Goal: Contribute content: Contribute content

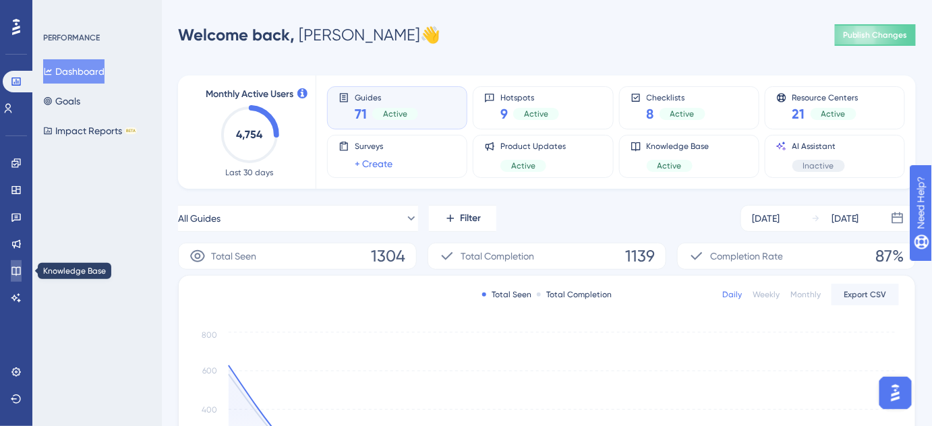
click at [20, 269] on icon at bounding box center [15, 271] width 9 height 9
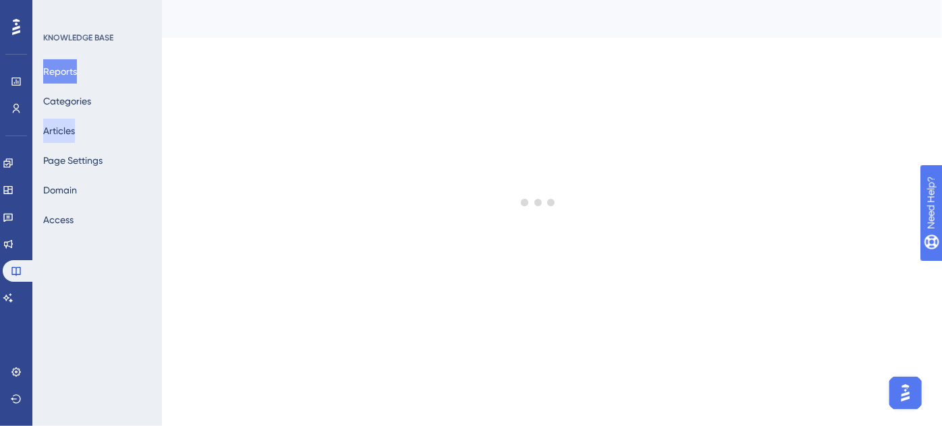
click at [63, 132] on button "Articles" at bounding box center [59, 131] width 32 height 24
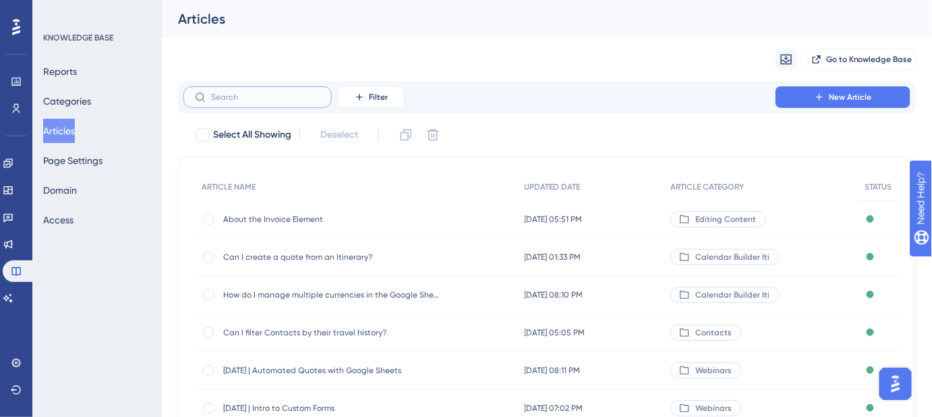
click at [273, 98] on input "text" at bounding box center [265, 96] width 109 height 9
paste input "June 12, 2025 | Master Class: Financials Module"
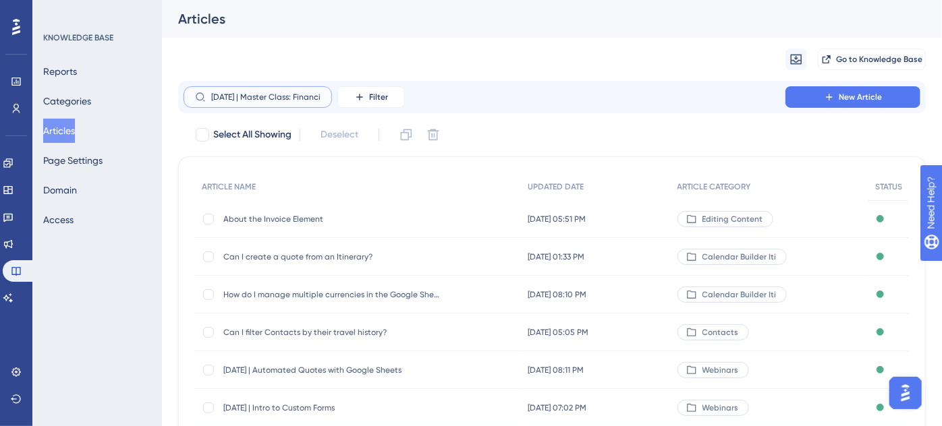
scroll to position [0, 63]
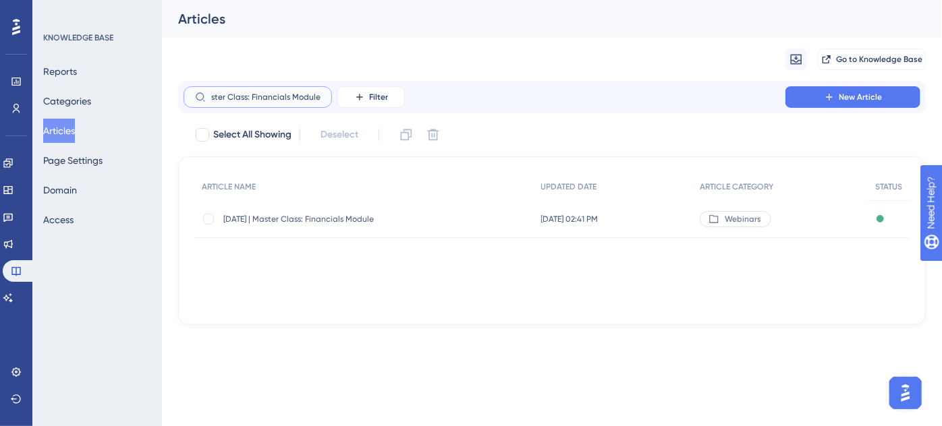
type input "June 12, 2025 | Master Class: Financials Module"
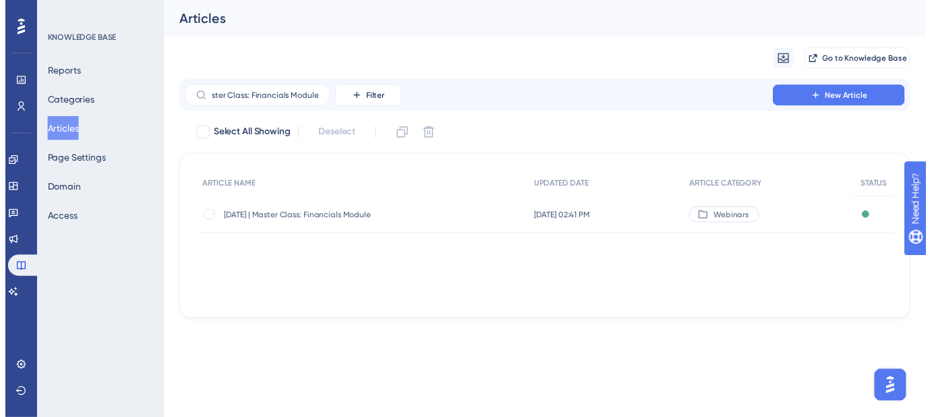
scroll to position [0, 0]
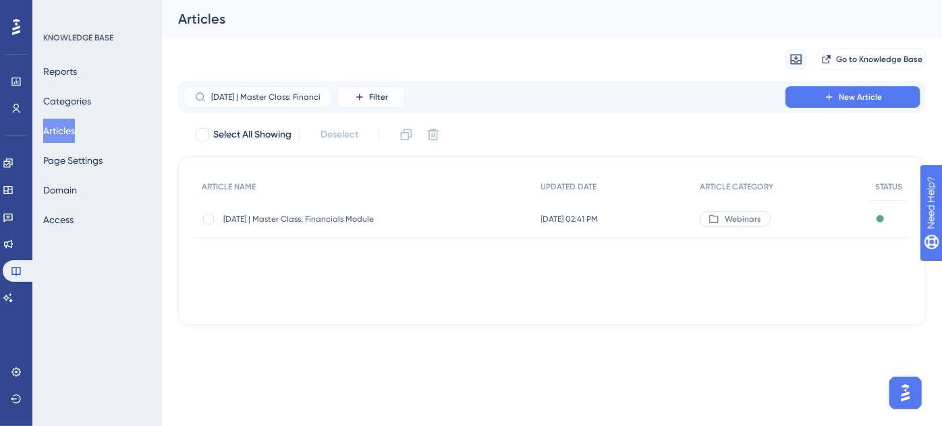
click at [314, 220] on span "June 12, 2025 | Master Class: Financials Module" at bounding box center [331, 219] width 216 height 11
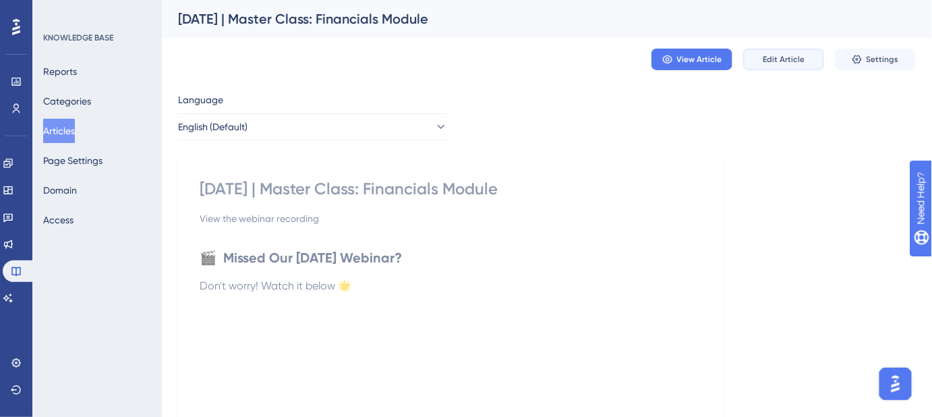
click at [783, 63] on span "Edit Article" at bounding box center [784, 59] width 42 height 11
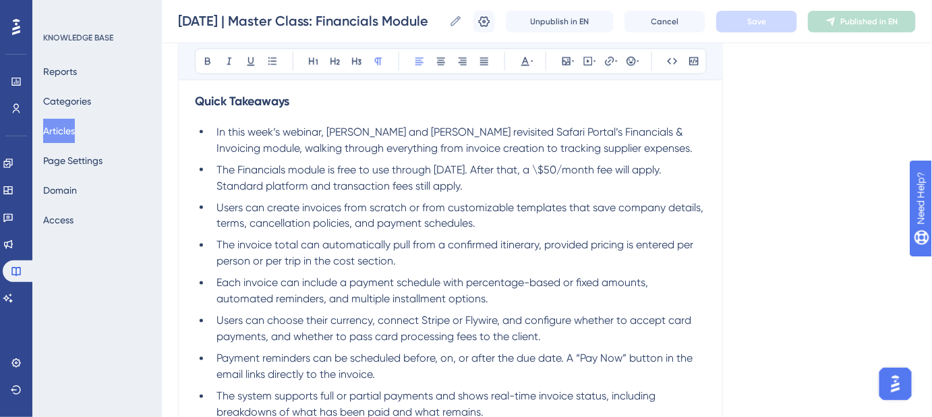
scroll to position [601, 0]
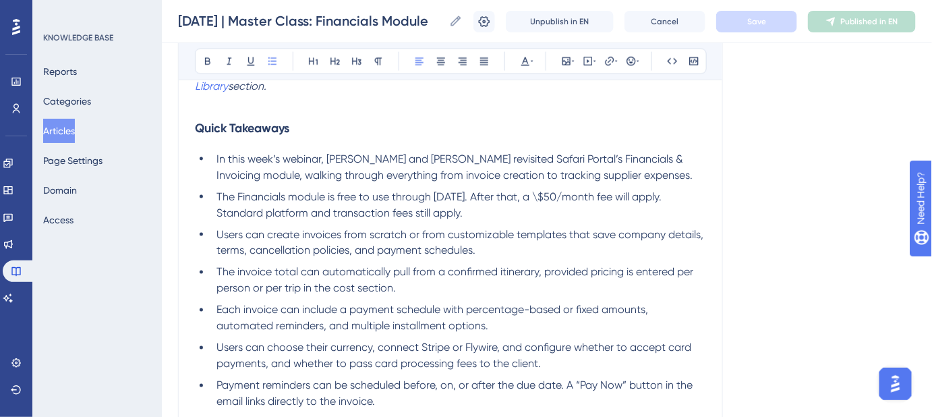
drag, startPoint x: 503, startPoint y: 213, endPoint x: 365, endPoint y: 201, distance: 138.1
click at [365, 201] on li "The Financials module is free to use through December 2025. After that, a \$50/…" at bounding box center [458, 205] width 495 height 32
drag, startPoint x: 485, startPoint y: 210, endPoint x: 516, endPoint y: 210, distance: 31.0
click at [486, 210] on span "The Financials module is free to use through December 2025. After that, a \$50/…" at bounding box center [441, 204] width 448 height 29
click at [550, 202] on li "The Financials module is free to use through December 2025. After that, a \$50/…" at bounding box center [458, 205] width 495 height 32
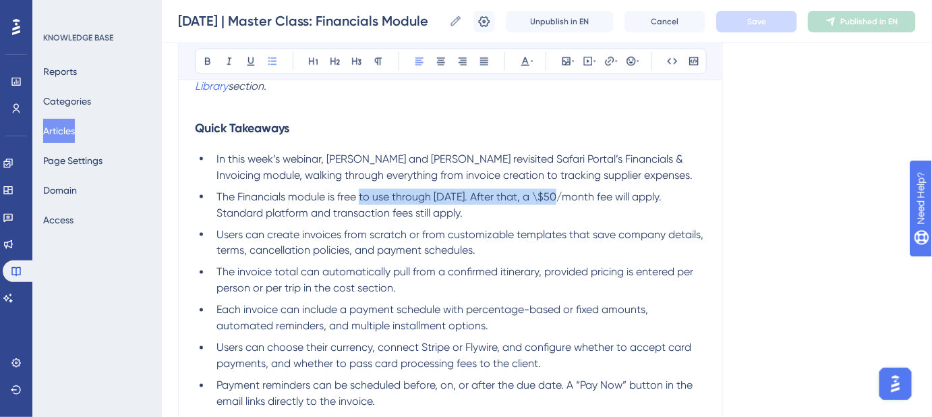
drag, startPoint x: 568, startPoint y: 194, endPoint x: 362, endPoint y: 194, distance: 206.4
click at [362, 194] on span "The Financials module is free to use through December 2025. After that, a \$50/…" at bounding box center [441, 204] width 448 height 29
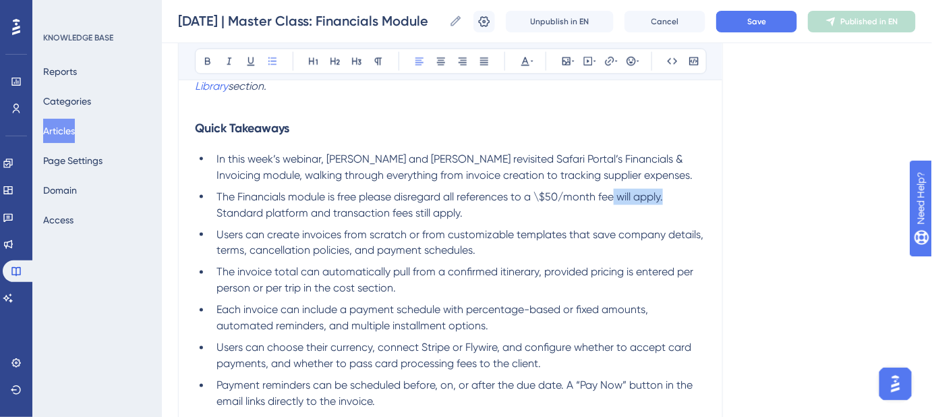
drag, startPoint x: 666, startPoint y: 196, endPoint x: 617, endPoint y: 191, distance: 50.1
click at [617, 191] on span "The Financials module is free please disregard all references to a \$50/month f…" at bounding box center [441, 204] width 449 height 29
click at [421, 195] on span "The Financials module is free please disregard all references to a \$50/month f…" at bounding box center [442, 204] width 451 height 29
click at [424, 208] on li "The Financials module is free please disregard all references to a \$50/month f…" at bounding box center [458, 205] width 495 height 32
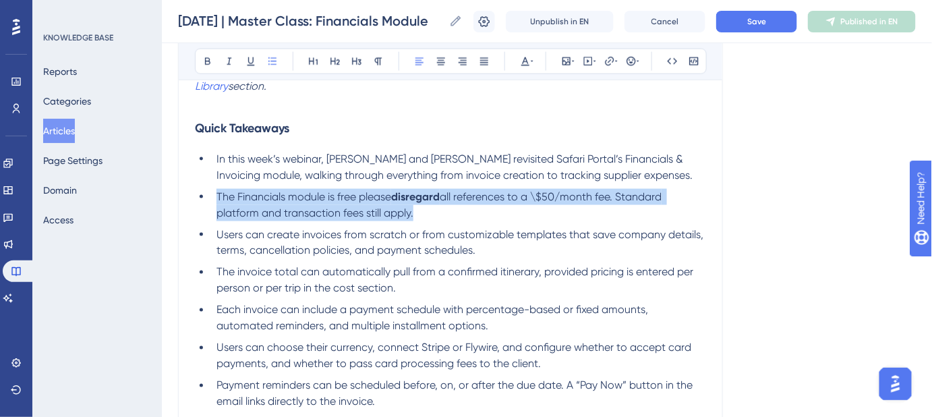
drag, startPoint x: 422, startPoint y: 212, endPoint x: 214, endPoint y: 199, distance: 208.2
click at [214, 199] on li "The Financials module is free please disregard all references to a \$50/month f…" at bounding box center [458, 205] width 495 height 32
click at [507, 215] on li "The Financials module is free please disregard all references to a \$50/month f…" at bounding box center [458, 205] width 495 height 32
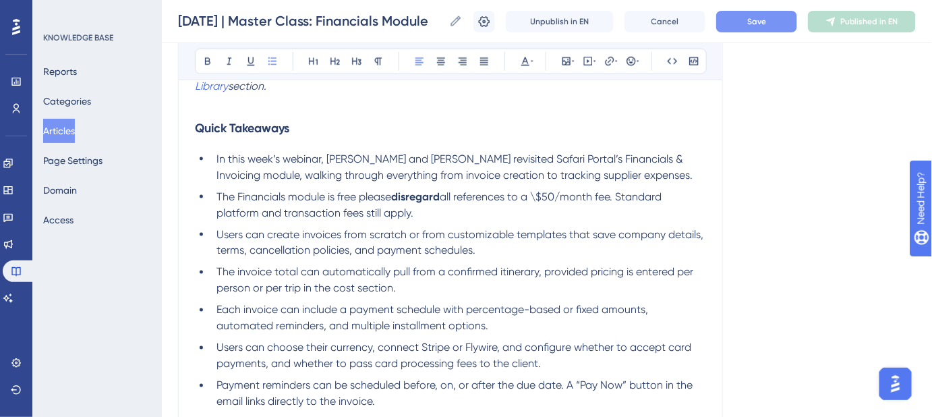
click at [747, 21] on button "Save" at bounding box center [756, 22] width 81 height 22
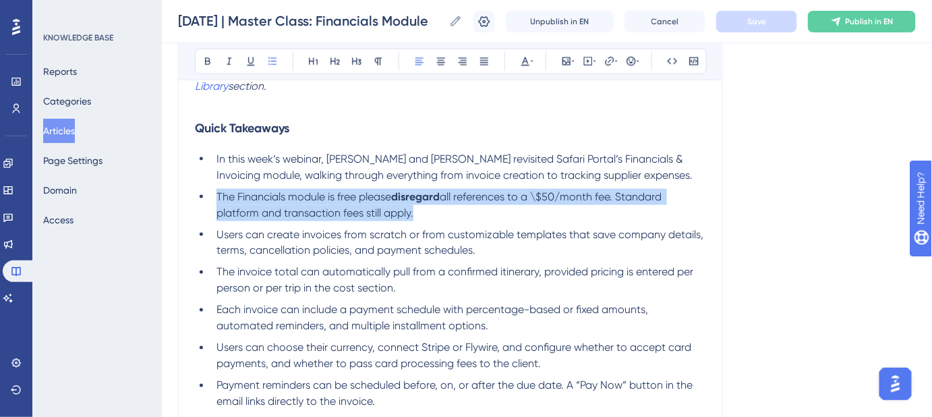
drag, startPoint x: 425, startPoint y: 210, endPoint x: 212, endPoint y: 198, distance: 212.8
click at [212, 198] on li "The Financials module is free please disregard all references to a \$50/month f…" at bounding box center [458, 205] width 495 height 32
copy li "The Financials module is free please disregard all references to a \$50/month f…"
click at [437, 217] on li "The Financials module is free please disregard all references to a \$50/month f…" at bounding box center [458, 205] width 495 height 32
drag, startPoint x: 433, startPoint y: 216, endPoint x: 215, endPoint y: 194, distance: 219.0
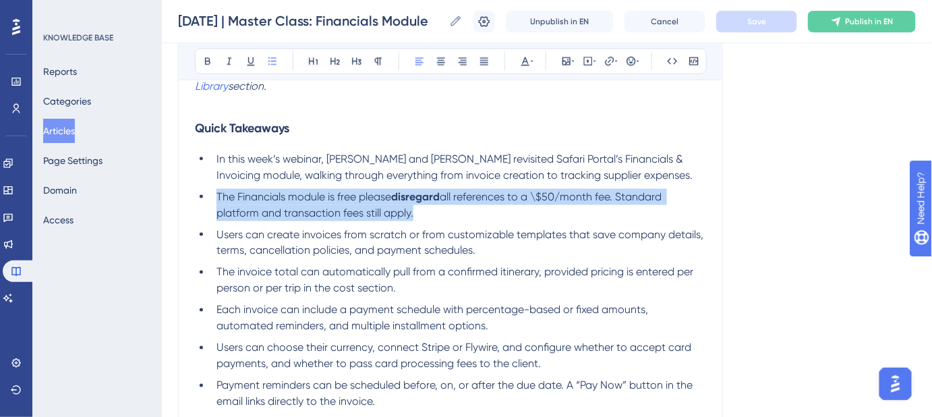
click at [215, 194] on li "The Financials module is free please disregard all references to a \$50/month f…" at bounding box center [458, 205] width 495 height 32
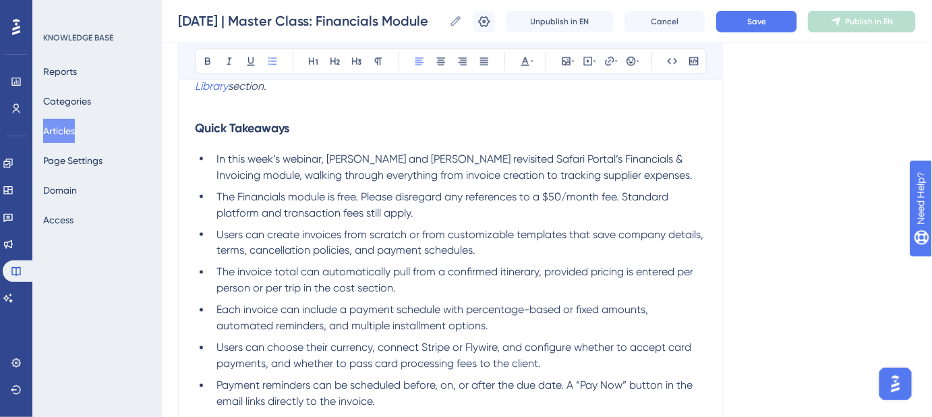
click at [416, 197] on span "The Financials module is free. Please disregard any references to a $50/month f…" at bounding box center [444, 204] width 455 height 29
drag, startPoint x: 358, startPoint y: 195, endPoint x: 233, endPoint y: 200, distance: 124.9
click at [233, 200] on span "The Financials module is free. Please" at bounding box center [305, 196] width 176 height 13
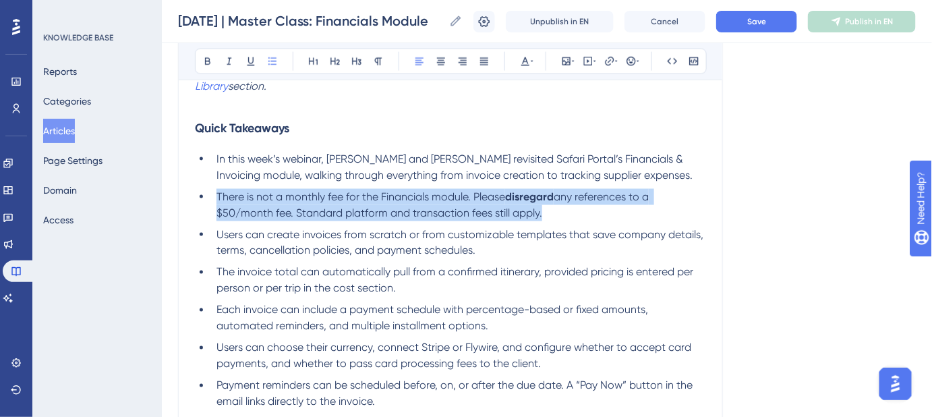
drag, startPoint x: 554, startPoint y: 210, endPoint x: 217, endPoint y: 192, distance: 337.7
click at [217, 192] on li "There is not a monthly fee for the Financials module. Please disregard any refe…" at bounding box center [458, 205] width 495 height 32
copy li "There is not a monthly fee for the Financials module. Please disregard any refe…"
click at [556, 212] on li "There is not a monthly fee for the Financials module. Please disregard any refe…" at bounding box center [458, 205] width 495 height 32
drag, startPoint x: 502, startPoint y: 210, endPoint x: 219, endPoint y: 199, distance: 283.5
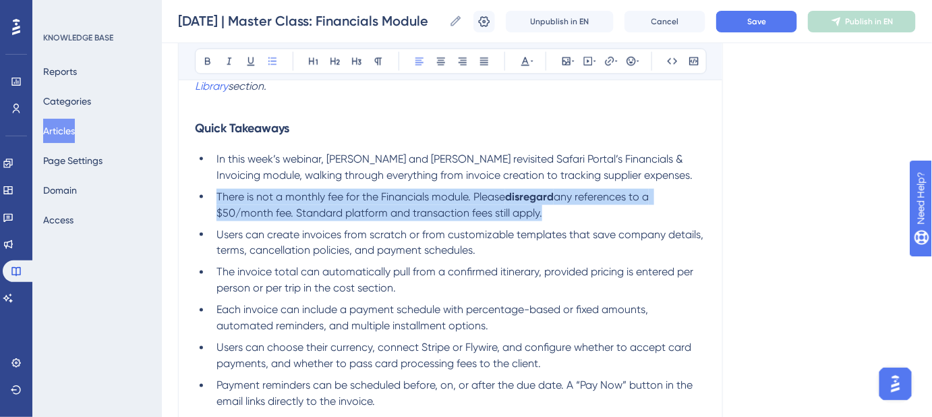
click at [219, 199] on li "There is not a monthly fee for the Financials module. Please disregard any refe…" at bounding box center [458, 205] width 495 height 32
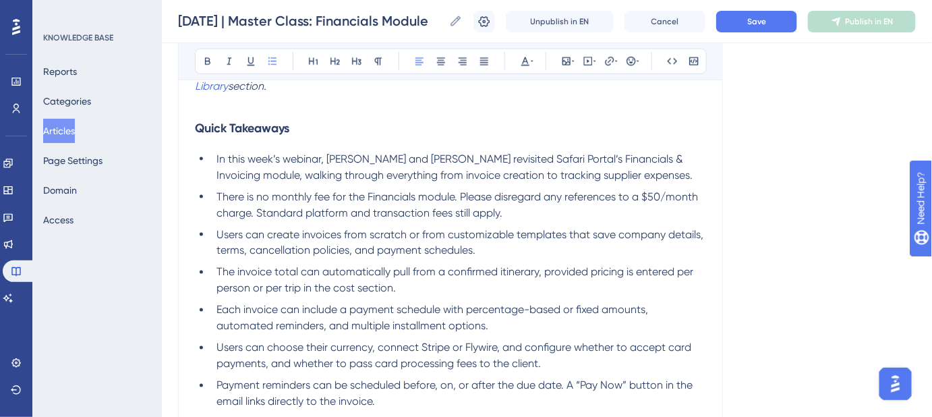
click at [522, 198] on span "There is no monthly fee for the Financials module. Please disregard any referen…" at bounding box center [459, 204] width 484 height 29
click at [799, 197] on div "Language English (Default) June 12, 2025 | Master Class: Financials Module View…" at bounding box center [547, 126] width 738 height 1282
click at [756, 24] on button "Save" at bounding box center [756, 22] width 81 height 22
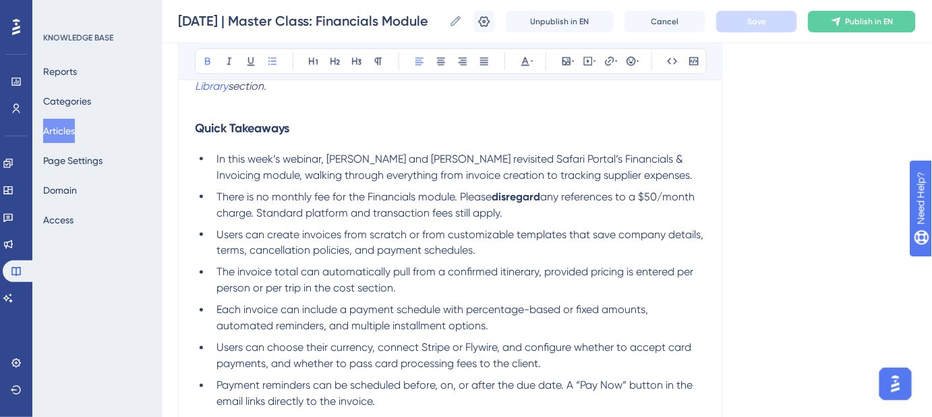
click at [262, 194] on span "There is no monthly fee for the Financials module. Please" at bounding box center [354, 196] width 275 height 13
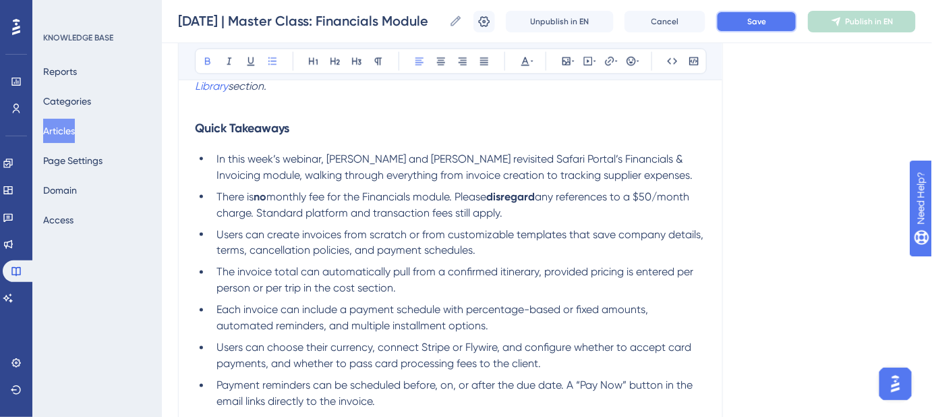
click at [745, 15] on button "Save" at bounding box center [756, 22] width 81 height 22
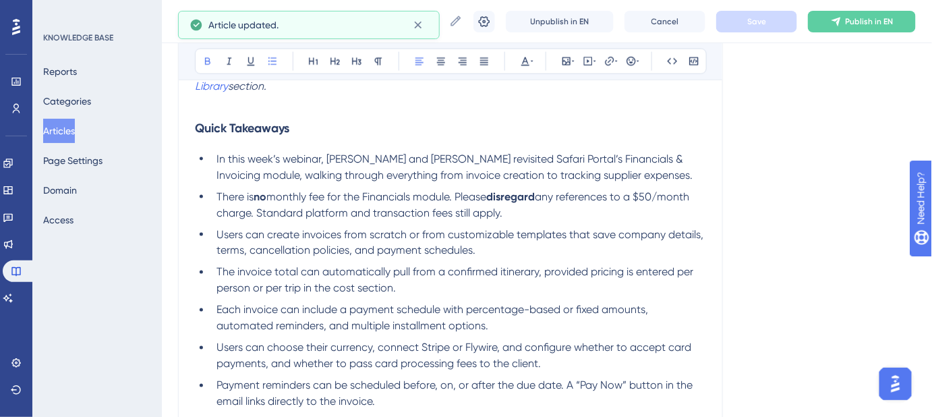
click at [753, 246] on div "Language English (Default) June 12, 2025 | Master Class: Financials Module View…" at bounding box center [547, 126] width 738 height 1282
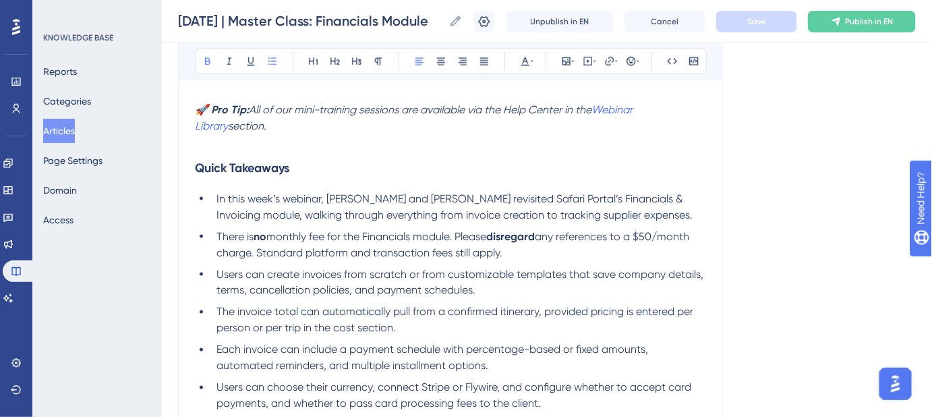
scroll to position [540, 0]
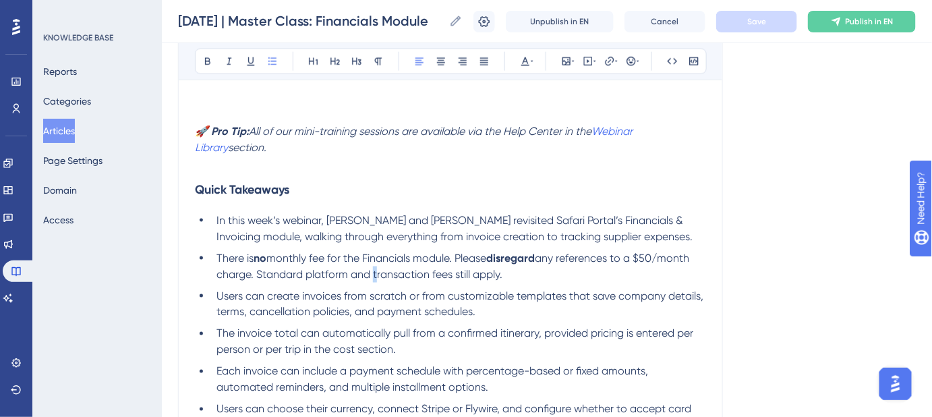
click at [372, 271] on span "any references to a $50/month charge. Standard platform and transaction fees st…" at bounding box center [455, 266] width 476 height 29
click at [368, 275] on span "any references to a $50/month charge. Standard platform and transaction fees st…" at bounding box center [455, 266] width 476 height 29
drag, startPoint x: 367, startPoint y: 273, endPoint x: 307, endPoint y: 278, distance: 60.3
click at [307, 278] on span "any references to a $50/month charge. Standard platform and transaction fees st…" at bounding box center [455, 266] width 476 height 29
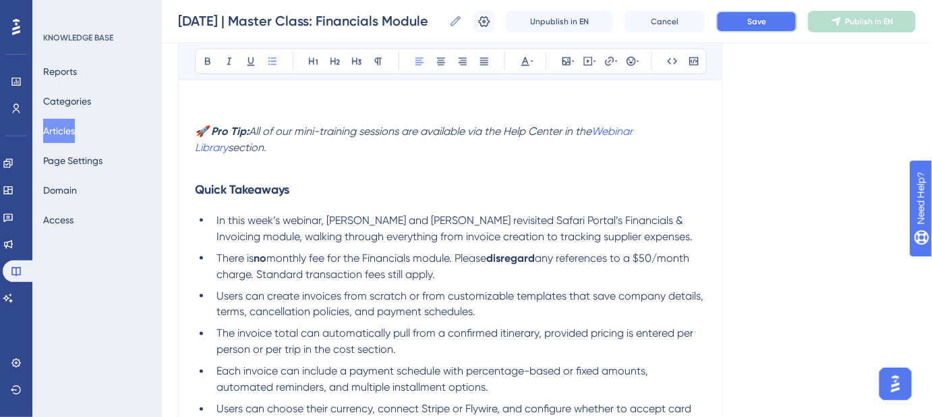
click at [760, 19] on span "Save" at bounding box center [756, 21] width 19 height 11
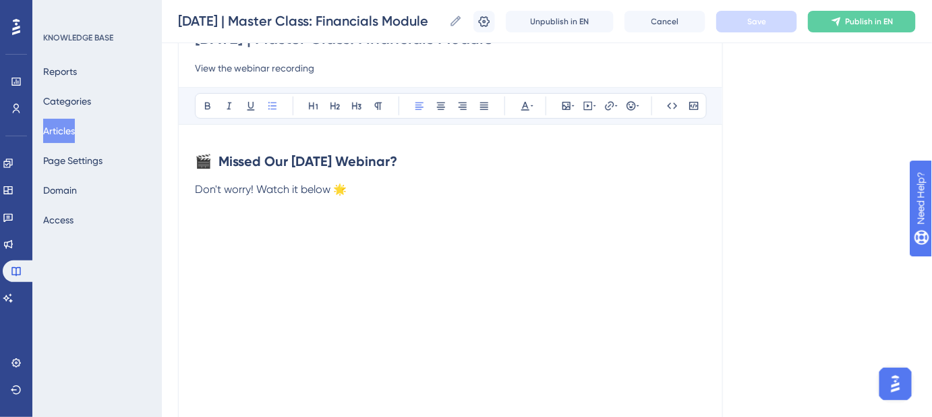
scroll to position [0, 0]
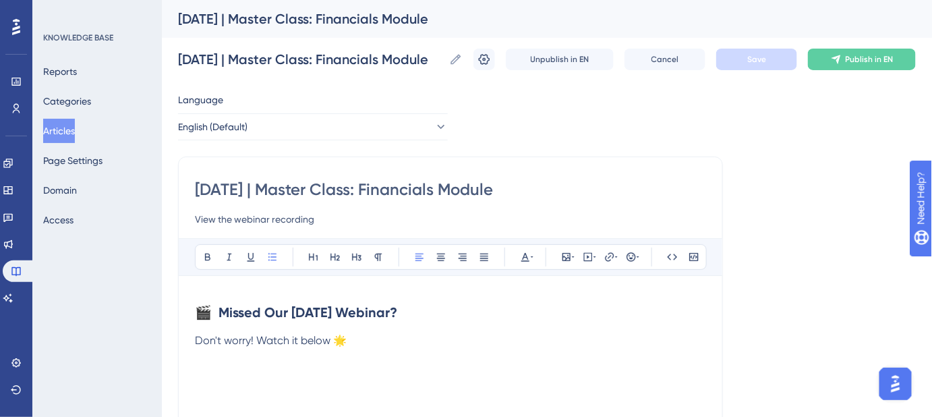
click at [59, 129] on button "Articles" at bounding box center [59, 131] width 32 height 24
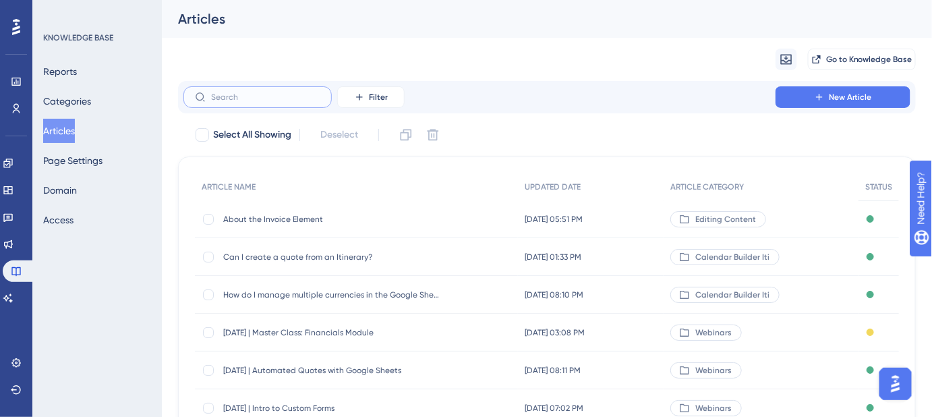
click at [281, 100] on input "text" at bounding box center [265, 96] width 109 height 9
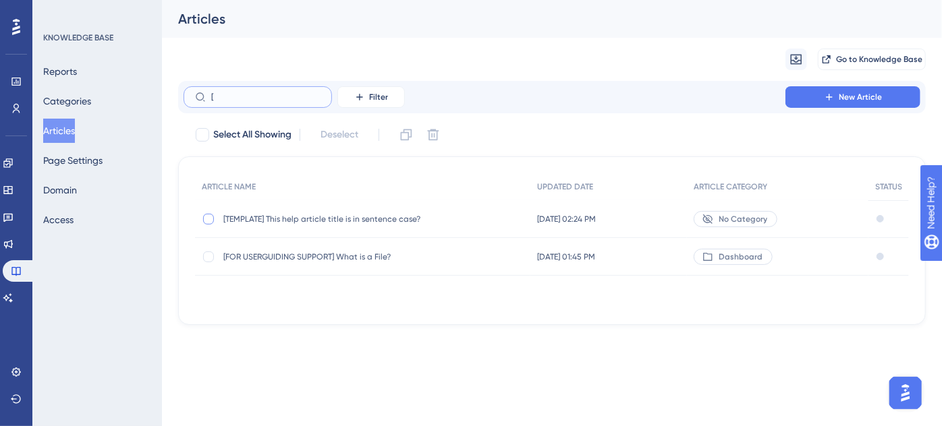
type input "["
click at [212, 215] on div at bounding box center [208, 219] width 11 height 11
click at [411, 131] on icon at bounding box center [405, 134] width 13 height 13
checkbox input "false"
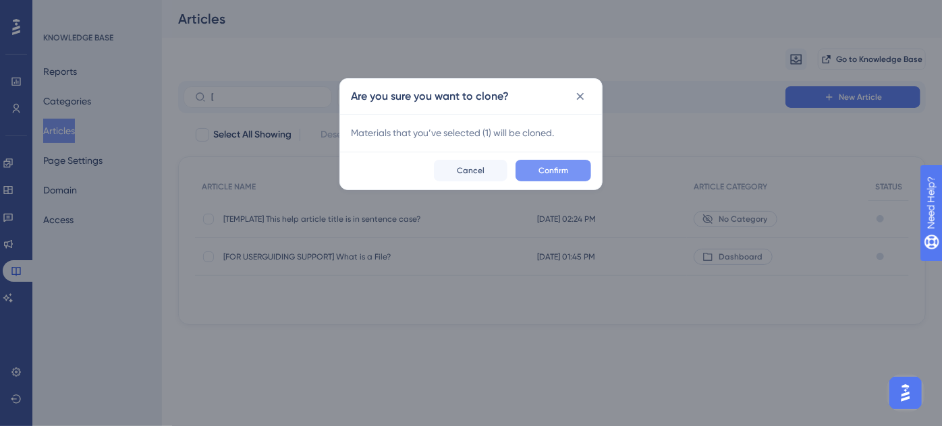
click at [567, 173] on span "Confirm" at bounding box center [553, 170] width 30 height 11
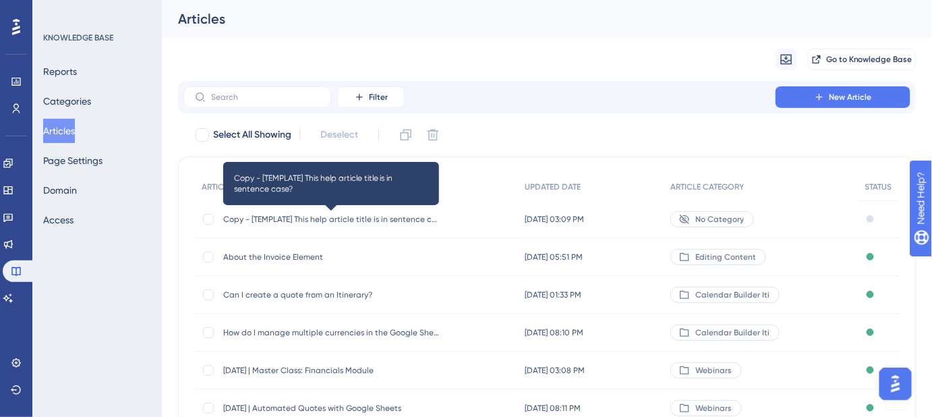
click at [323, 220] on span "Copy - [TEMPLATE] This help article title is in sentence case?" at bounding box center [331, 219] width 216 height 11
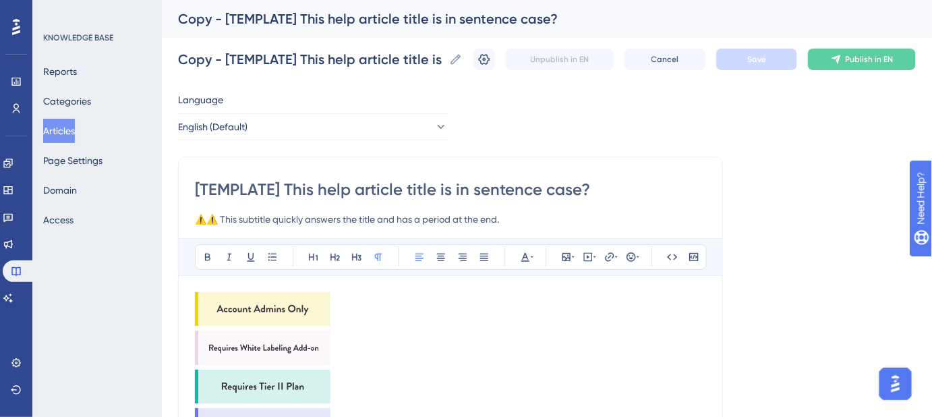
click at [588, 184] on input "[TEMPLATE] This help article title is in sentence case?" at bounding box center [450, 190] width 511 height 22
drag, startPoint x: 594, startPoint y: 189, endPoint x: 152, endPoint y: 181, distance: 441.9
paste input "Which languages are supported by the Safari Portal translation widget"
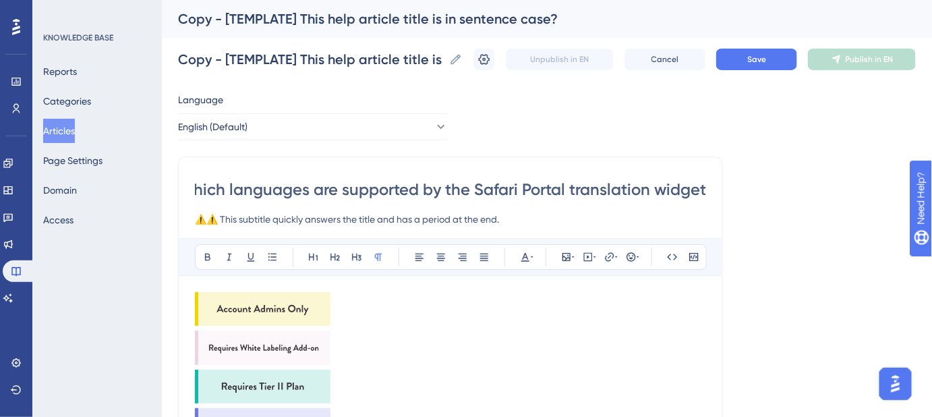
scroll to position [0, 27]
type input "Which languages are supported by the Safari Portal translation widget?"
click at [463, 61] on icon at bounding box center [455, 59] width 13 height 13
click at [444, 61] on input "Copy - [TEMPLATE] This help article title is in sentence case?" at bounding box center [311, 59] width 266 height 19
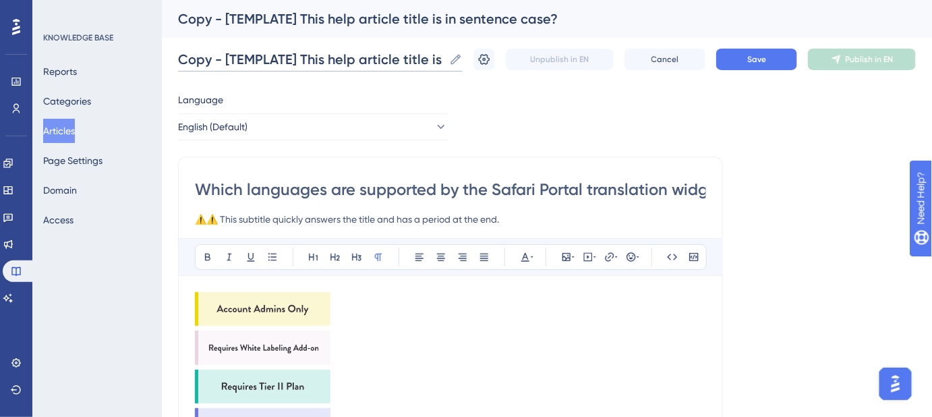
scroll to position [0, 97]
click at [420, 59] on input "Copy - [TEMPLATE] This help article title is in sentence case?" at bounding box center [311, 59] width 266 height 19
paste input "Which languages are supported by the Safari Portal translation widget"
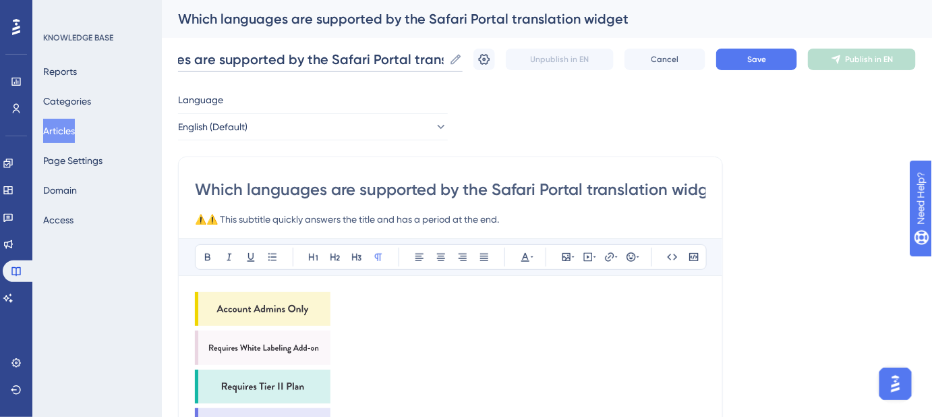
scroll to position [0, 165]
type input "Which languages are supported by the Safari Portal translation widget"
click at [766, 60] on span "Save" at bounding box center [756, 59] width 19 height 11
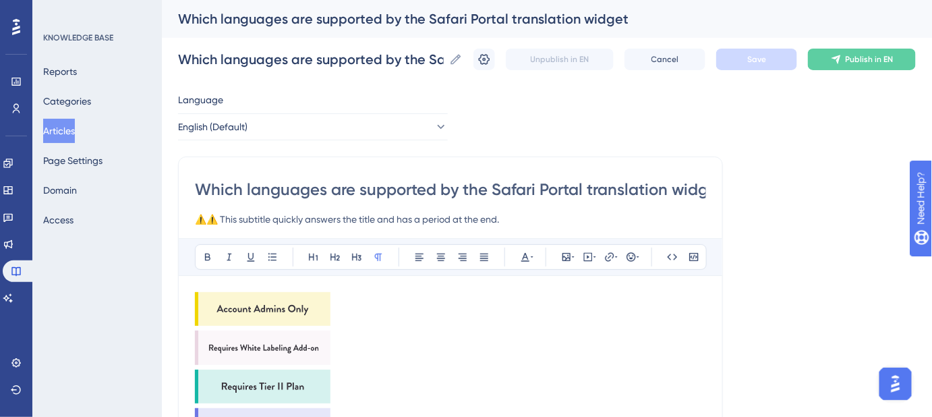
drag, startPoint x: 528, startPoint y: 222, endPoint x: 162, endPoint y: 217, distance: 365.6
paste input "See which languages the translation widget supports"
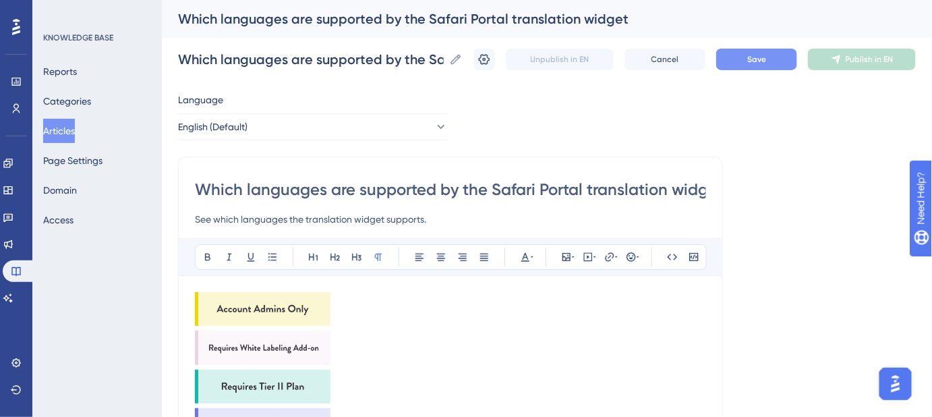
type input "See which languages the translation widget supports."
click at [262, 304] on img at bounding box center [263, 309] width 136 height 34
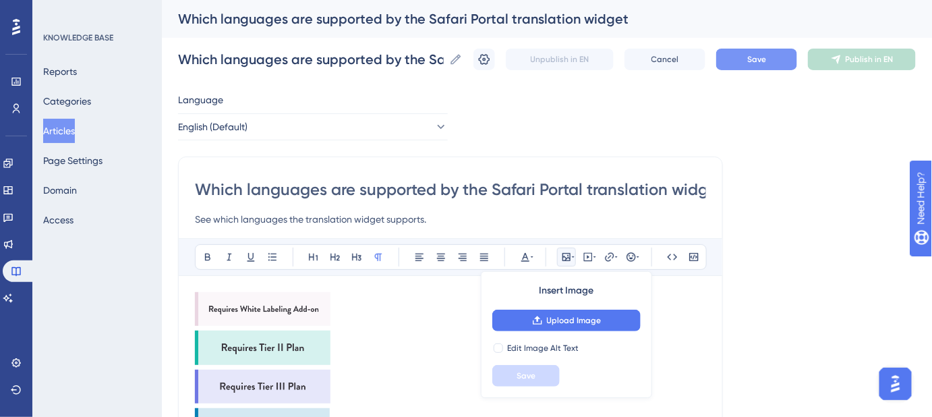
click at [262, 304] on img at bounding box center [263, 309] width 136 height 34
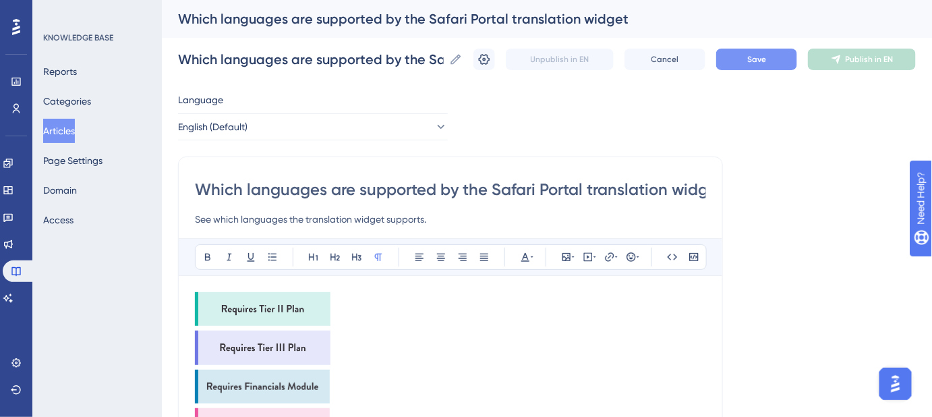
click at [262, 304] on img at bounding box center [263, 309] width 136 height 34
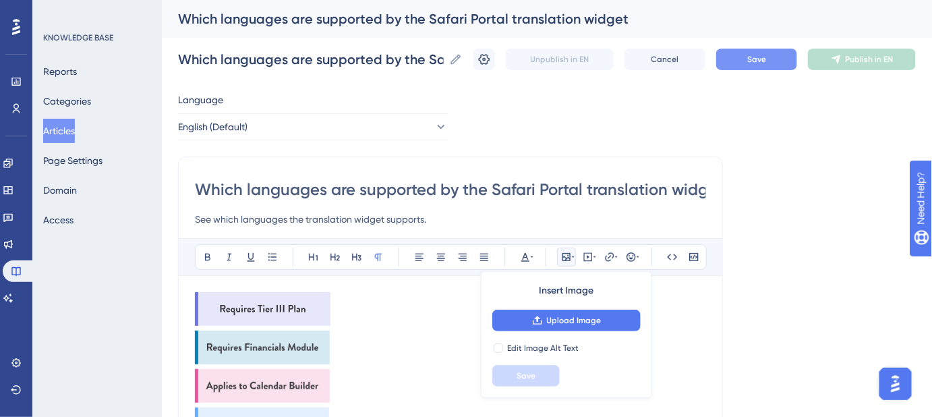
click at [262, 304] on img at bounding box center [263, 309] width 136 height 34
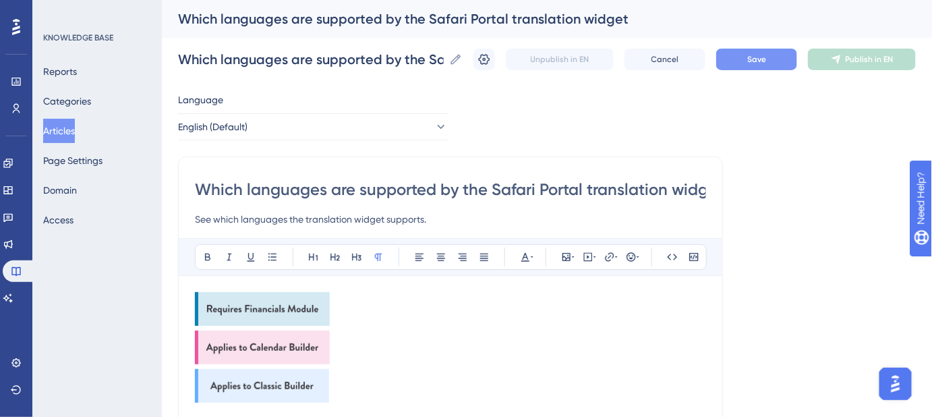
click at [262, 304] on img at bounding box center [262, 309] width 135 height 34
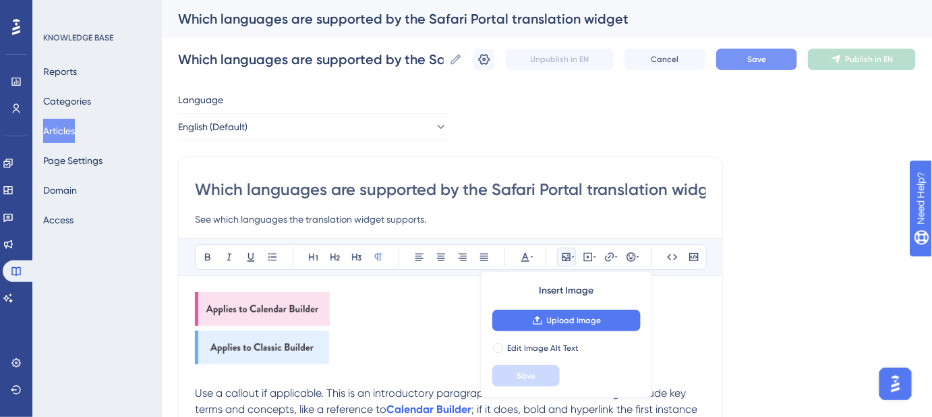
click at [262, 304] on img at bounding box center [262, 309] width 135 height 34
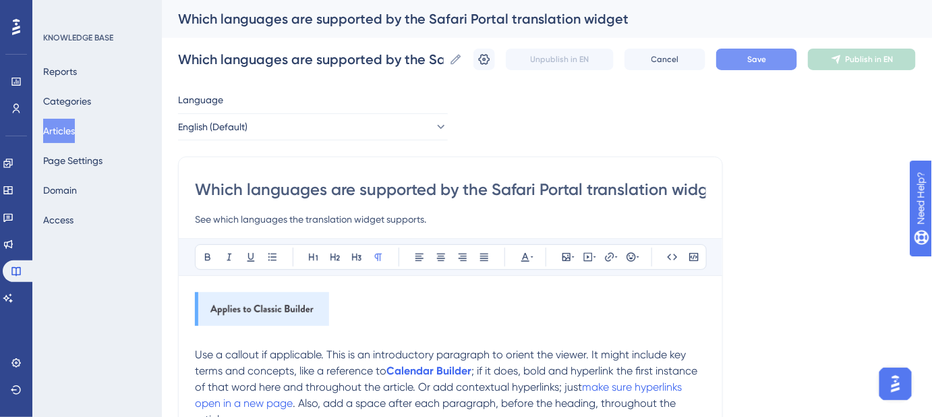
click at [262, 304] on img at bounding box center [262, 309] width 134 height 34
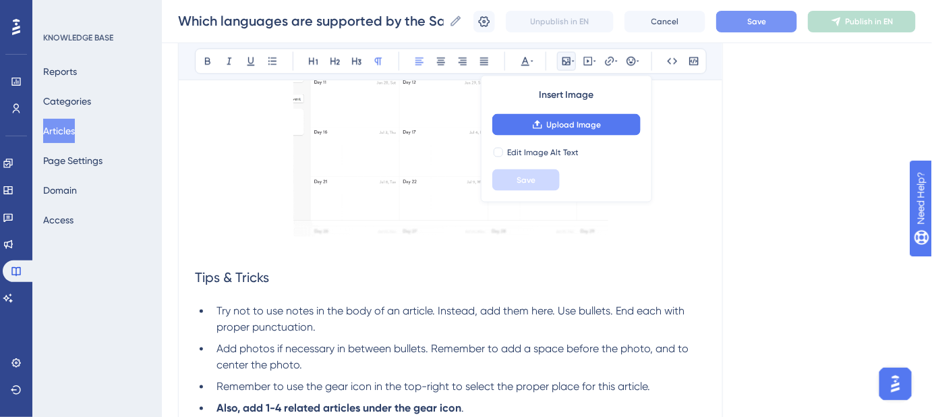
scroll to position [675, 0]
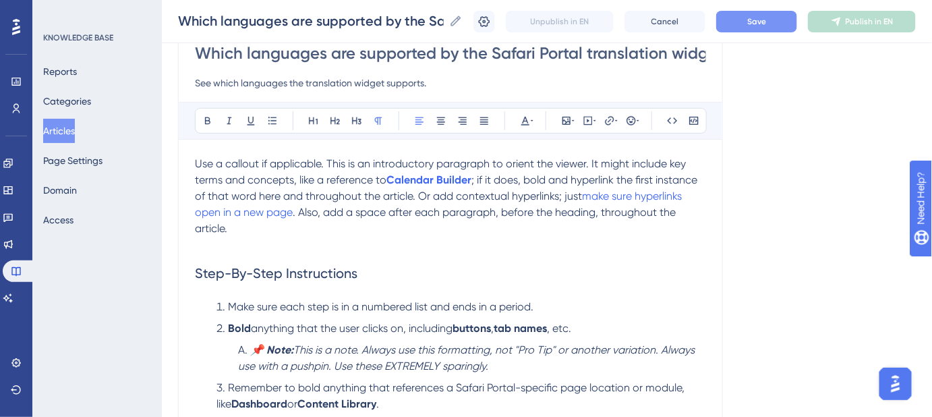
scroll to position [0, 0]
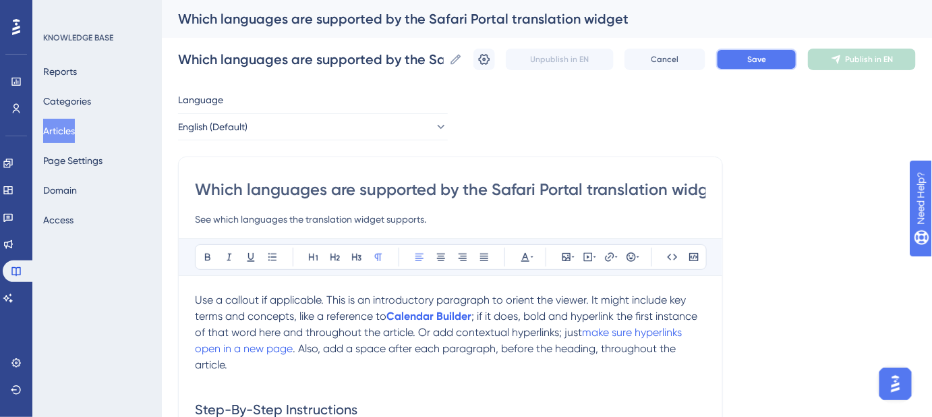
click at [757, 58] on span "Save" at bounding box center [756, 59] width 19 height 11
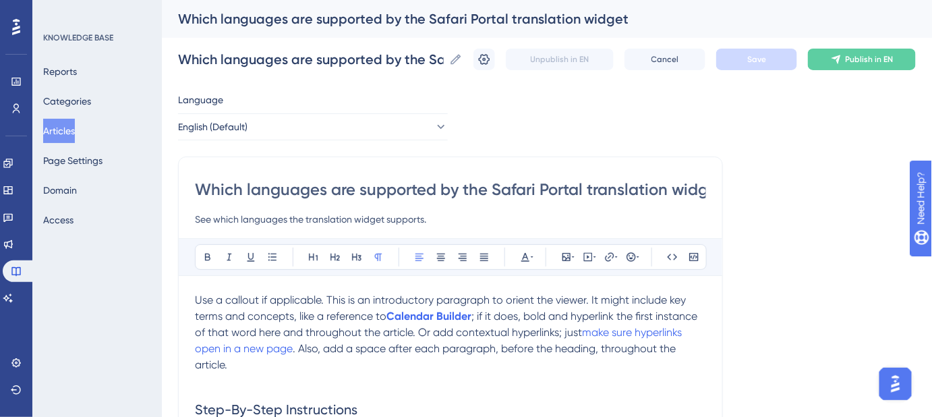
click at [594, 197] on input "Which languages are supported by the Safari Portal translation widget?" at bounding box center [450, 190] width 511 height 22
drag, startPoint x: 586, startPoint y: 191, endPoint x: 493, endPoint y: 194, distance: 93.2
click at [493, 194] on input "Which languages are supported by the Safari Portal translation widget?" at bounding box center [450, 190] width 511 height 22
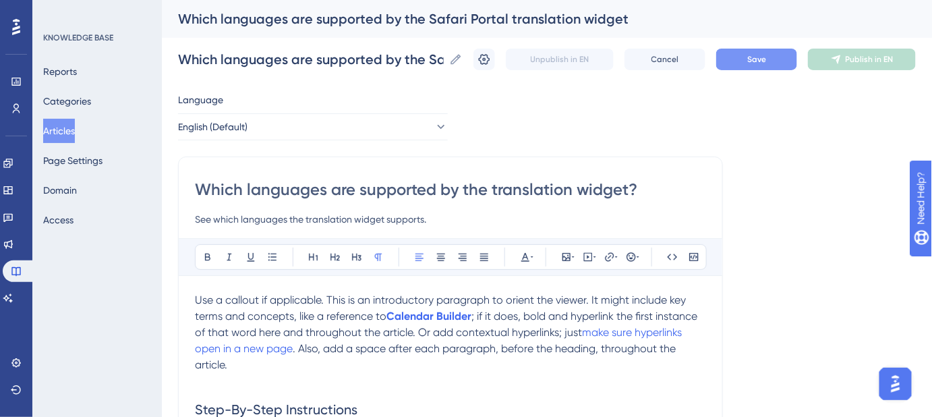
type input "Which languages are supported by the translation widget?"
click at [747, 69] on button "Save" at bounding box center [756, 60] width 81 height 22
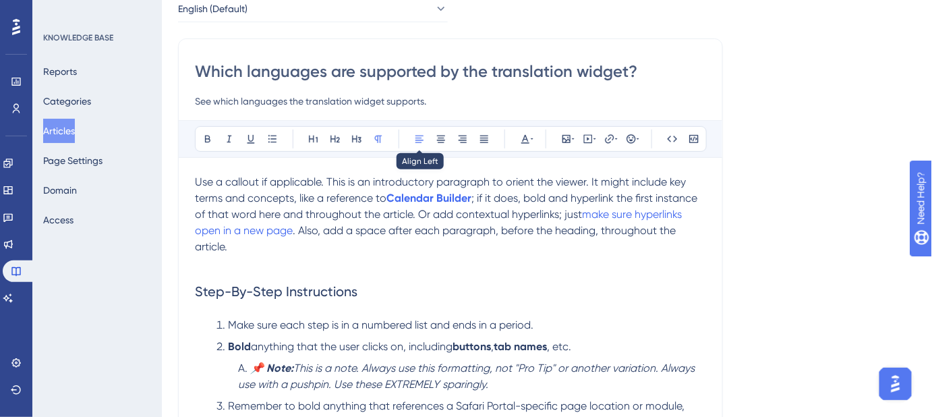
scroll to position [122, 0]
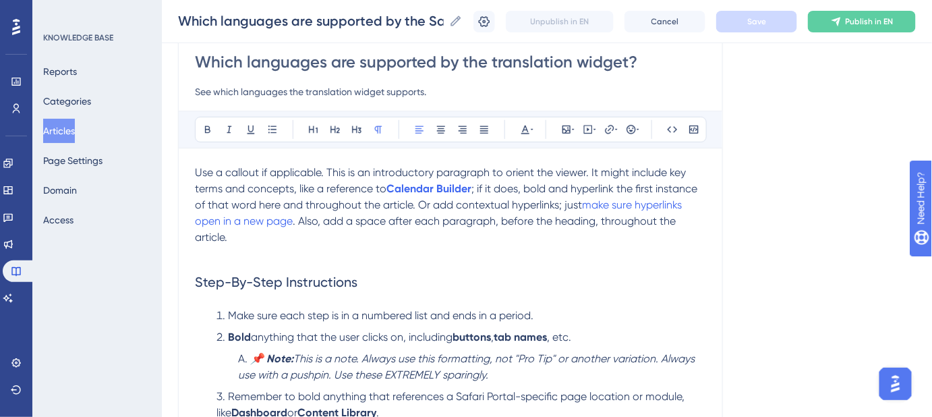
click at [204, 255] on p at bounding box center [450, 254] width 511 height 16
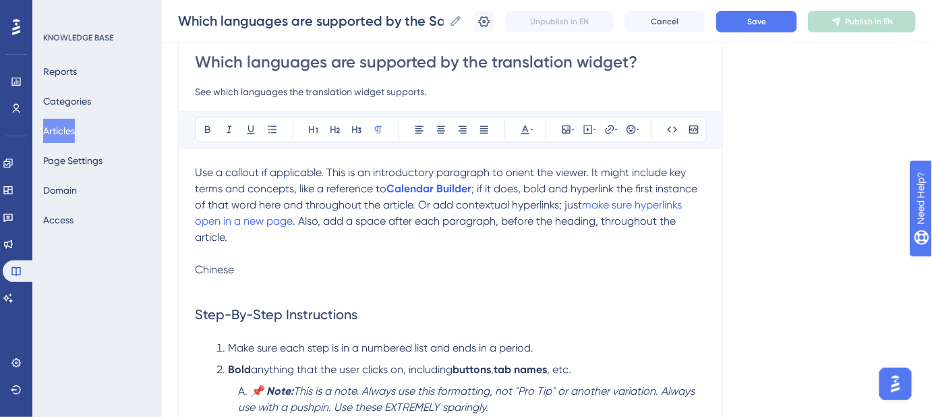
click at [241, 285] on p at bounding box center [450, 286] width 511 height 16
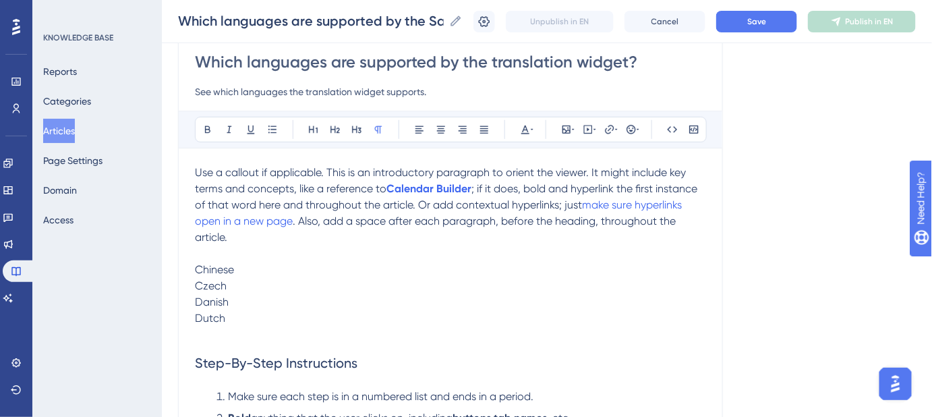
click at [228, 332] on p at bounding box center [450, 334] width 511 height 16
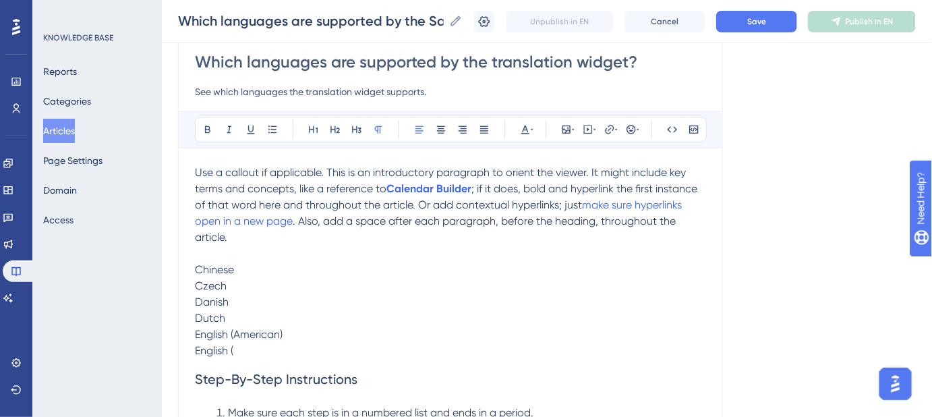
click at [287, 343] on p "English (" at bounding box center [450, 351] width 511 height 16
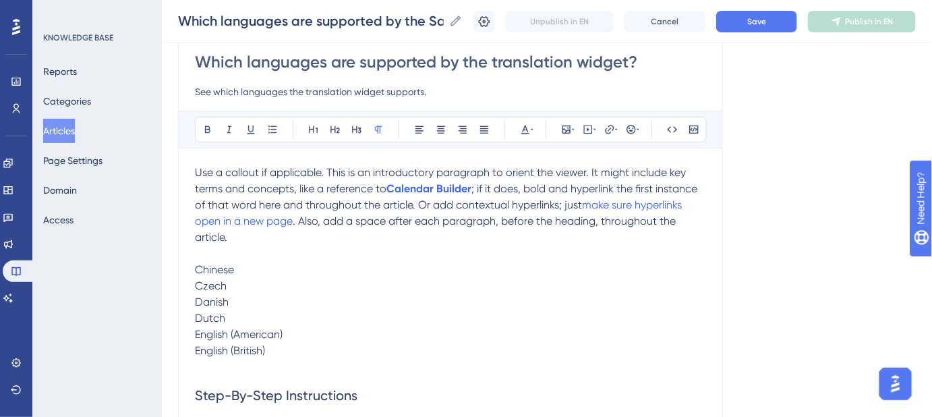
click at [215, 364] on p at bounding box center [450, 367] width 511 height 16
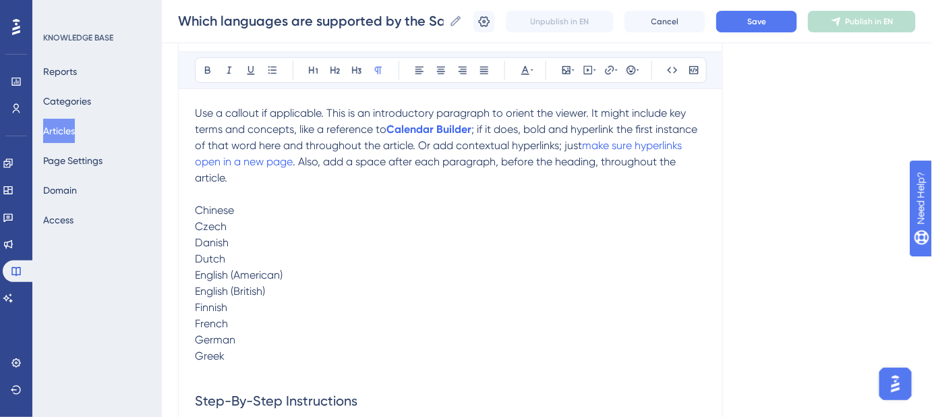
scroll to position [194, 0]
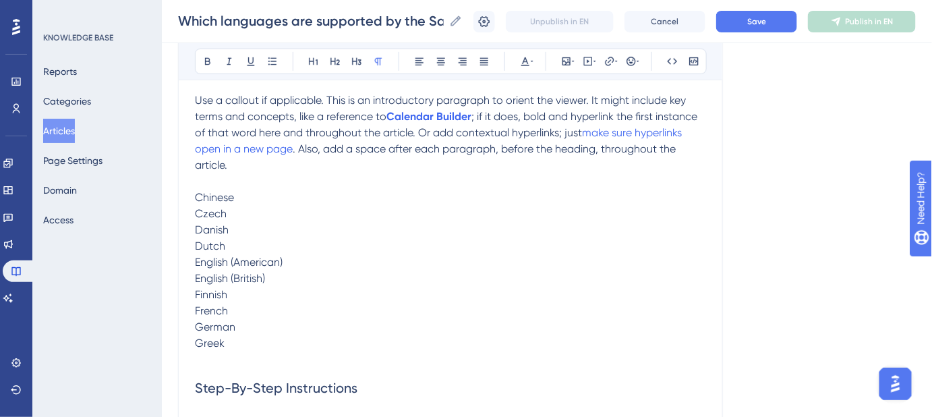
click at [215, 366] on p at bounding box center [450, 359] width 511 height 16
click at [230, 372] on span "Japaneese" at bounding box center [222, 375] width 55 height 13
click at [203, 388] on p at bounding box center [450, 392] width 511 height 16
click at [225, 388] on p at bounding box center [450, 392] width 511 height 16
click at [199, 401] on p at bounding box center [450, 408] width 511 height 16
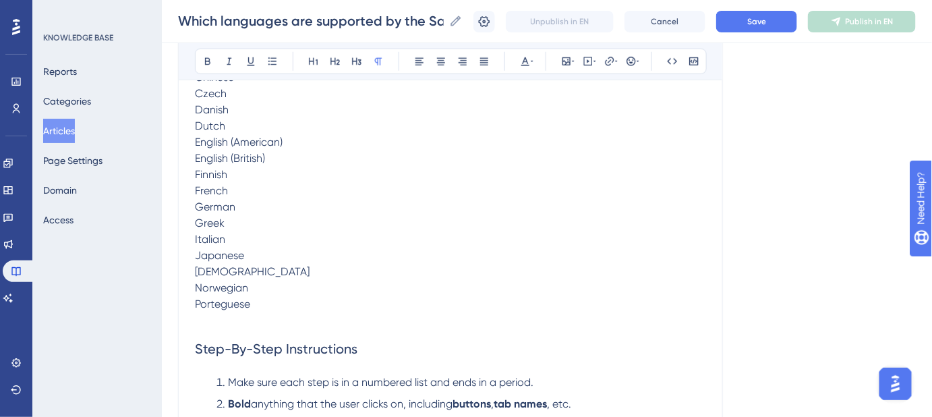
scroll to position [336, 0]
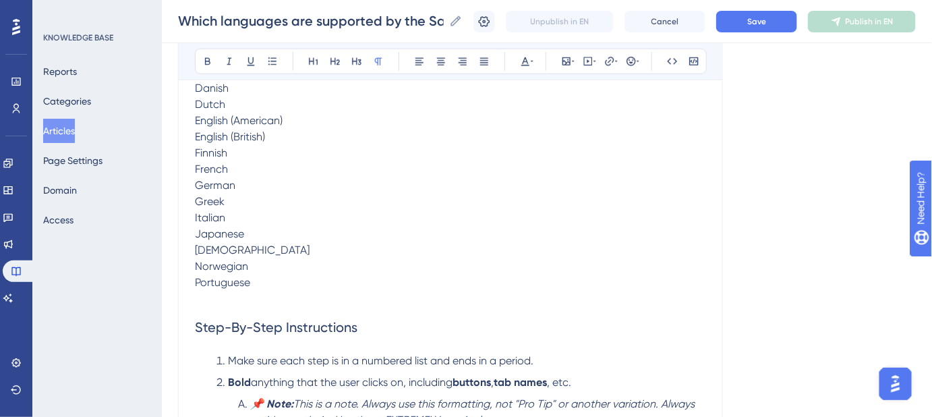
click at [202, 297] on p at bounding box center [450, 299] width 511 height 16
click at [229, 288] on p "Portuguese" at bounding box center [450, 283] width 511 height 16
copy span "Portuguese"
click at [210, 300] on p at bounding box center [450, 299] width 511 height 16
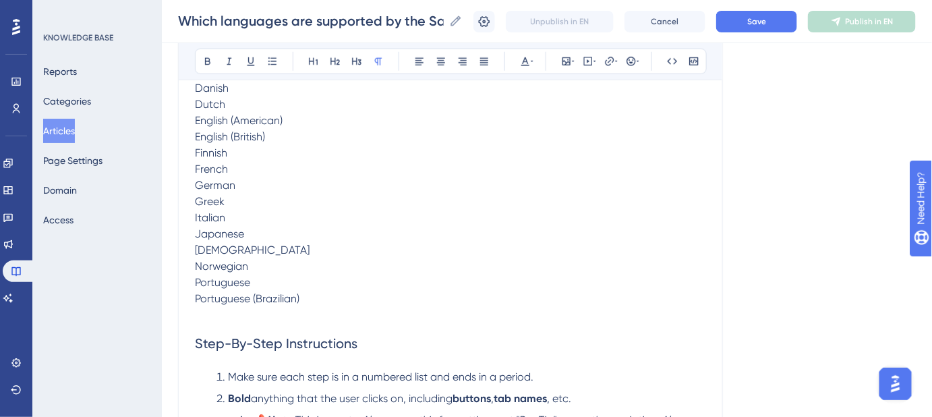
click at [256, 311] on p at bounding box center [450, 315] width 511 height 16
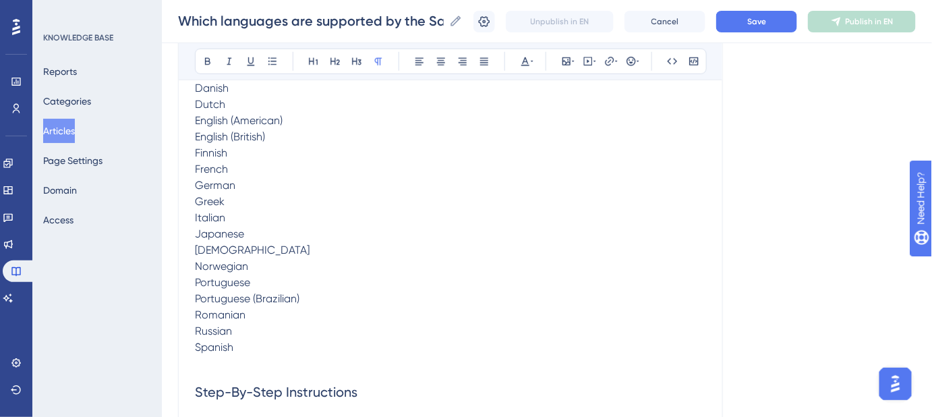
click at [212, 362] on p at bounding box center [450, 363] width 511 height 16
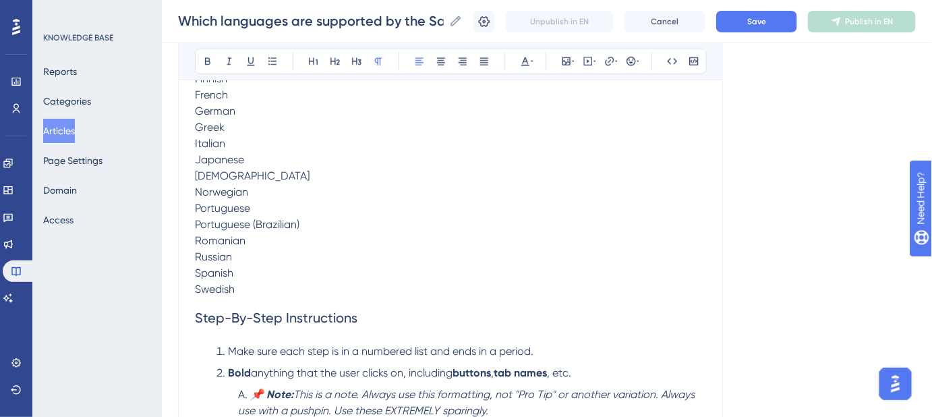
scroll to position [459, 0]
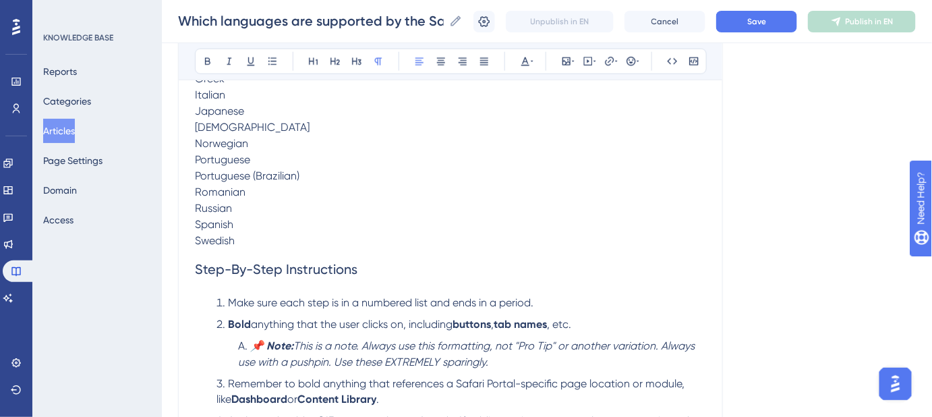
drag, startPoint x: 189, startPoint y: 266, endPoint x: 206, endPoint y: 261, distance: 18.2
click at [206, 261] on div "Which languages are supported by the translation widget? See which languages th…" at bounding box center [450, 357] width 545 height 1330
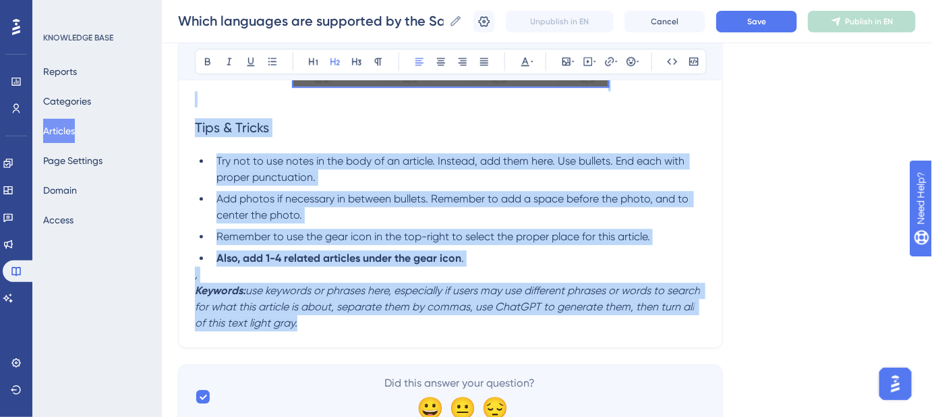
scroll to position [1133, 0]
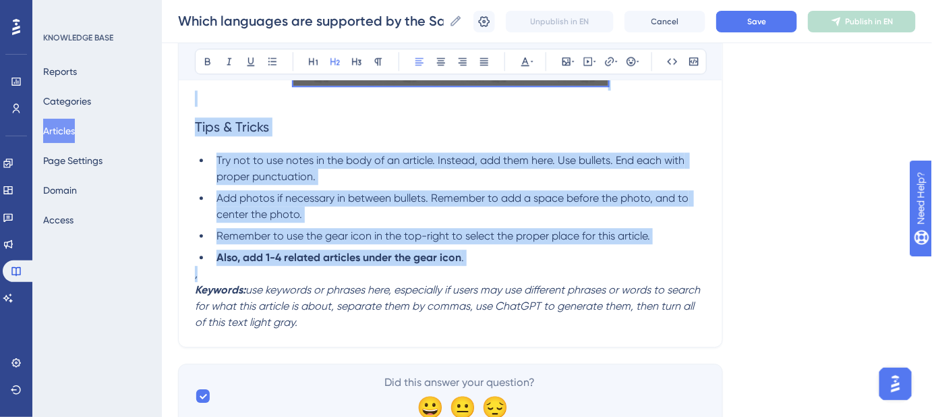
drag, startPoint x: 195, startPoint y: 266, endPoint x: 534, endPoint y: 268, distance: 339.3
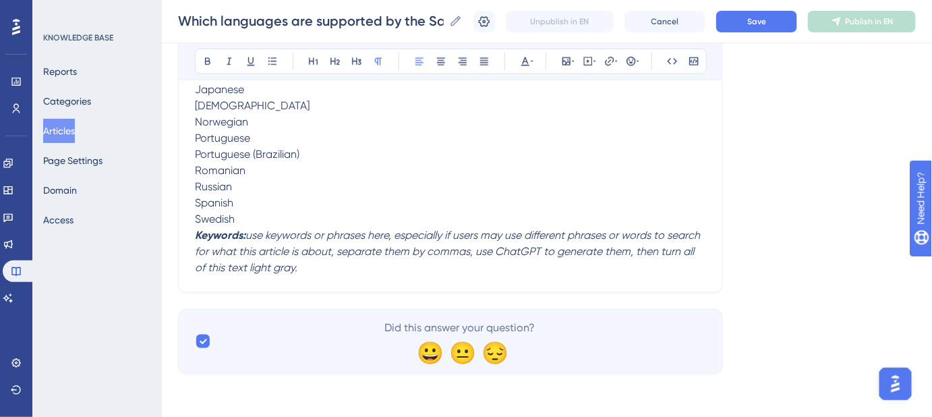
scroll to position [479, 0]
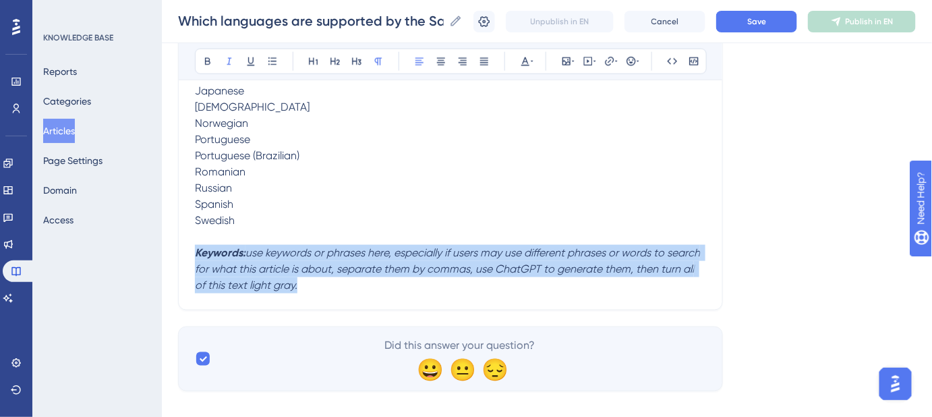
drag, startPoint x: 317, startPoint y: 282, endPoint x: 182, endPoint y: 253, distance: 138.0
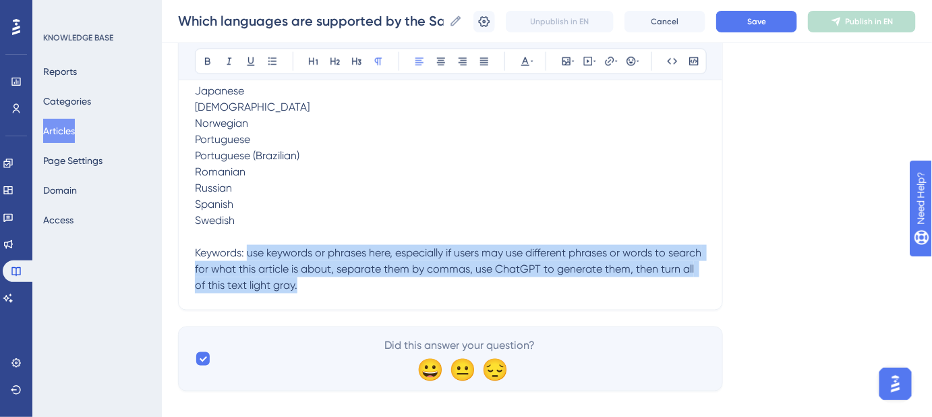
drag, startPoint x: 266, startPoint y: 285, endPoint x: 248, endPoint y: 258, distance: 32.2
click at [248, 258] on p "Keywords: use keywords or phrases here, especially if users may use different p…" at bounding box center [450, 269] width 511 height 49
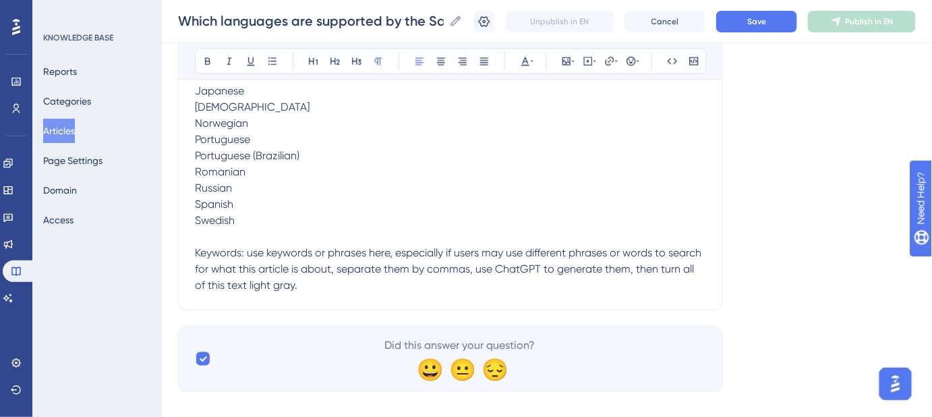
scroll to position [463, 0]
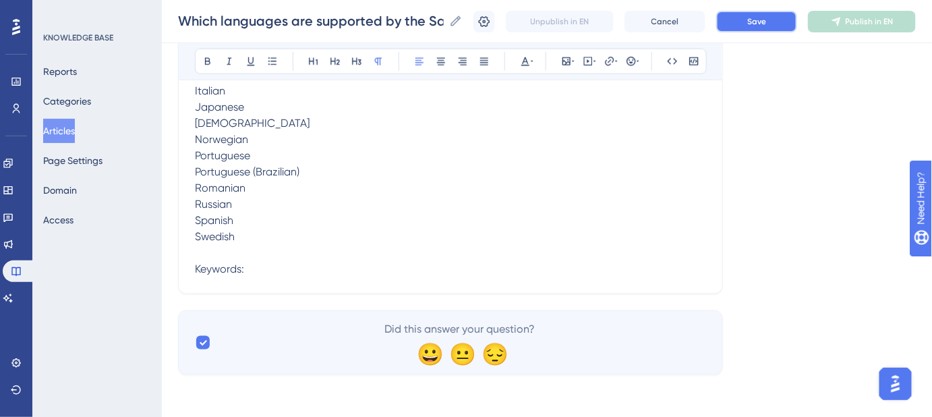
click at [743, 25] on button "Save" at bounding box center [756, 22] width 81 height 22
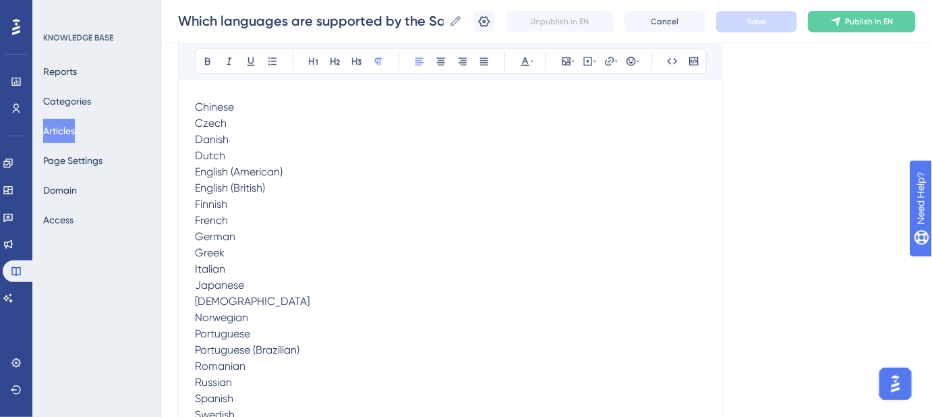
scroll to position [306, 0]
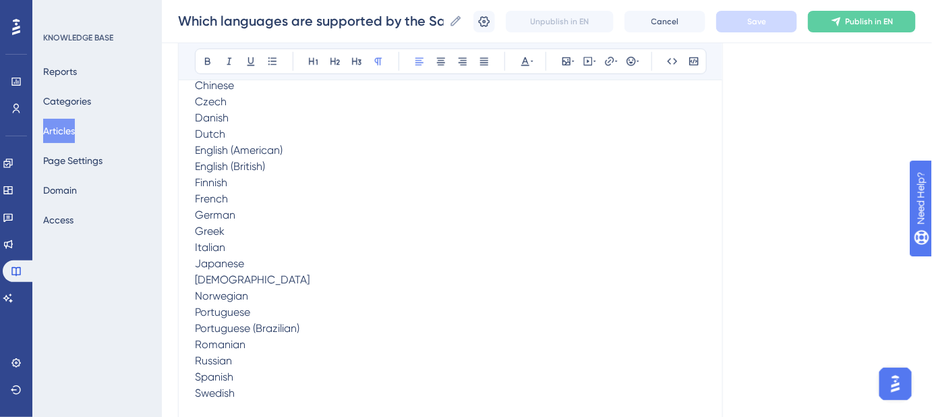
click at [214, 86] on span "Chinese" at bounding box center [214, 85] width 39 height 13
click at [208, 110] on p "Danish" at bounding box center [450, 118] width 511 height 16
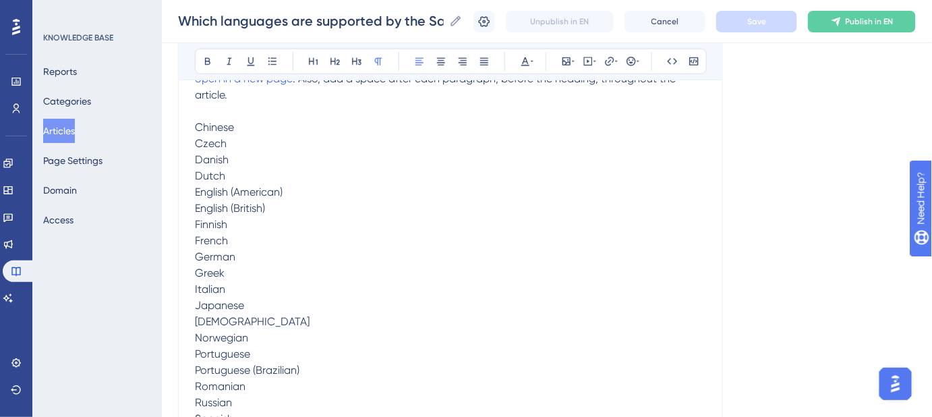
scroll to position [245, 0]
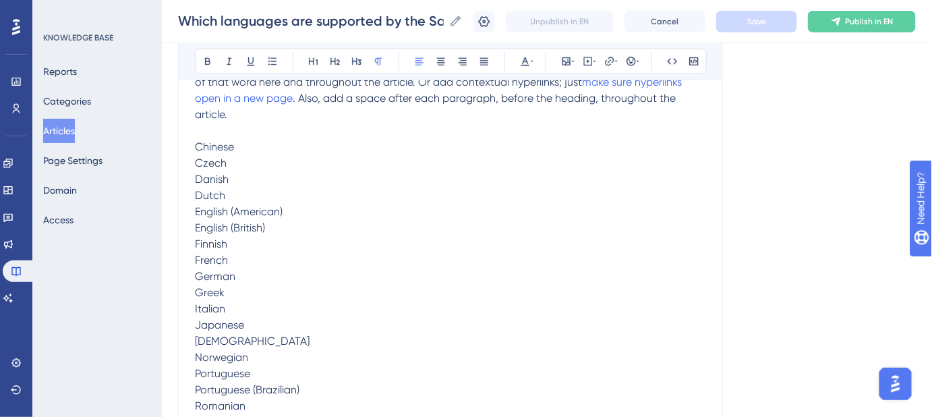
click at [212, 143] on span "Chinese" at bounding box center [214, 146] width 39 height 13
click at [214, 161] on span "Czech" at bounding box center [211, 162] width 32 height 13
click at [219, 180] on span "Danish" at bounding box center [212, 179] width 34 height 13
click at [214, 195] on span "Dutch" at bounding box center [210, 195] width 30 height 13
click at [217, 210] on span "English (American)" at bounding box center [239, 211] width 88 height 13
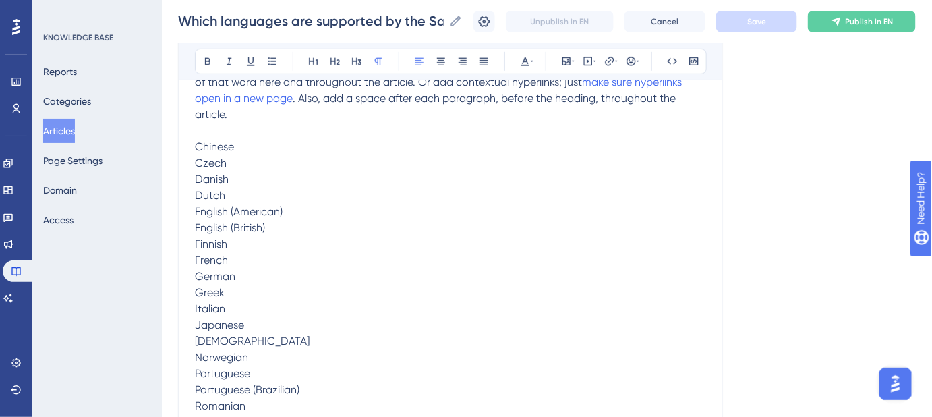
click at [218, 227] on span "English (British)" at bounding box center [230, 227] width 70 height 13
click at [214, 241] on span "Finnish" at bounding box center [211, 243] width 32 height 13
click at [213, 259] on span "French" at bounding box center [211, 260] width 33 height 13
drag, startPoint x: 214, startPoint y: 277, endPoint x: 212, endPoint y: 286, distance: 9.7
click at [213, 277] on span "German" at bounding box center [215, 276] width 40 height 13
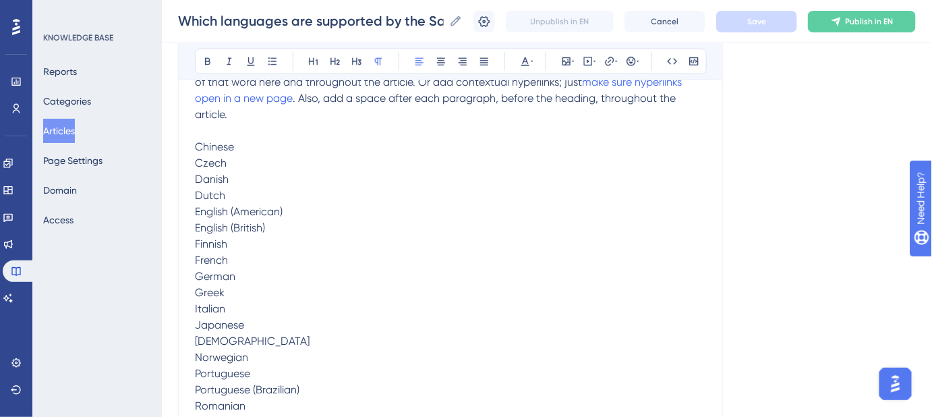
click at [210, 293] on span "Greek" at bounding box center [210, 292] width 30 height 13
drag, startPoint x: 204, startPoint y: 307, endPoint x: 202, endPoint y: 322, distance: 15.6
click at [202, 309] on span "Italian" at bounding box center [210, 308] width 30 height 13
click at [203, 324] on span "Japanese" at bounding box center [219, 324] width 49 height 13
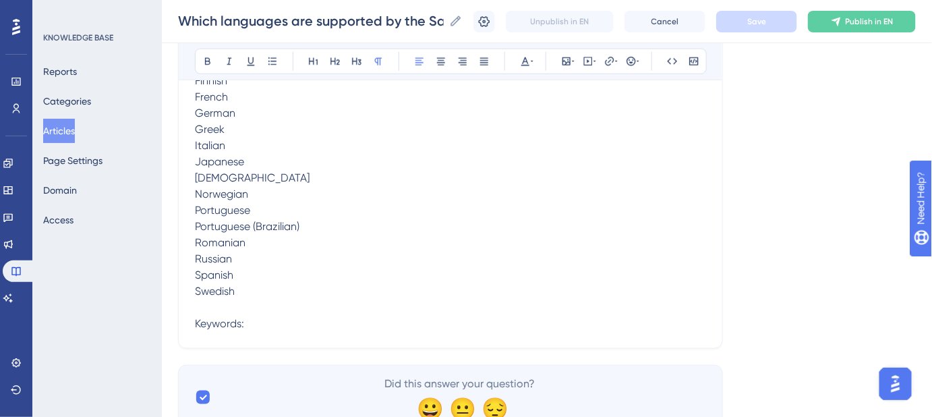
scroll to position [429, 0]
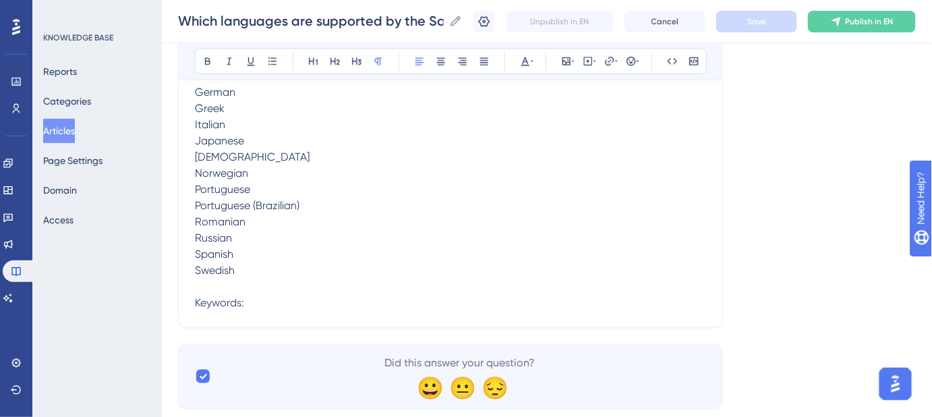
click at [217, 159] on span "Korean" at bounding box center [252, 156] width 115 height 13
click at [219, 175] on span "Norwegian" at bounding box center [221, 173] width 53 height 13
click at [217, 188] on span "Portuguese" at bounding box center [222, 189] width 55 height 13
click at [217, 207] on span "Portuguese (Brazilian)" at bounding box center [247, 205] width 105 height 13
click at [219, 220] on span "Romanian" at bounding box center [220, 221] width 51 height 13
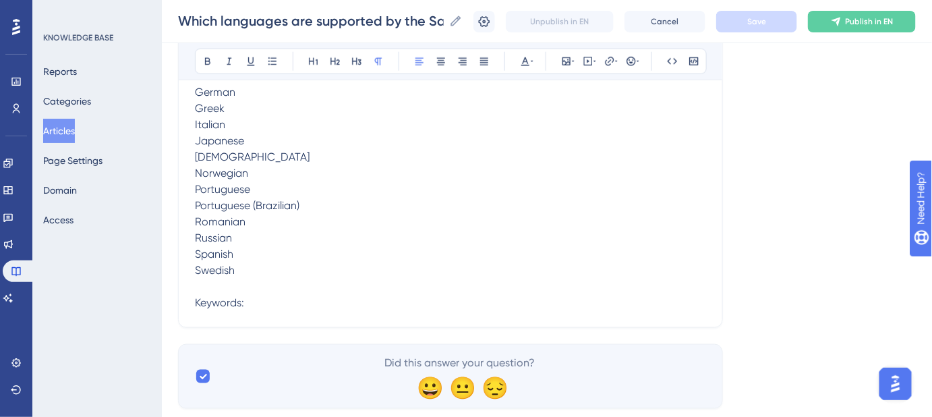
click at [212, 238] on span "Russian" at bounding box center [213, 237] width 37 height 13
click at [212, 255] on span "Spanish" at bounding box center [214, 254] width 38 height 13
click at [214, 269] on span "Swedish" at bounding box center [215, 270] width 40 height 13
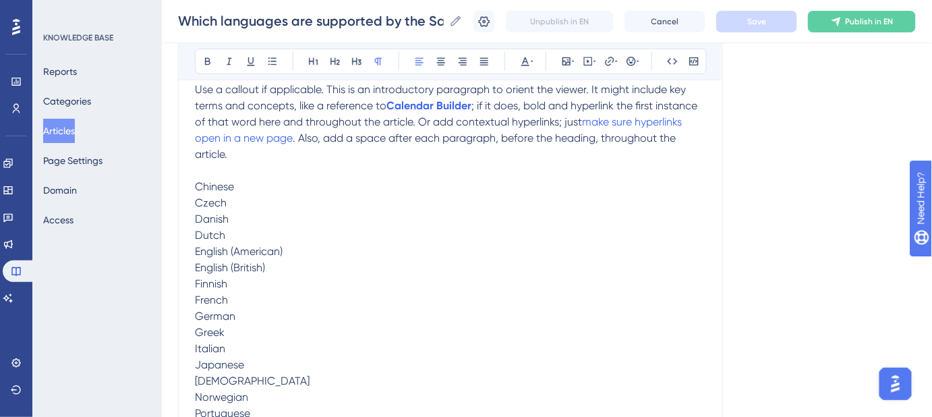
scroll to position [122, 0]
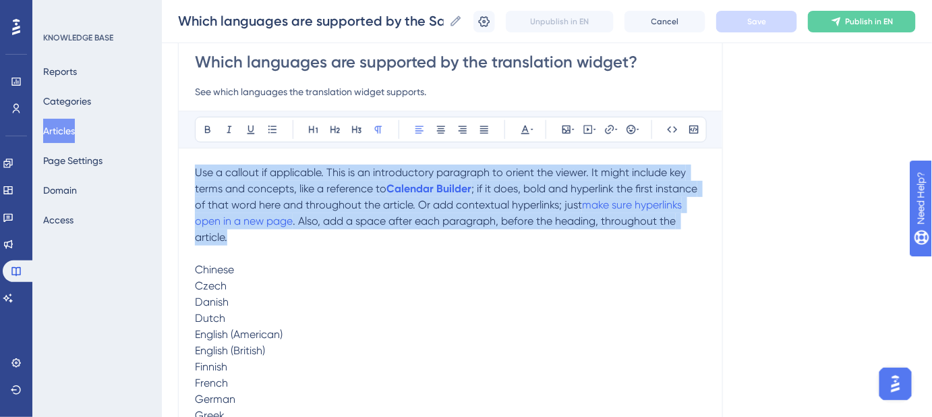
drag, startPoint x: 244, startPoint y: 234, endPoint x: 183, endPoint y: 171, distance: 87.3
click at [183, 171] on div "Which languages are supported by the translation widget? See which languages th…" at bounding box center [450, 332] width 545 height 606
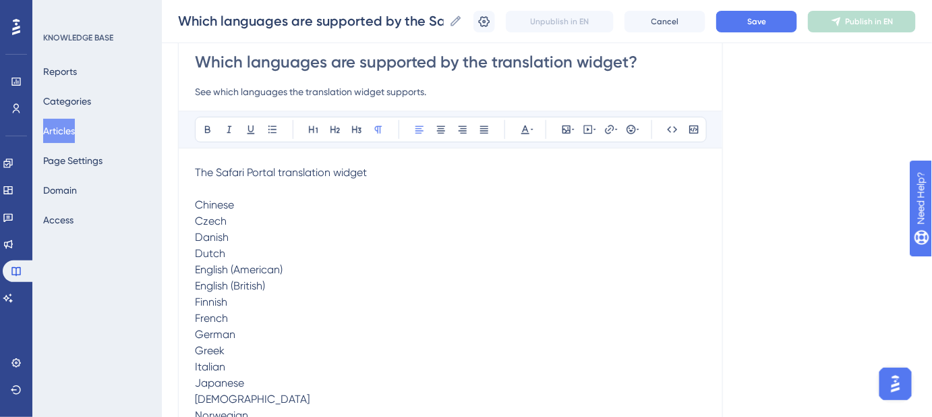
click at [377, 175] on p "The Safari Portal translation widget" at bounding box center [450, 173] width 511 height 16
click at [748, 16] on button "Save" at bounding box center [756, 22] width 81 height 22
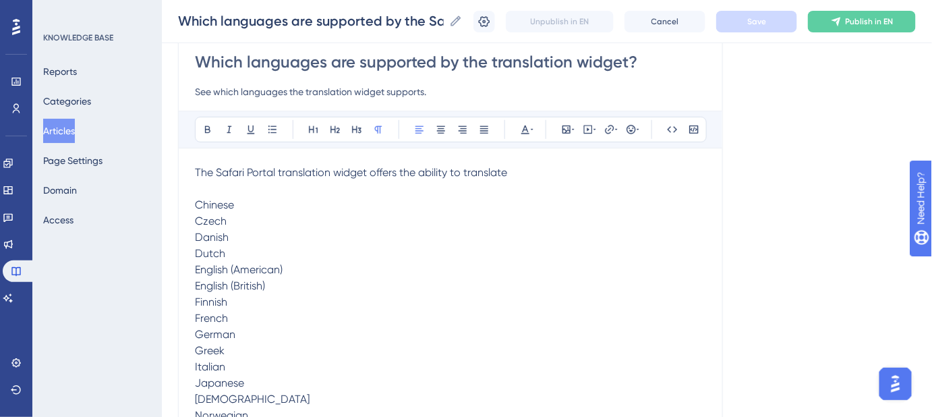
click at [528, 181] on p at bounding box center [450, 189] width 511 height 16
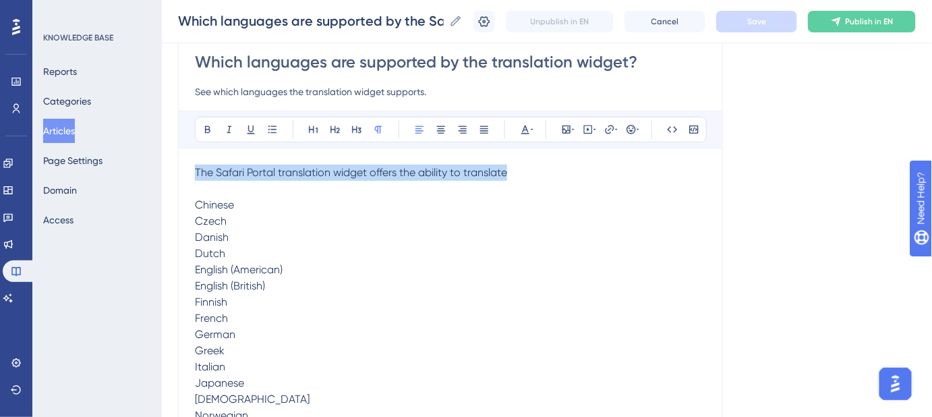
drag, startPoint x: 514, startPoint y: 171, endPoint x: 179, endPoint y: 167, distance: 334.6
click at [179, 167] on div "Which languages are supported by the translation widget? See which languages th…" at bounding box center [450, 299] width 545 height 541
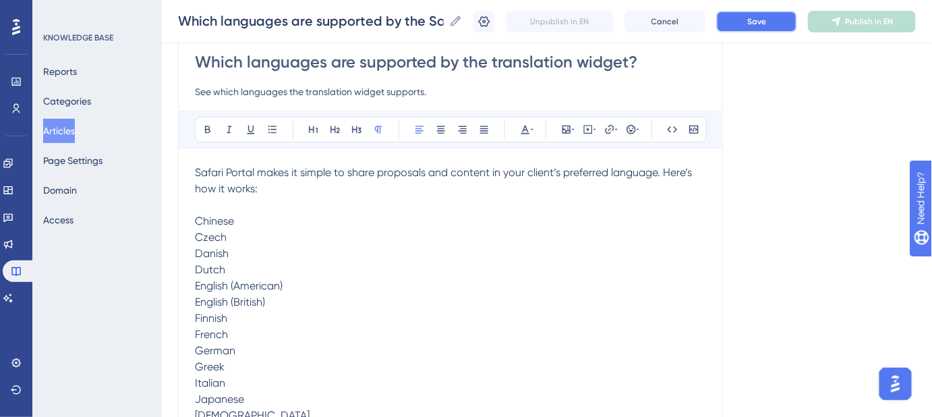
click at [770, 28] on button "Save" at bounding box center [756, 22] width 81 height 22
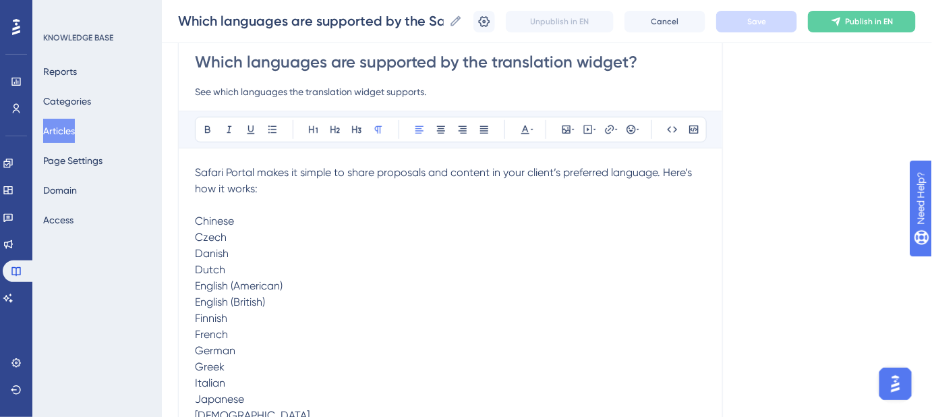
click at [266, 190] on p "Safari Portal makes it simple to share proposals and content in your client’s p…" at bounding box center [450, 181] width 511 height 32
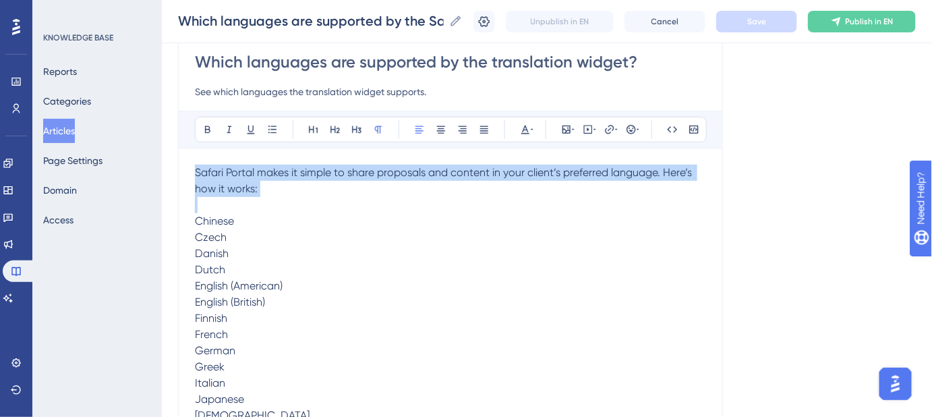
drag, startPoint x: 219, startPoint y: 181, endPoint x: 200, endPoint y: 176, distance: 19.5
click at [200, 176] on p "Safari Portal makes it simple to share proposals and content in your client’s p…" at bounding box center [450, 181] width 511 height 32
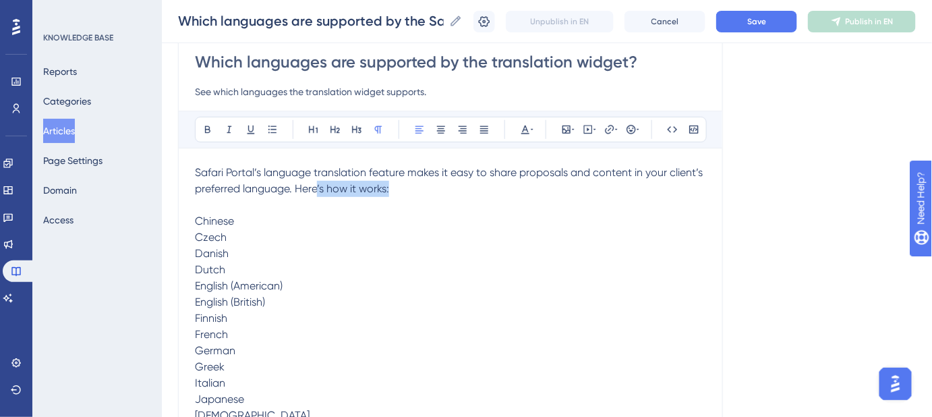
drag, startPoint x: 395, startPoint y: 188, endPoint x: 318, endPoint y: 186, distance: 76.3
click at [318, 186] on p "Safari Portal’s language translation feature makes it easy to share proposals a…" at bounding box center [450, 181] width 511 height 32
drag, startPoint x: 405, startPoint y: 171, endPoint x: 314, endPoint y: 176, distance: 90.6
click at [314, 176] on span "Safari Portal’s language translation feature makes it easy to share proposals a…" at bounding box center [450, 180] width 511 height 29
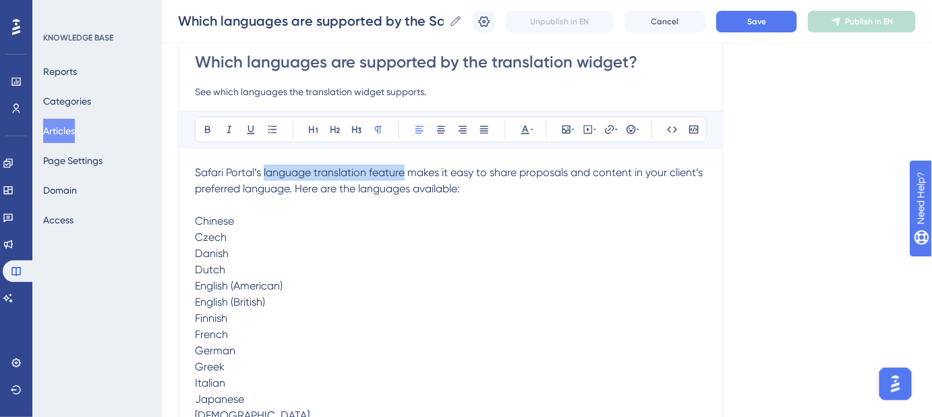
drag, startPoint x: 263, startPoint y: 171, endPoint x: 405, endPoint y: 174, distance: 141.7
click at [405, 174] on span "Safari Portal’s language translation feature makes it easy to share proposals a…" at bounding box center [450, 180] width 511 height 29
click at [610, 131] on icon at bounding box center [609, 129] width 11 height 11
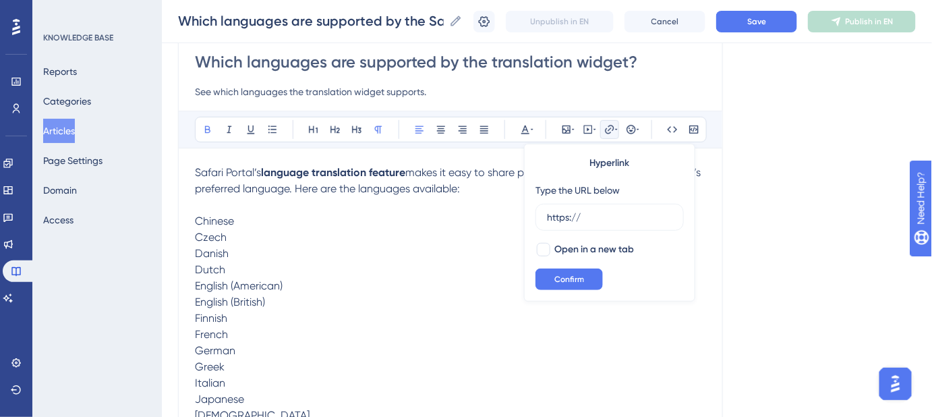
drag, startPoint x: 583, startPoint y: 219, endPoint x: 532, endPoint y: 219, distance: 50.6
click at [532, 219] on div "Hyperlink Type the URL below https:// Open in a new tab Confirm" at bounding box center [609, 223] width 171 height 158
type input "https://help.safariportal.app/en/articles/5720-how-does-the-language-translatio…"
click at [546, 244] on div at bounding box center [543, 249] width 13 height 13
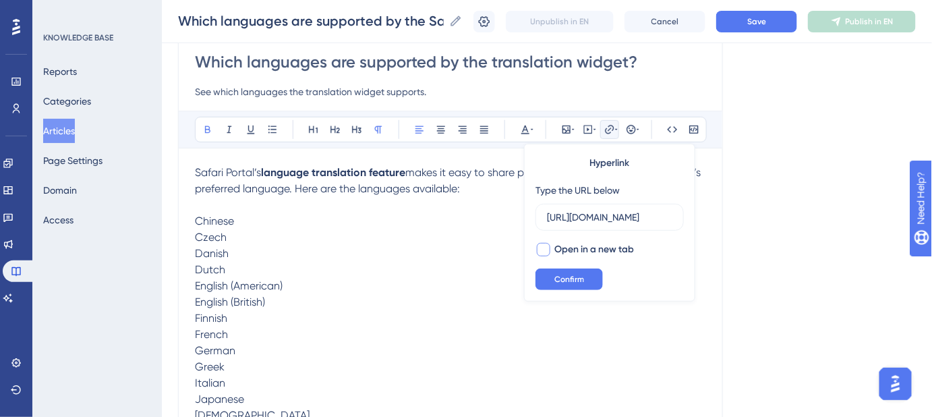
checkbox input "true"
click at [557, 281] on span "Confirm" at bounding box center [569, 279] width 30 height 11
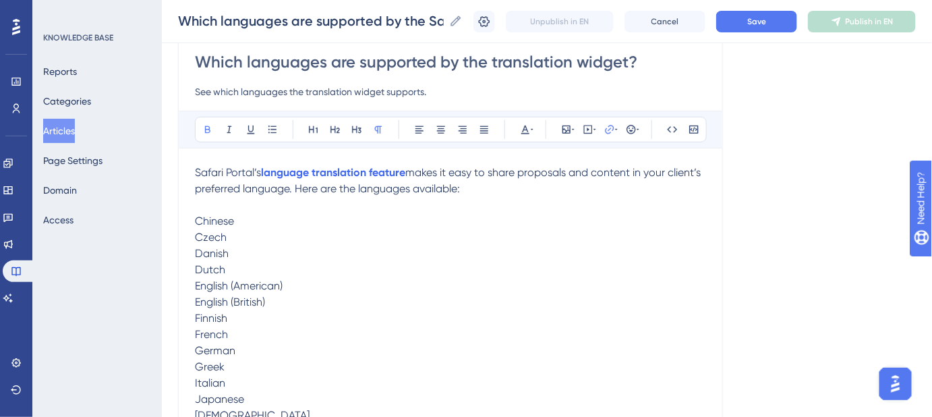
click at [635, 252] on p "Danish" at bounding box center [450, 254] width 511 height 16
click at [771, 26] on button "Save" at bounding box center [756, 22] width 81 height 22
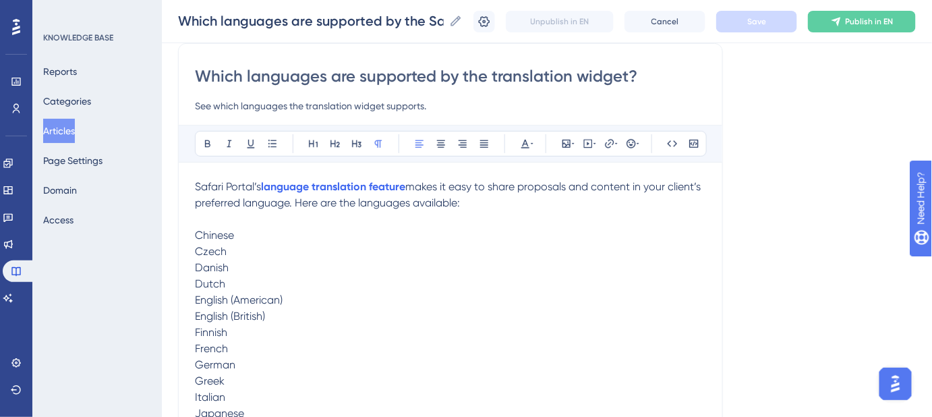
scroll to position [47, 0]
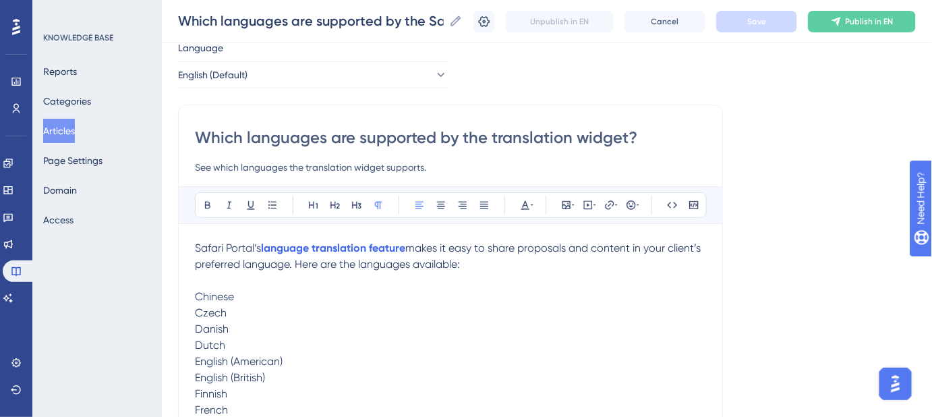
click at [274, 291] on p "Chinese" at bounding box center [450, 297] width 511 height 16
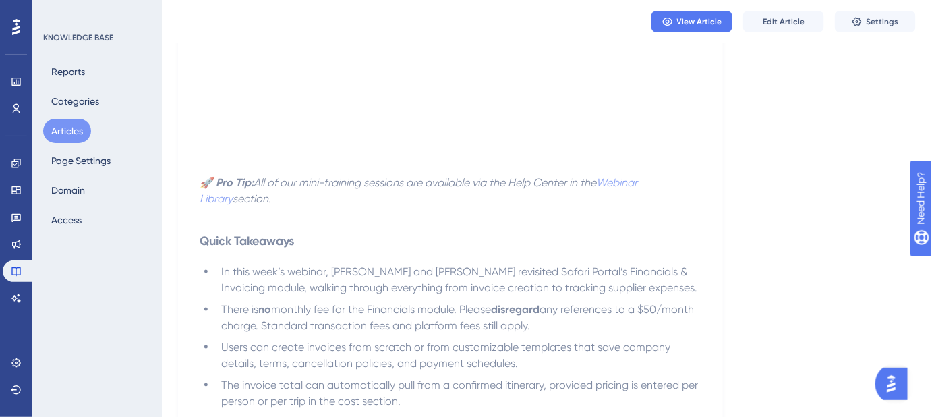
scroll to position [552, 0]
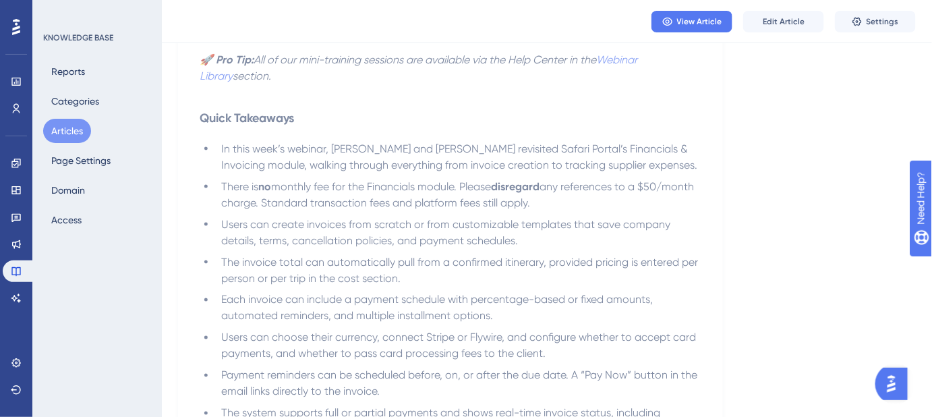
click at [80, 128] on button "Articles" at bounding box center [67, 131] width 48 height 24
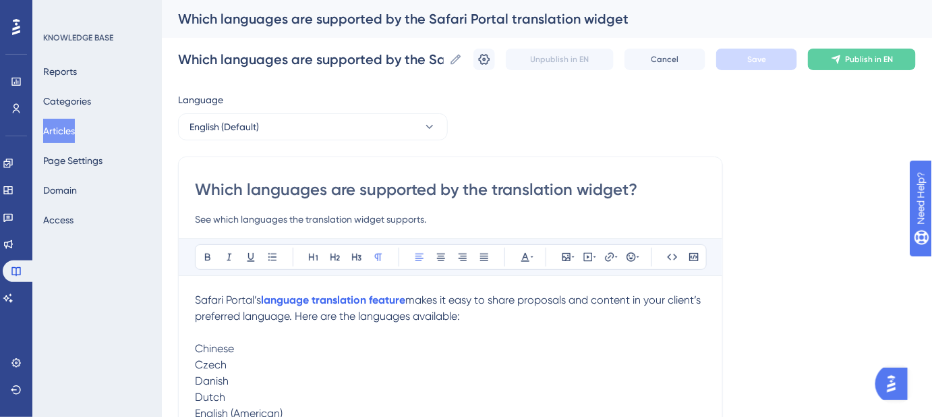
drag, startPoint x: 660, startPoint y: 181, endPoint x: 197, endPoint y: 181, distance: 462.8
click at [197, 181] on input "Which languages are supported by the translation widget?" at bounding box center [450, 190] width 511 height 22
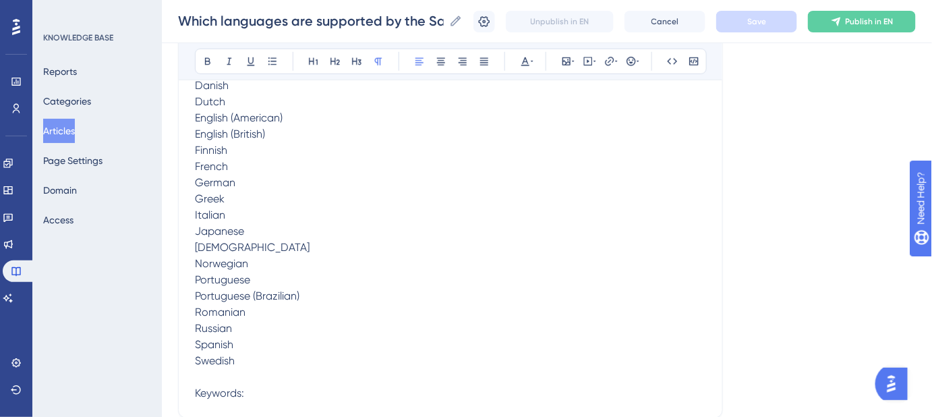
scroll to position [306, 0]
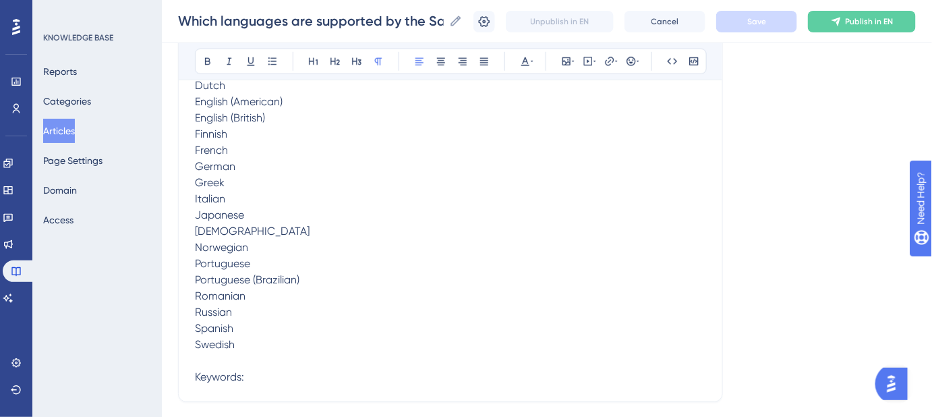
click at [260, 381] on p "Keywords:" at bounding box center [450, 377] width 511 height 16
paste div
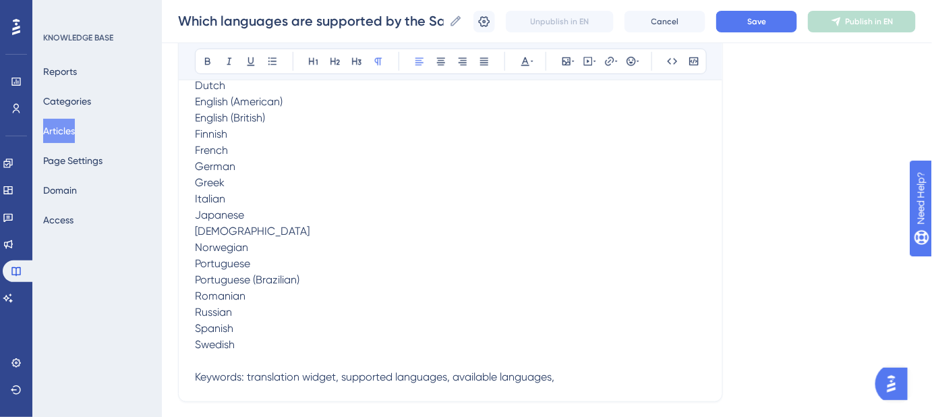
click at [575, 377] on p "Keywords: translation widget, supported languages, available languages," at bounding box center [450, 377] width 511 height 16
click at [652, 374] on p "Keywords: translation widget, supported languages, available languages, list of…" at bounding box center [450, 377] width 511 height 16
drag, startPoint x: 650, startPoint y: 374, endPoint x: 246, endPoint y: 374, distance: 404.1
click at [246, 374] on p "Keywords: translation widget, supported languages, available languages, list of…" at bounding box center [450, 377] width 511 height 16
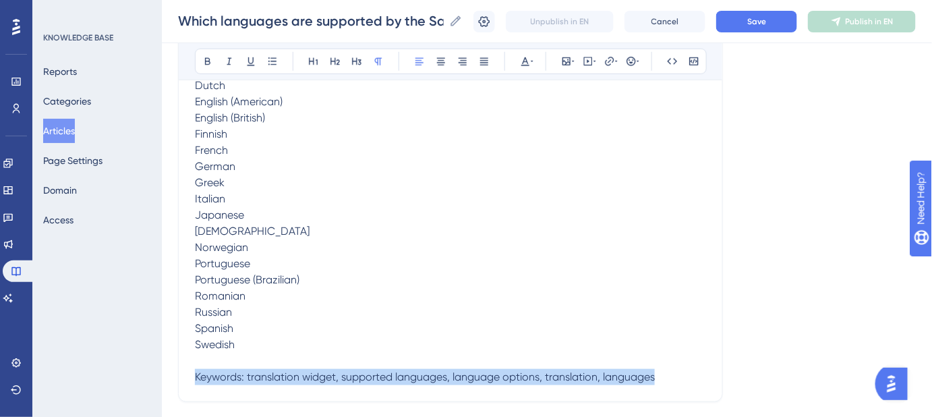
drag, startPoint x: 665, startPoint y: 380, endPoint x: 266, endPoint y: 353, distance: 399.5
click at [196, 376] on p "Keywords: translation widget, supported languages, language options, translatio…" at bounding box center [450, 377] width 511 height 16
click at [531, 59] on icon at bounding box center [532, 61] width 3 height 11
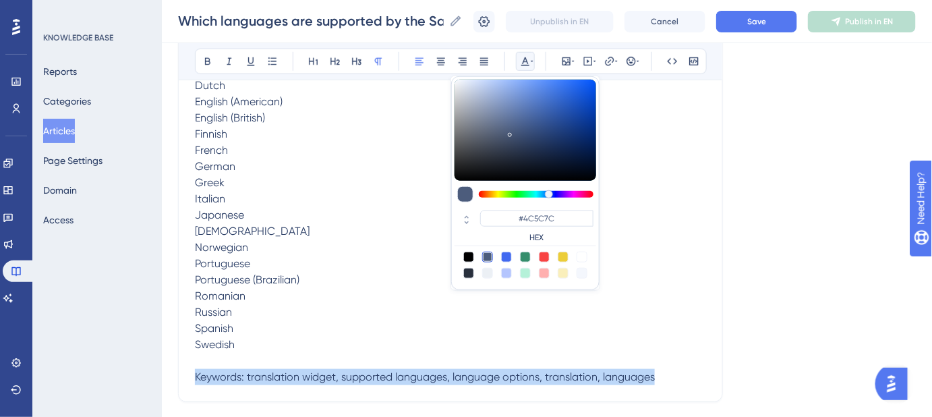
click at [488, 270] on div at bounding box center [487, 273] width 11 height 11
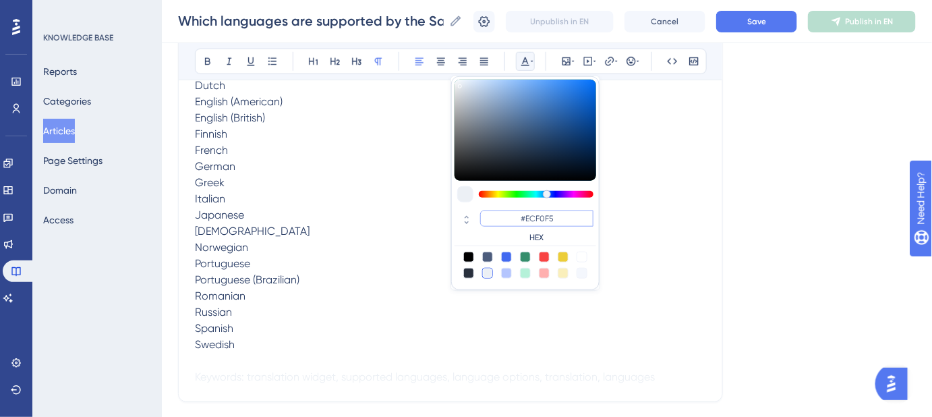
drag, startPoint x: 567, startPoint y: 217, endPoint x: 527, endPoint y: 217, distance: 39.8
click at [527, 217] on input "#ECF0F5" at bounding box center [536, 218] width 113 height 16
type input "#FFFFFF"
click at [665, 233] on p "[DEMOGRAPHIC_DATA]" at bounding box center [450, 231] width 511 height 16
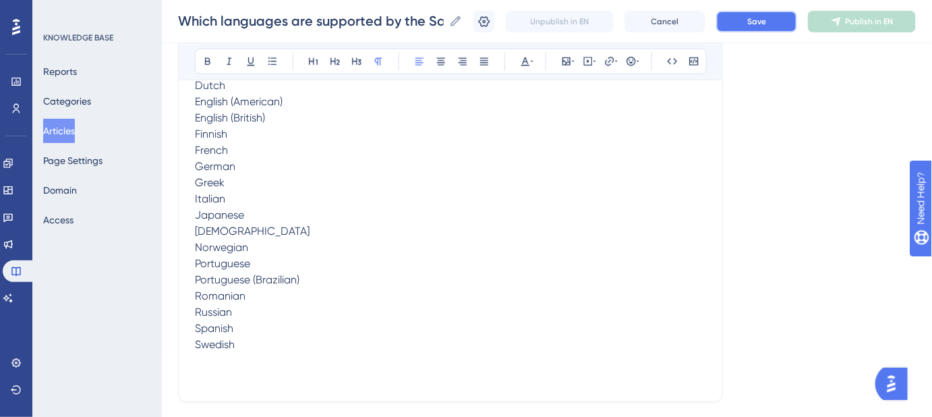
click at [766, 17] on span "Save" at bounding box center [756, 21] width 19 height 11
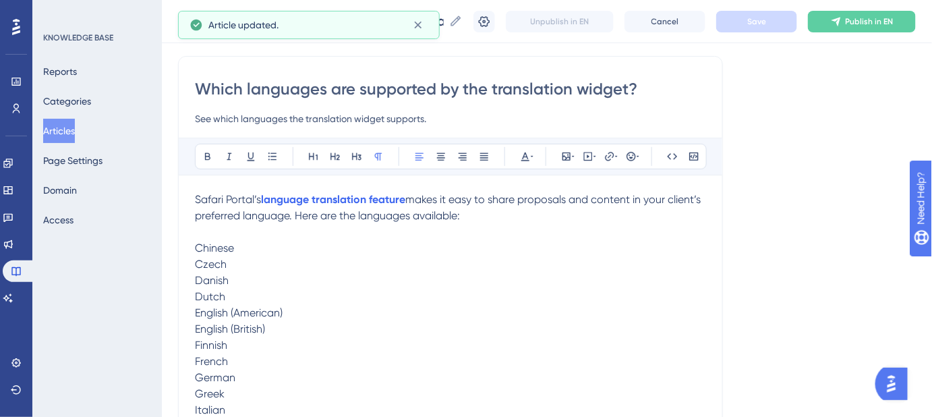
scroll to position [61, 0]
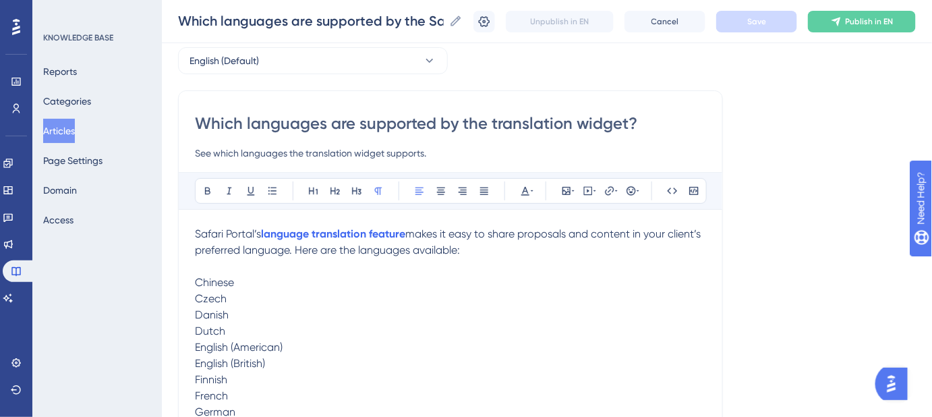
click at [609, 130] on input "Which languages are supported by the translation widget?" at bounding box center [450, 124] width 511 height 22
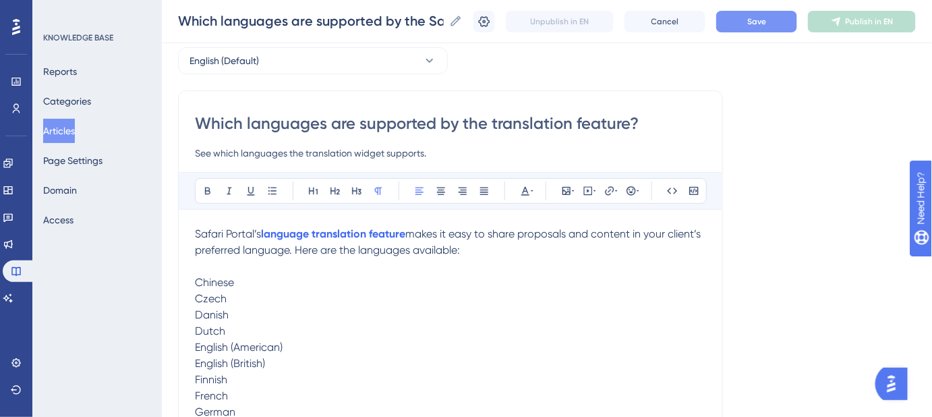
type input "Which languages are supported by the translation feature?"
click at [372, 153] on input "See which languages the translation widget supports." at bounding box center [450, 153] width 511 height 16
type input "See which languages the translation feature supports."
click at [762, 22] on span "Save" at bounding box center [756, 21] width 19 height 11
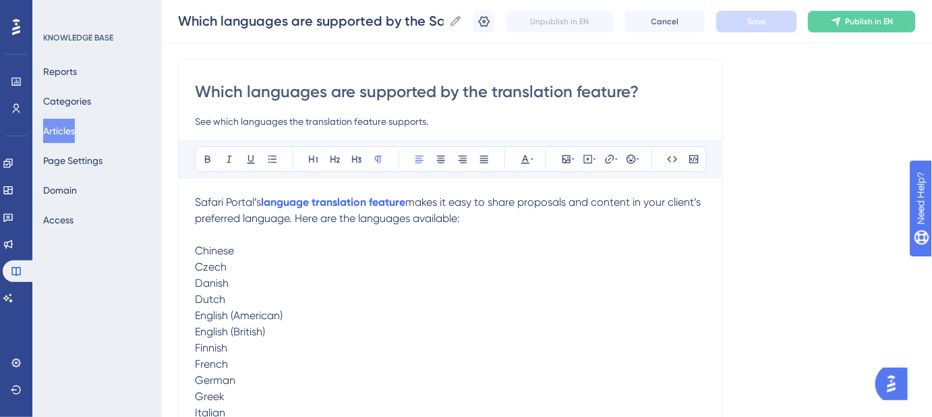
scroll to position [122, 0]
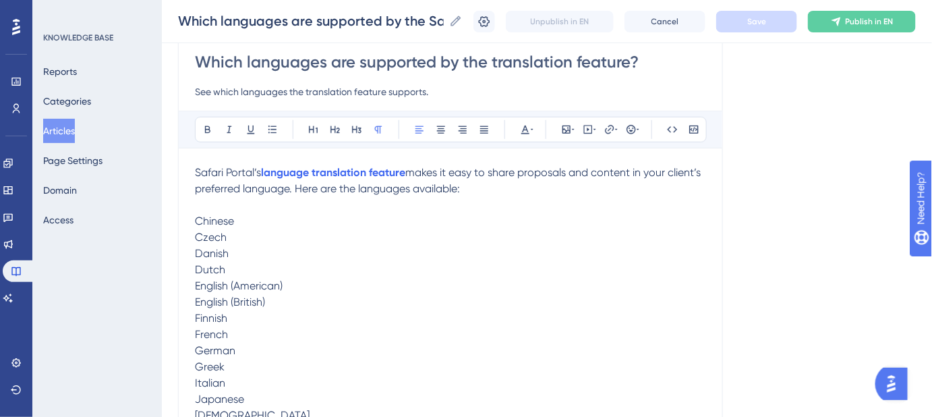
click at [482, 189] on span "makes it easy to share proposals and content in your client’s preferred languag…" at bounding box center [449, 180] width 509 height 29
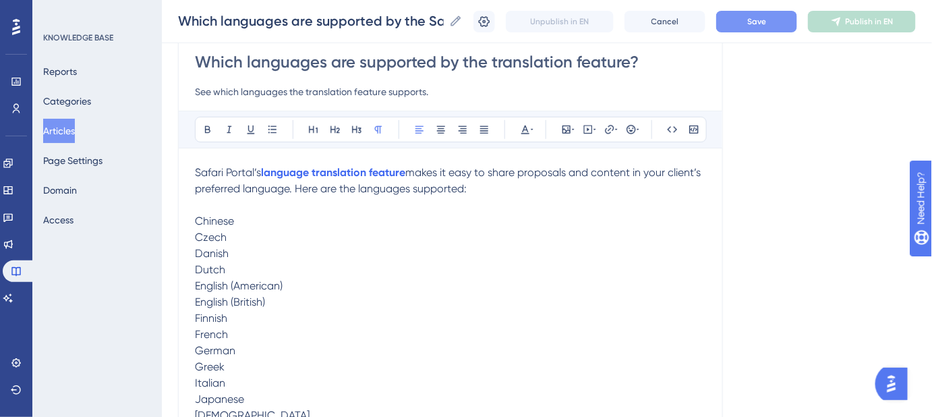
click at [778, 11] on div "Unpublish in EN Cancel Save Publish in EN" at bounding box center [695, 22] width 443 height 22
click at [766, 16] on span "Save" at bounding box center [756, 21] width 19 height 11
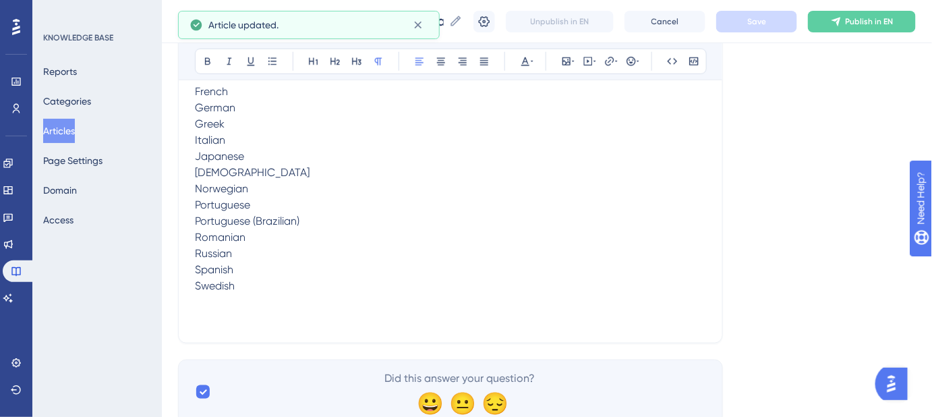
scroll to position [414, 0]
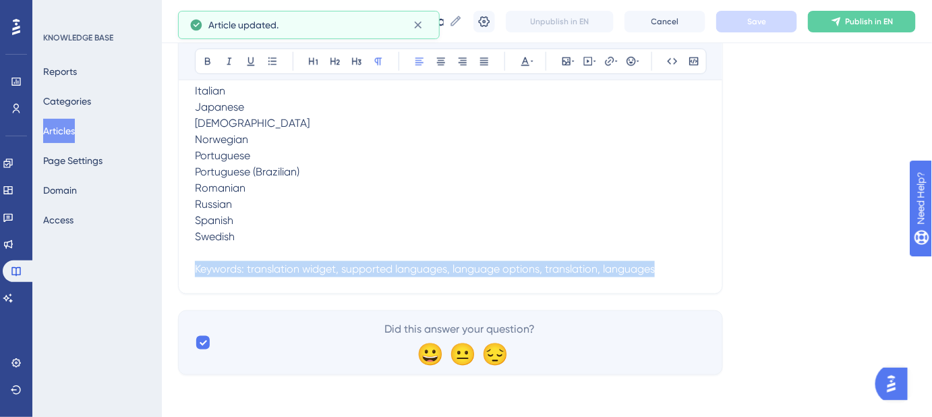
drag, startPoint x: 494, startPoint y: 289, endPoint x: 214, endPoint y: 271, distance: 281.2
click at [181, 271] on div "Which languages are supported by the translation feature? See which languages t…" at bounding box center [450, 15] width 545 height 557
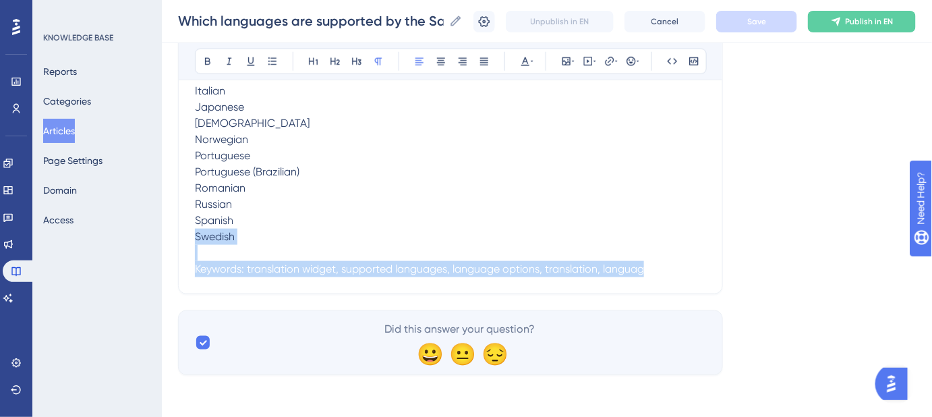
drag, startPoint x: 647, startPoint y: 269, endPoint x: 193, endPoint y: 240, distance: 454.9
click at [193, 240] on div "Which languages are supported by the translation feature? See which languages t…" at bounding box center [450, 15] width 545 height 557
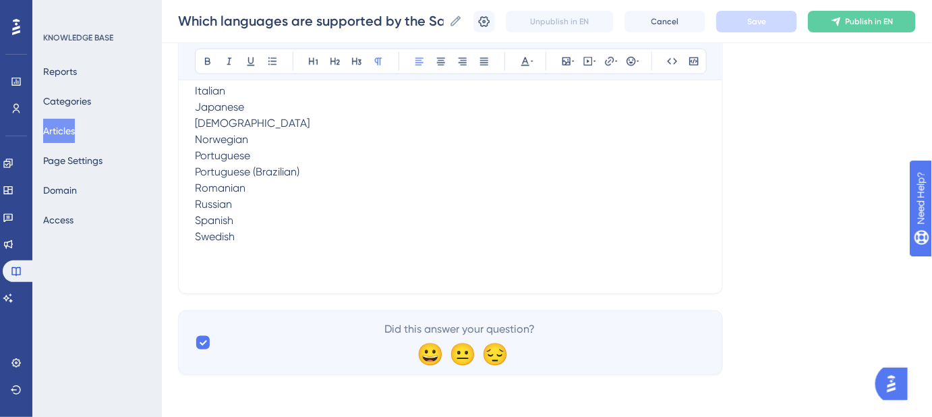
click at [397, 223] on p "Spanish" at bounding box center [450, 220] width 511 height 16
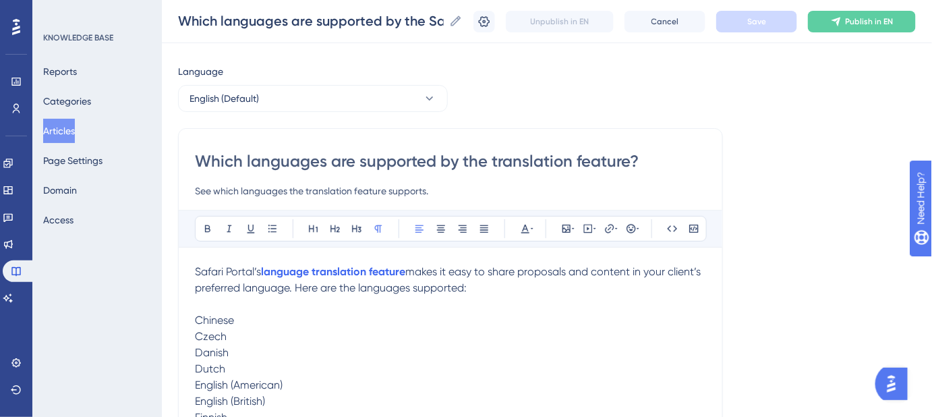
scroll to position [0, 0]
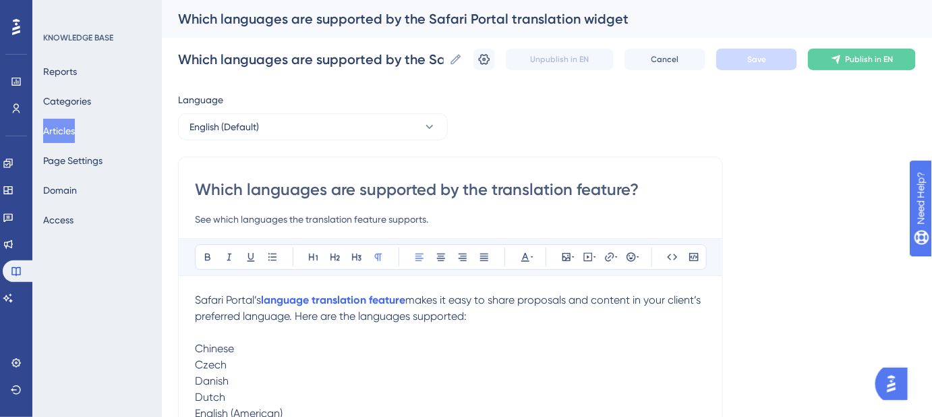
click at [544, 341] on p "Chinese" at bounding box center [450, 349] width 511 height 16
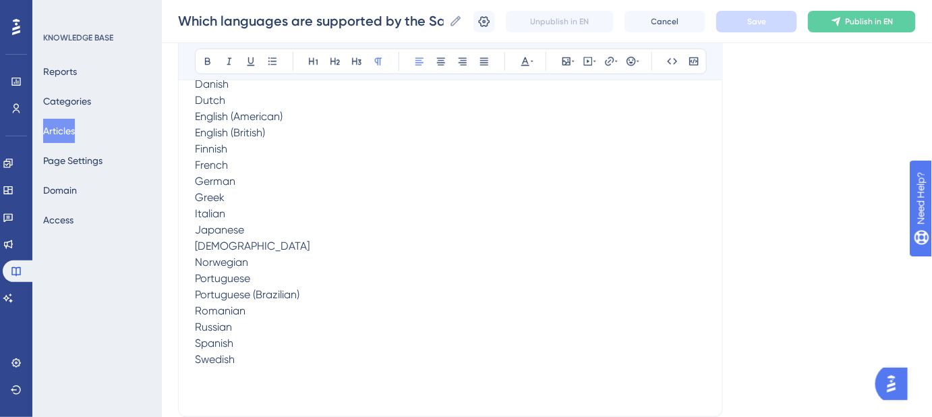
scroll to position [368, 0]
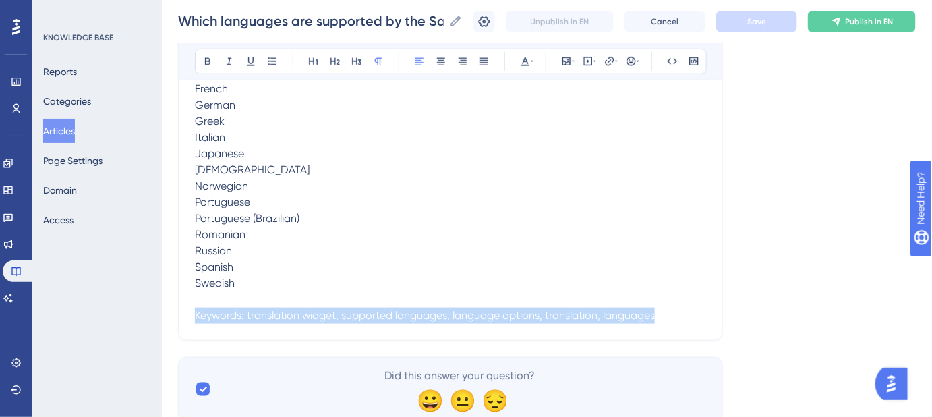
drag, startPoint x: 498, startPoint y: 320, endPoint x: 225, endPoint y: 294, distance: 274.4
click at [266, 291] on div "Which languages are supported by the translation feature? See which languages t…" at bounding box center [450, 61] width 545 height 557
drag, startPoint x: 196, startPoint y: 281, endPoint x: 760, endPoint y: 324, distance: 565.6
click at [701, 341] on div "Language English (Default) Which languages are supported by the translation fea…" at bounding box center [547, 70] width 738 height 703
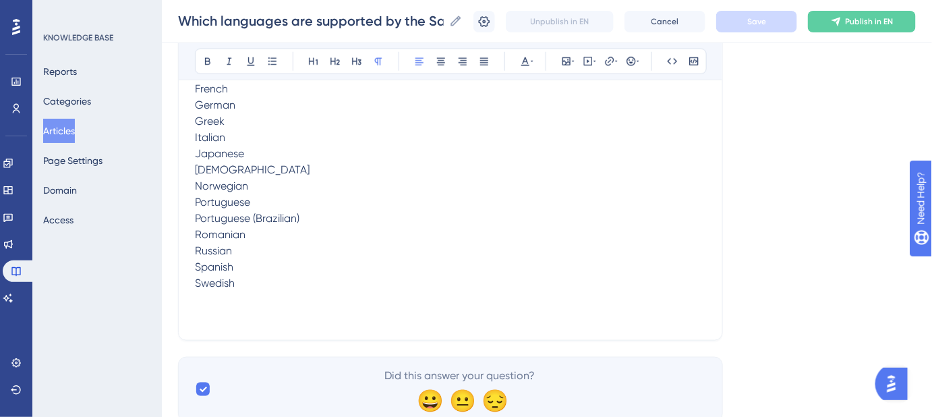
click at [777, 315] on div "Language English (Default) Which languages are supported by the translation fea…" at bounding box center [547, 70] width 738 height 703
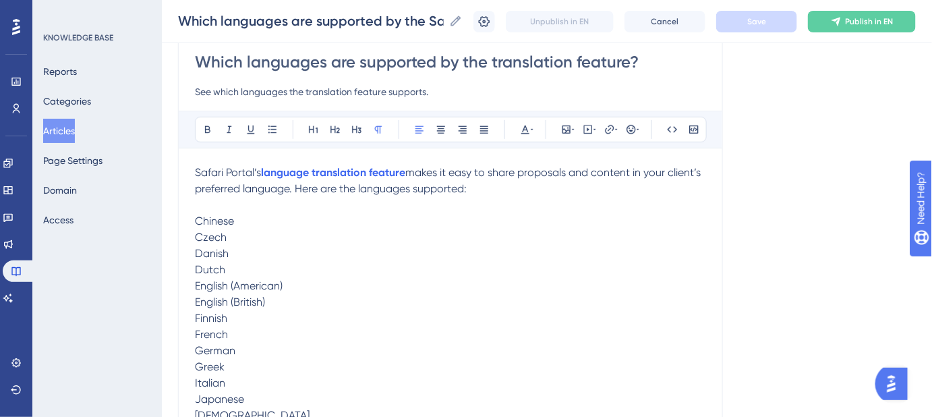
scroll to position [0, 0]
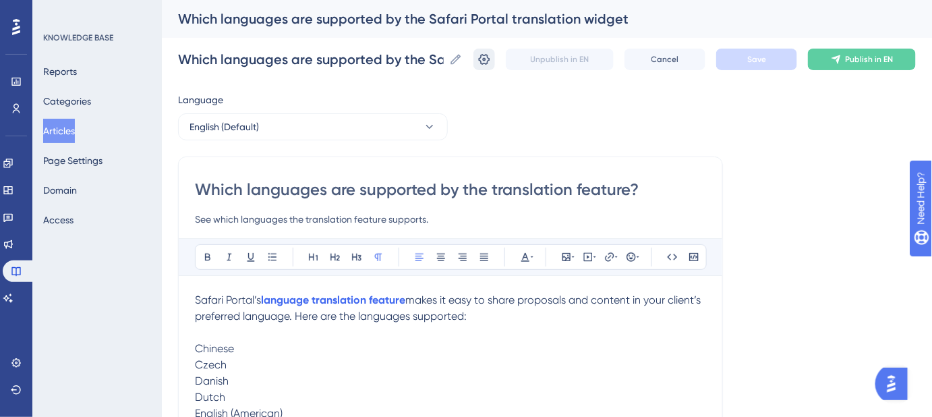
click at [490, 63] on icon at bounding box center [484, 59] width 11 height 11
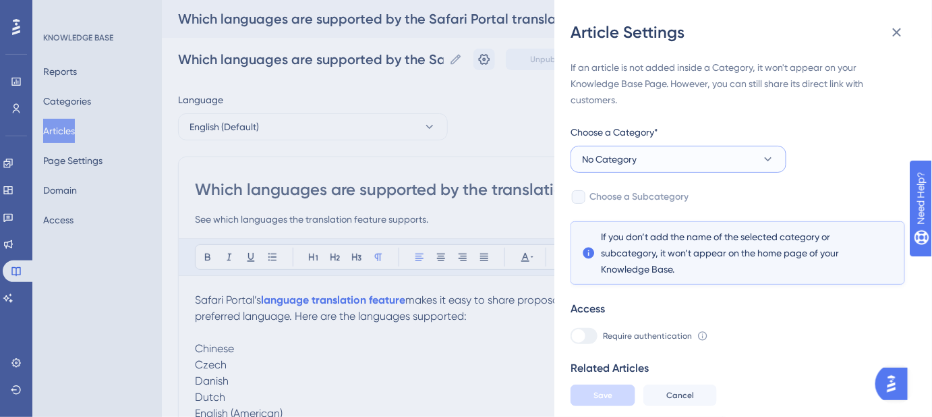
click at [762, 159] on icon at bounding box center [768, 158] width 13 height 13
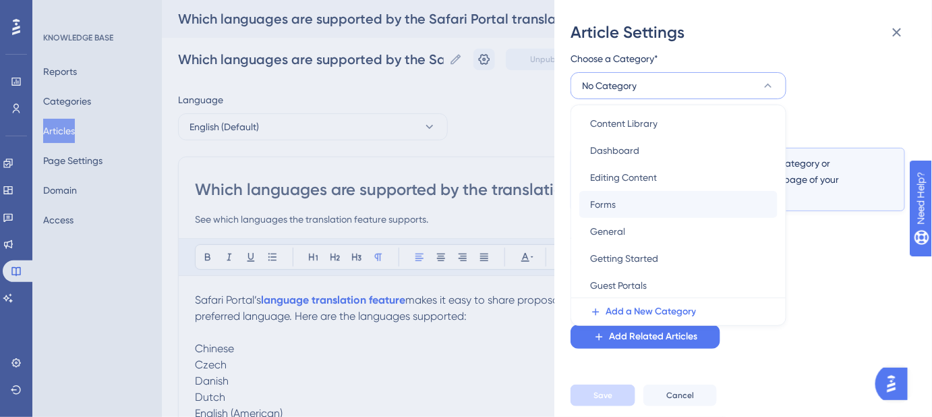
scroll to position [198, 0]
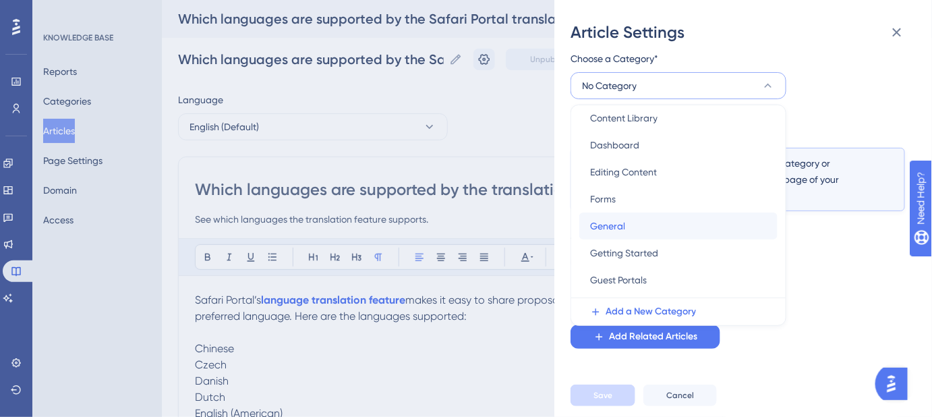
click at [610, 223] on span "General" at bounding box center [607, 226] width 35 height 16
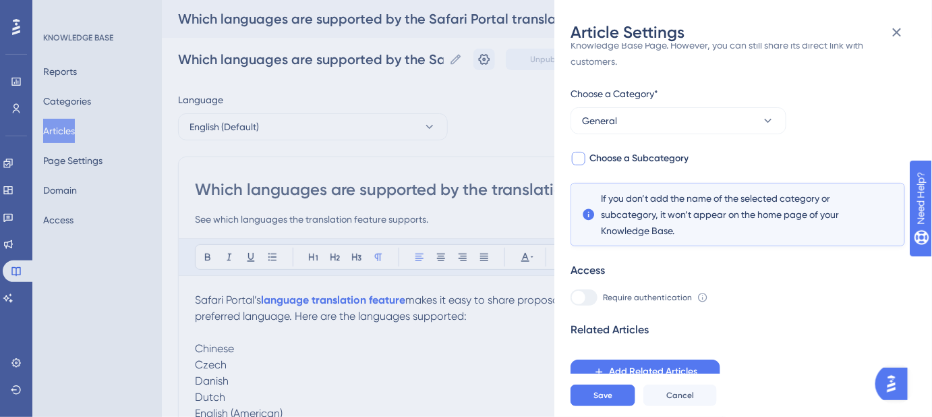
click at [635, 154] on span "Choose a Subcategory" at bounding box center [639, 158] width 99 height 16
checkbox input "true"
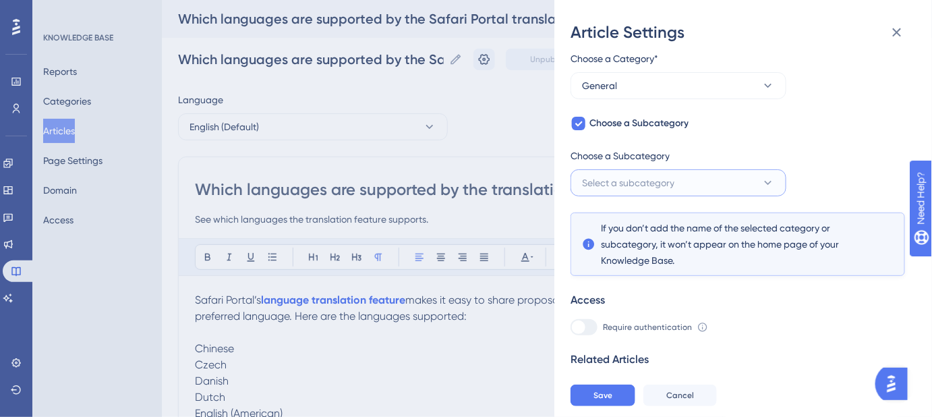
click at [683, 188] on button "Select a subcategory" at bounding box center [679, 182] width 216 height 27
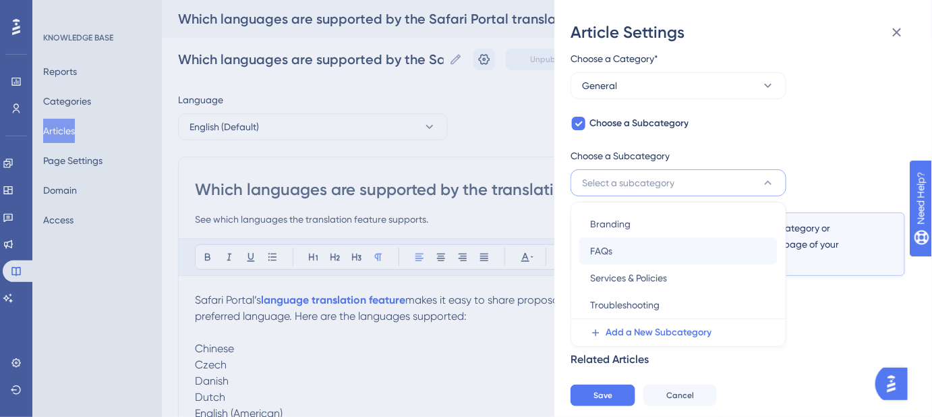
scroll to position [103, 0]
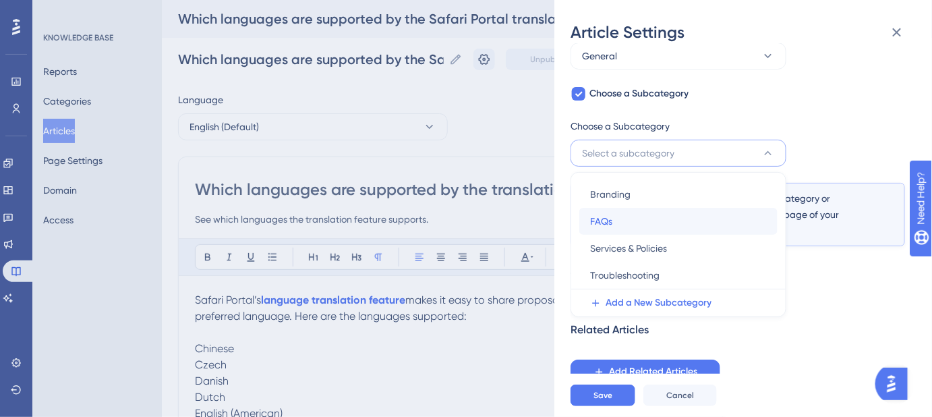
click at [613, 224] on div "FAQs FAQs" at bounding box center [678, 221] width 177 height 27
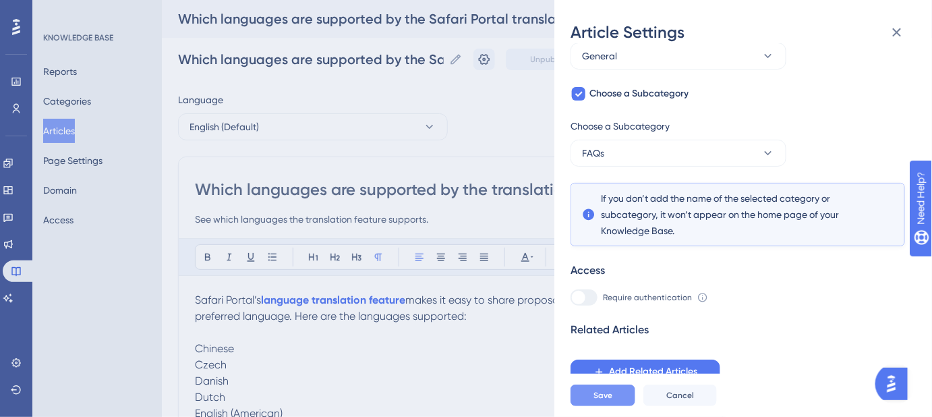
click at [614, 406] on button "Save" at bounding box center [603, 396] width 65 height 22
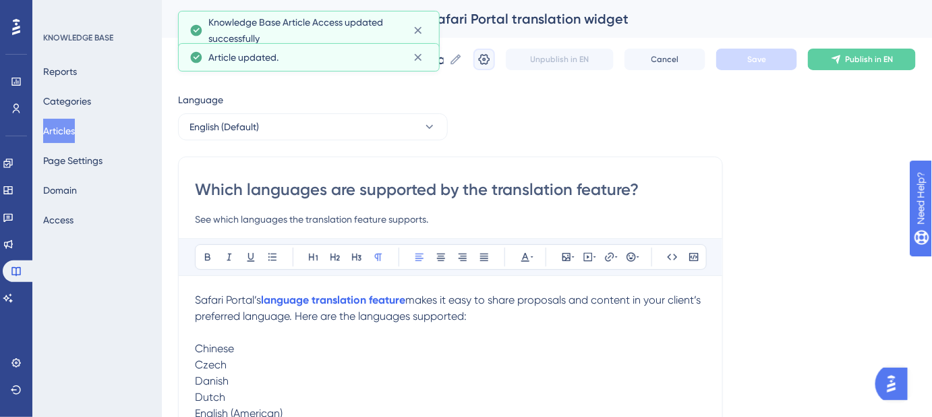
click at [483, 66] on button at bounding box center [485, 60] width 22 height 22
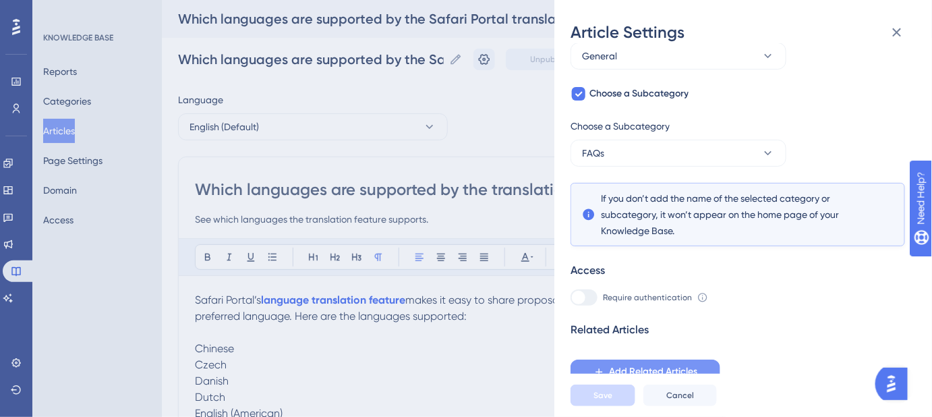
click at [637, 368] on span "Add Related Articles" at bounding box center [653, 372] width 88 height 16
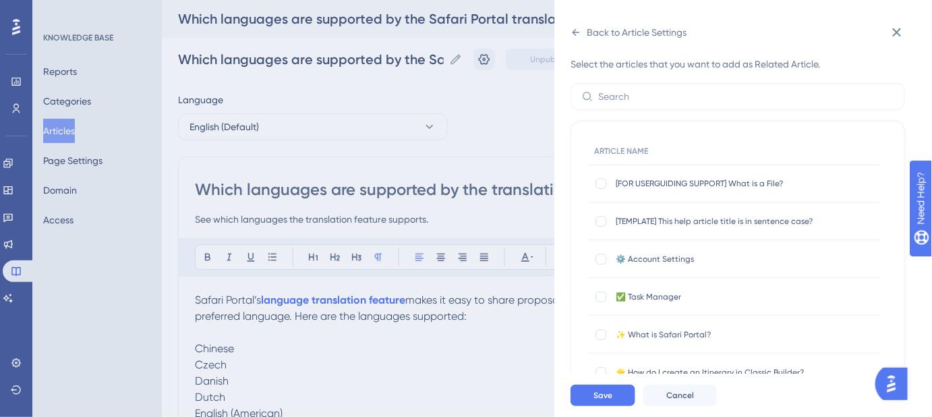
scroll to position [0, 0]
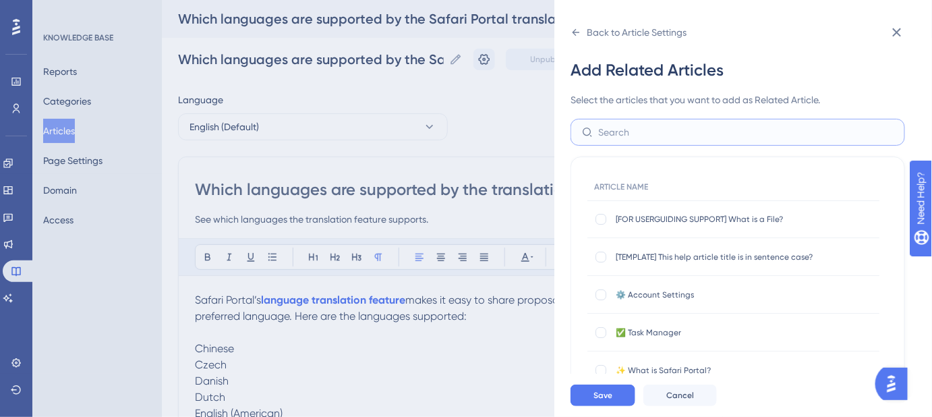
click at [626, 132] on input "text" at bounding box center [745, 132] width 295 height 15
type input "Transl"
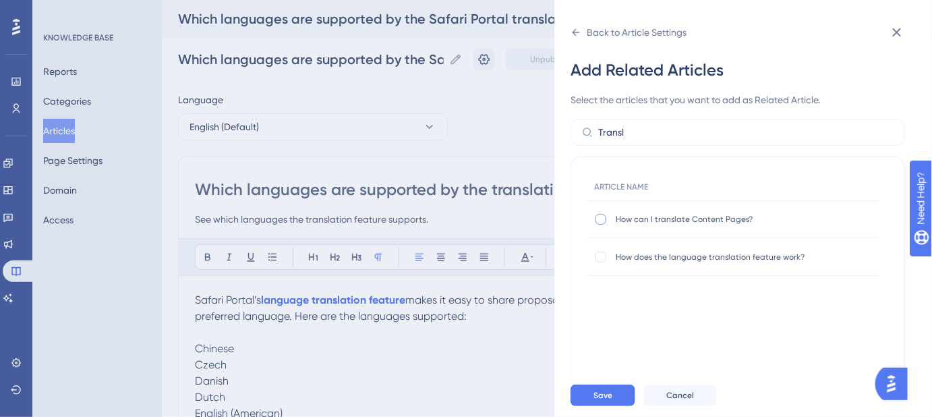
click at [600, 215] on div at bounding box center [601, 219] width 11 height 11
checkbox input "true"
click at [600, 255] on div at bounding box center [601, 257] width 11 height 11
checkbox input "true"
click at [590, 405] on button "Save" at bounding box center [603, 396] width 65 height 22
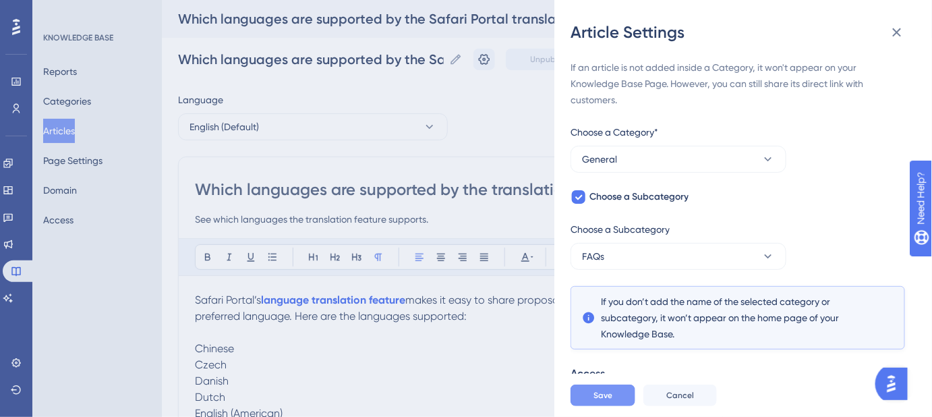
click at [597, 401] on span "Save" at bounding box center [603, 395] width 19 height 11
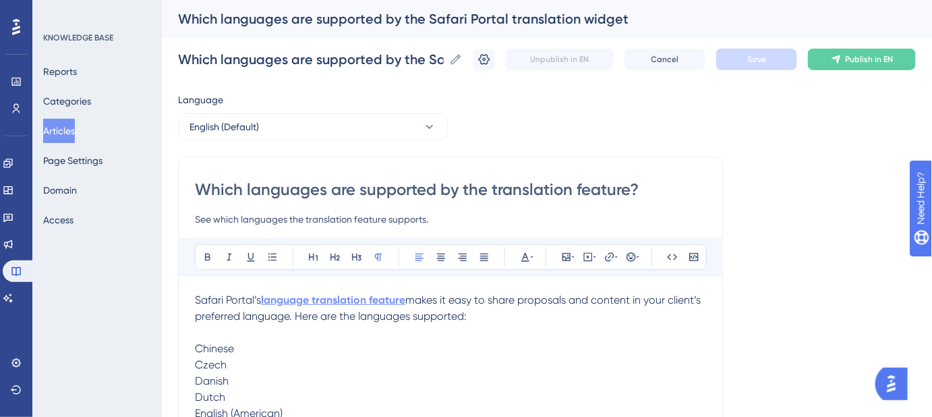
click at [405, 302] on strong "language translation feature" at bounding box center [333, 299] width 144 height 13
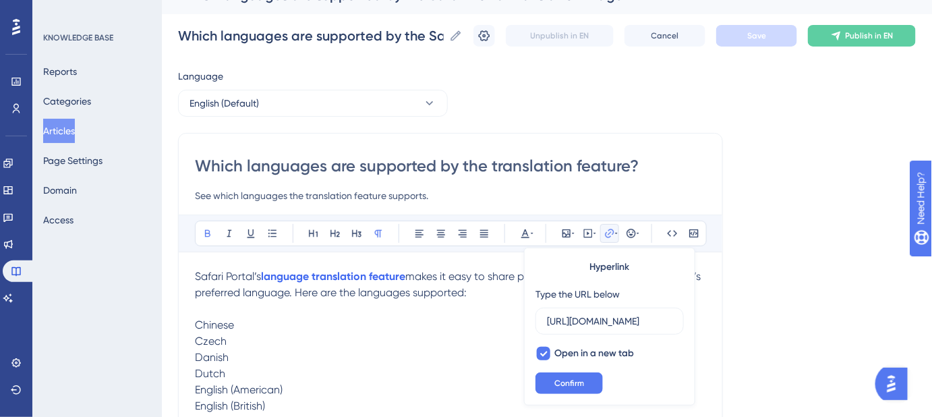
click at [809, 211] on div "Language English (Default) Which languages are supported by the translation fea…" at bounding box center [547, 419] width 738 height 703
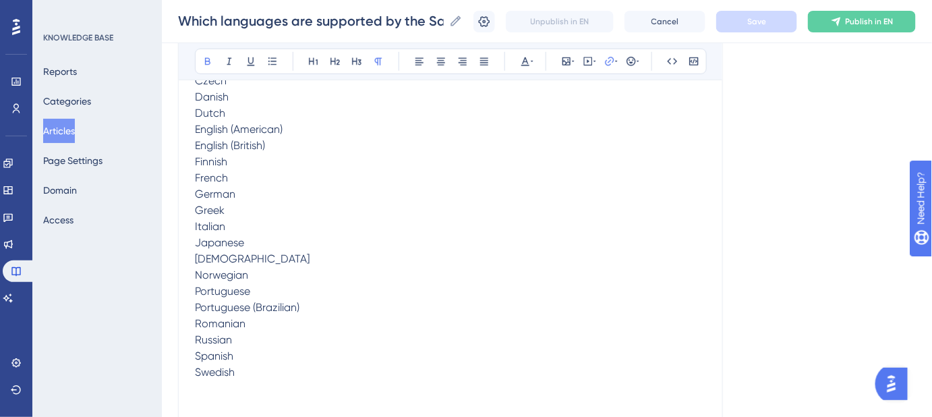
scroll to position [146, 0]
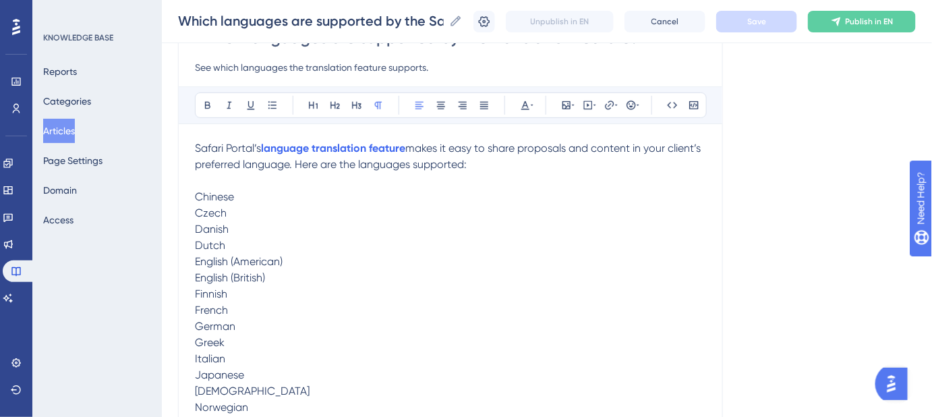
click at [552, 150] on span "makes it easy to share proposals and content in your client’s preferred languag…" at bounding box center [449, 156] width 509 height 29
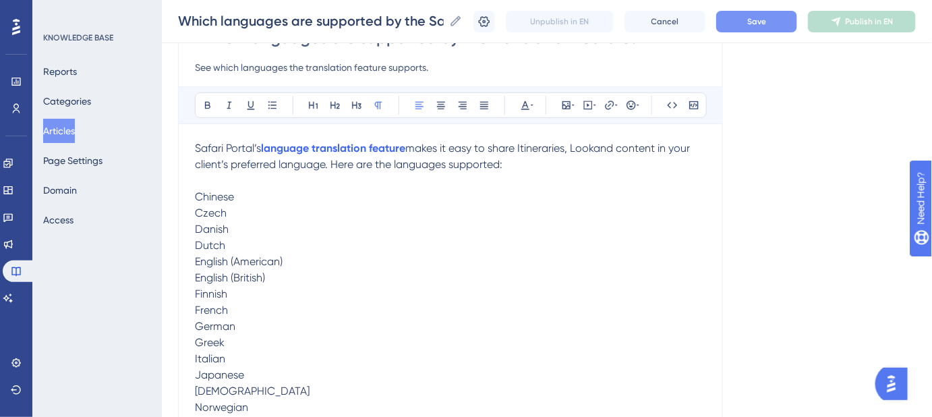
click at [755, 26] on button "Save" at bounding box center [756, 22] width 81 height 22
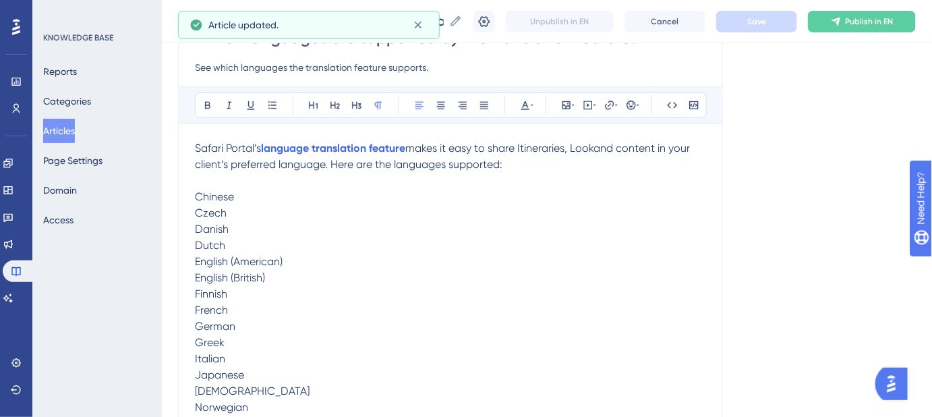
click at [600, 147] on span "makes it easy to share Itineraries, Lookand content in your client’s preferred …" at bounding box center [444, 156] width 498 height 29
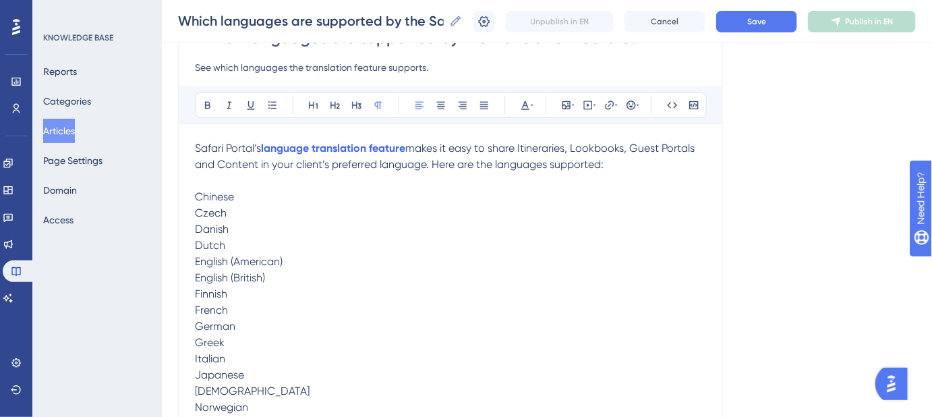
click at [260, 162] on span "makes it easy to share Itineraries, Lookbooks, Guest Portals and Content in you…" at bounding box center [446, 156] width 503 height 29
click at [747, 16] on button "Save" at bounding box center [756, 22] width 81 height 22
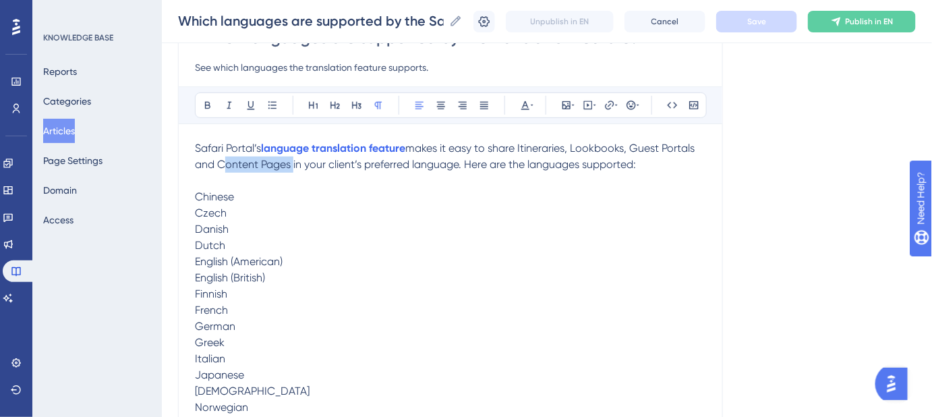
drag, startPoint x: 273, startPoint y: 162, endPoint x: 219, endPoint y: 162, distance: 54.0
click at [219, 162] on span "makes it easy to share Itineraries, Lookbooks, Guest Portals and Content Pages …" at bounding box center [446, 156] width 503 height 29
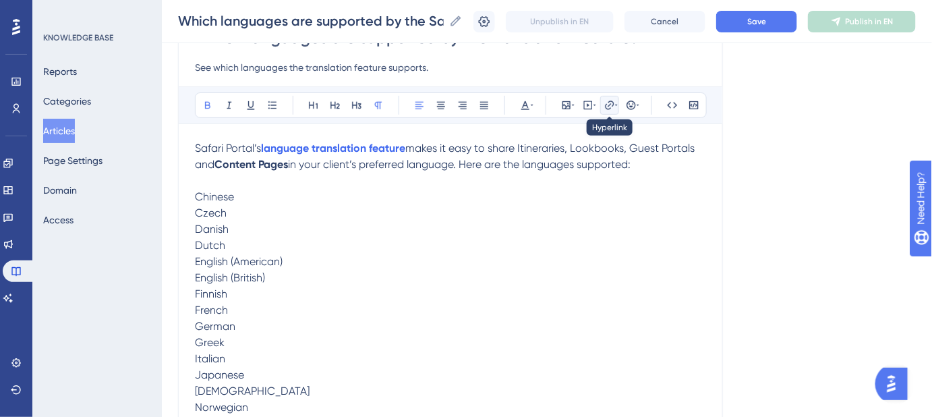
click at [607, 104] on icon at bounding box center [609, 105] width 11 height 11
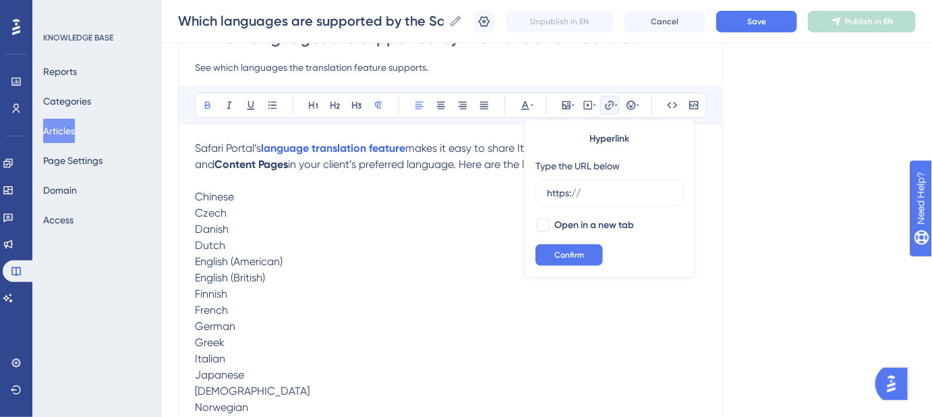
drag, startPoint x: 604, startPoint y: 193, endPoint x: 521, endPoint y: 193, distance: 83.0
click at [521, 193] on div "Bold Italic Underline Bullet Point Heading 1 Heading 2 Heading 3 Normal Align L…" at bounding box center [450, 315] width 511 height 459
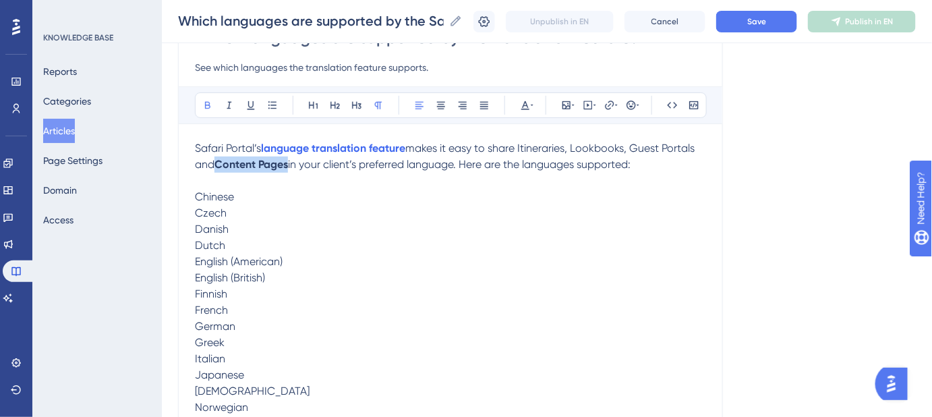
drag, startPoint x: 291, startPoint y: 165, endPoint x: 220, endPoint y: 165, distance: 71.5
click at [220, 165] on p "Safari Portal’s language translation feature makes it easy to share Itineraries…" at bounding box center [450, 156] width 511 height 32
click at [616, 105] on icon at bounding box center [616, 105] width 3 height 1
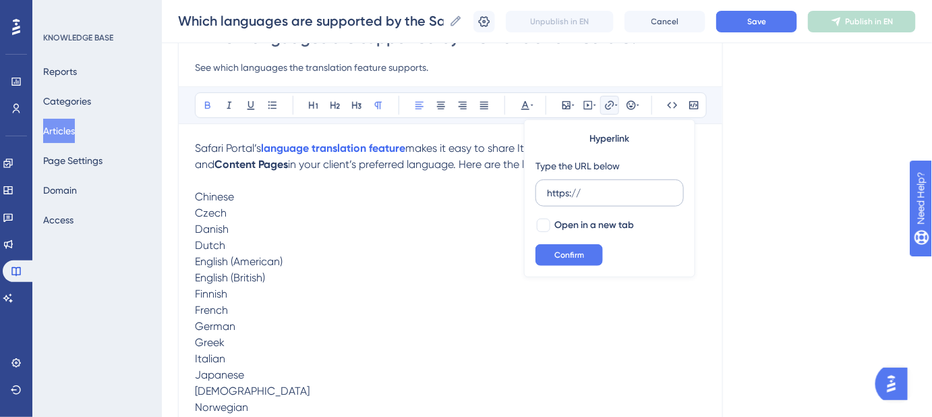
drag, startPoint x: 588, startPoint y: 190, endPoint x: 544, endPoint y: 192, distance: 43.9
click at [544, 192] on label "https://" at bounding box center [610, 192] width 148 height 27
click at [547, 192] on input "https://" at bounding box center [609, 193] width 125 height 15
type input "https://help.safariportal.app/en/articles/5588-how-can-i-translate-content-pages"
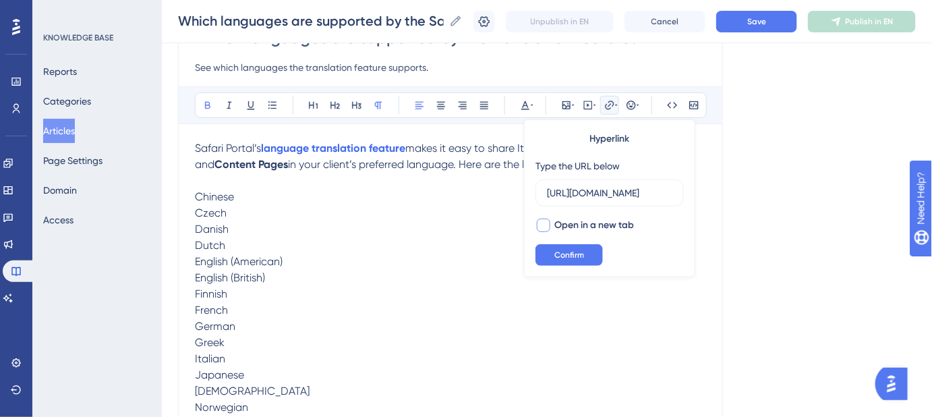
click at [543, 223] on div at bounding box center [543, 225] width 13 height 13
checkbox input "true"
click at [559, 260] on button "Confirm" at bounding box center [569, 255] width 67 height 22
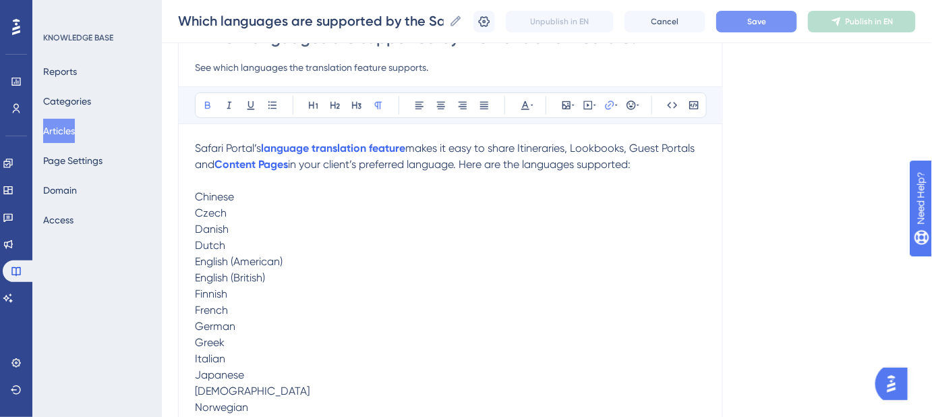
click at [745, 24] on button "Save" at bounding box center [756, 22] width 81 height 22
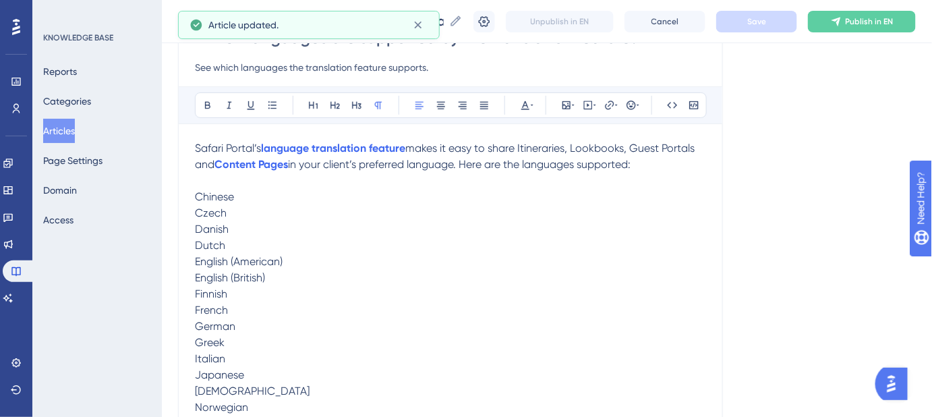
click at [503, 267] on p "English (American)" at bounding box center [450, 262] width 511 height 16
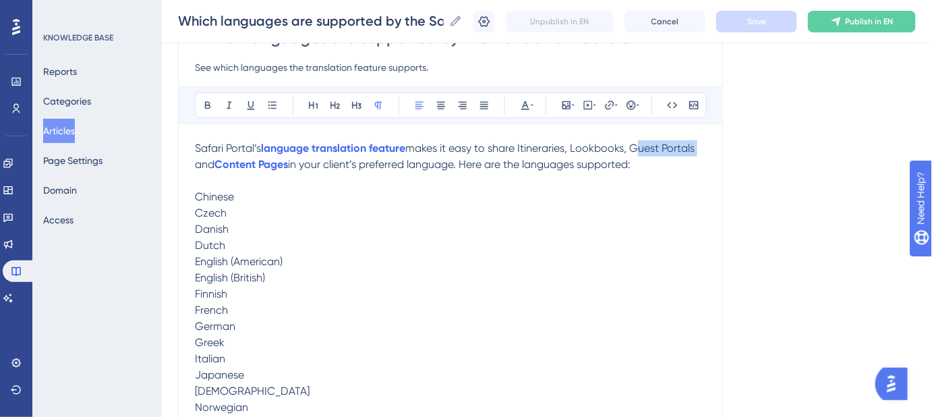
drag, startPoint x: 699, startPoint y: 148, endPoint x: 635, endPoint y: 151, distance: 63.5
click at [635, 151] on span "makes it easy to share Itineraries, Lookbooks, Guest Portals and" at bounding box center [446, 156] width 503 height 29
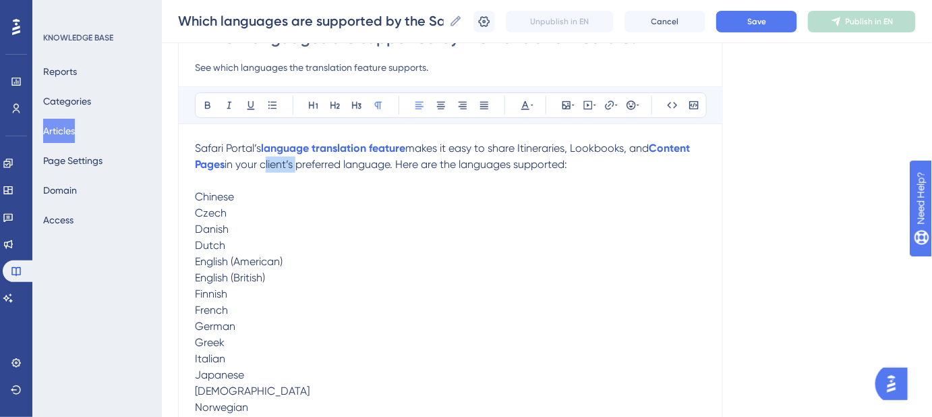
drag, startPoint x: 292, startPoint y: 163, endPoint x: 262, endPoint y: 163, distance: 29.7
click at [262, 163] on span "in your client’s preferred language. Here are the languages supported:" at bounding box center [396, 164] width 343 height 13
click at [777, 14] on button "Save" at bounding box center [756, 22] width 81 height 22
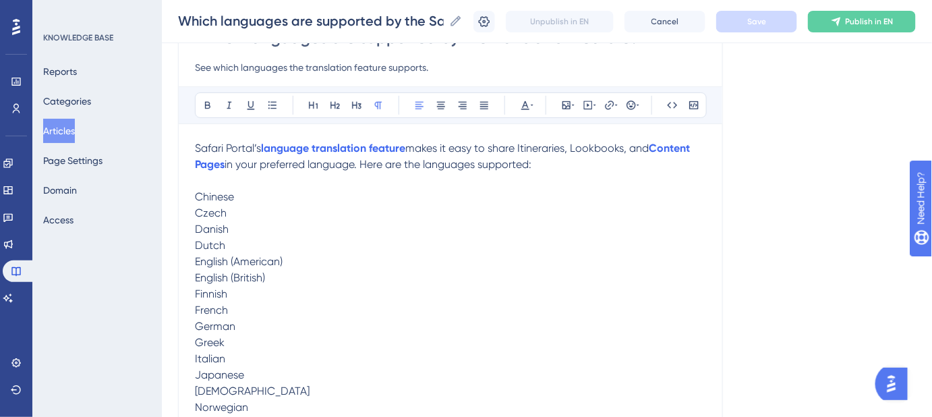
click at [244, 168] on span "in your preferred language. Here are the languages supported:" at bounding box center [378, 164] width 307 height 13
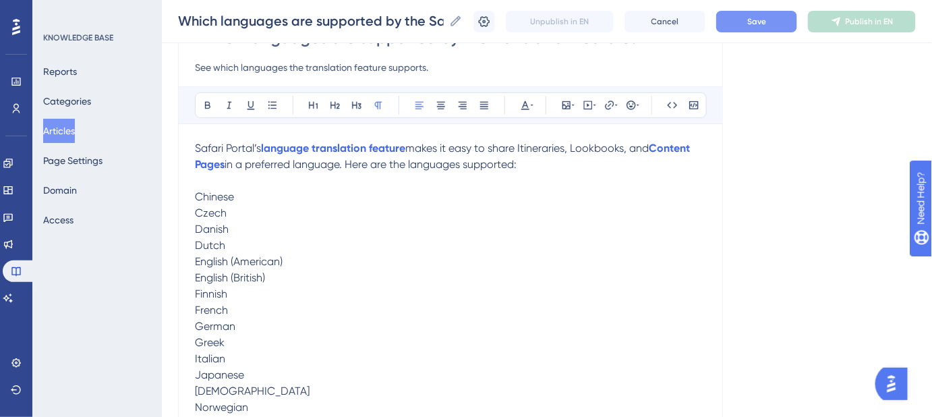
click at [749, 16] on button "Save" at bounding box center [756, 22] width 81 height 22
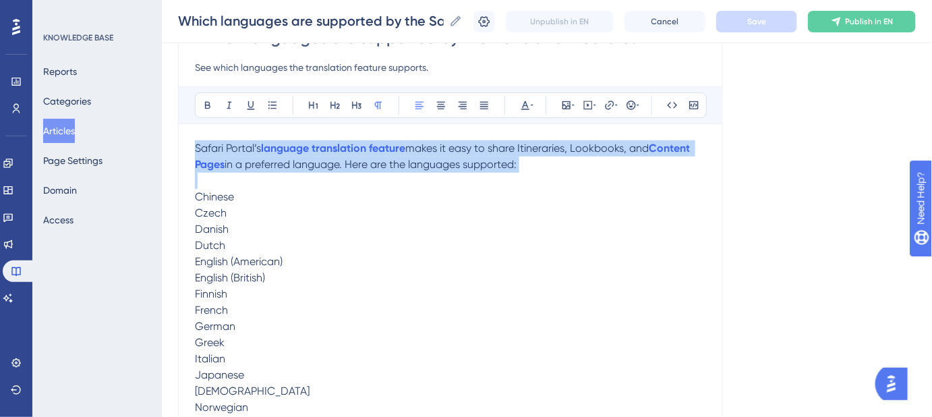
drag, startPoint x: 535, startPoint y: 172, endPoint x: 194, endPoint y: 148, distance: 342.2
click at [194, 148] on div "Which languages are supported by the translation feature? See which languages t…" at bounding box center [450, 283] width 545 height 557
copy p "Safari Portal’s language translation feature makes it easy to share Itineraries…"
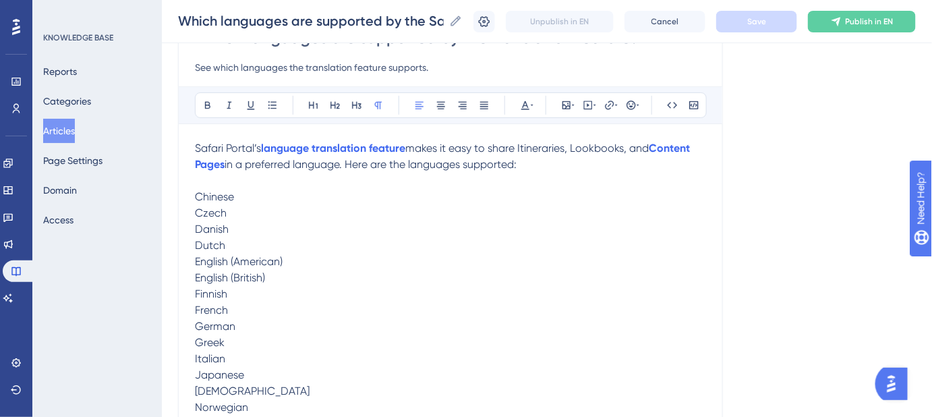
click at [583, 272] on p "English (British)" at bounding box center [450, 278] width 511 height 16
click at [351, 163] on span "in a preferred language. Here are the languages supported:" at bounding box center [371, 164] width 292 height 13
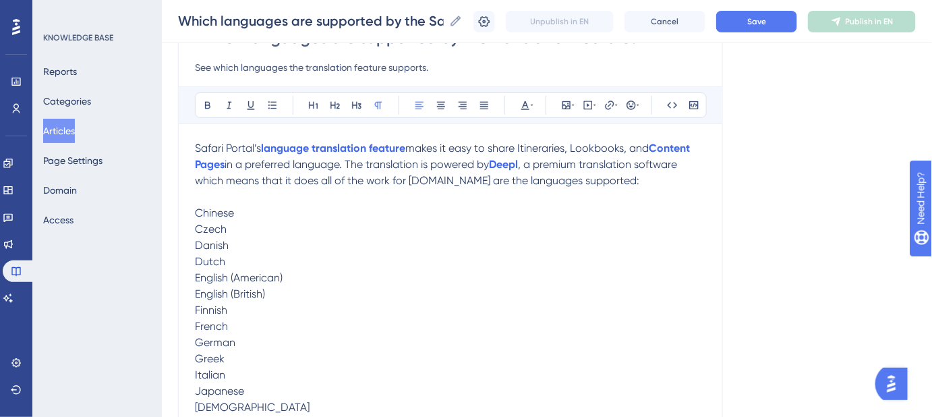
click at [432, 181] on span ", a premium translation software which means that it does all of the work for y…" at bounding box center [437, 172] width 485 height 29
click at [755, 23] on button "Save" at bounding box center [756, 22] width 81 height 22
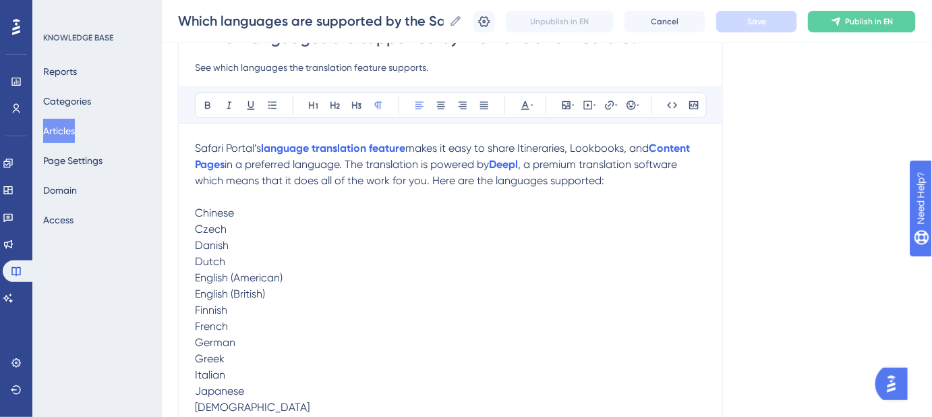
click at [637, 145] on span "makes it easy to share Itineraries, Lookbooks, and" at bounding box center [527, 148] width 244 height 13
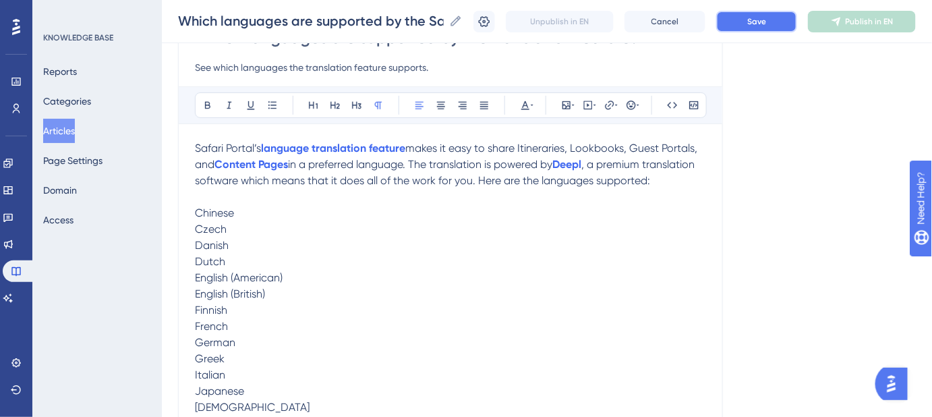
click at [760, 26] on span "Save" at bounding box center [756, 21] width 19 height 11
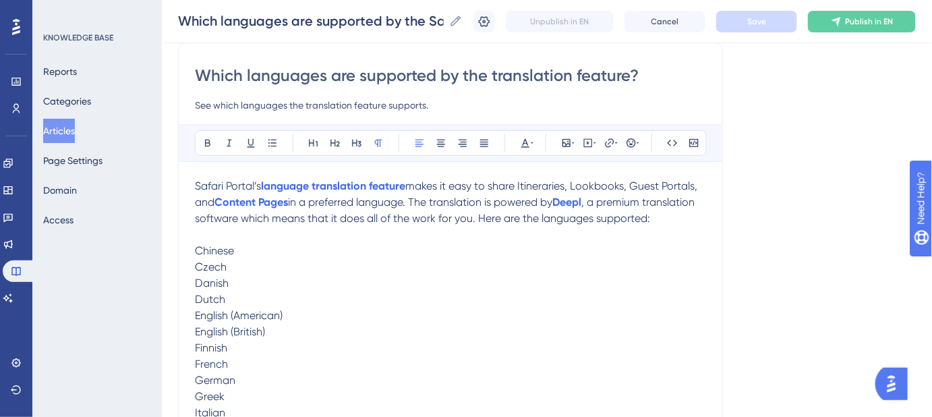
scroll to position [122, 0]
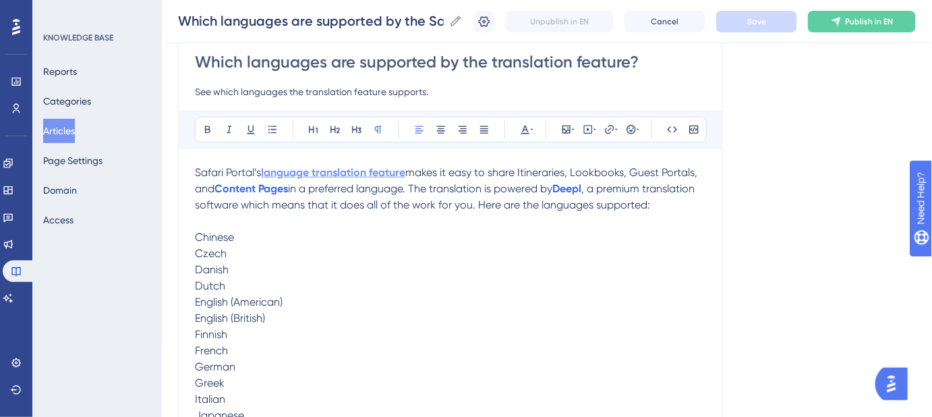
click at [321, 171] on strong "language translation feature" at bounding box center [333, 172] width 144 height 13
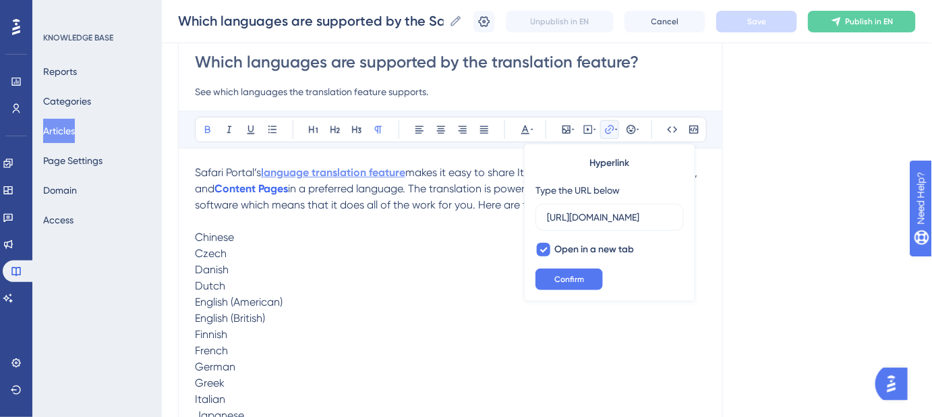
scroll to position [0, 306]
click at [349, 248] on p "Czech" at bounding box center [450, 254] width 511 height 16
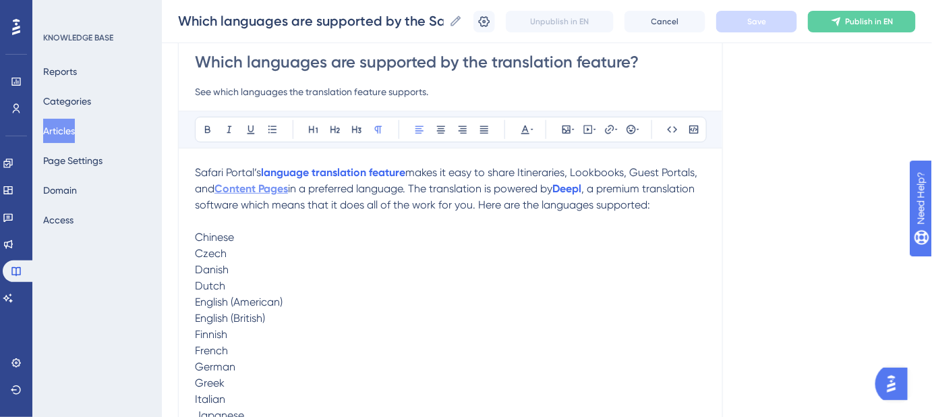
click at [281, 192] on strong "Content Pages" at bounding box center [252, 188] width 74 height 13
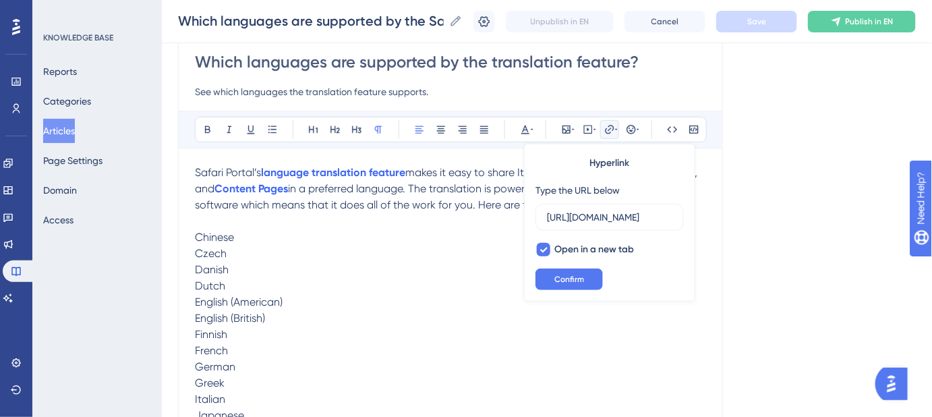
scroll to position [0, 0]
click at [361, 270] on p "Danish" at bounding box center [450, 270] width 511 height 16
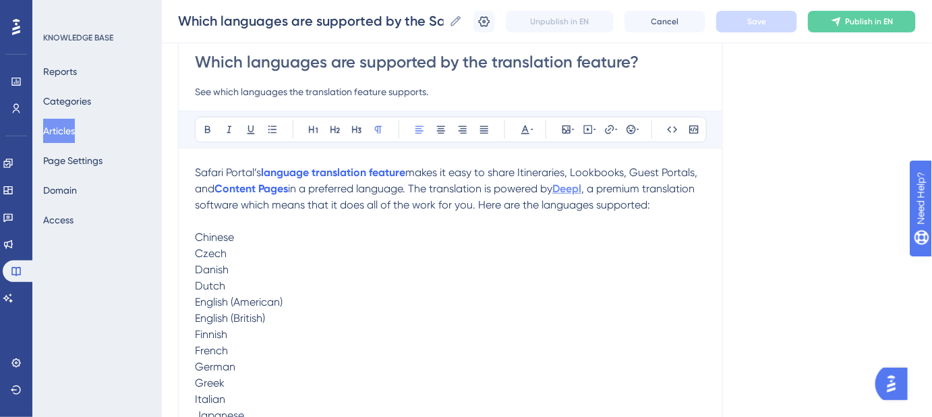
click at [581, 188] on strong "Deepl" at bounding box center [566, 188] width 29 height 13
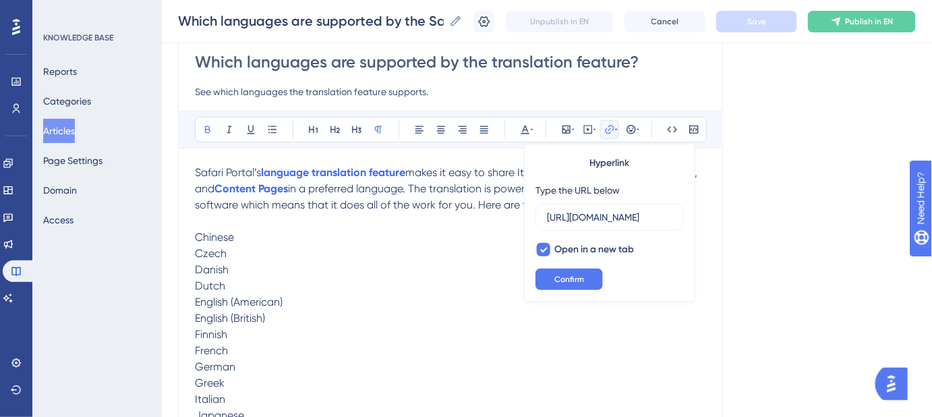
scroll to position [0, 12]
click at [464, 273] on p "Danish" at bounding box center [450, 270] width 511 height 16
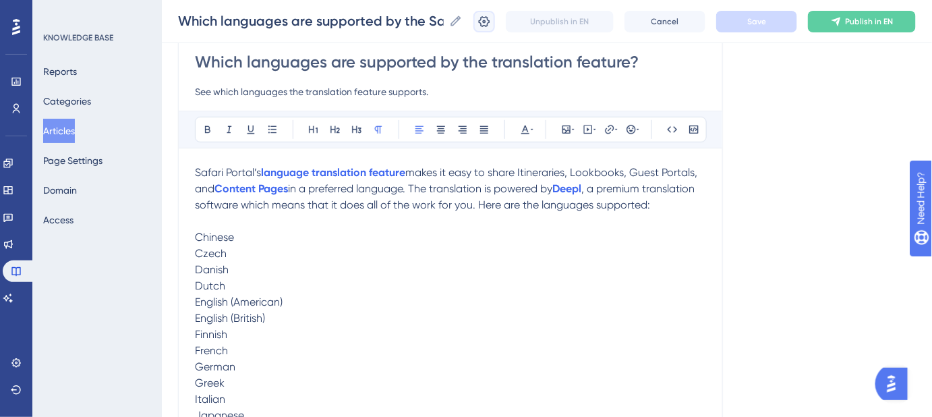
click at [491, 24] on icon at bounding box center [484, 21] width 13 height 13
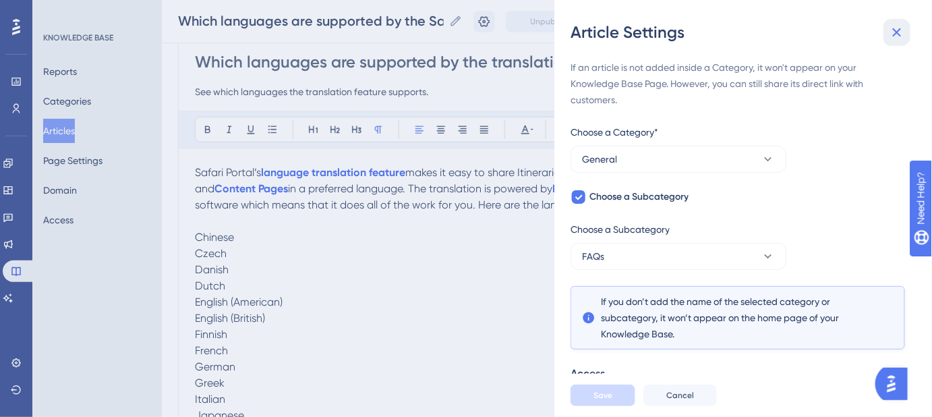
click at [905, 30] on icon at bounding box center [897, 32] width 16 height 16
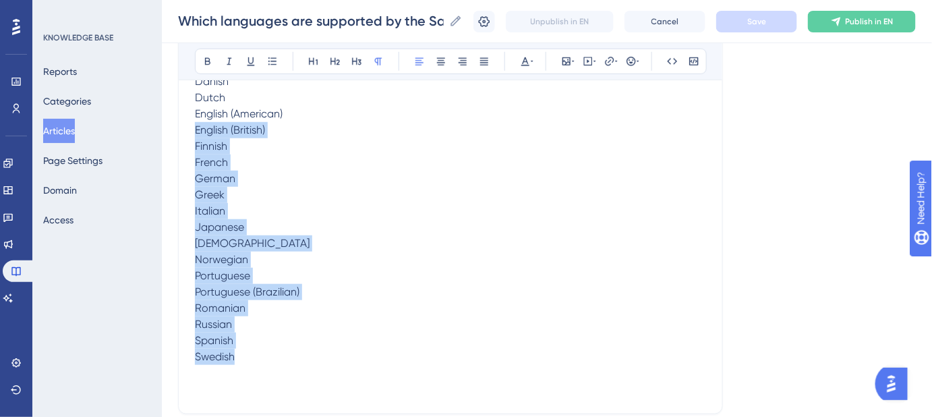
scroll to position [245, 0]
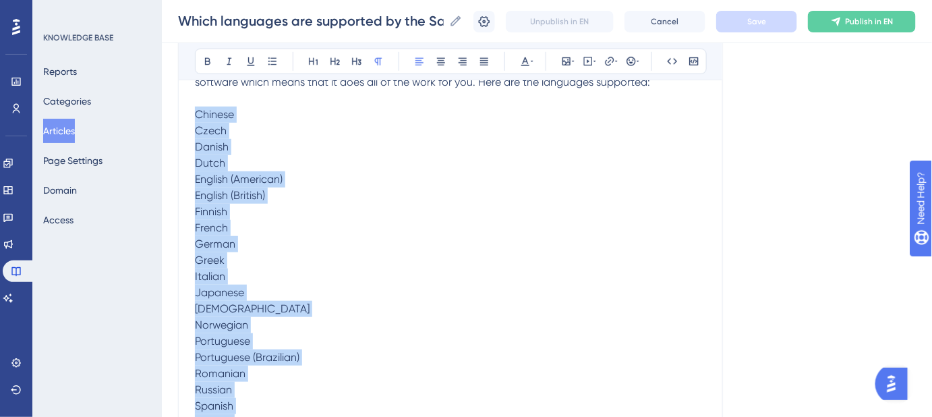
drag, startPoint x: 239, startPoint y: 300, endPoint x: 148, endPoint y: 115, distance: 205.4
click at [162, 115] on div "Performance Users Engagement Widgets Feedback Product Updates Knowledge Base AI…" at bounding box center [547, 168] width 770 height 827
click at [275, 56] on icon at bounding box center [272, 61] width 11 height 11
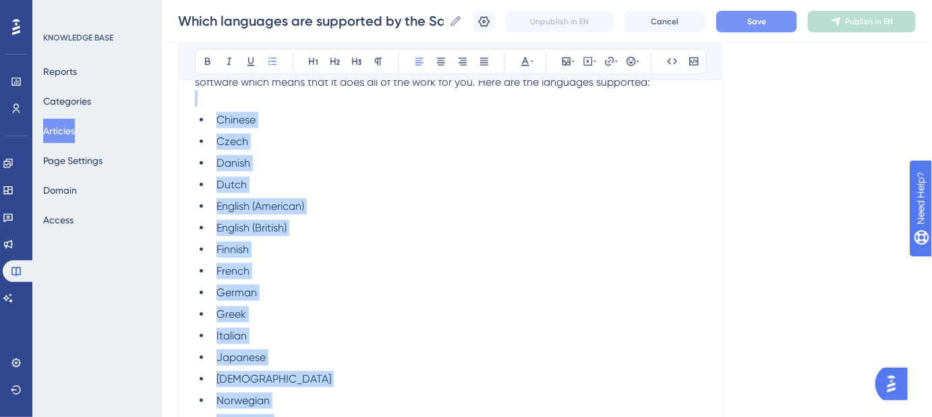
click at [362, 152] on ul "Chinese Czech Danish Dutch English (American) English (British) Finnish French …" at bounding box center [450, 325] width 511 height 426
click at [766, 24] on span "Save" at bounding box center [756, 21] width 19 height 11
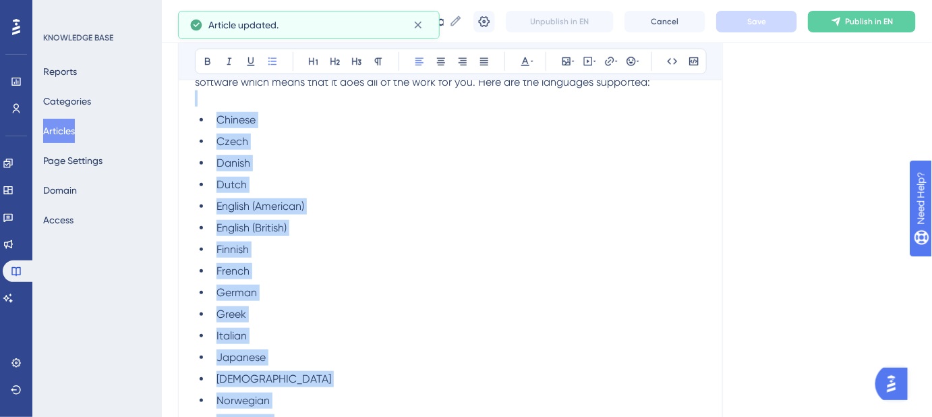
click at [482, 136] on li "Czech" at bounding box center [458, 142] width 495 height 16
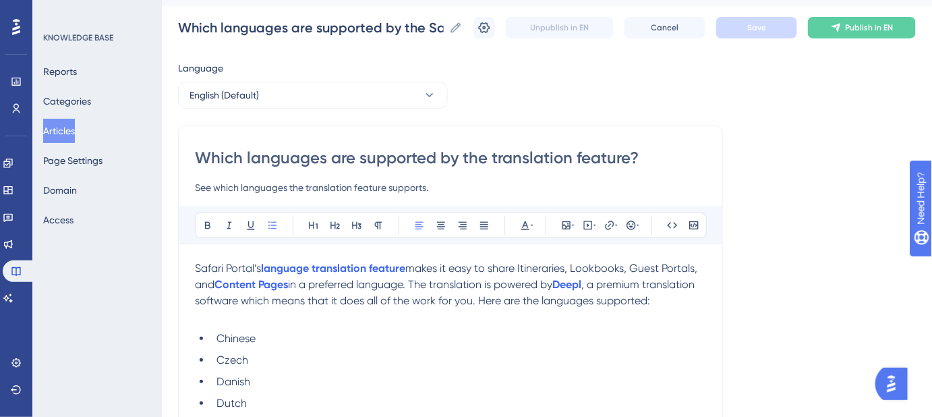
scroll to position [61, 0]
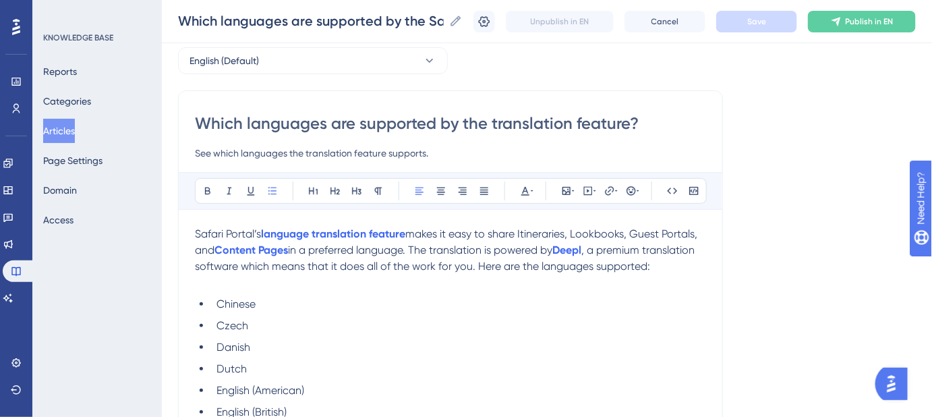
click at [492, 118] on input "Which languages are supported by the translation feature?" at bounding box center [450, 124] width 511 height 22
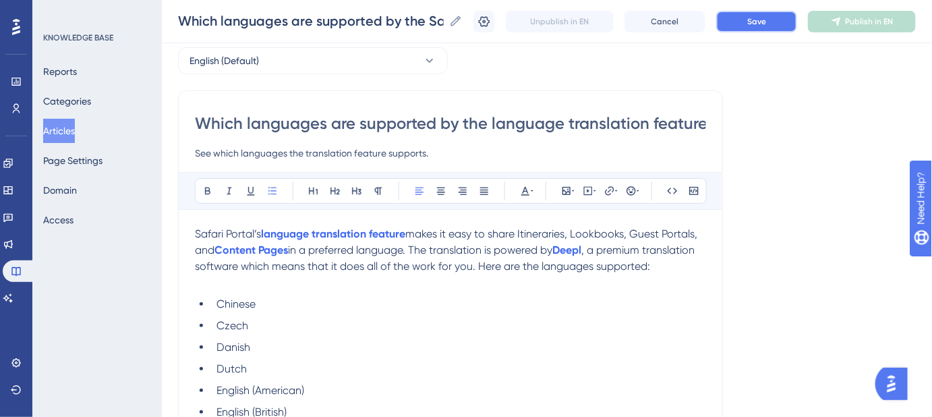
click at [771, 26] on button "Save" at bounding box center [756, 22] width 81 height 22
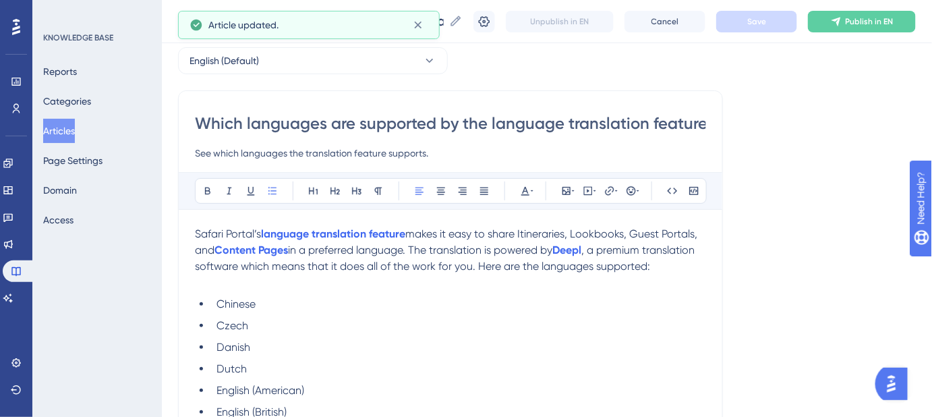
click at [613, 126] on input "Which languages are supported by the language translation feature?" at bounding box center [450, 124] width 511 height 22
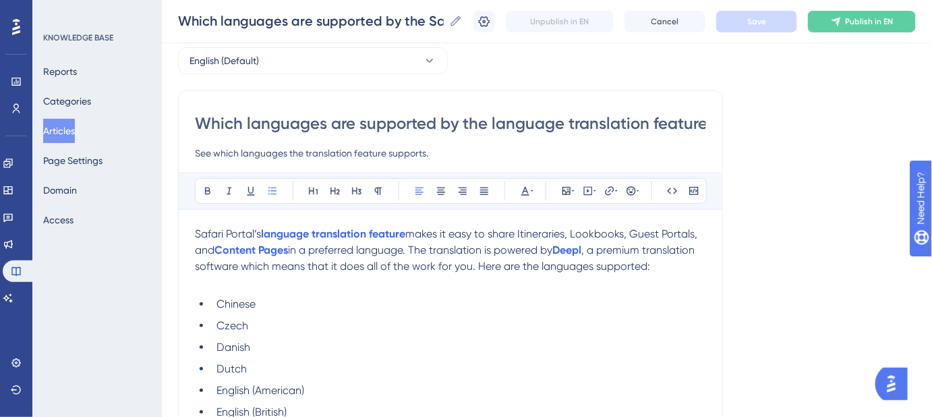
click at [513, 123] on input "Which languages are supported by the language translation feature?" at bounding box center [450, 124] width 511 height 22
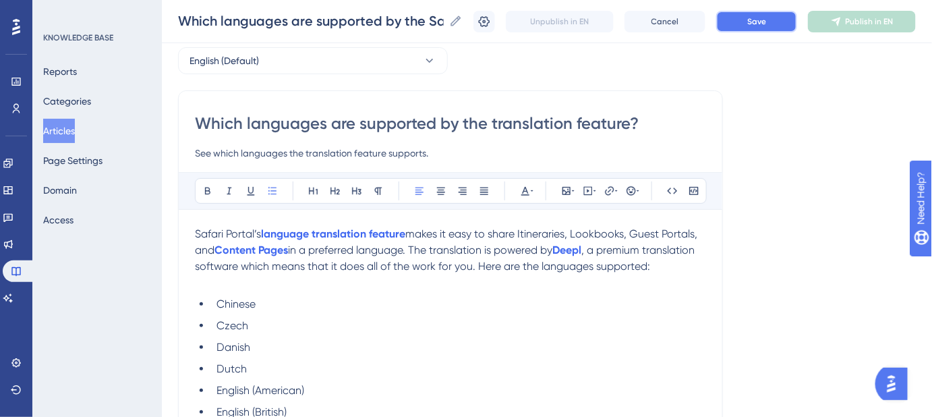
click at [766, 28] on button "Save" at bounding box center [756, 22] width 81 height 22
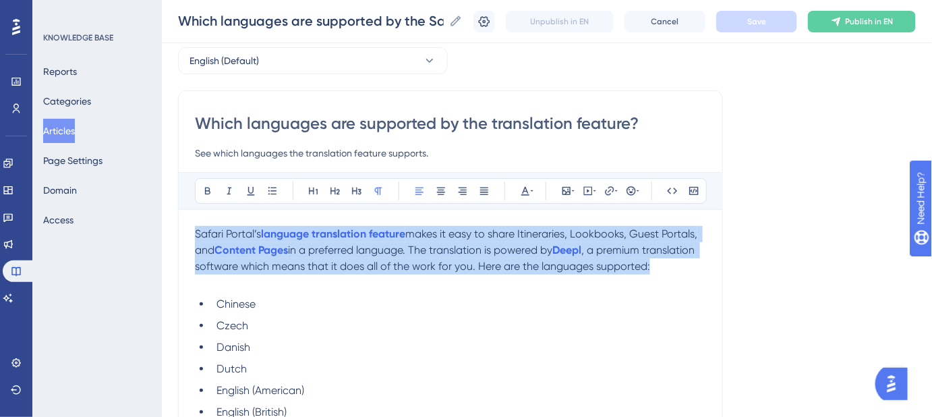
drag, startPoint x: 662, startPoint y: 266, endPoint x: 194, endPoint y: 235, distance: 469.2
copy p "Safari Portal’s language translation feature makes it easy to share Itineraries…"
click at [235, 266] on span ", a premium translation software which means that it does all of the work for y…" at bounding box center [446, 258] width 503 height 29
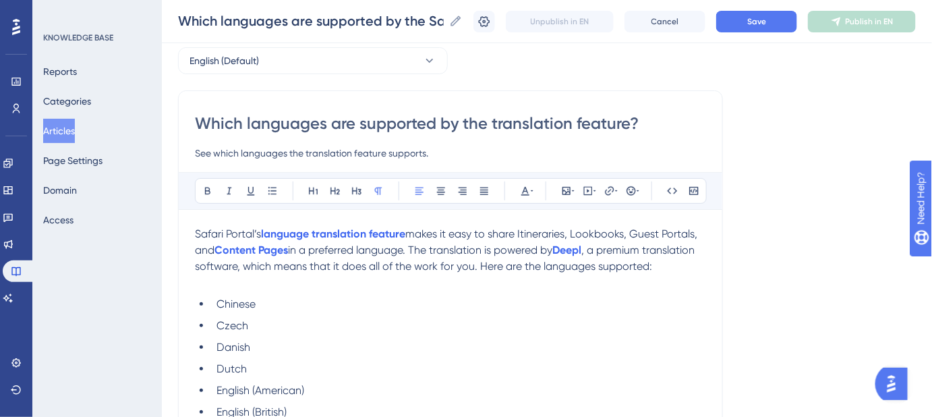
click at [665, 263] on p "Safari Portal’s language translation feature makes it easy to share Itineraries…" at bounding box center [450, 250] width 511 height 49
drag, startPoint x: 663, startPoint y: 264, endPoint x: 483, endPoint y: 267, distance: 180.1
click at [483, 267] on p "Safari Portal’s language translation feature makes it easy to share Itineraries…" at bounding box center [450, 250] width 511 height 49
click at [749, 16] on button "Save" at bounding box center [756, 22] width 81 height 22
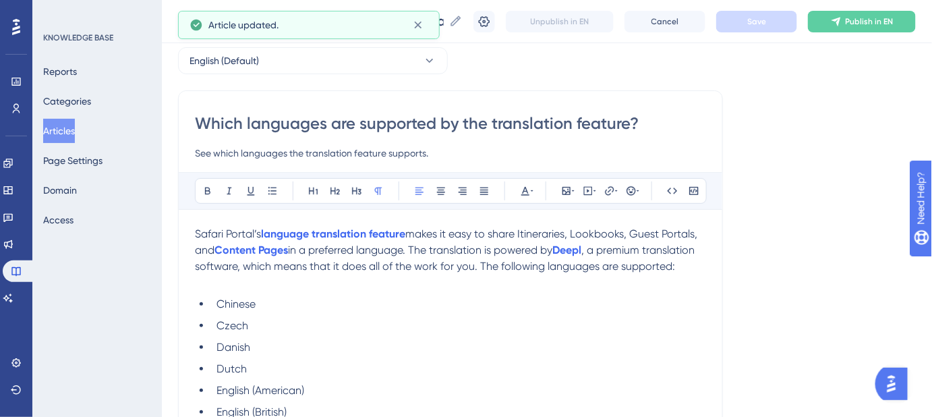
click at [482, 265] on span ", a premium translation software, which means that it does all of the work for …" at bounding box center [446, 258] width 503 height 29
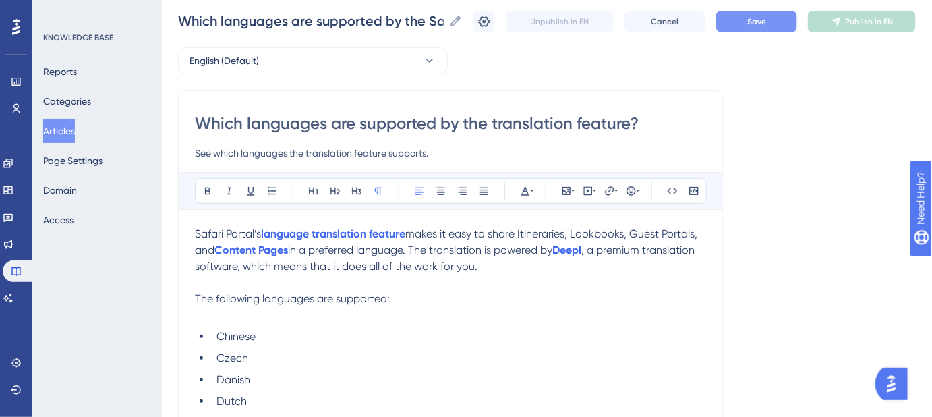
click at [756, 16] on button "Save" at bounding box center [756, 22] width 81 height 22
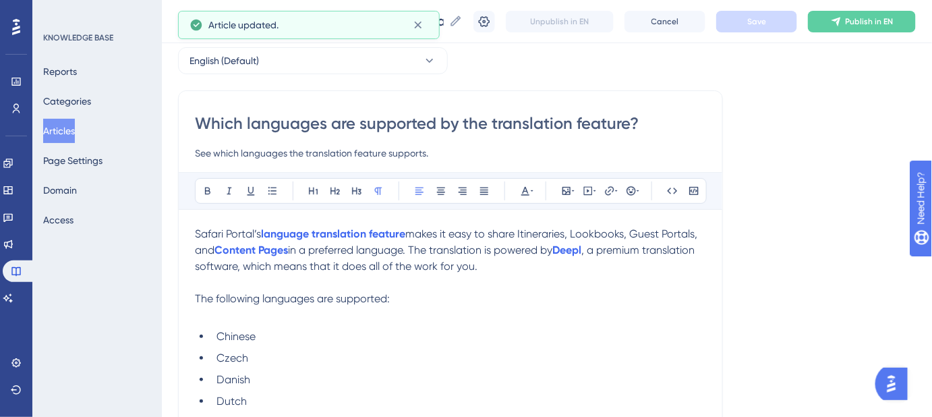
scroll to position [122, 0]
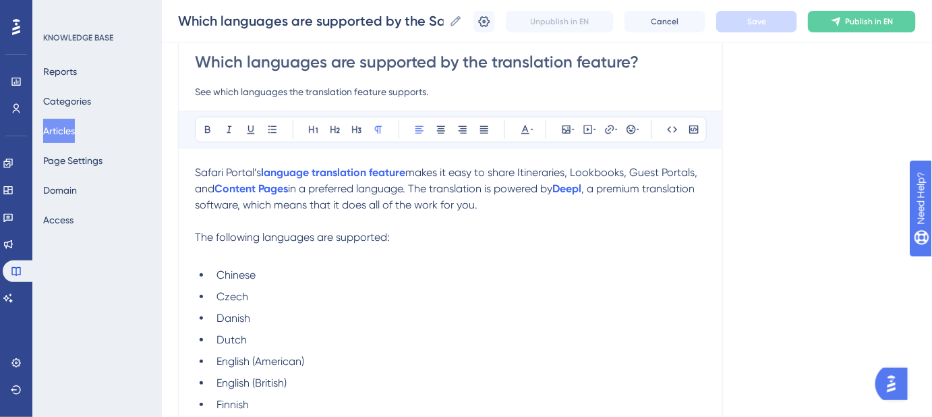
click at [318, 208] on span ", a premium translation software, which means that it does all of the work for …" at bounding box center [446, 196] width 503 height 29
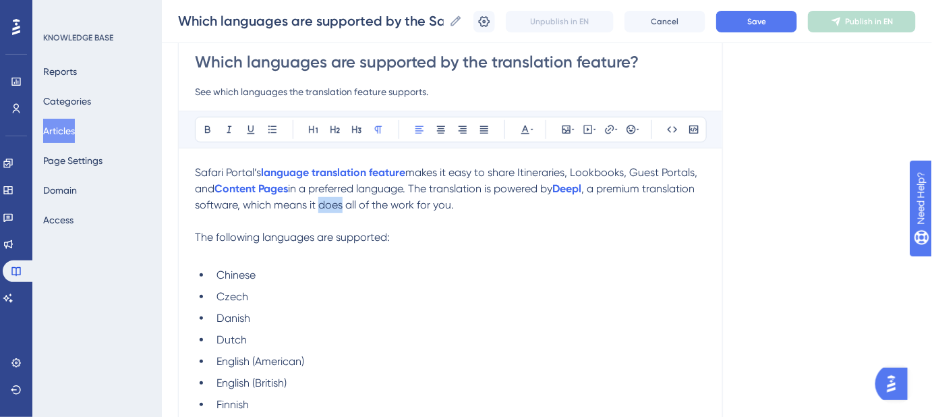
drag, startPoint x: 343, startPoint y: 202, endPoint x: 325, endPoint y: 201, distance: 18.2
click at [322, 207] on span ", a premium translation software, which means it does all of the work for you." at bounding box center [446, 196] width 503 height 29
click at [378, 205] on span ", a premium translation software, which means it handles all of the work for yo…" at bounding box center [446, 196] width 503 height 29
click at [758, 26] on span "Save" at bounding box center [756, 21] width 19 height 11
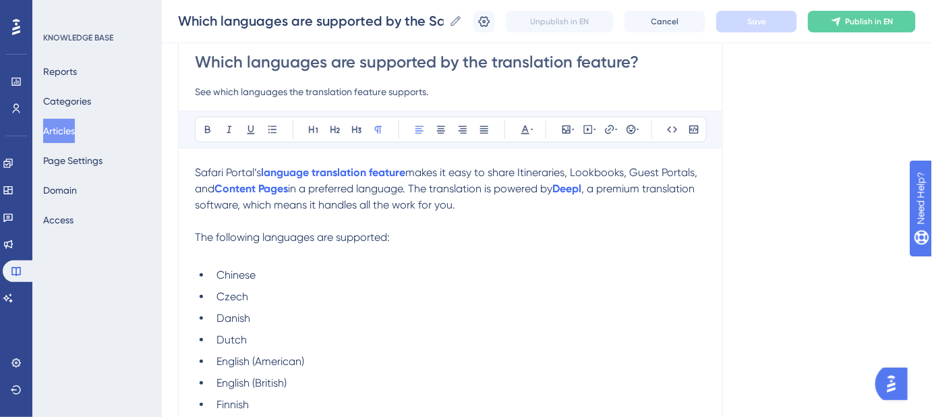
click at [375, 203] on span ", a premium translation software, which means it handles all the work for you." at bounding box center [446, 196] width 503 height 29
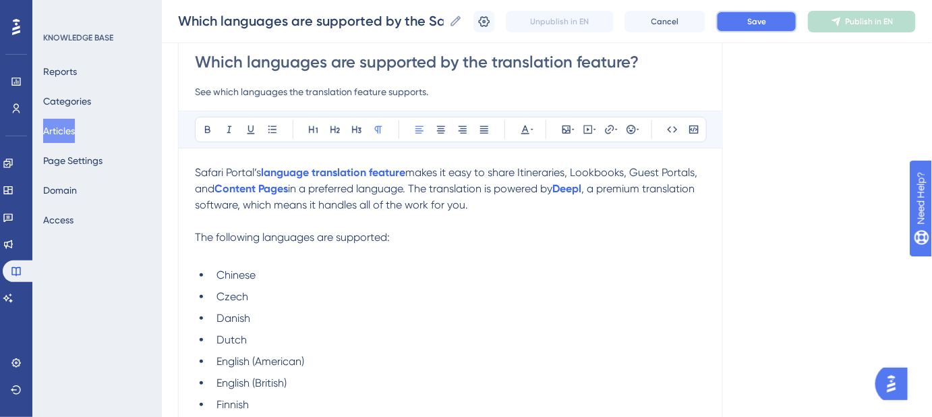
click at [782, 26] on button "Save" at bounding box center [756, 22] width 81 height 22
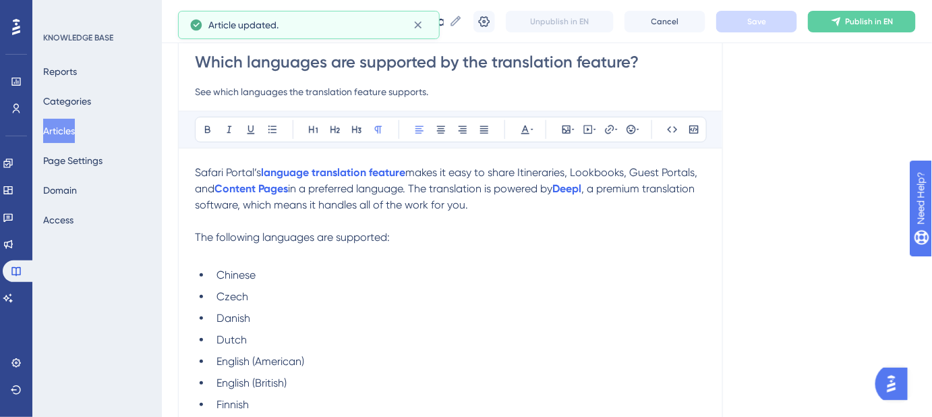
click at [396, 237] on p "The following languages are supported:" at bounding box center [450, 237] width 511 height 16
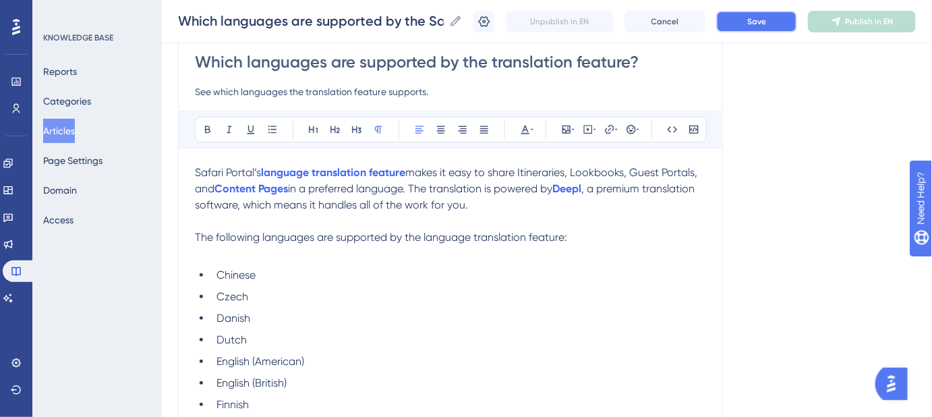
drag, startPoint x: 753, startPoint y: 24, endPoint x: 627, endPoint y: 301, distance: 304.3
click at [628, 303] on div "Performance Users Engagement Widgets Feedback Product Updates Knowledge Base AI…" at bounding box center [547, 361] width 770 height 967
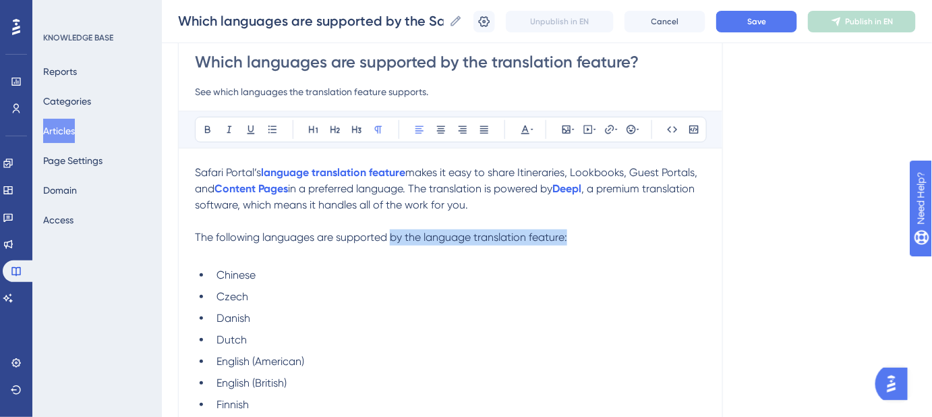
drag, startPoint x: 581, startPoint y: 239, endPoint x: 392, endPoint y: 239, distance: 188.9
click at [392, 239] on p "The following languages are supported by the language translation feature:" at bounding box center [450, 237] width 511 height 16
click at [494, 205] on p "Safari Portal’s language translation feature makes it easy to share Itineraries…" at bounding box center [450, 189] width 511 height 49
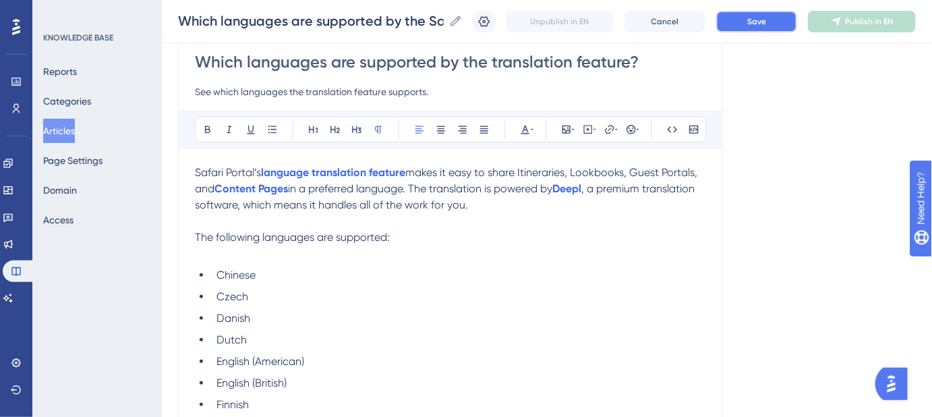
click at [739, 27] on button "Save" at bounding box center [756, 22] width 81 height 22
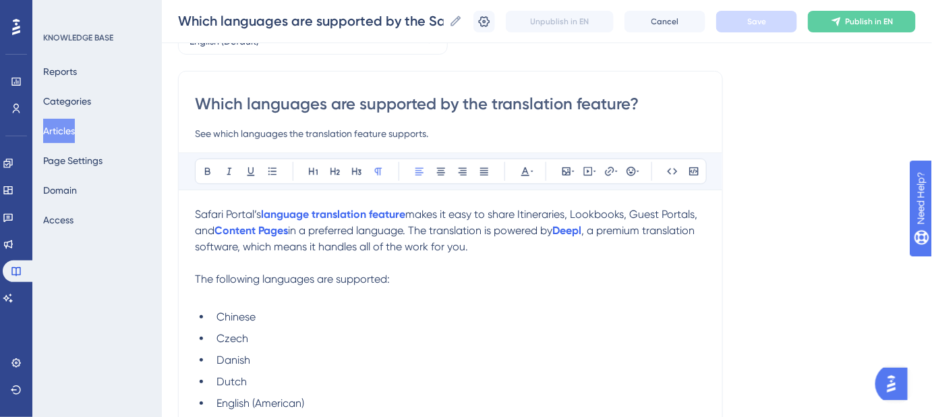
scroll to position [142, 0]
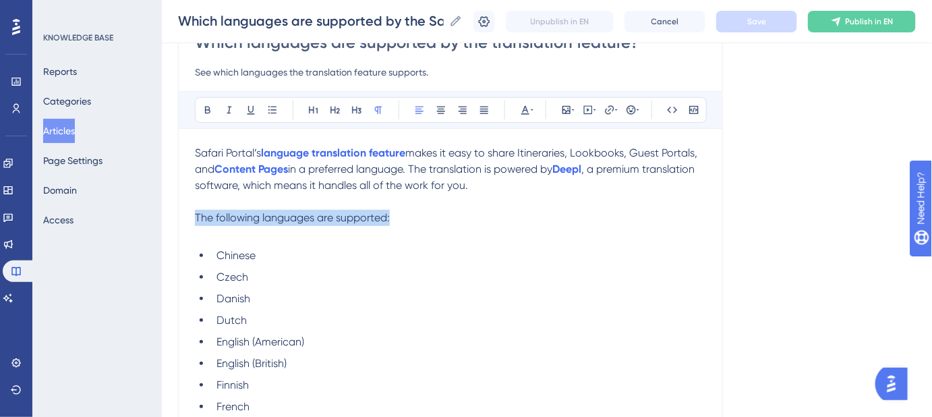
drag, startPoint x: 390, startPoint y: 219, endPoint x: 186, endPoint y: 217, distance: 203.7
click at [186, 217] on div "Which languages are supported by the translation feature? See which languages t…" at bounding box center [450, 366] width 545 height 714
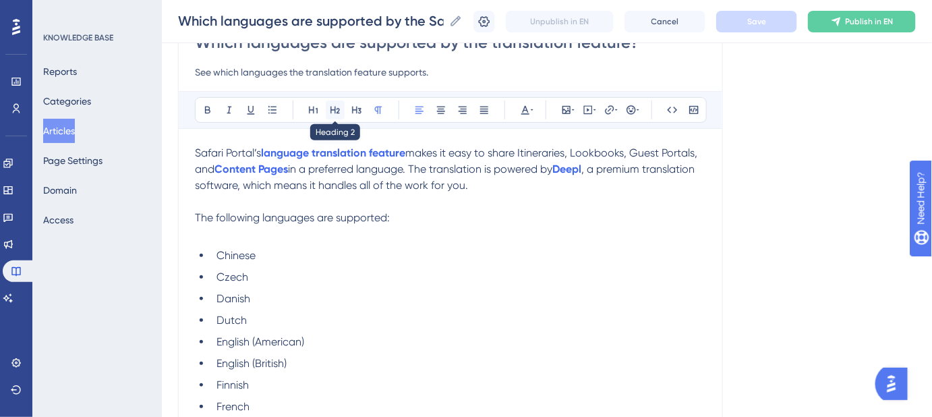
click at [336, 111] on icon at bounding box center [335, 110] width 11 height 11
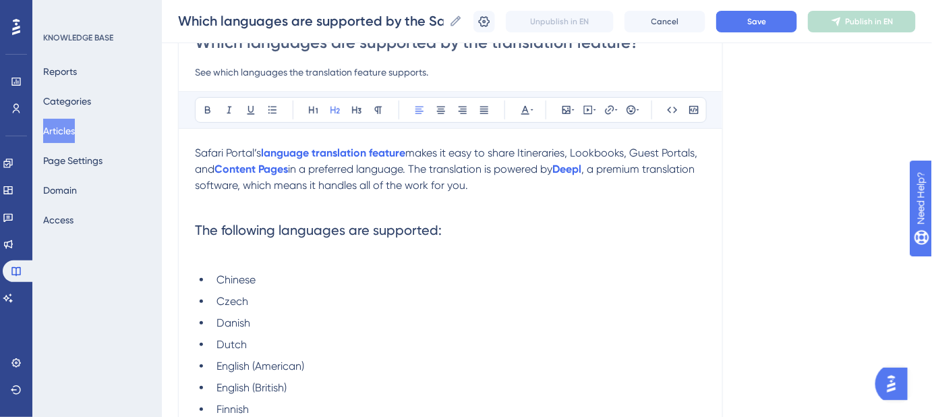
click at [474, 206] on p at bounding box center [450, 202] width 511 height 16
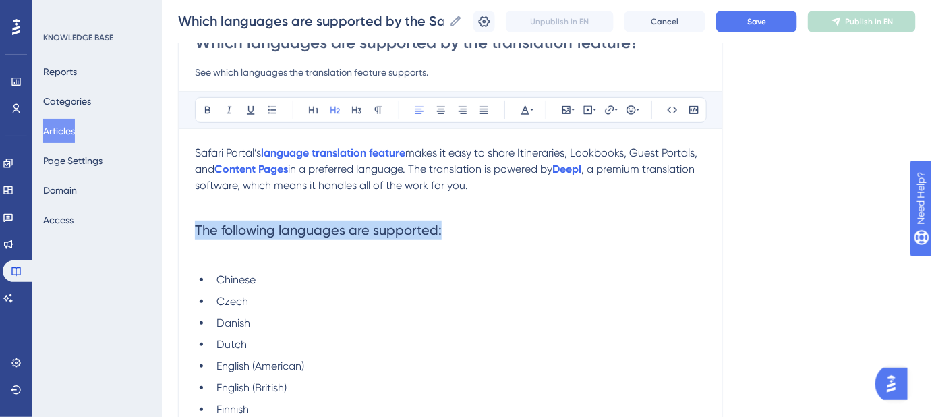
drag, startPoint x: 443, startPoint y: 230, endPoint x: 194, endPoint y: 219, distance: 249.1
click at [195, 219] on h2 "The following languages are supported:" at bounding box center [450, 230] width 511 height 40
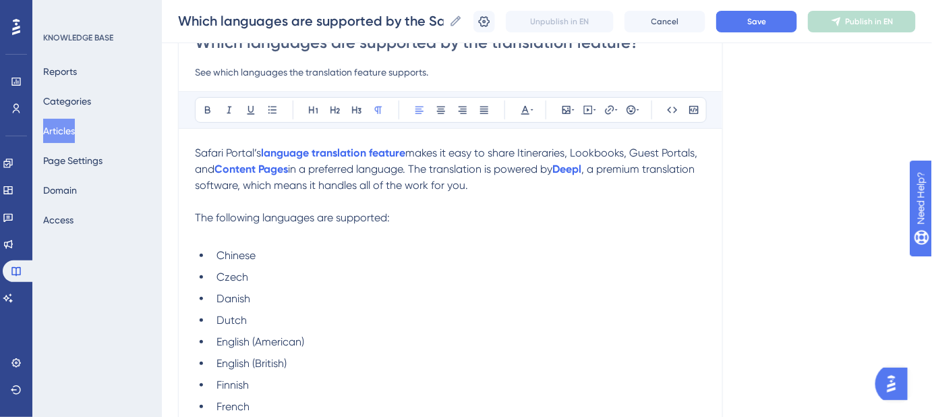
click at [707, 204] on div "Which languages are supported by the translation feature? See which languages t…" at bounding box center [450, 366] width 545 height 714
click at [750, 23] on button "Save" at bounding box center [756, 22] width 81 height 22
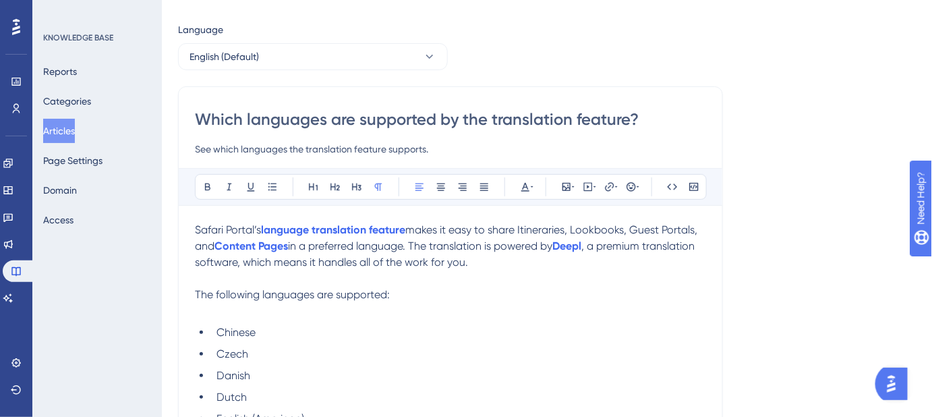
scroll to position [0, 0]
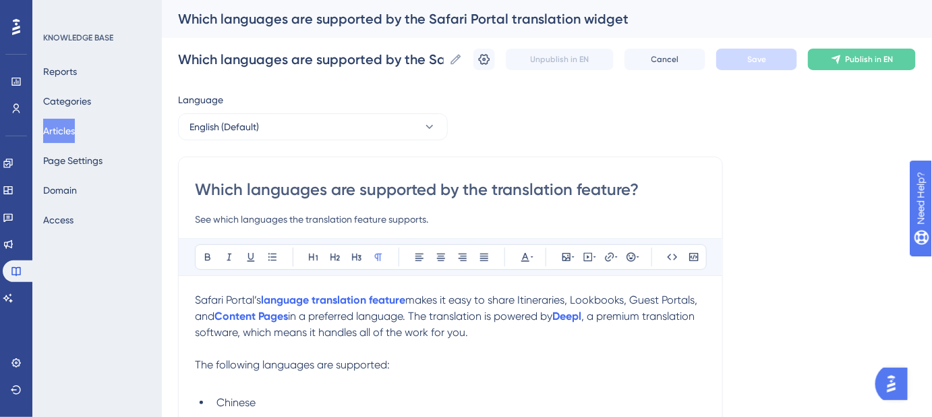
click at [624, 377] on p at bounding box center [450, 381] width 511 height 16
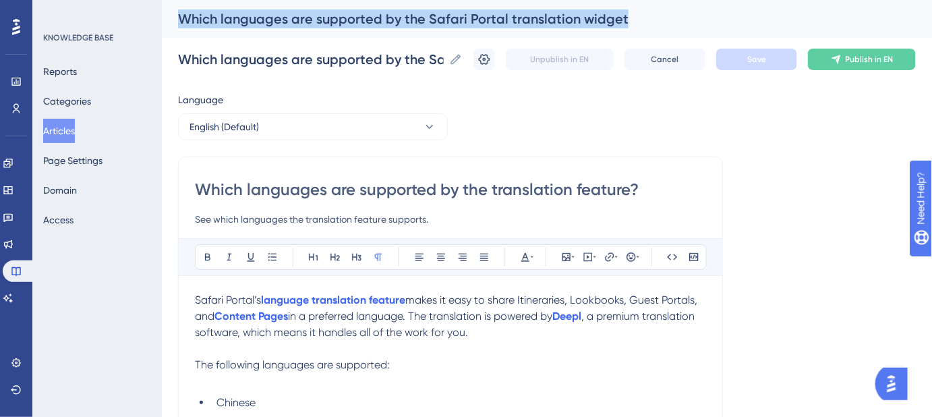
drag, startPoint x: 617, startPoint y: 19, endPoint x: 179, endPoint y: 19, distance: 437.8
click at [179, 19] on div "Which languages are supported by the Safari Portal translation widget" at bounding box center [530, 18] width 704 height 19
copy div "Which languages are supported by the Safari Portal translation widget"
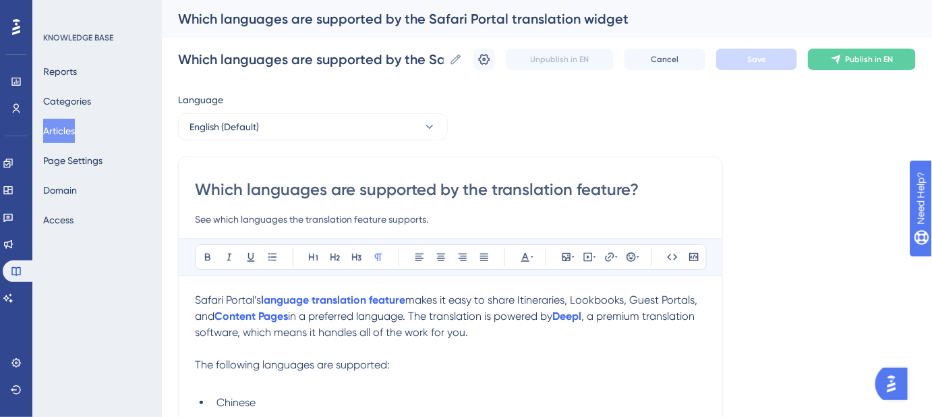
drag, startPoint x: 625, startPoint y: 190, endPoint x: 177, endPoint y: 194, distance: 448.6
paste input "Safari Portal translation widget"
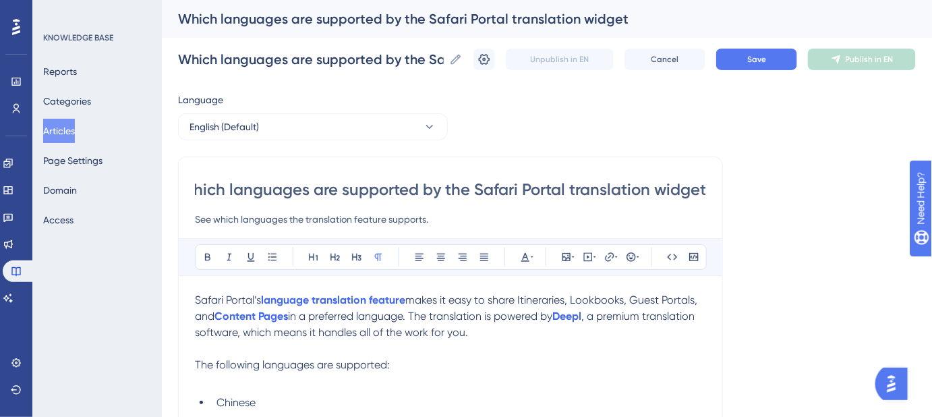
type input "Which languages are supported by the Safari Portal translation widget?"
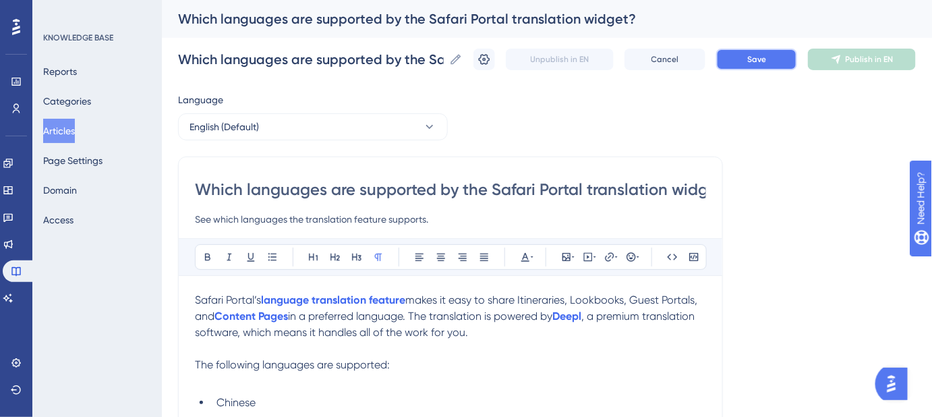
click at [759, 64] on span "Save" at bounding box center [756, 59] width 19 height 11
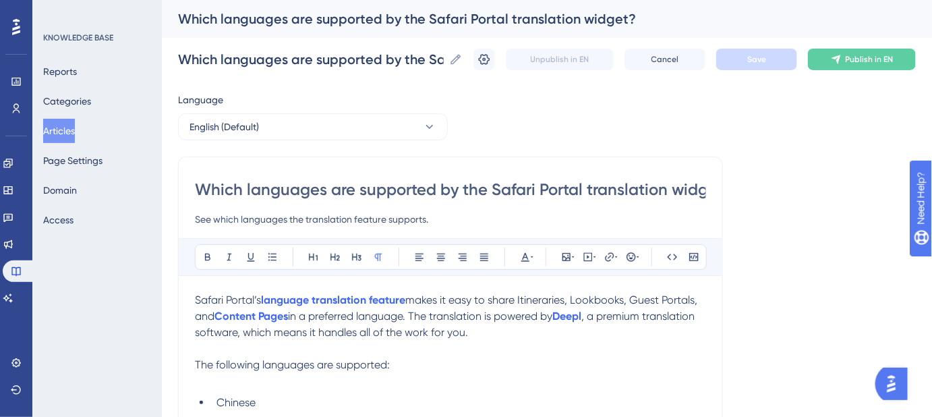
scroll to position [0, 27]
drag, startPoint x: 476, startPoint y: 200, endPoint x: 770, endPoint y: 200, distance: 294.1
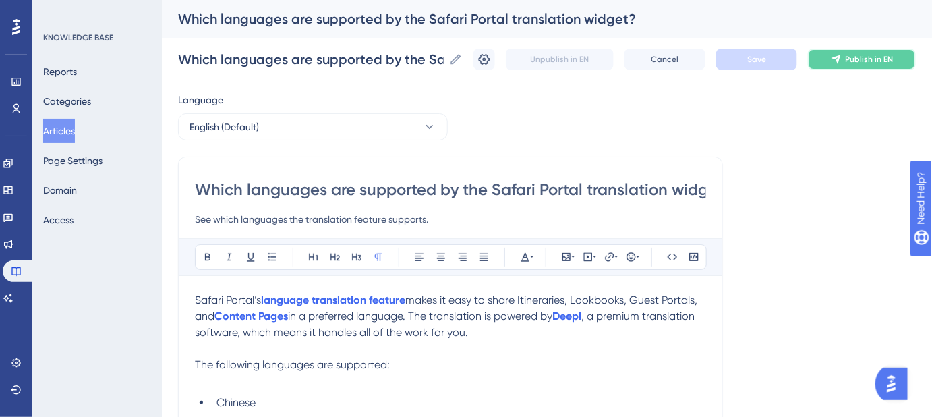
click at [851, 67] on button "Publish in EN" at bounding box center [862, 60] width 108 height 22
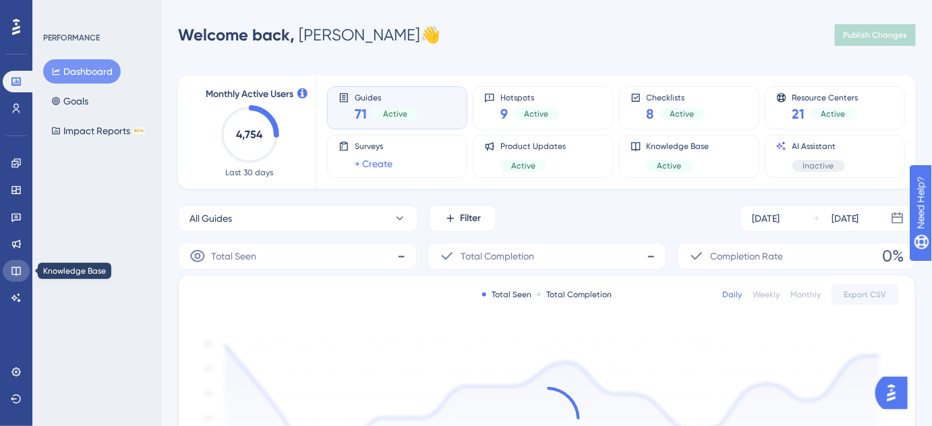
click at [13, 268] on icon at bounding box center [16, 271] width 11 height 11
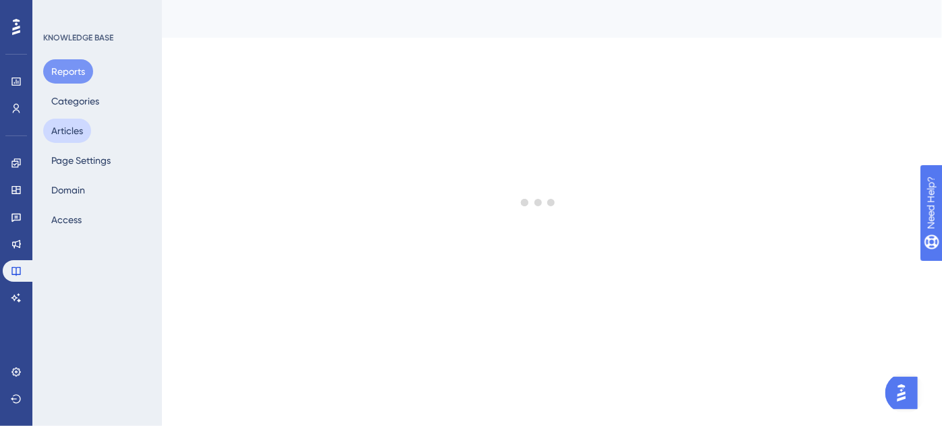
click at [69, 136] on button "Articles" at bounding box center [67, 131] width 48 height 24
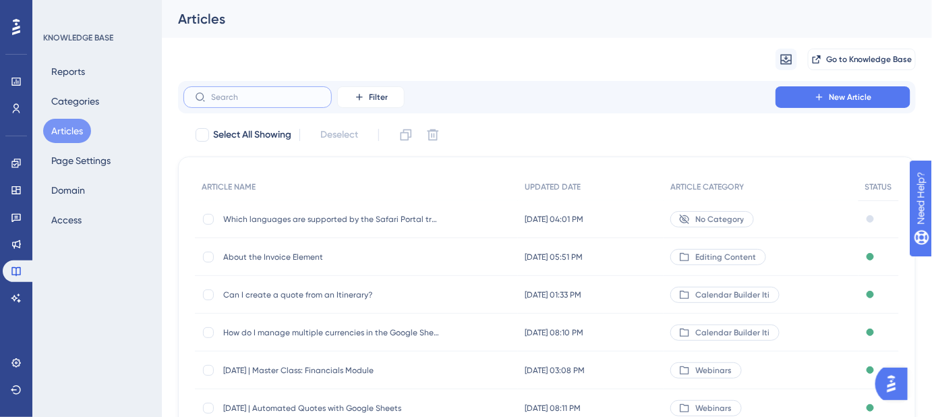
click at [232, 101] on input "text" at bounding box center [265, 96] width 109 height 9
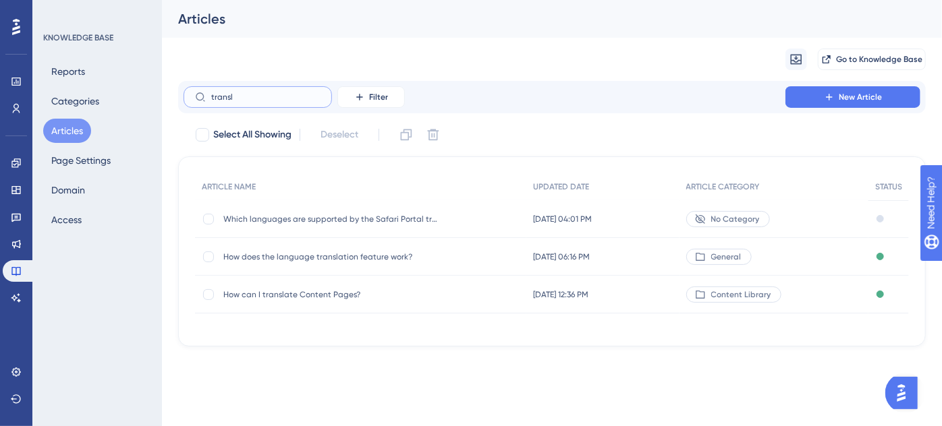
type input "transl"
click at [314, 258] on span "How does the language translation feature work?" at bounding box center [331, 257] width 216 height 11
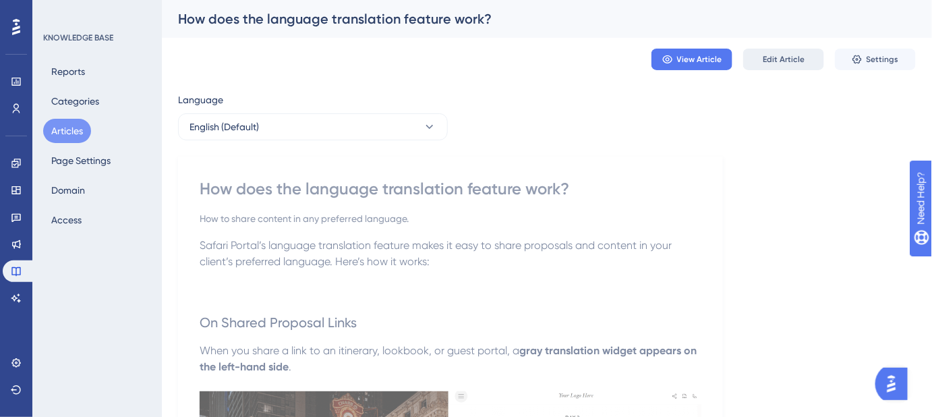
click at [778, 62] on span "Edit Article" at bounding box center [784, 59] width 42 height 11
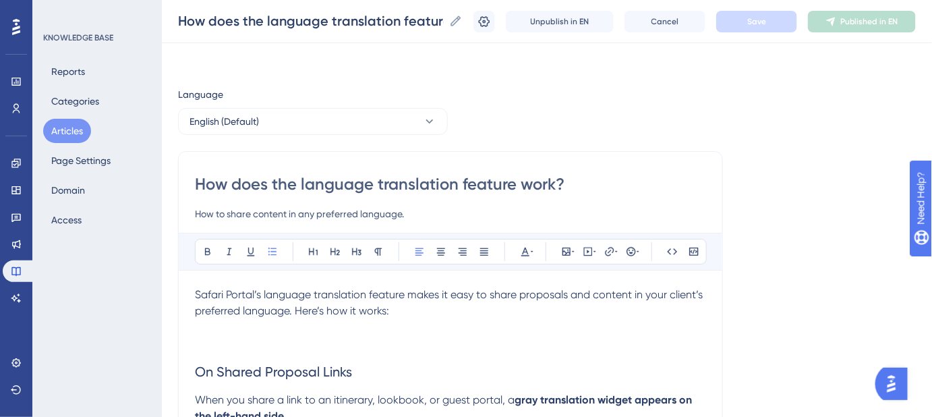
scroll to position [1155, 0]
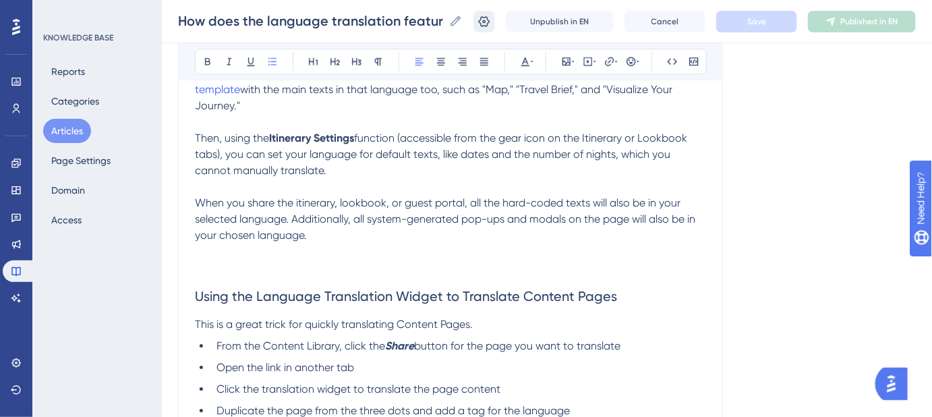
click at [491, 21] on icon at bounding box center [484, 21] width 13 height 13
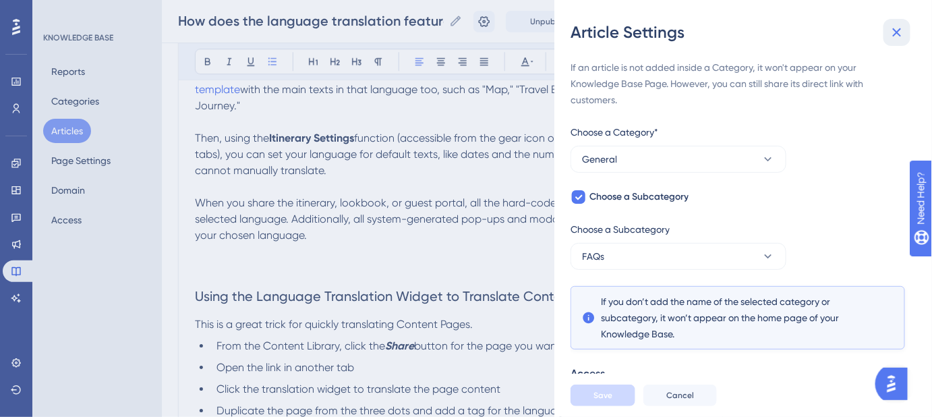
click at [904, 33] on icon at bounding box center [897, 32] width 16 height 16
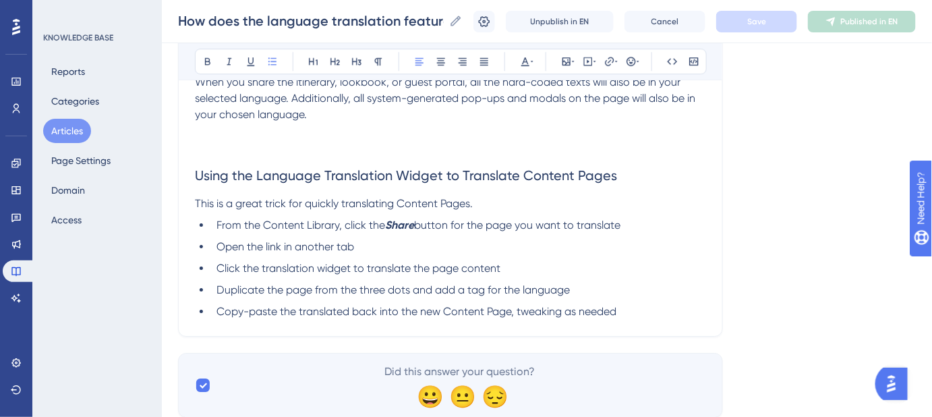
scroll to position [1277, 0]
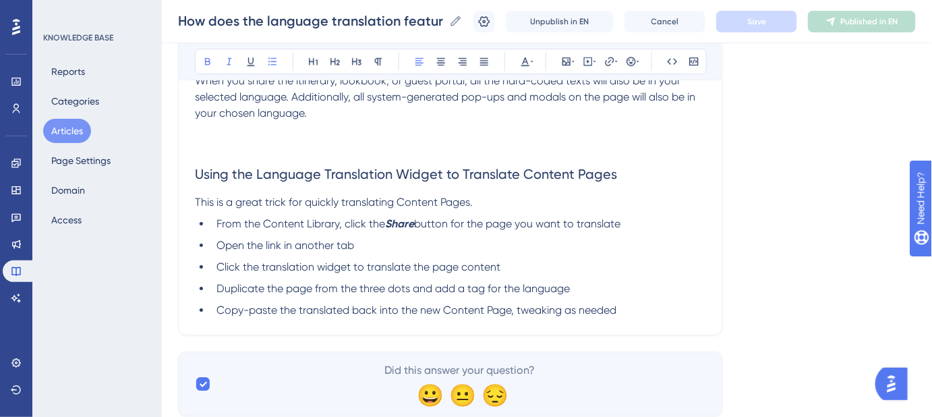
click at [404, 217] on strong "Share" at bounding box center [399, 223] width 29 height 13
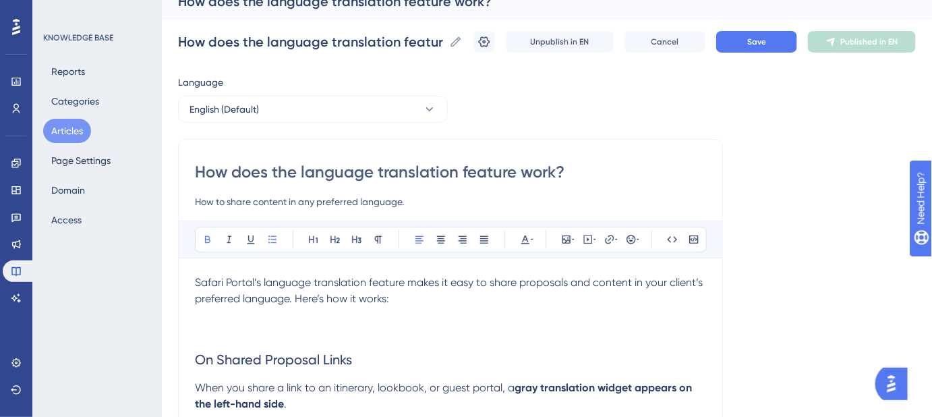
scroll to position [0, 0]
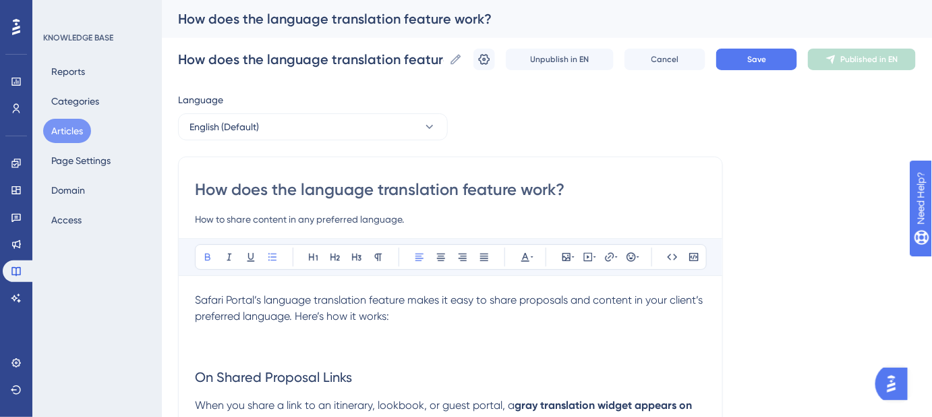
click at [440, 324] on p at bounding box center [450, 332] width 511 height 16
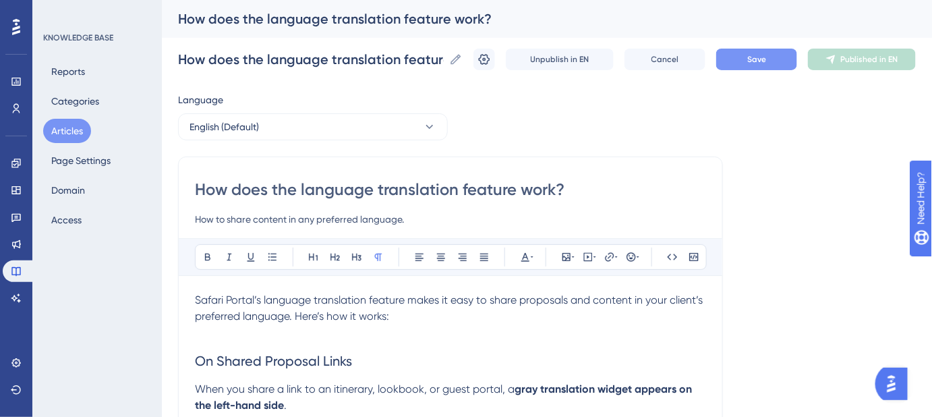
click at [766, 56] on span "Save" at bounding box center [756, 59] width 19 height 11
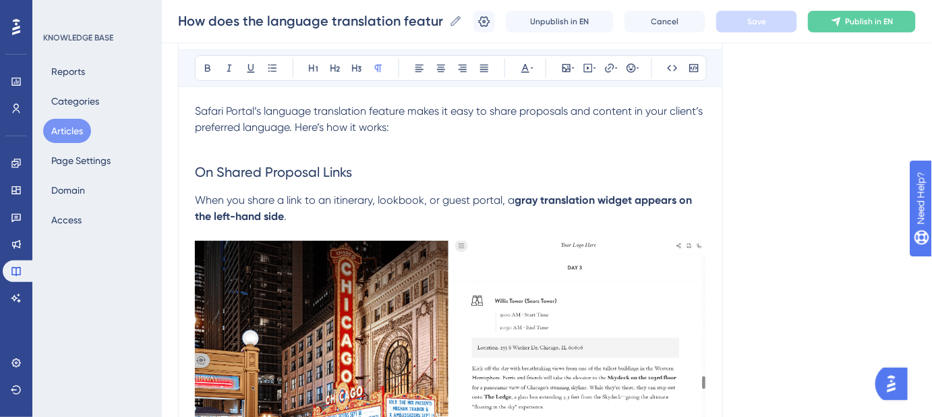
scroll to position [122, 0]
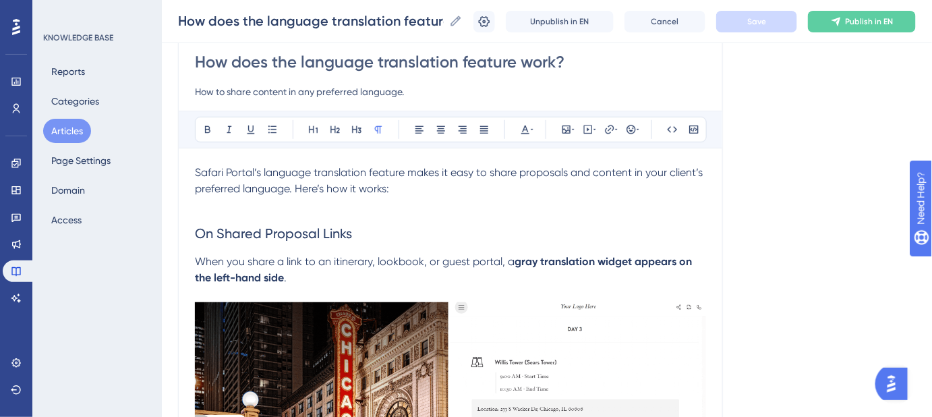
click at [337, 259] on span "When you share a link to an itinerary, lookbook, or guest portal, a" at bounding box center [355, 261] width 320 height 13
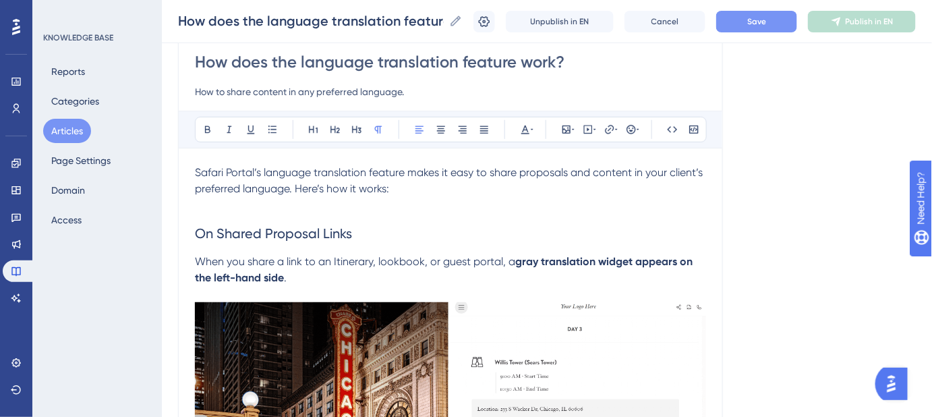
click at [379, 259] on span "When you share a link to an Itinerary, lookbook, or guest portal, a" at bounding box center [355, 261] width 320 height 13
click at [451, 262] on span "When you share a link to an Itinerary, Lookbook, or guest portal, a" at bounding box center [357, 261] width 324 height 13
click at [484, 263] on span "When you share a link to an Itinerary, Lookbook, or Guest portal, a" at bounding box center [358, 261] width 326 height 13
click at [748, 32] on div "How does the language translation feature work? How does the language translati…" at bounding box center [547, 21] width 770 height 43
click at [753, 20] on button "Save" at bounding box center [756, 22] width 81 height 22
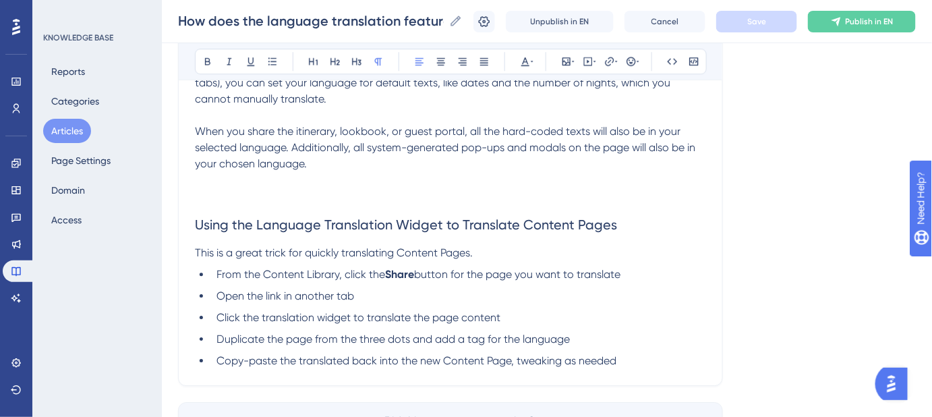
scroll to position [1226, 0]
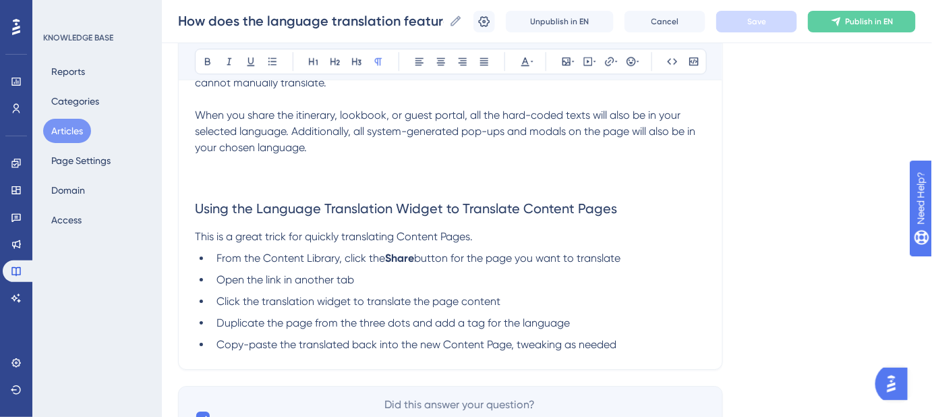
click at [380, 156] on p at bounding box center [450, 164] width 511 height 16
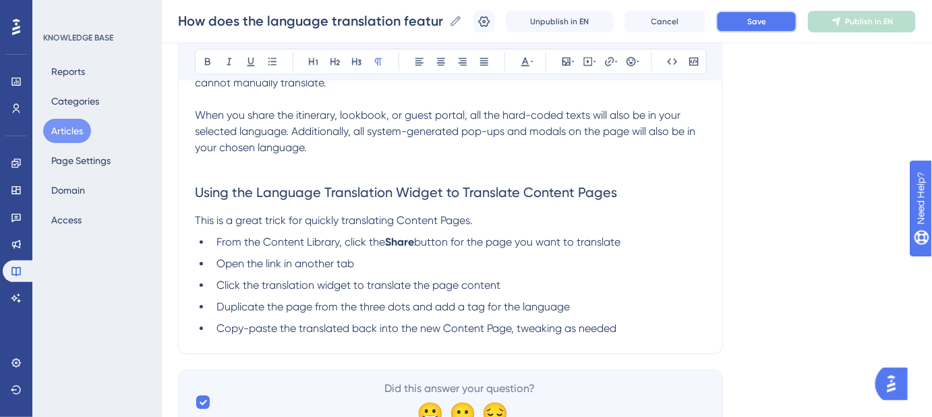
click at [759, 22] on span "Save" at bounding box center [756, 21] width 19 height 11
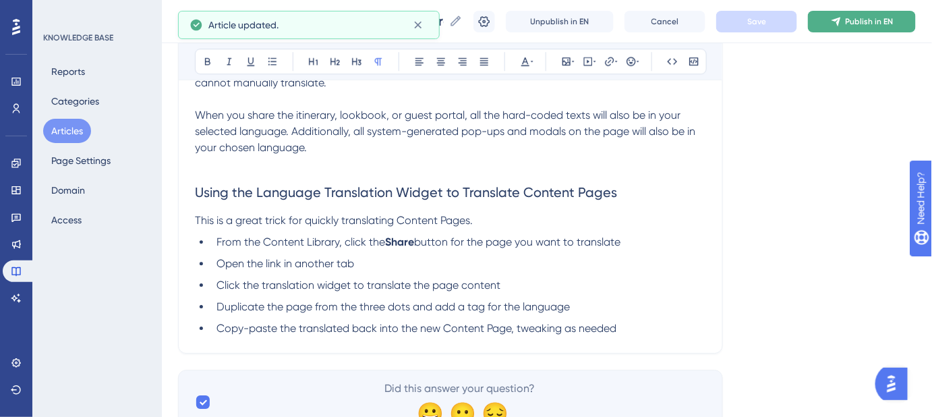
click at [876, 24] on span "Publish in EN" at bounding box center [870, 21] width 48 height 11
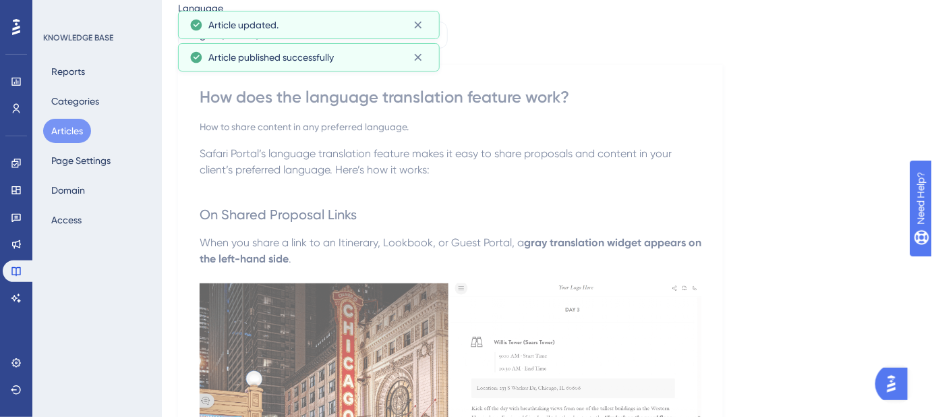
scroll to position [0, 0]
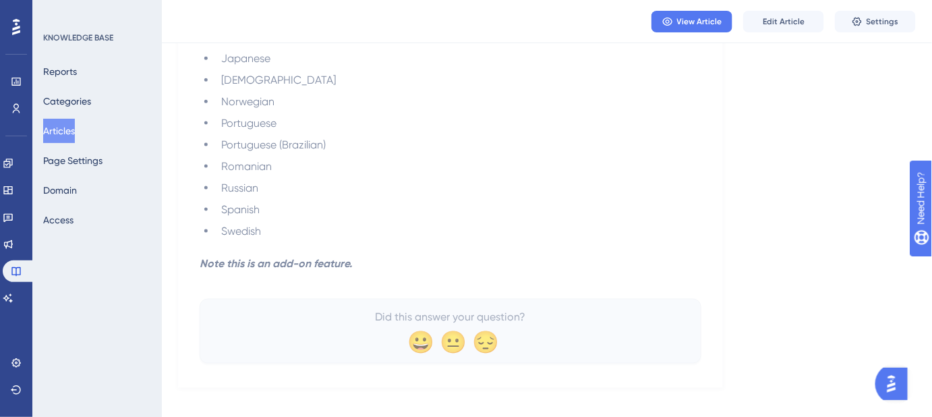
scroll to position [552, 0]
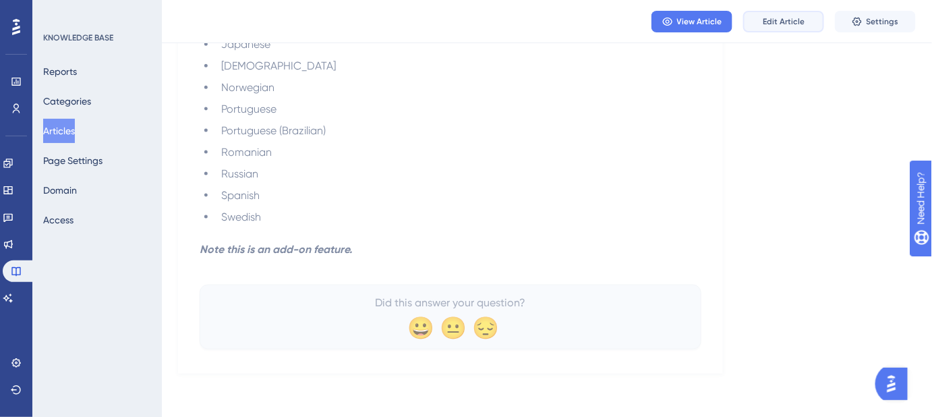
click at [795, 18] on span "Edit Article" at bounding box center [784, 21] width 42 height 11
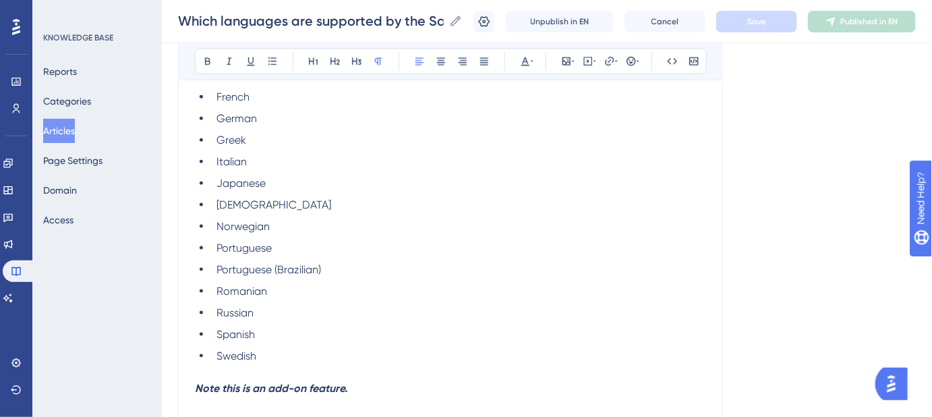
scroll to position [603, 0]
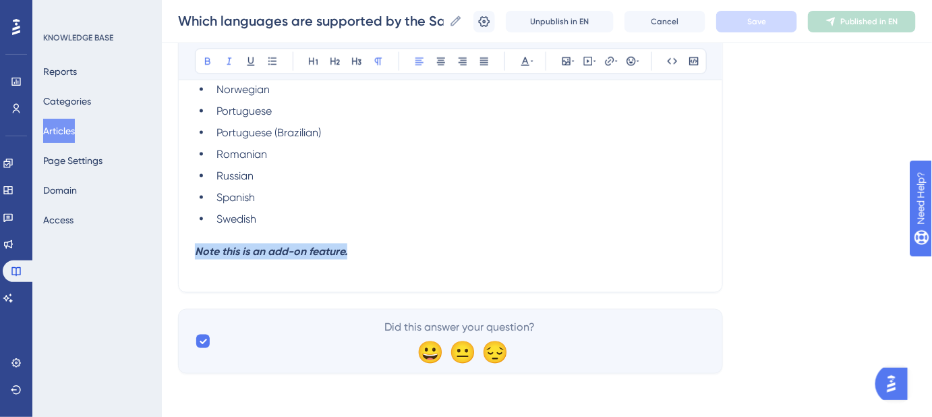
drag, startPoint x: 349, startPoint y: 252, endPoint x: 190, endPoint y: 258, distance: 160.0
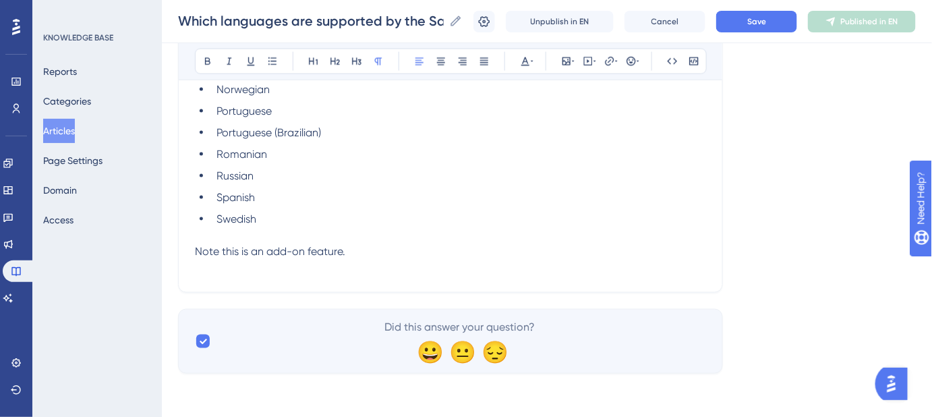
click at [200, 254] on span "Note this is an add-on feature." at bounding box center [270, 251] width 150 height 13
click at [196, 254] on span "Note this is an add-on feature." at bounding box center [270, 251] width 150 height 13
drag, startPoint x: 236, startPoint y: 252, endPoint x: 210, endPoint y: 248, distance: 26.0
click at [213, 250] on span "📌 Note this is an add-on feature." at bounding box center [278, 251] width 167 height 13
click at [238, 250] on span "this is an add-on feature." at bounding box center [294, 251] width 123 height 13
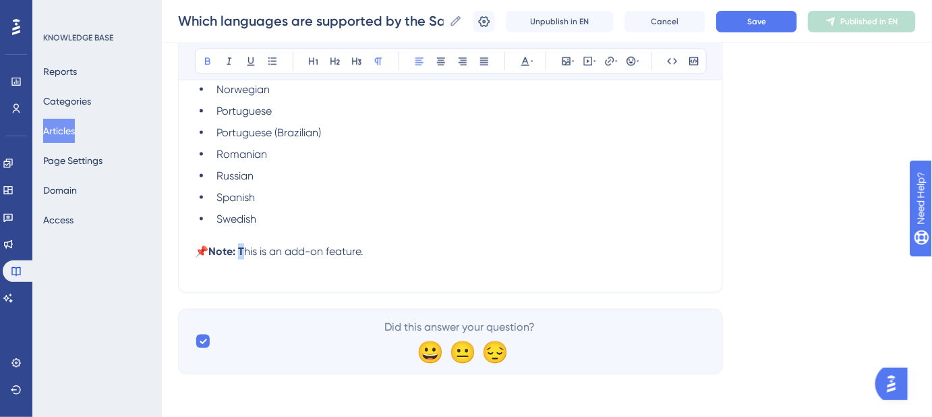
drag, startPoint x: 248, startPoint y: 251, endPoint x: 240, endPoint y: 251, distance: 7.4
click at [240, 251] on p "📌 Note: T his is an add-on feature." at bounding box center [450, 252] width 511 height 16
drag, startPoint x: 372, startPoint y: 253, endPoint x: 190, endPoint y: 254, distance: 182.8
click at [579, 235] on p at bounding box center [450, 235] width 511 height 16
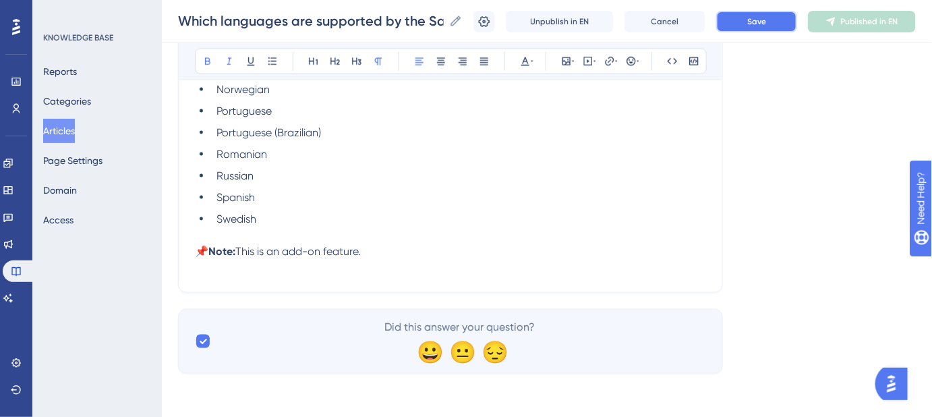
click at [776, 21] on button "Save" at bounding box center [756, 22] width 81 height 22
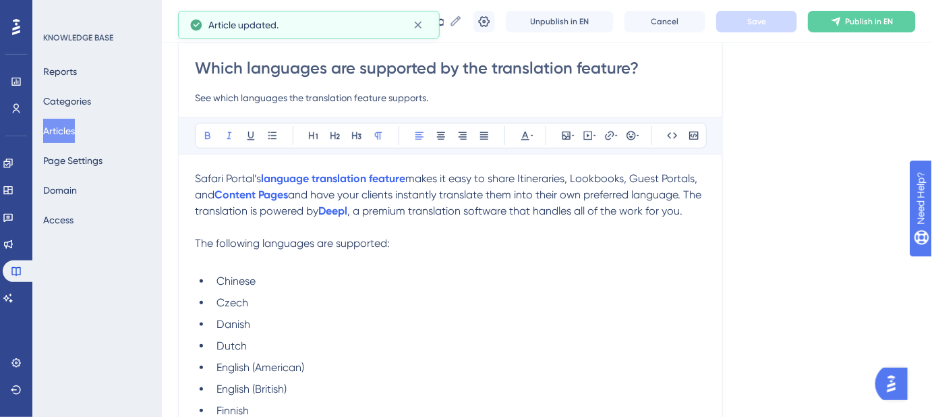
scroll to position [113, 0]
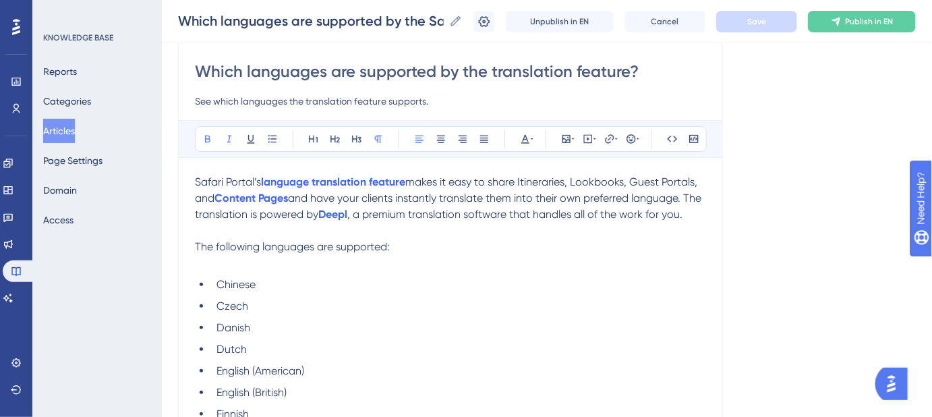
click at [607, 239] on p at bounding box center [450, 231] width 511 height 16
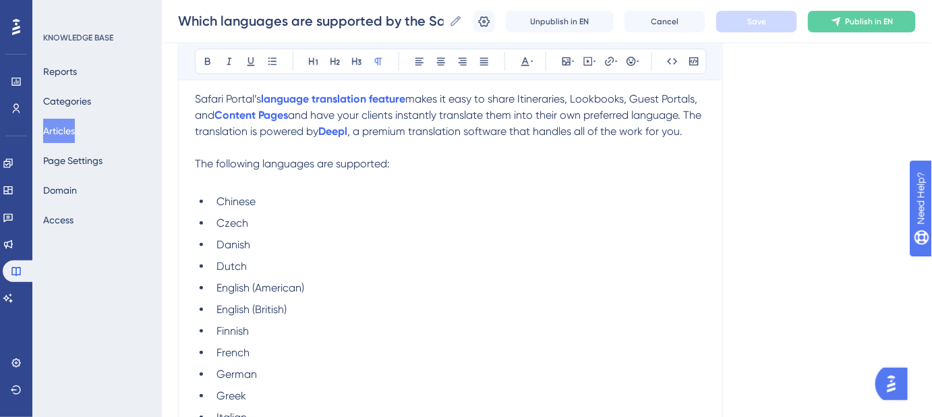
scroll to position [358, 0]
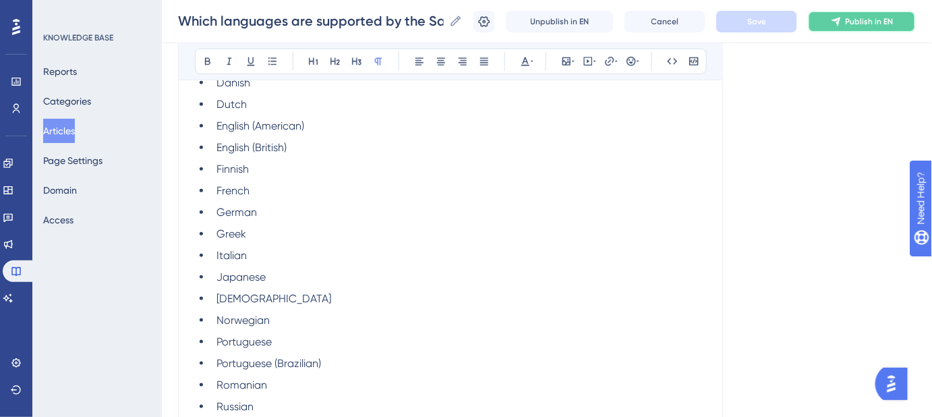
click at [873, 24] on span "Publish in EN" at bounding box center [870, 21] width 48 height 11
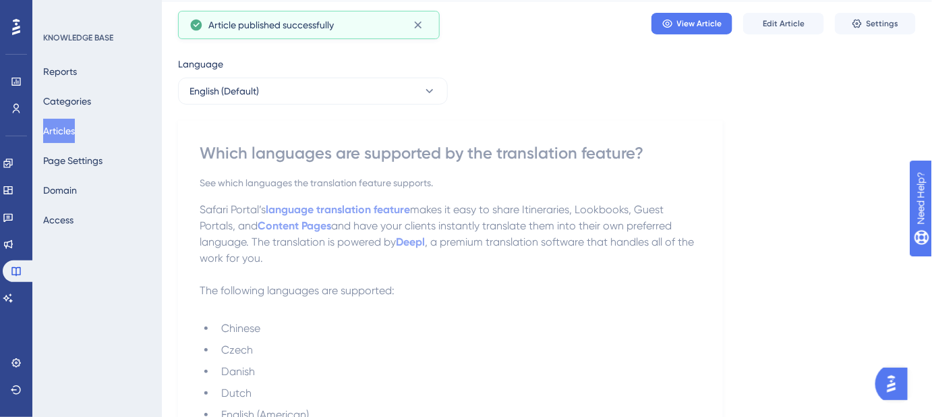
scroll to position [0, 0]
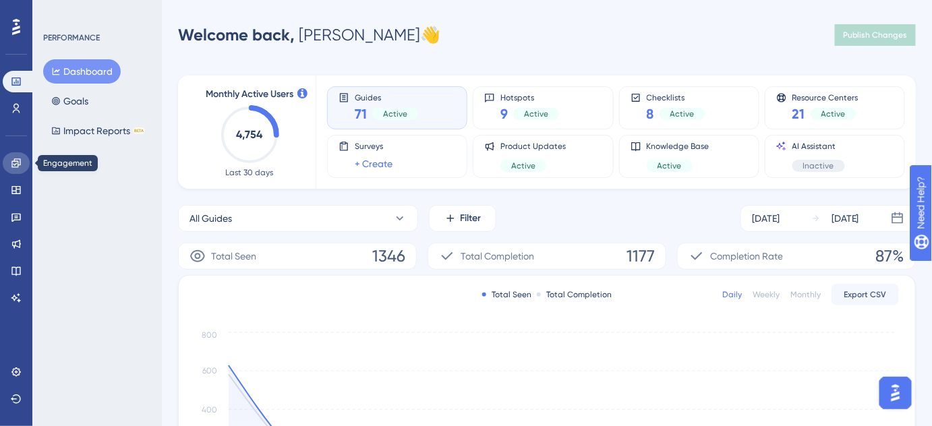
click at [11, 170] on link at bounding box center [16, 163] width 27 height 22
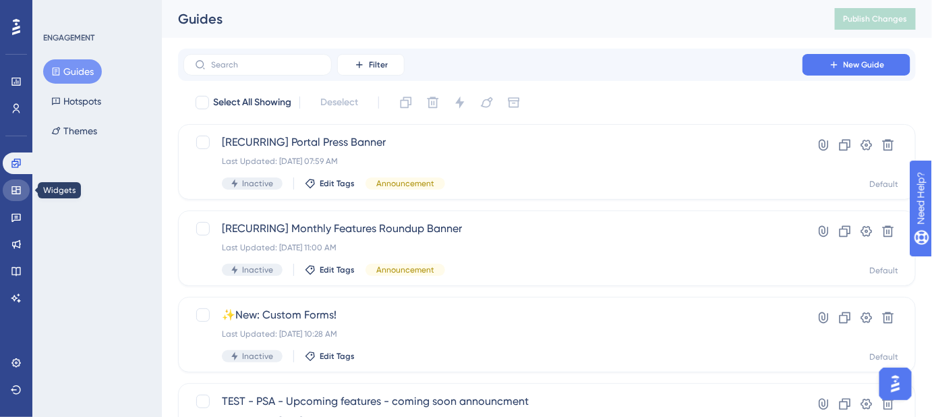
click at [10, 191] on link at bounding box center [16, 190] width 27 height 22
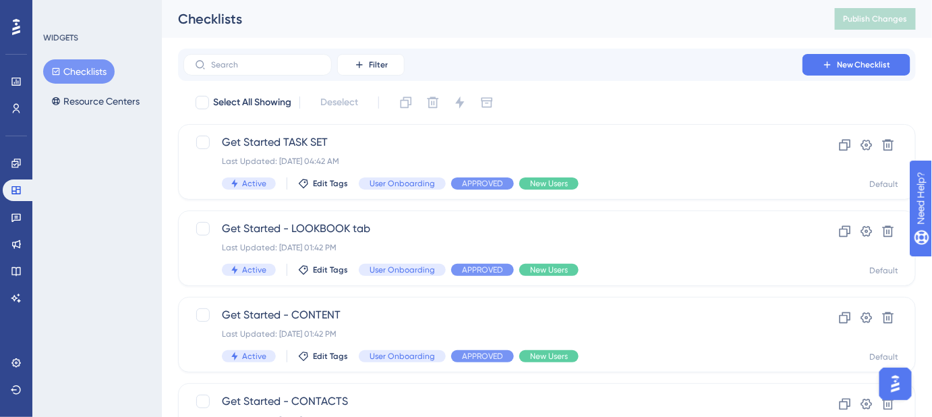
click at [98, 72] on button "Checklists" at bounding box center [79, 71] width 72 height 24
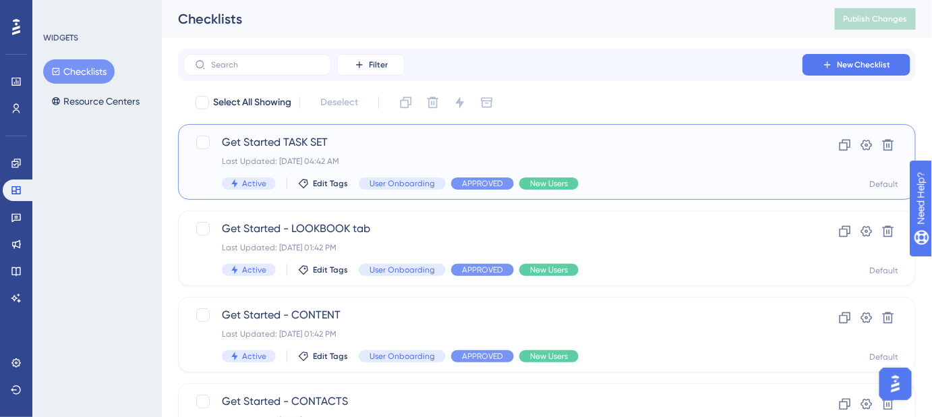
click at [329, 143] on span "Get Started TASK SET" at bounding box center [493, 142] width 542 height 16
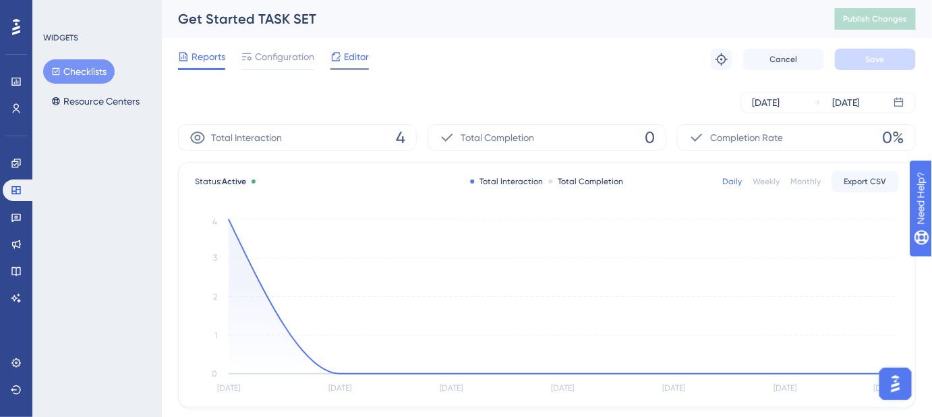
click at [354, 55] on span "Editor" at bounding box center [356, 57] width 25 height 16
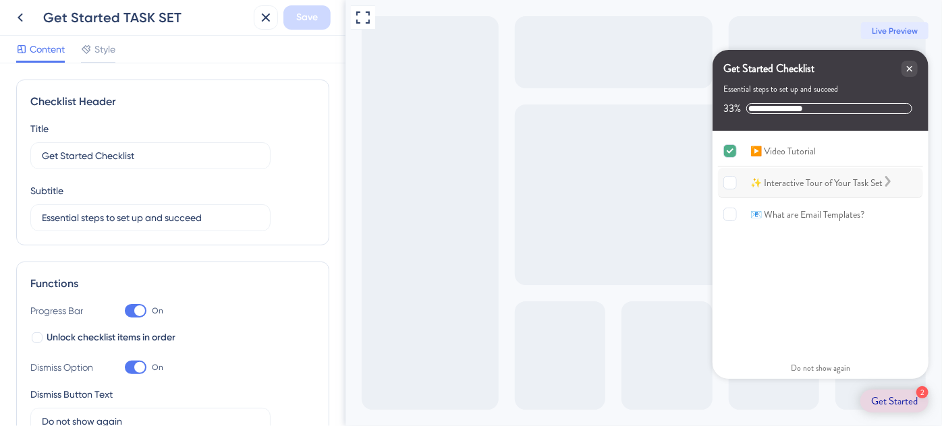
click at [821, 183] on div "✨ Interactive Tour of Your Task Set" at bounding box center [815, 183] width 132 height 16
click at [892, 181] on div "✨ Interactive Tour of Your Task Set is incomplete." at bounding box center [887, 183] width 11 height 16
click at [890, 176] on div "✨ Interactive Tour of Your Task Set" at bounding box center [819, 183] width 205 height 30
click at [826, 204] on div "📧 What are Email Templates?" at bounding box center [819, 215] width 205 height 30
click at [18, 23] on icon at bounding box center [20, 17] width 16 height 16
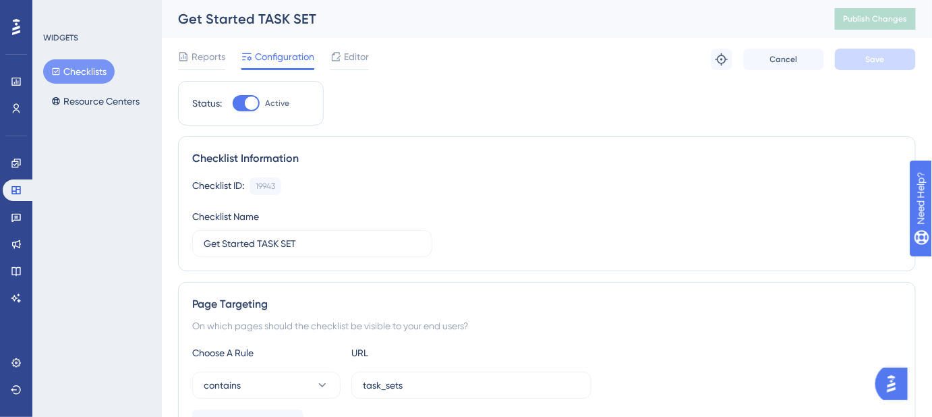
click at [92, 71] on button "Checklists" at bounding box center [79, 71] width 72 height 24
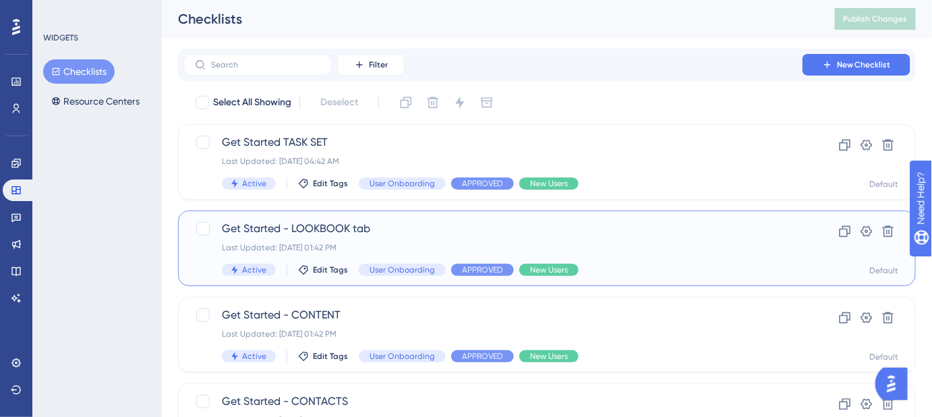
click at [343, 229] on span "Get Started - LOOKBOOK tab" at bounding box center [493, 229] width 542 height 16
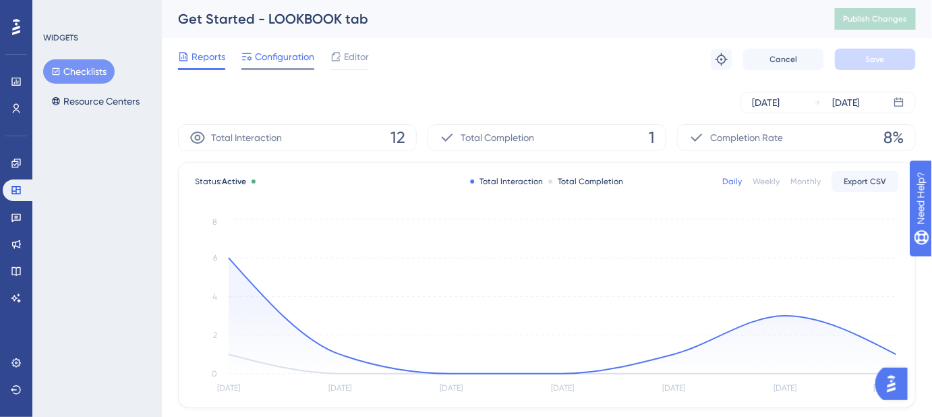
click at [282, 61] on span "Configuration" at bounding box center [284, 57] width 59 height 16
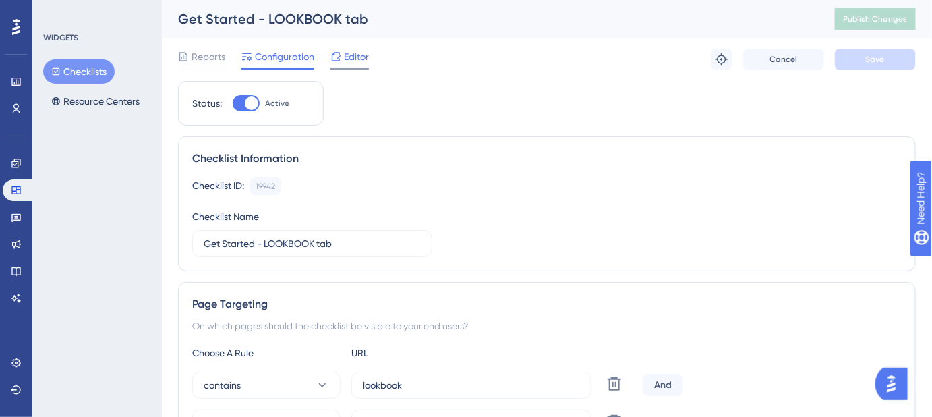
click at [356, 58] on span "Editor" at bounding box center [356, 57] width 25 height 16
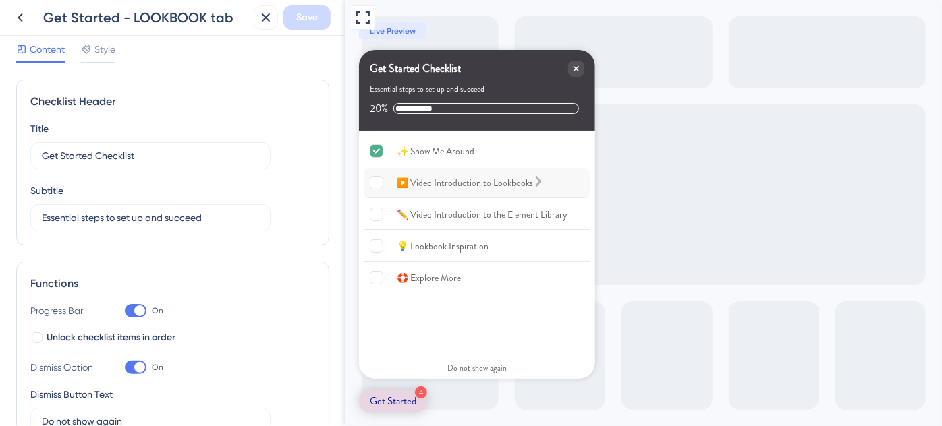
click at [427, 185] on div "▶️ Video Introduction to Lookbooks" at bounding box center [464, 183] width 136 height 16
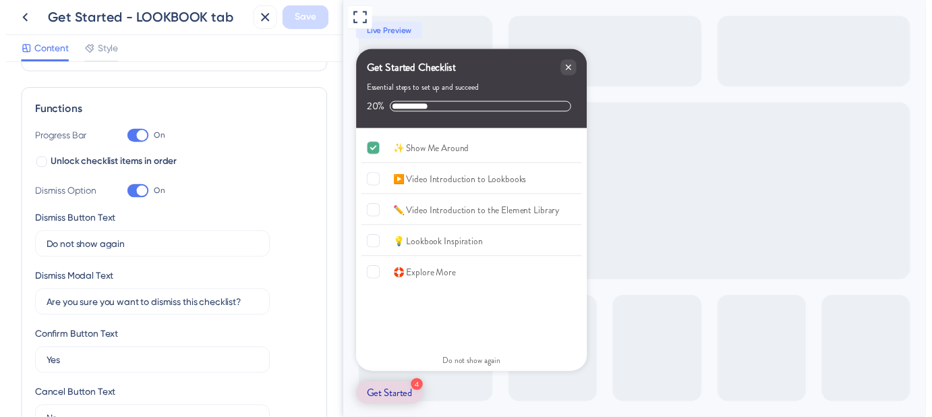
scroll to position [183, 0]
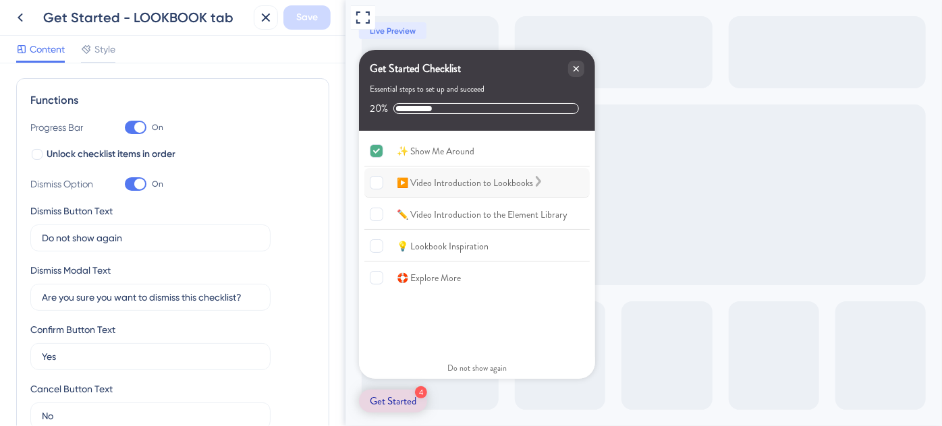
click at [380, 180] on rect "▶️ Video Introduction to Lookbooks is incomplete." at bounding box center [376, 183] width 13 height 13
click at [543, 176] on div "▶️ Video Introduction to Lookbooks is incomplete." at bounding box center [537, 183] width 11 height 16
click at [488, 246] on div "💡 Lookbook Inspiration" at bounding box center [476, 246] width 225 height 30
click at [550, 247] on div "💡 Lookbook Inspiration" at bounding box center [476, 246] width 225 height 30
click at [474, 177] on div "▶️ Video Introduction to Lookbooks" at bounding box center [464, 183] width 136 height 16
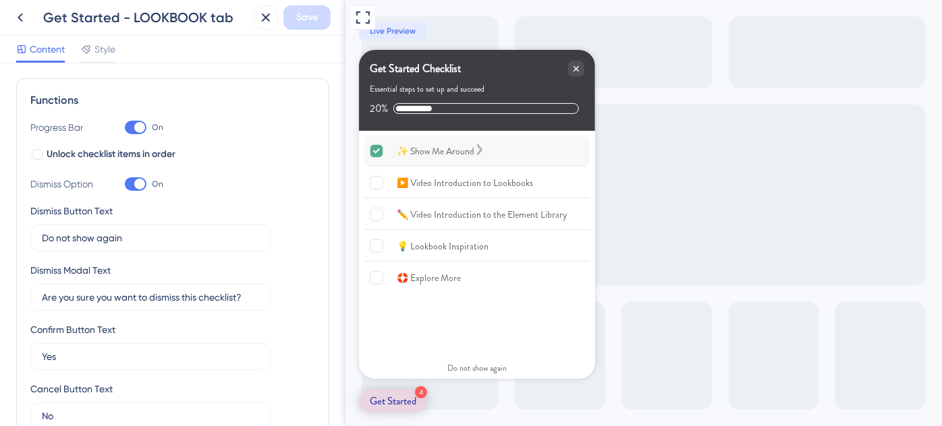
click at [465, 150] on div "✨ Show Me Around" at bounding box center [435, 151] width 78 height 16
click at [484, 152] on div "✨ Show Me Around is complete." at bounding box center [479, 152] width 11 height 16
click at [566, 181] on div "▶️ Video Introduction to Lookbooks" at bounding box center [476, 183] width 225 height 30
click at [22, 14] on icon at bounding box center [20, 17] width 5 height 9
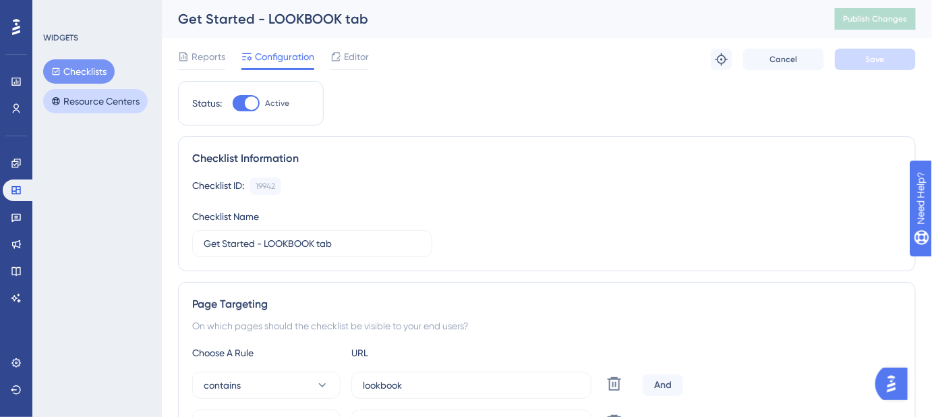
click at [92, 107] on button "Resource Centers" at bounding box center [95, 101] width 105 height 24
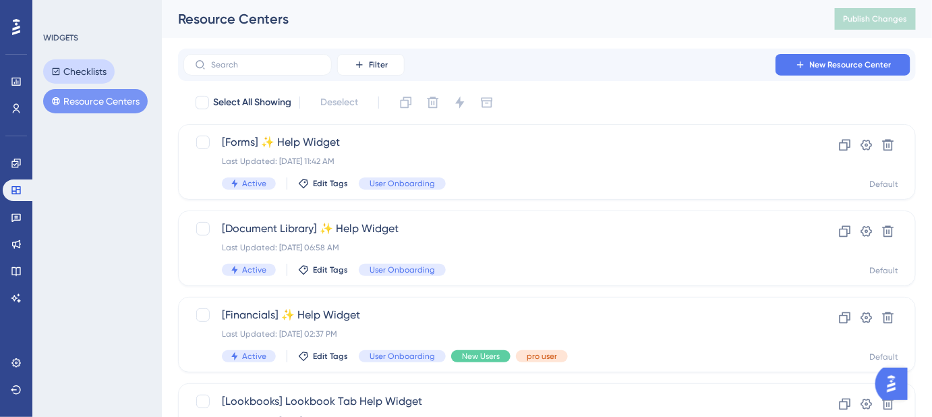
click at [81, 73] on button "Checklists" at bounding box center [79, 71] width 72 height 24
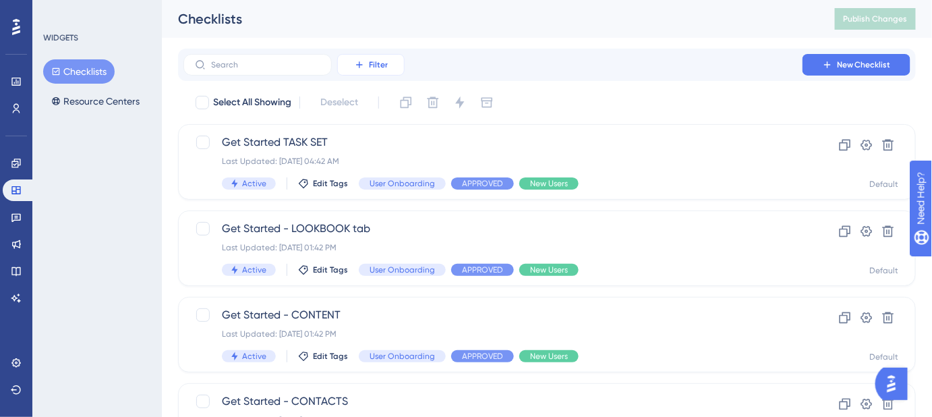
click at [372, 66] on span "Filter" at bounding box center [378, 64] width 19 height 11
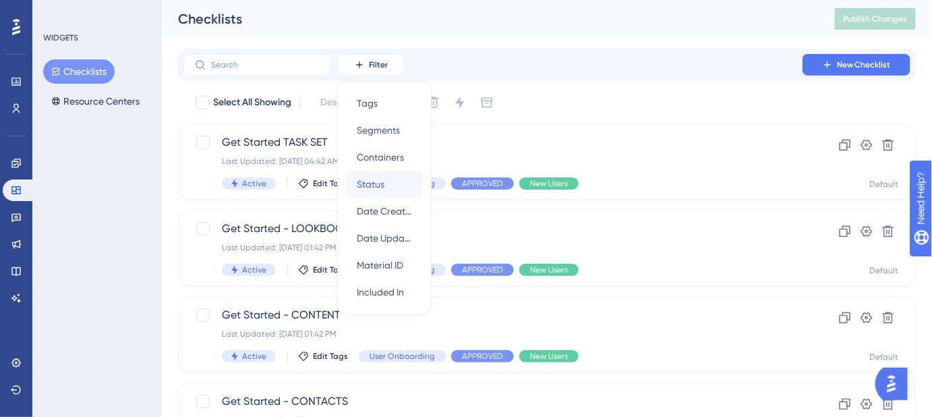
click at [376, 188] on span "Status" at bounding box center [371, 184] width 28 height 16
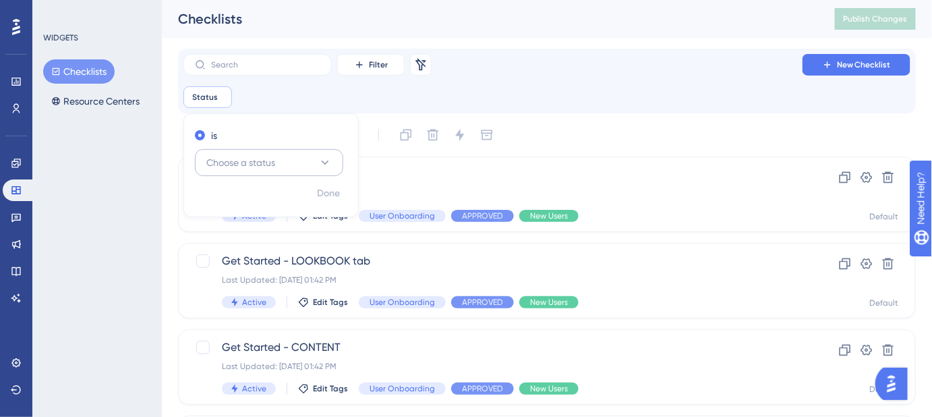
click at [319, 160] on icon at bounding box center [324, 162] width 13 height 13
click at [274, 201] on div "Active Active" at bounding box center [269, 203] width 109 height 27
click at [324, 199] on span "Done" at bounding box center [328, 194] width 23 height 16
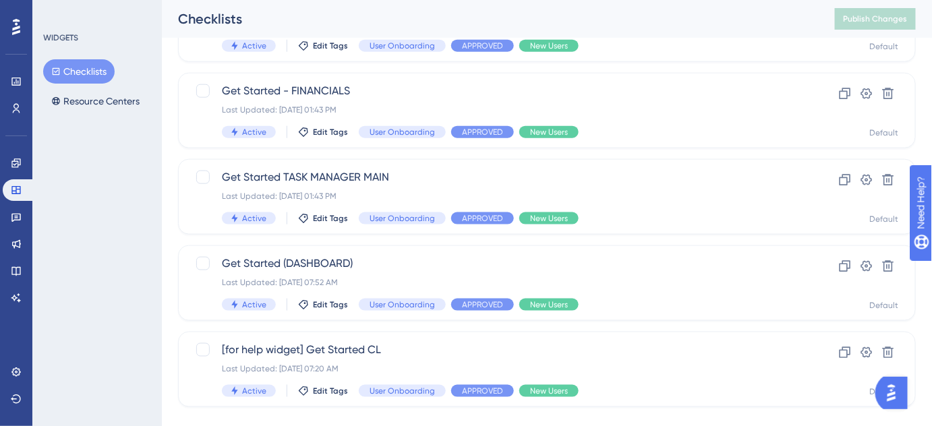
scroll to position [453, 0]
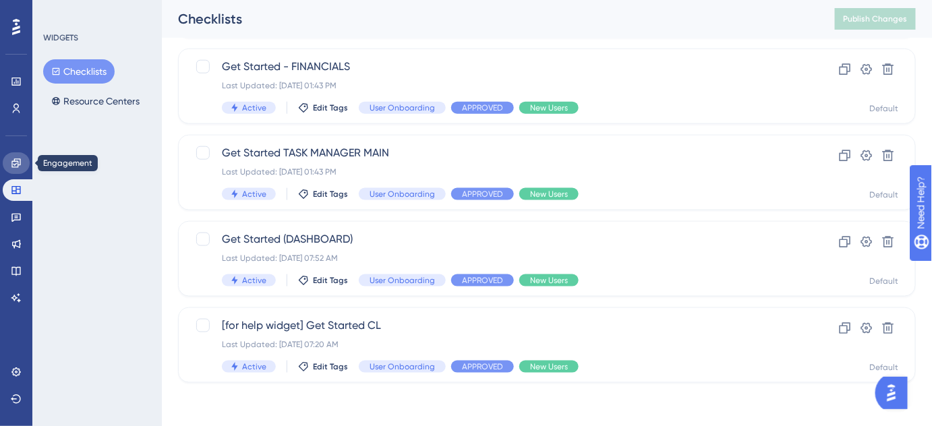
click at [18, 161] on icon at bounding box center [16, 163] width 11 height 11
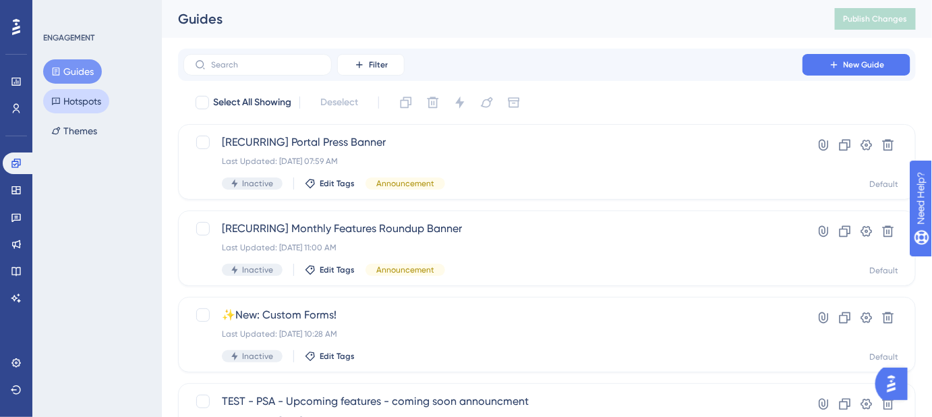
click at [79, 103] on button "Hotspots" at bounding box center [76, 101] width 66 height 24
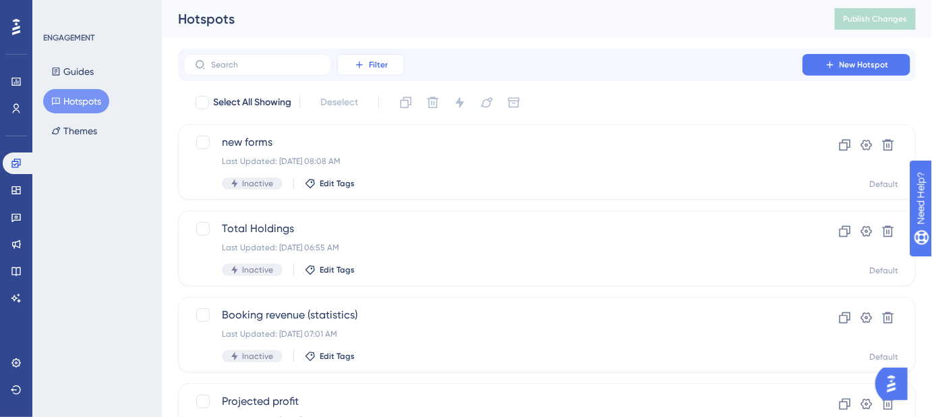
click at [391, 65] on button "Filter" at bounding box center [370, 65] width 67 height 22
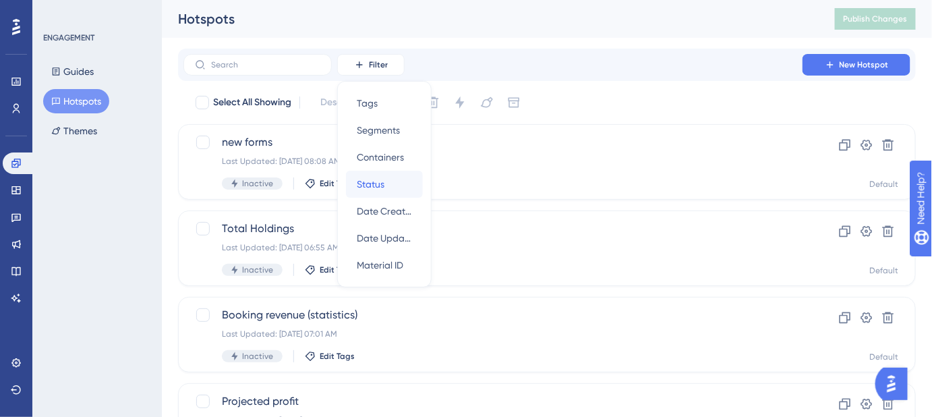
click at [381, 177] on span "Status" at bounding box center [371, 184] width 28 height 16
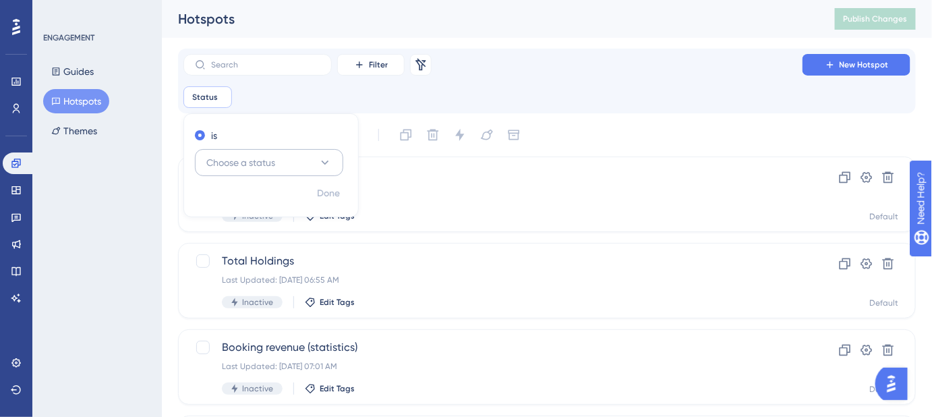
click at [318, 161] on icon at bounding box center [324, 162] width 13 height 13
click at [258, 201] on div "Active Active" at bounding box center [269, 203] width 109 height 27
click at [333, 199] on span "Done" at bounding box center [328, 194] width 23 height 16
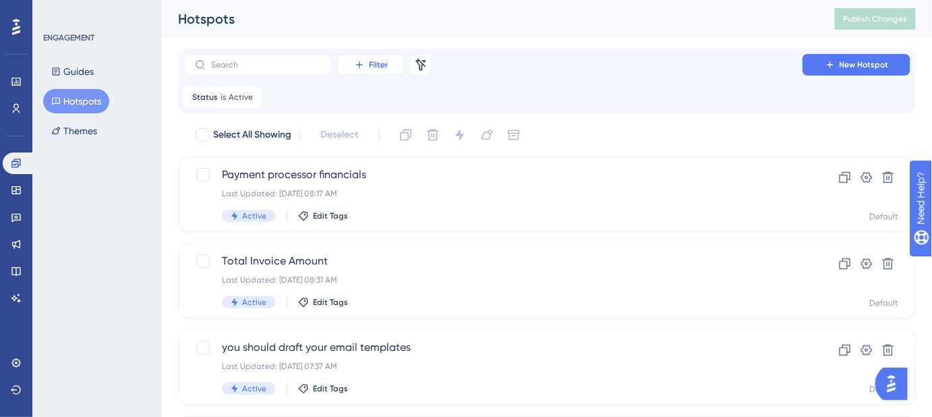
click at [374, 66] on span "Filter" at bounding box center [378, 64] width 19 height 11
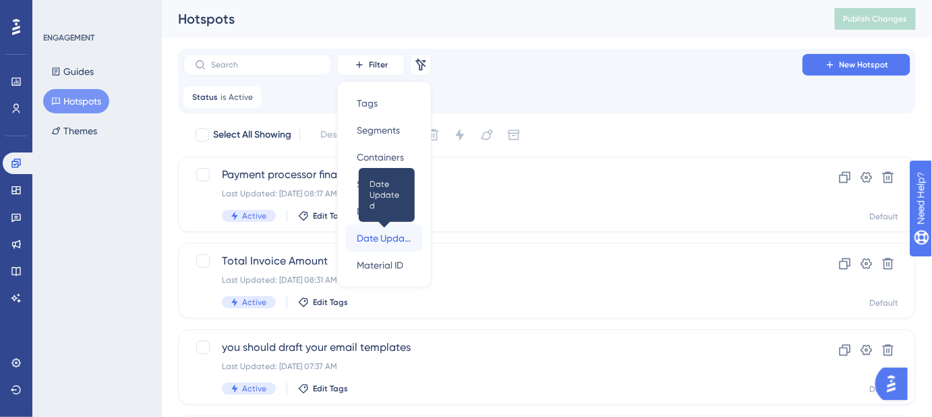
click at [376, 239] on span "Date Updated" at bounding box center [384, 238] width 55 height 16
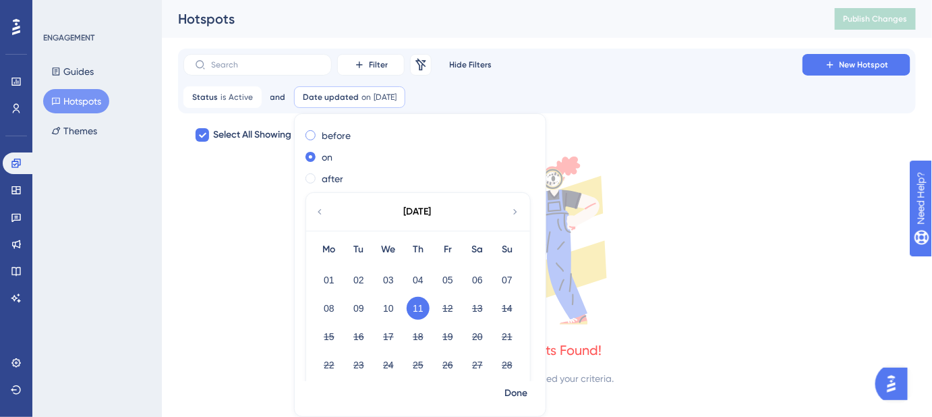
click at [308, 136] on span at bounding box center [311, 135] width 10 height 10
click at [320, 132] on input "radio" at bounding box center [320, 132] width 0 height 0
checkbox input "false"
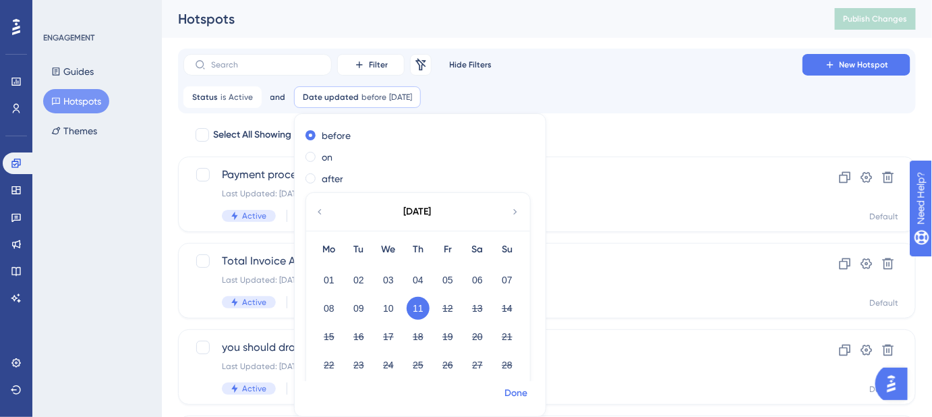
click at [521, 389] on span "Done" at bounding box center [516, 393] width 23 height 16
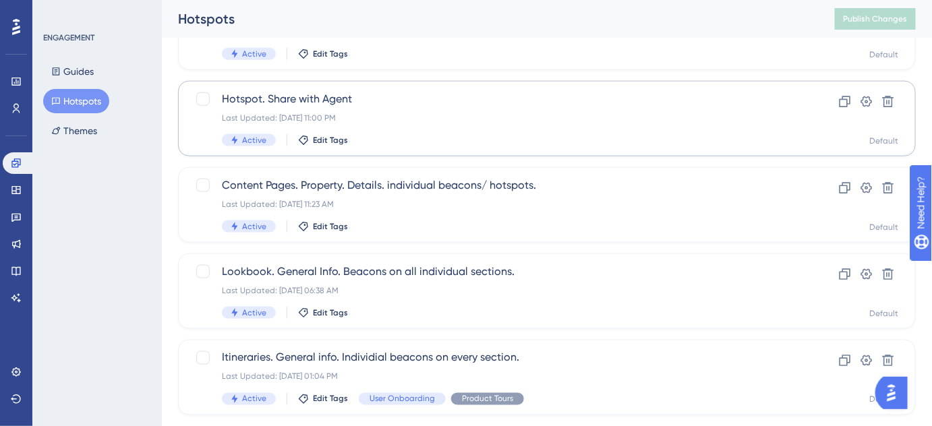
scroll to position [540, 0]
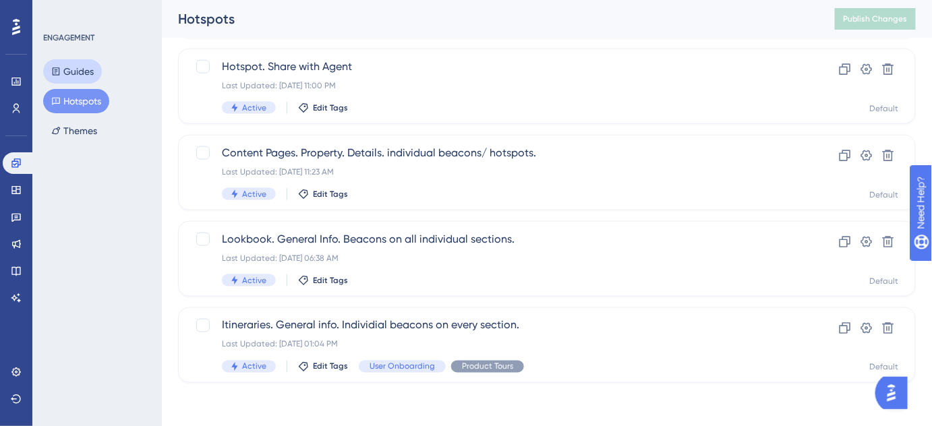
click at [84, 66] on button "Guides" at bounding box center [72, 71] width 59 height 24
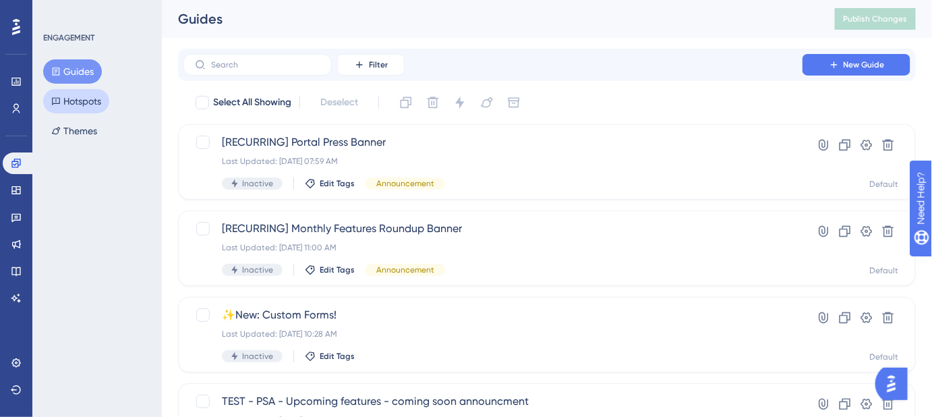
click at [90, 99] on button "Hotspots" at bounding box center [76, 101] width 66 height 24
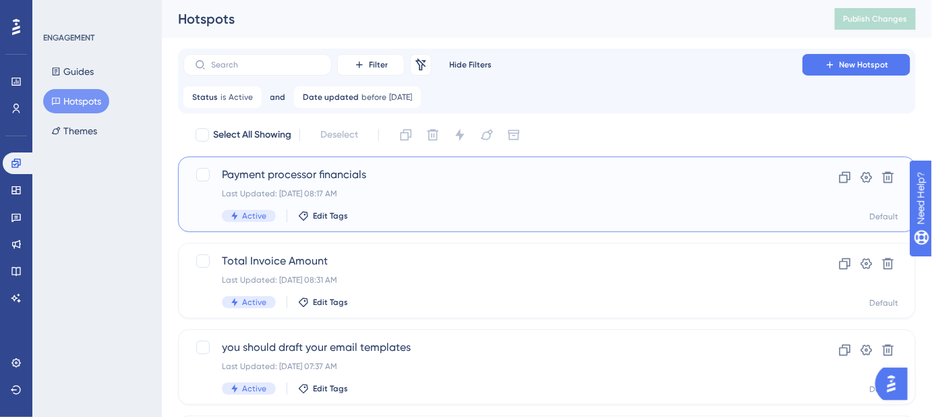
click at [358, 183] on div "Payment processor financials Last Updated: May 11 2025, 08:17 AM Active Edit Ta…" at bounding box center [493, 194] width 542 height 55
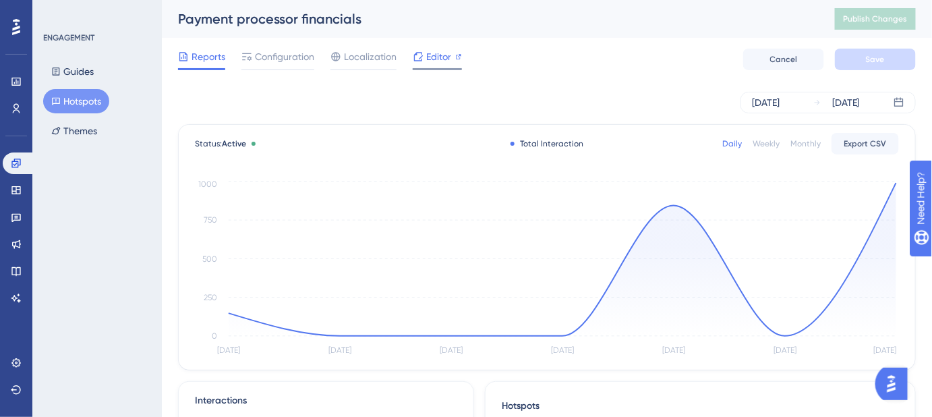
click at [443, 63] on span "Editor" at bounding box center [438, 57] width 25 height 16
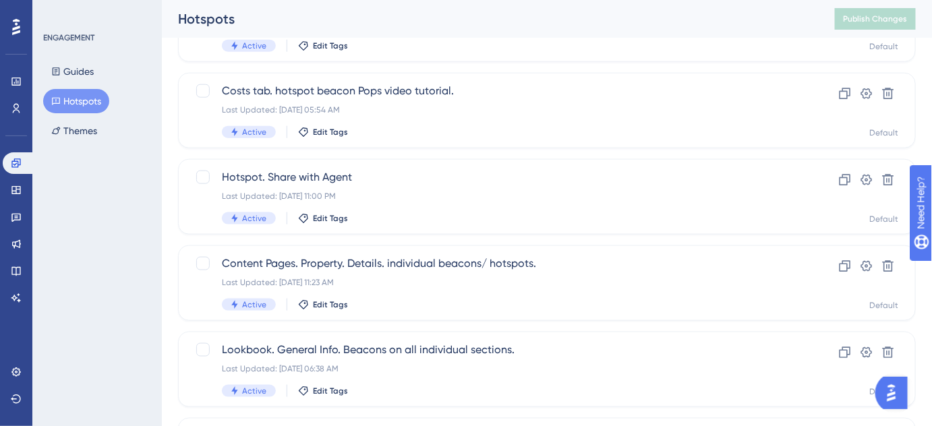
scroll to position [490, 0]
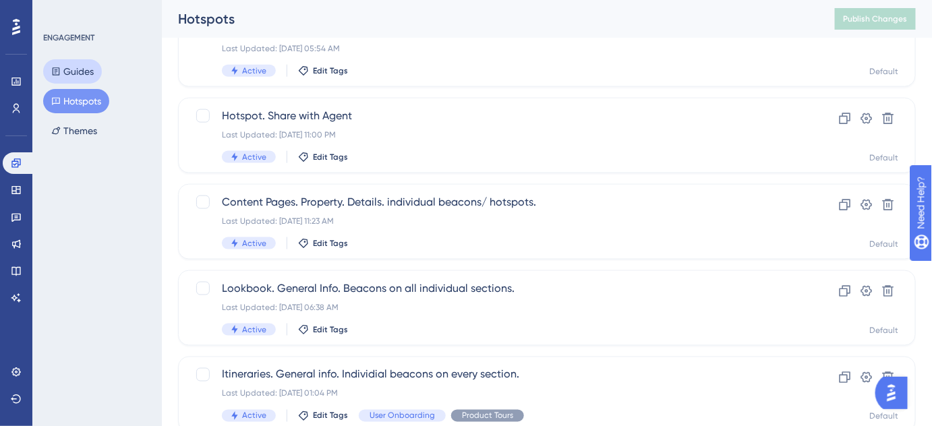
click at [68, 74] on button "Guides" at bounding box center [72, 71] width 59 height 24
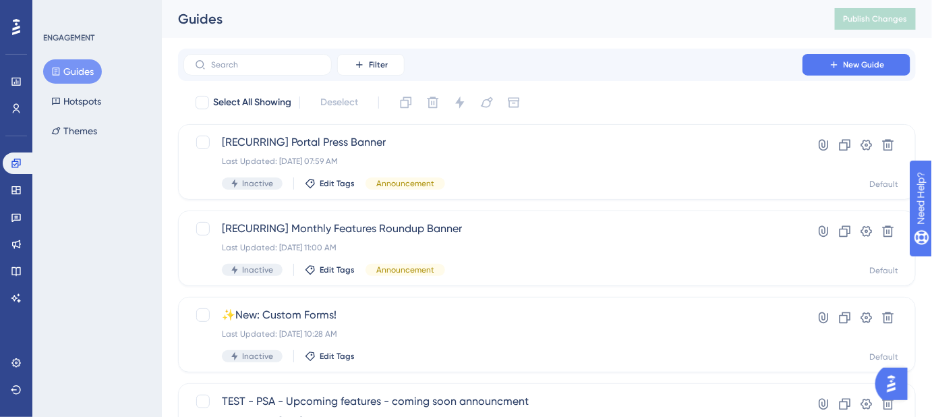
click at [76, 71] on button "Guides" at bounding box center [72, 71] width 59 height 24
click at [18, 188] on icon at bounding box center [16, 190] width 11 height 11
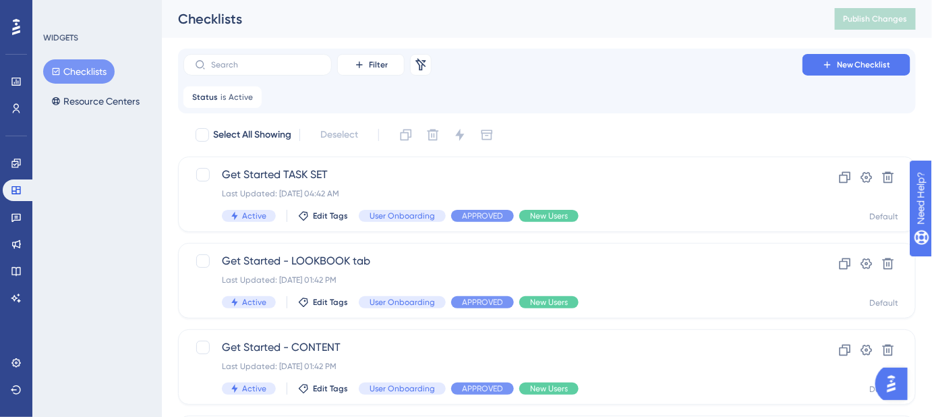
click at [82, 73] on button "Checklists" at bounding box center [79, 71] width 72 height 24
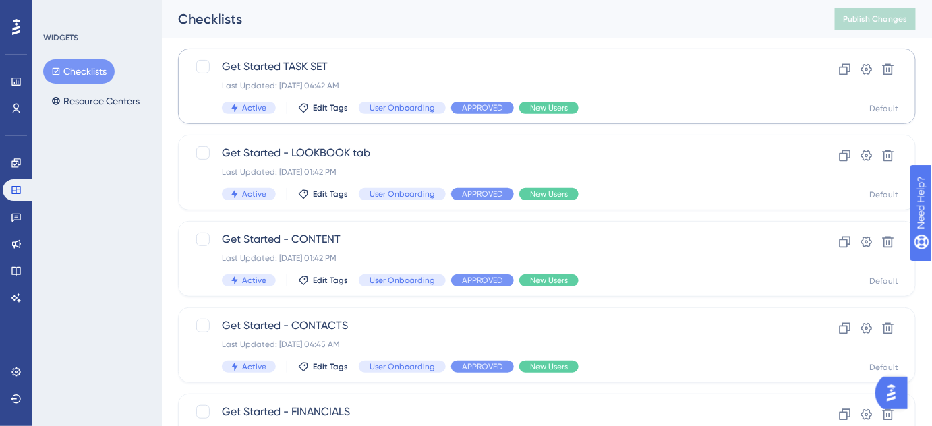
scroll to position [122, 0]
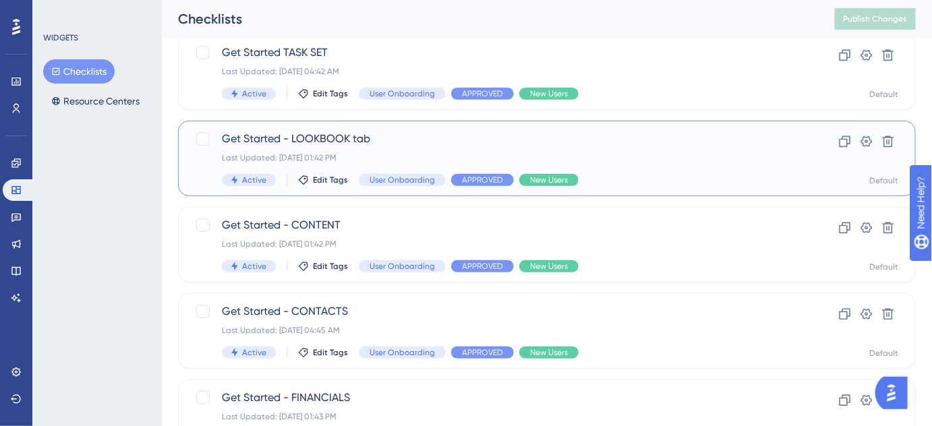
click at [314, 138] on span "Get Started - LOOKBOOK tab" at bounding box center [493, 139] width 542 height 16
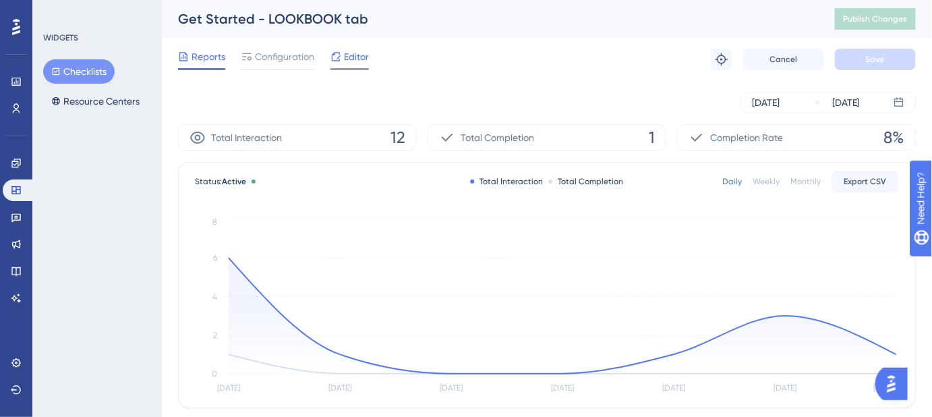
click at [357, 54] on span "Editor" at bounding box center [356, 57] width 25 height 16
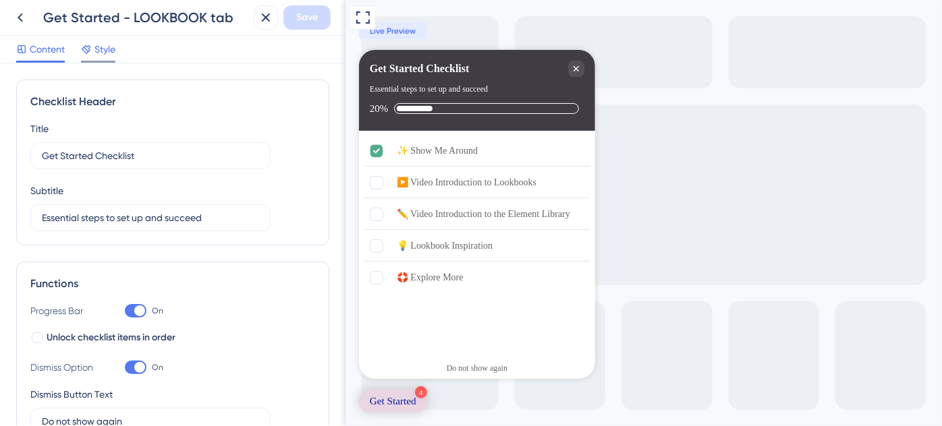
click at [103, 52] on span "Style" at bounding box center [104, 49] width 21 height 16
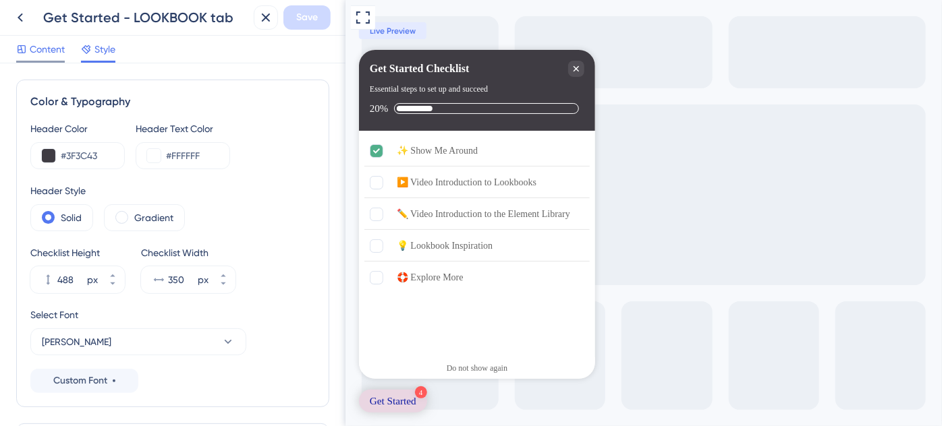
click at [52, 55] on span "Content" at bounding box center [47, 49] width 35 height 16
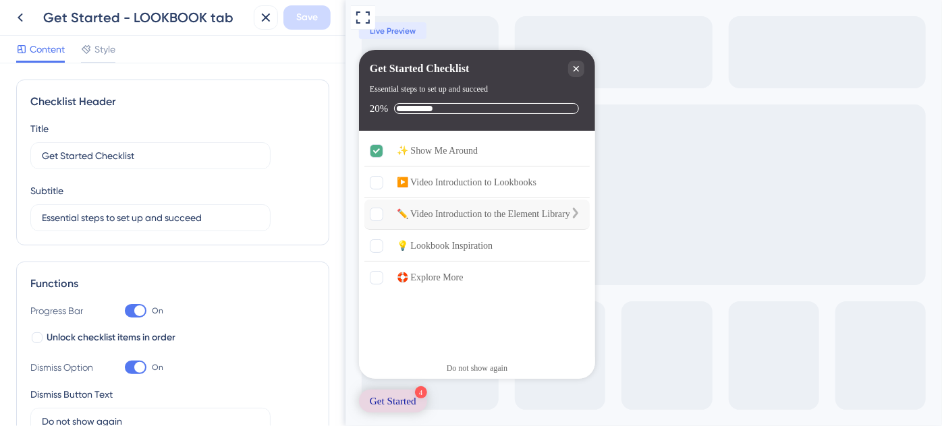
click at [482, 212] on div "✏️ Video Introduction to the Element Library" at bounding box center [482, 214] width 173 height 16
click at [573, 212] on div "✏️ Video Introduction to the Element Library is incomplete." at bounding box center [574, 214] width 11 height 13
click at [445, 185] on div "▶️ Video Introduction to Lookbooks" at bounding box center [466, 183] width 140 height 16
click at [546, 183] on icon "▶️ Video Introduction to Lookbooks is incomplete." at bounding box center [541, 181] width 11 height 11
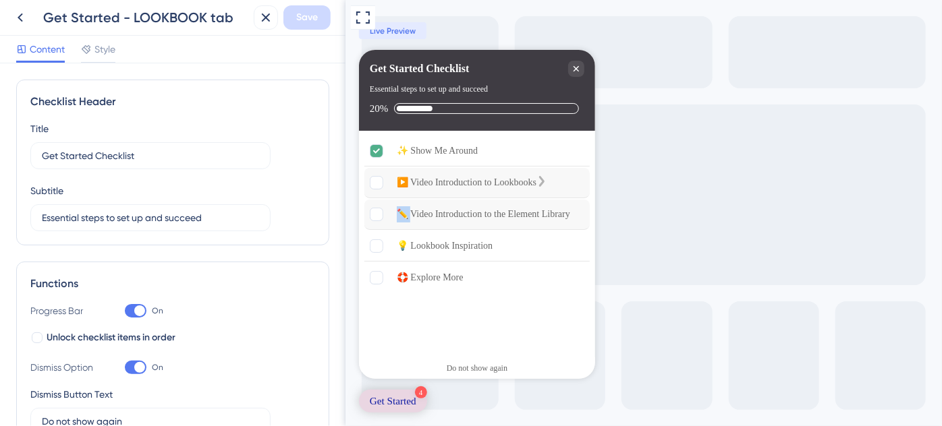
click at [546, 183] on icon "▶️ Video Introduction to Lookbooks is incomplete." at bounding box center [541, 181] width 11 height 11
click at [488, 214] on div "✏️ Video Introduction to the Element Library" at bounding box center [482, 214] width 173 height 16
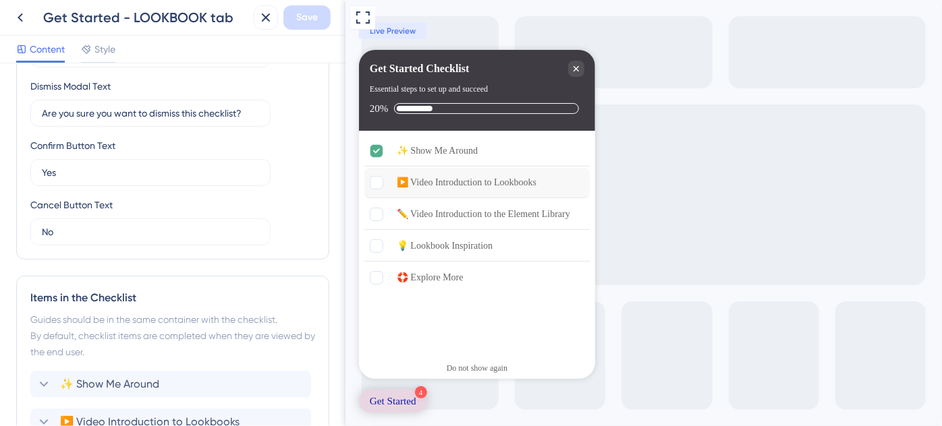
scroll to position [608, 0]
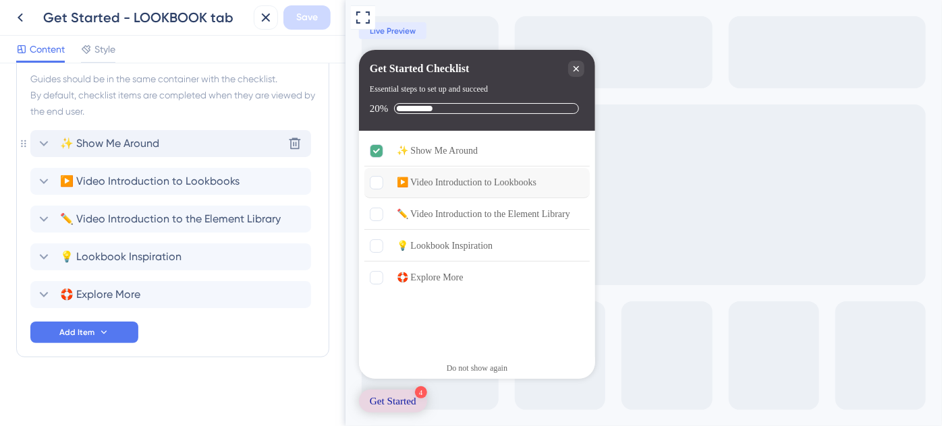
click at [142, 145] on span "✨ Show Me Around" at bounding box center [109, 144] width 99 height 16
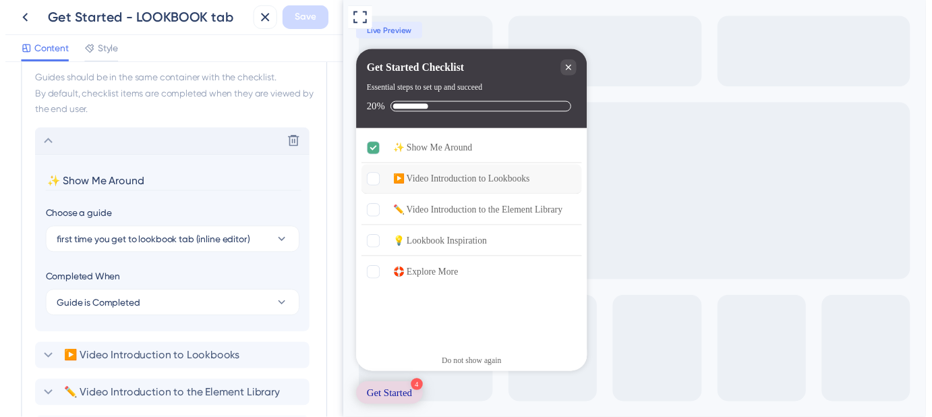
scroll to position [675, 0]
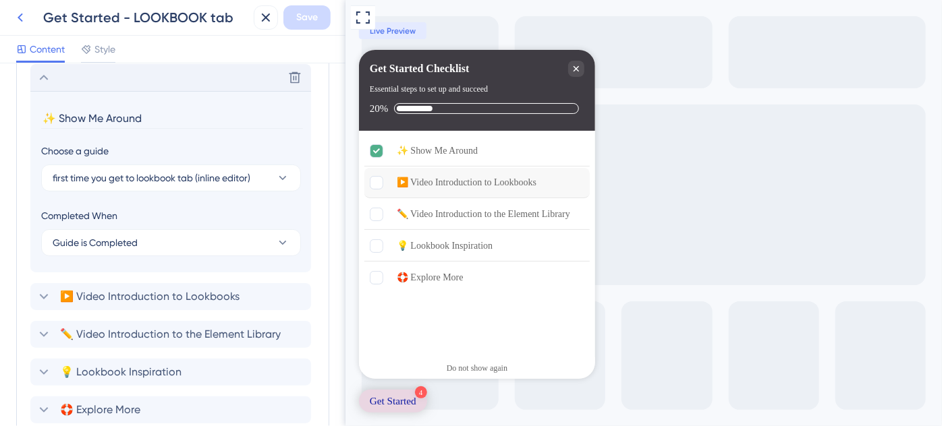
click at [20, 11] on icon at bounding box center [20, 17] width 16 height 16
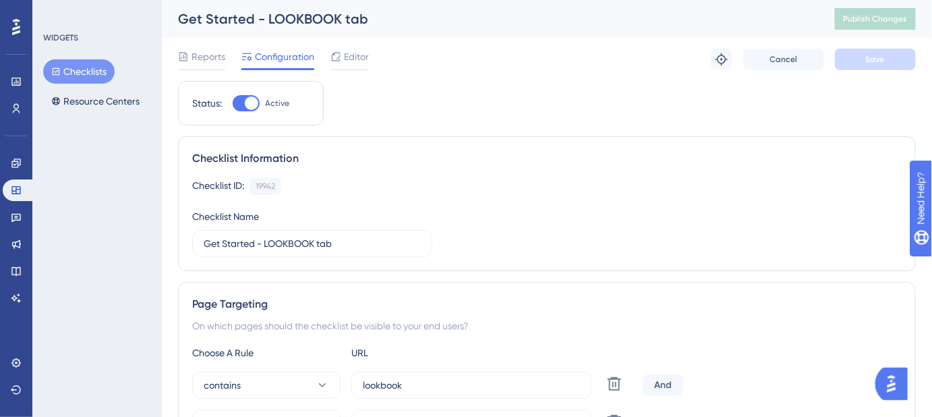
click at [81, 69] on button "Checklists" at bounding box center [79, 71] width 72 height 24
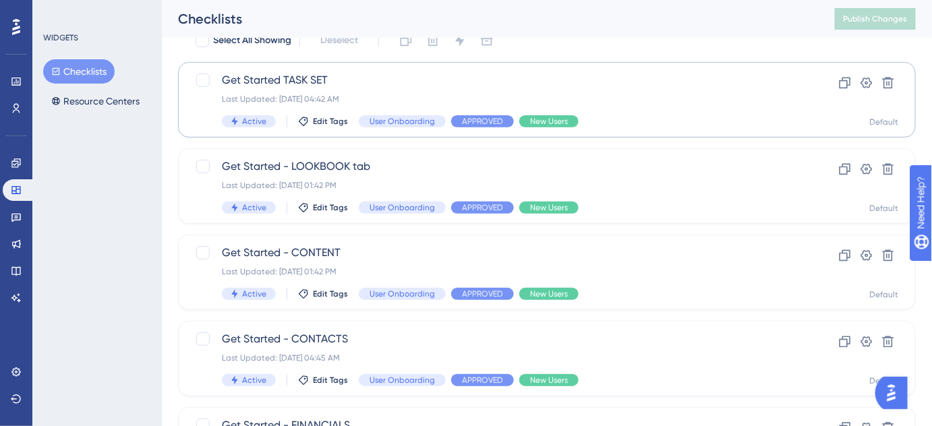
scroll to position [122, 0]
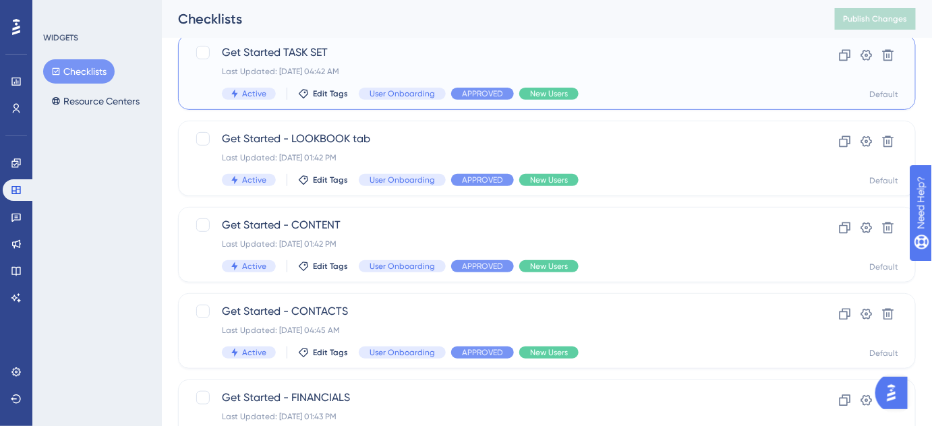
click at [320, 57] on span "Get Started TASK SET" at bounding box center [493, 53] width 542 height 16
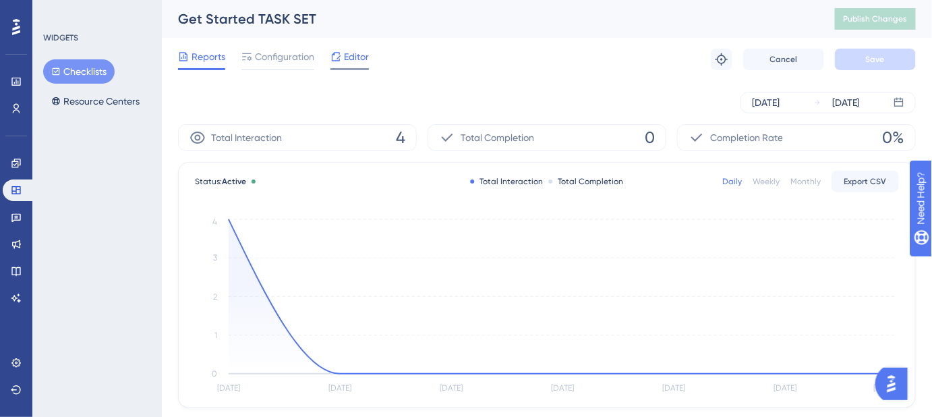
click at [355, 57] on span "Editor" at bounding box center [356, 57] width 25 height 16
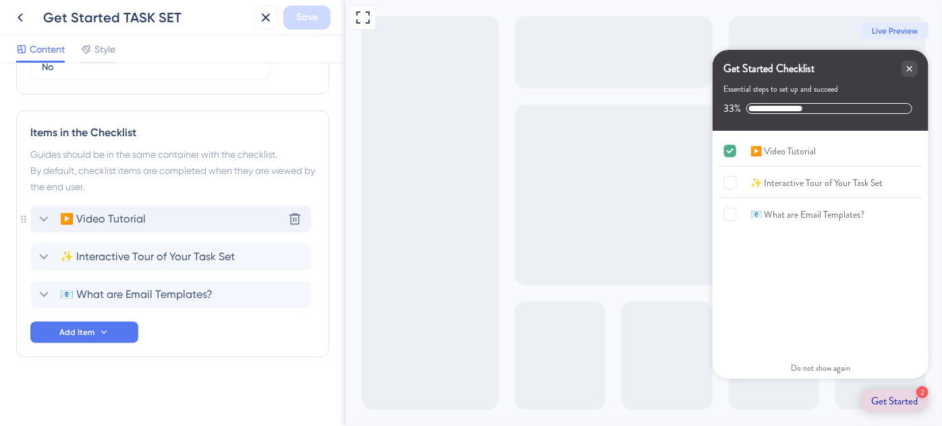
click at [43, 219] on icon at bounding box center [44, 219] width 16 height 16
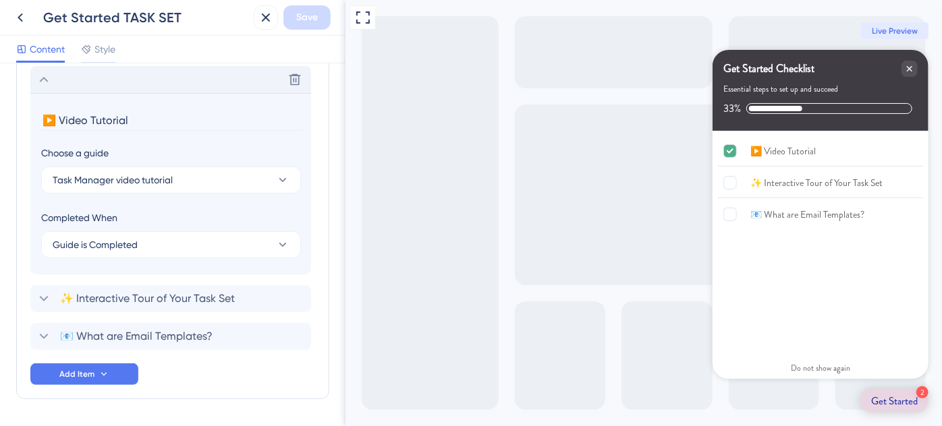
scroll to position [675, 0]
click at [47, 75] on icon at bounding box center [44, 77] width 16 height 16
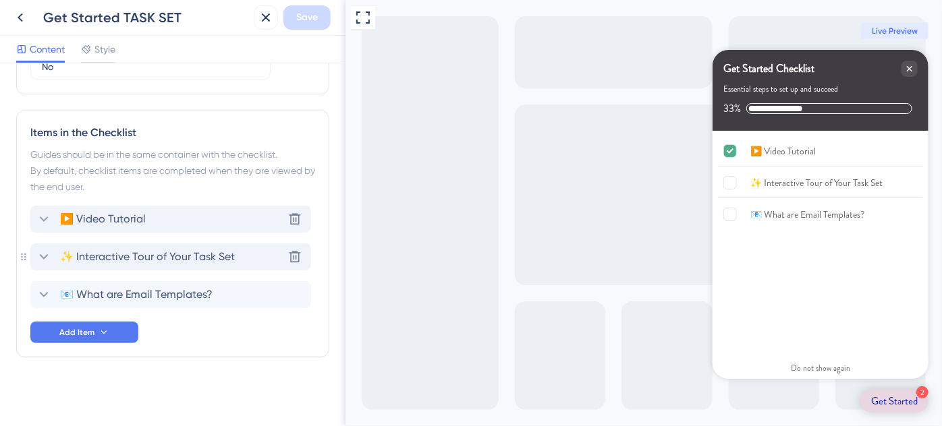
click at [45, 254] on icon at bounding box center [44, 257] width 16 height 16
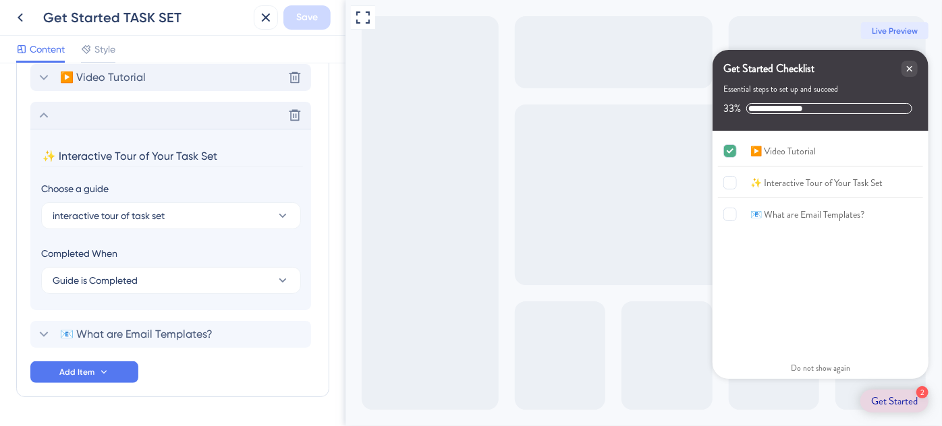
scroll to position [712, 0]
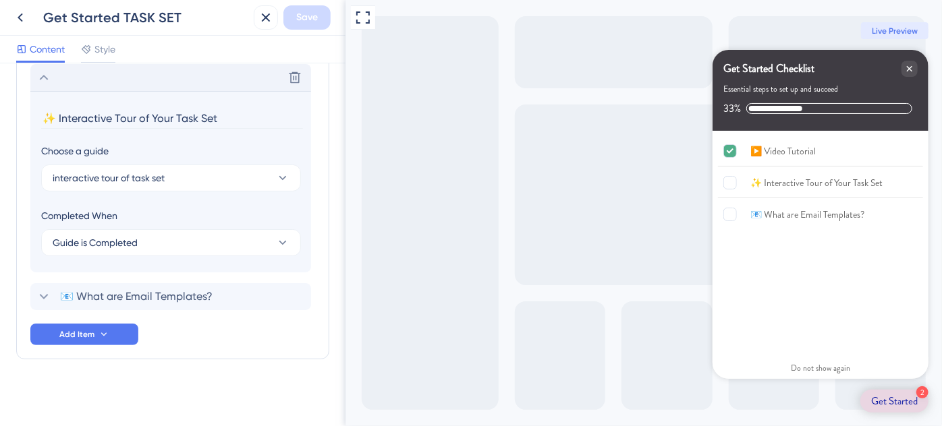
click at [45, 78] on icon at bounding box center [44, 77] width 16 height 16
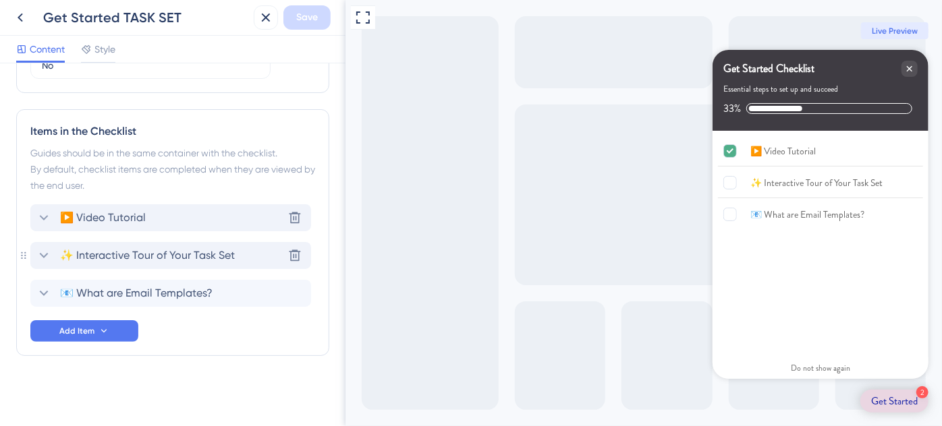
scroll to position [533, 0]
click at [41, 294] on icon at bounding box center [44, 295] width 16 height 16
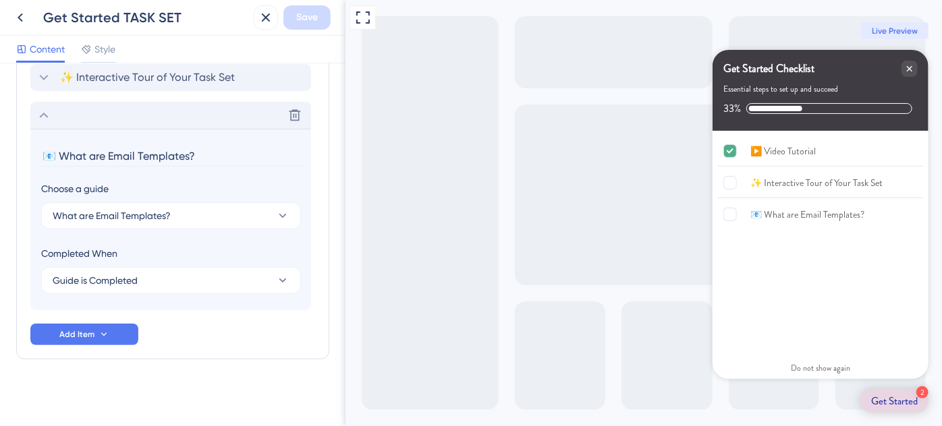
scroll to position [714, 0]
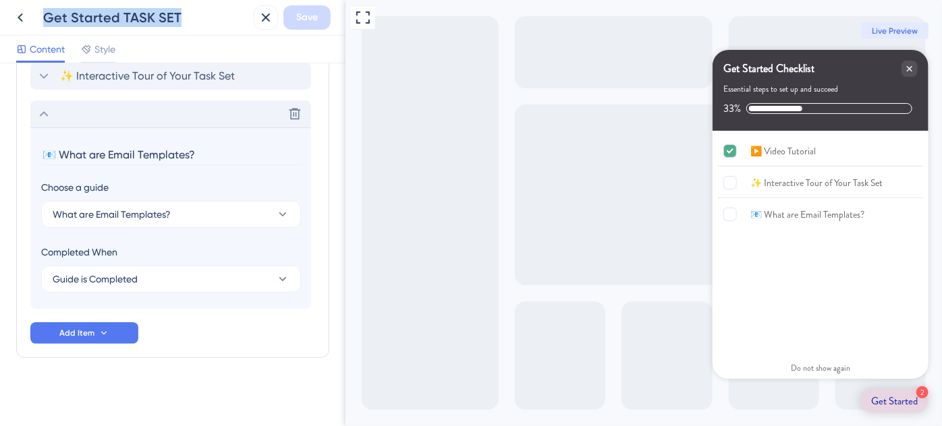
drag, startPoint x: 178, startPoint y: 15, endPoint x: 40, endPoint y: 13, distance: 137.6
click at [40, 13] on div "Get Started TASK SET" at bounding box center [128, 17] width 240 height 24
copy div "Get Started TASK SET"
click at [42, 110] on icon at bounding box center [44, 114] width 16 height 16
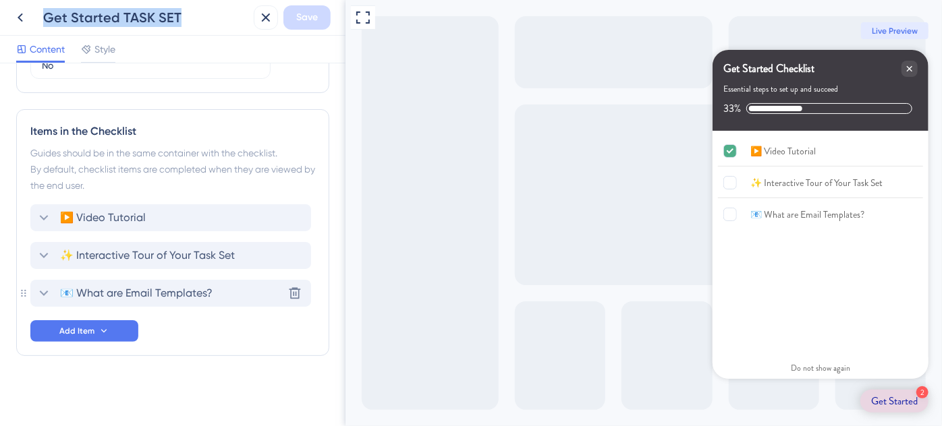
scroll to position [533, 0]
click at [43, 218] on icon at bounding box center [44, 219] width 16 height 16
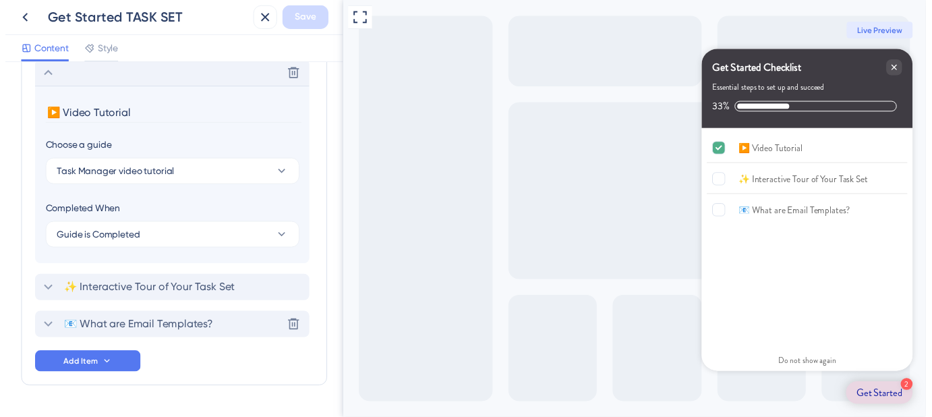
scroll to position [675, 0]
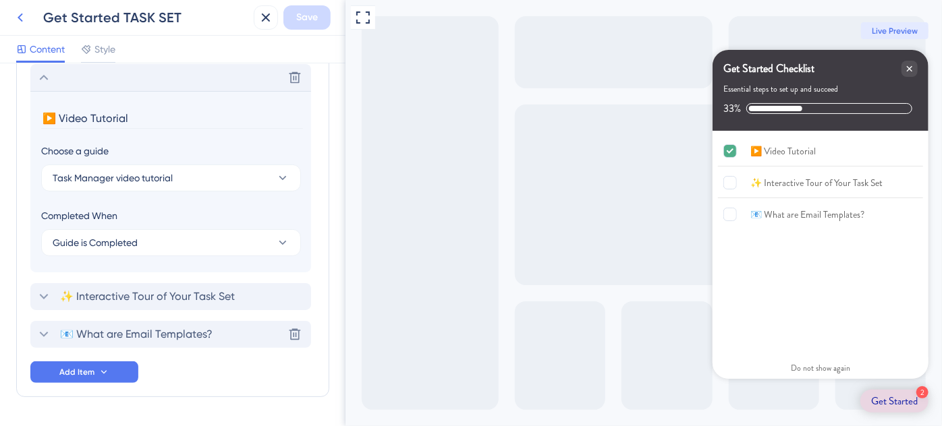
click at [20, 19] on icon at bounding box center [20, 17] width 5 height 9
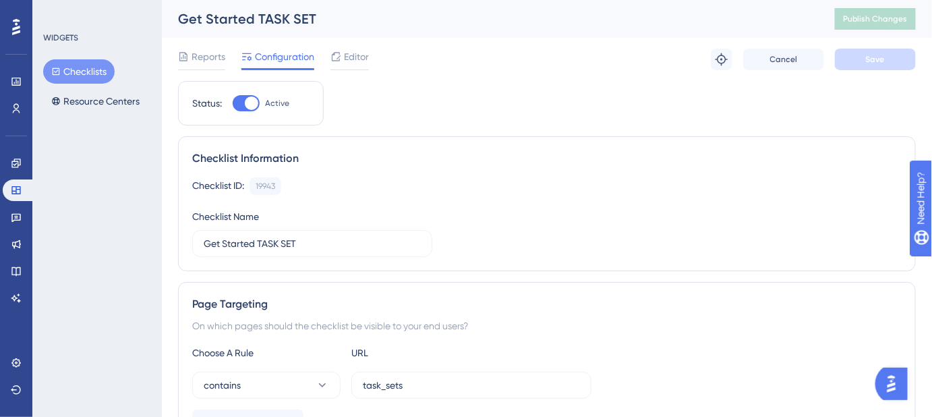
click at [92, 69] on button "Checklists" at bounding box center [79, 71] width 72 height 24
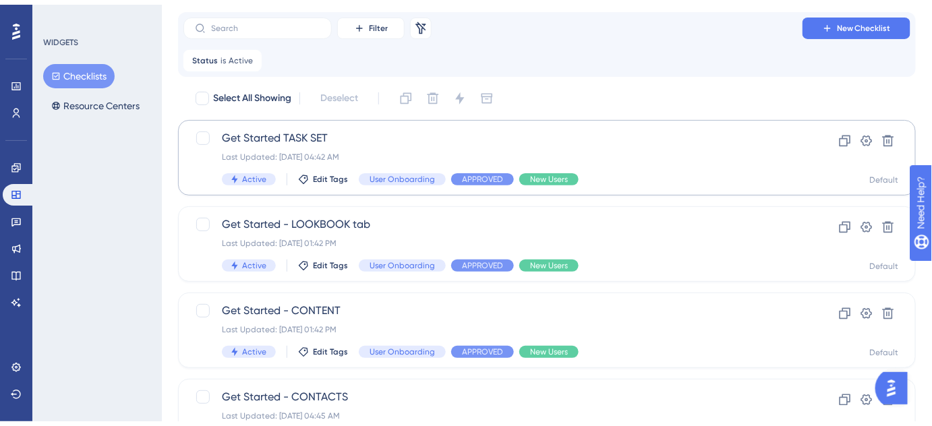
scroll to position [61, 0]
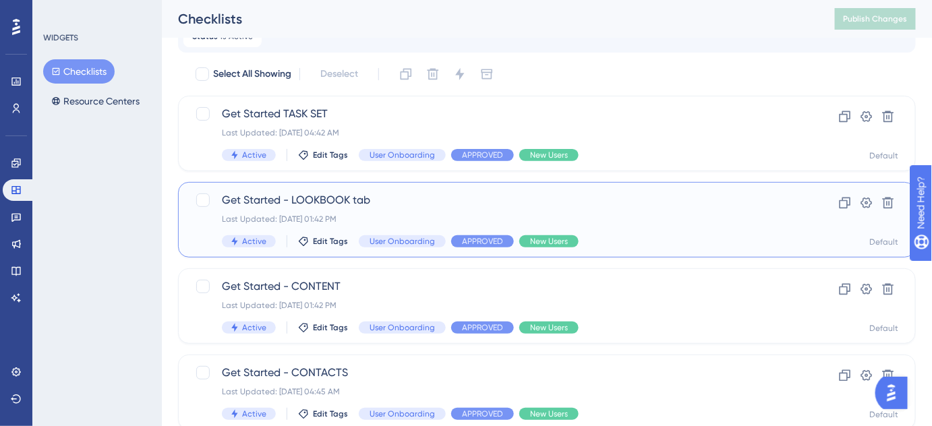
click at [366, 208] on div "Get Started - LOOKBOOK tab Last Updated: Aug 29 2025, 01:42 PM Active Edit Tags…" at bounding box center [493, 219] width 542 height 55
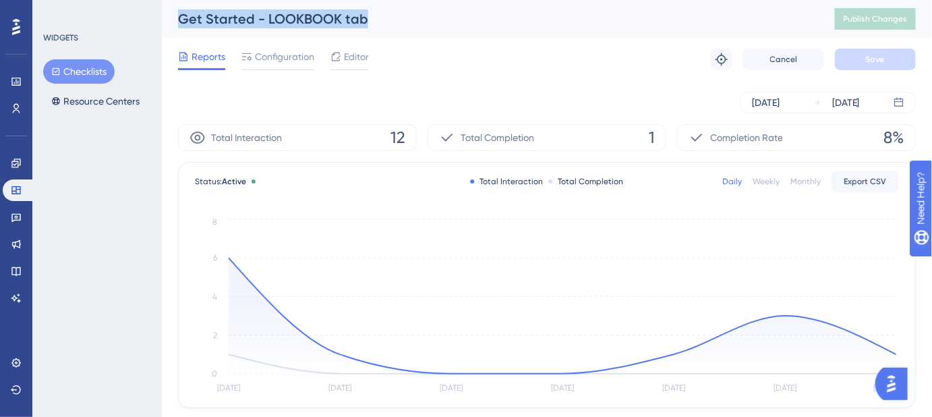
drag, startPoint x: 378, startPoint y: 17, endPoint x: 179, endPoint y: 13, distance: 199.0
click at [179, 13] on div "Get Started - LOOKBOOK tab" at bounding box center [489, 18] width 623 height 19
copy div "Get Started - LOOKBOOK tab"
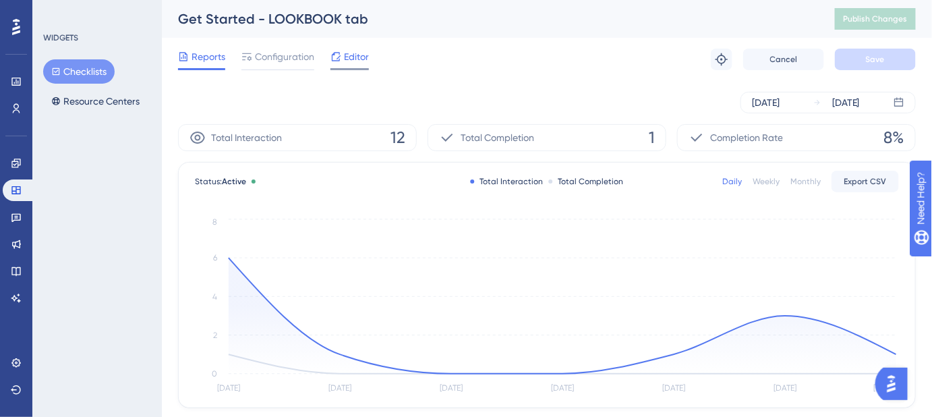
click at [354, 62] on span "Editor" at bounding box center [356, 57] width 25 height 16
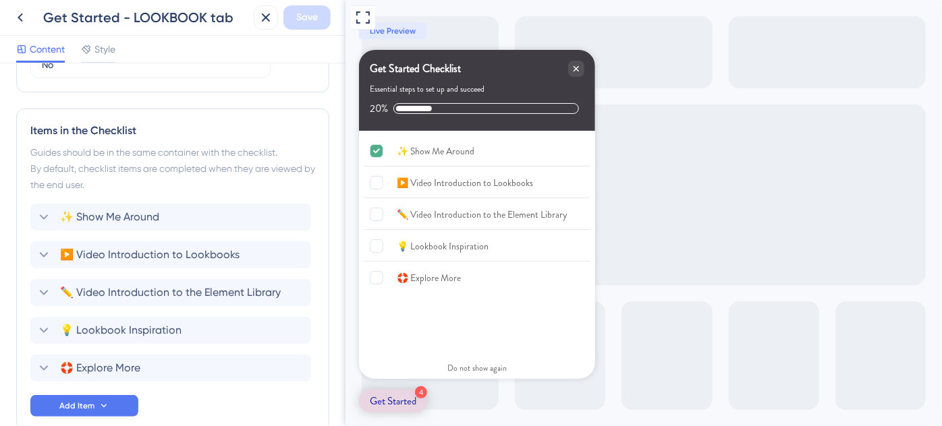
scroll to position [608, 0]
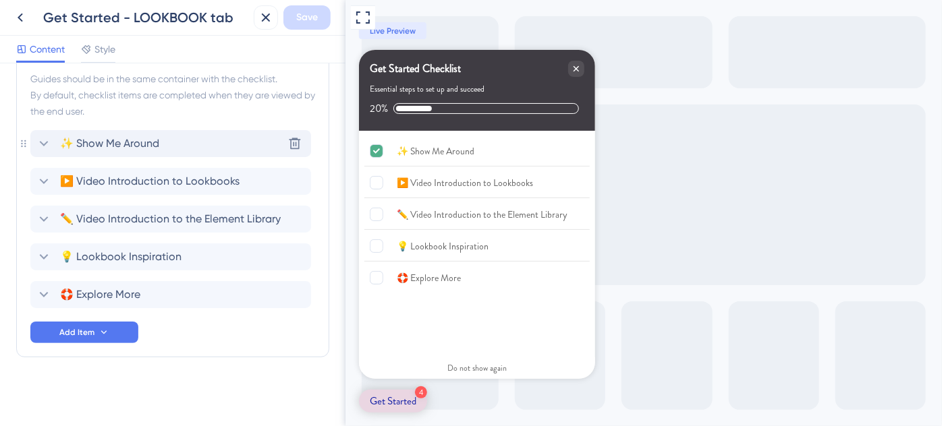
click at [41, 142] on icon at bounding box center [44, 144] width 16 height 16
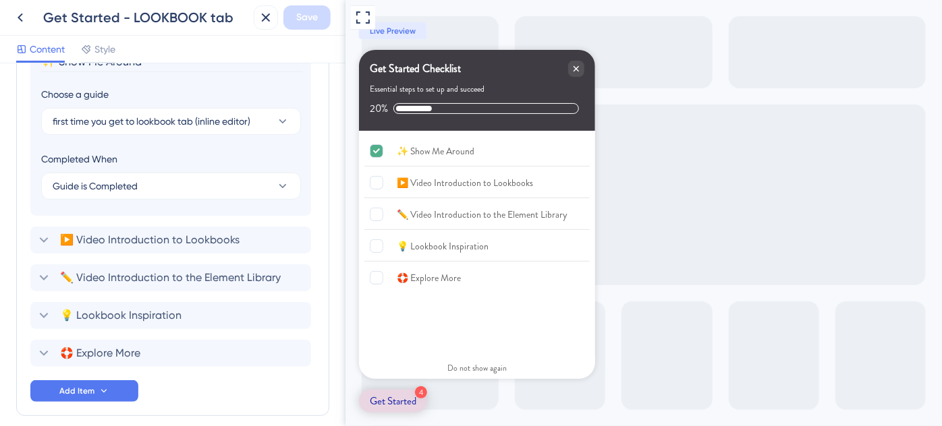
scroll to position [667, 0]
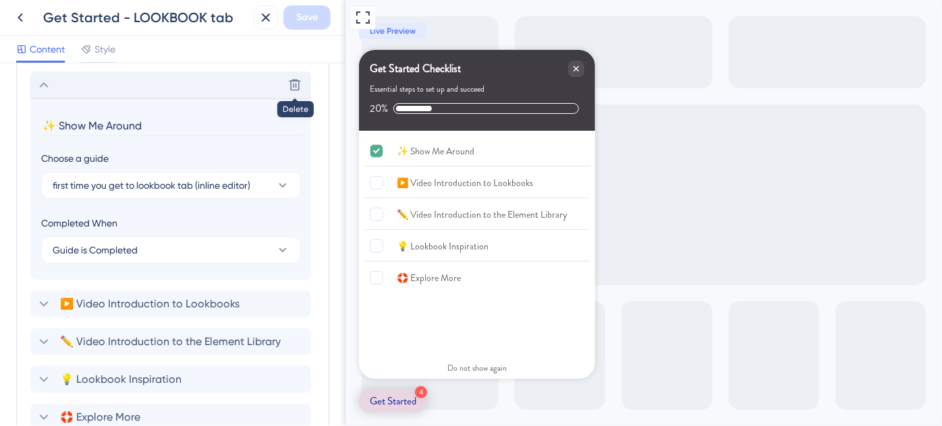
click at [45, 87] on icon at bounding box center [44, 85] width 16 height 16
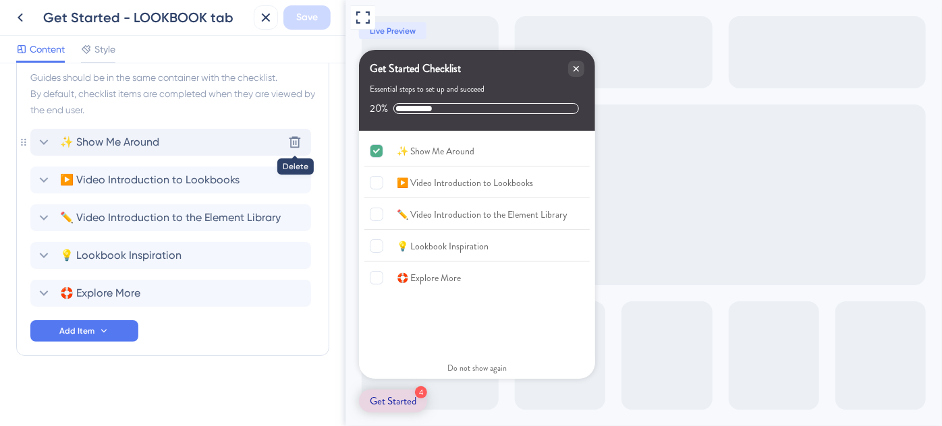
scroll to position [608, 0]
click at [38, 180] on icon at bounding box center [44, 181] width 16 height 16
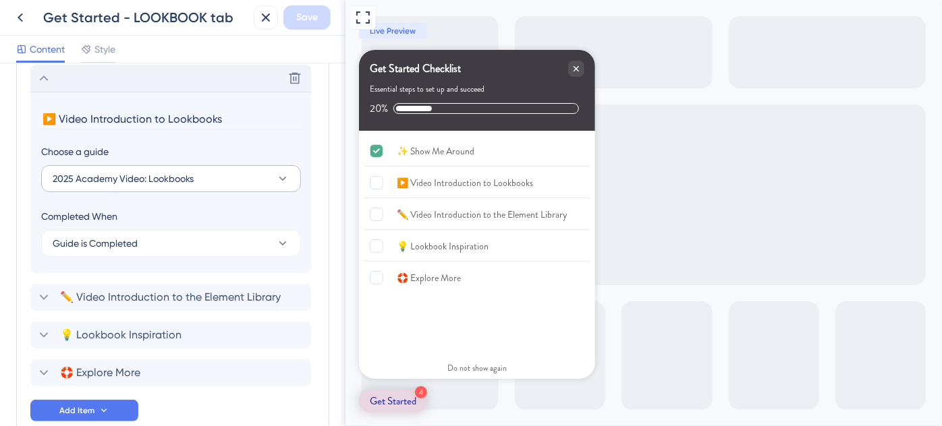
scroll to position [712, 0]
click at [41, 77] on icon at bounding box center [44, 77] width 9 height 5
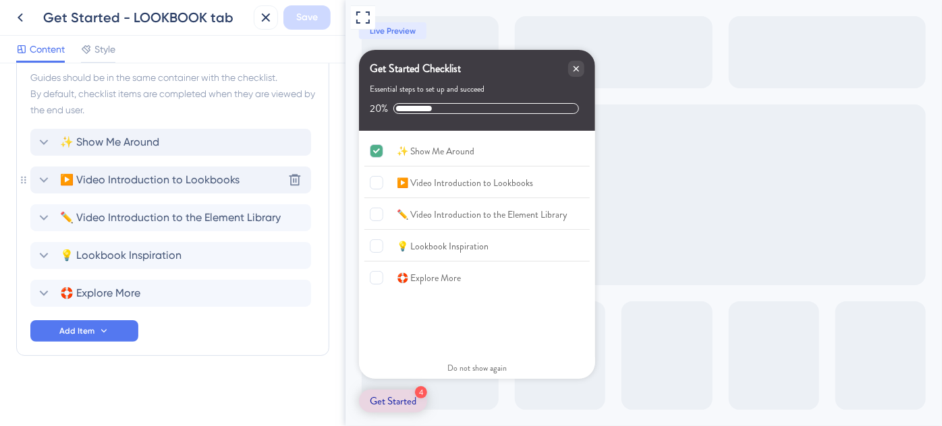
scroll to position [608, 0]
click at [42, 221] on icon at bounding box center [44, 219] width 16 height 16
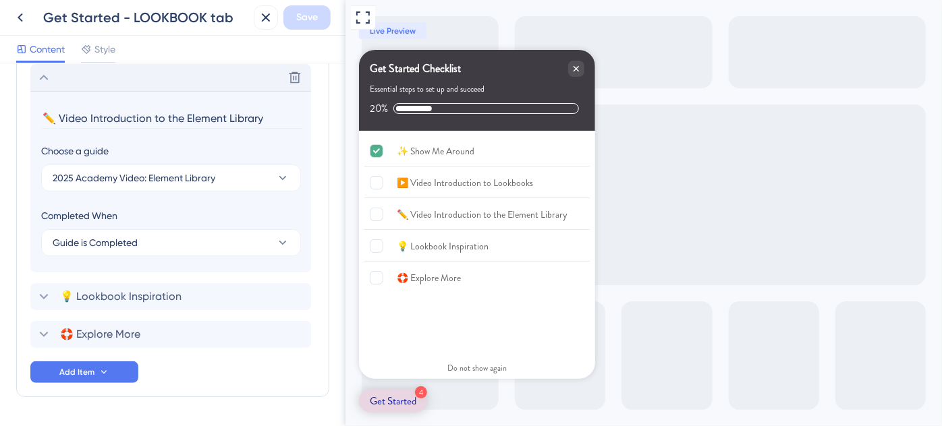
scroll to position [689, 0]
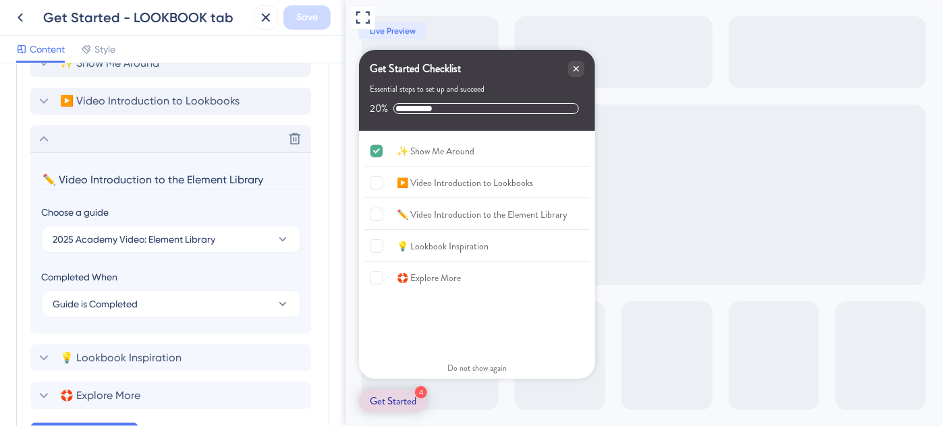
click at [45, 141] on icon at bounding box center [44, 139] width 16 height 16
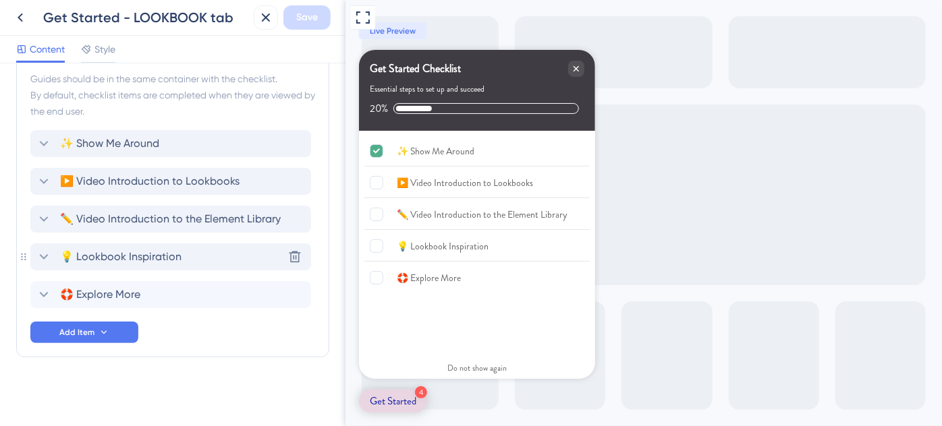
click at [42, 255] on icon at bounding box center [44, 256] width 9 height 5
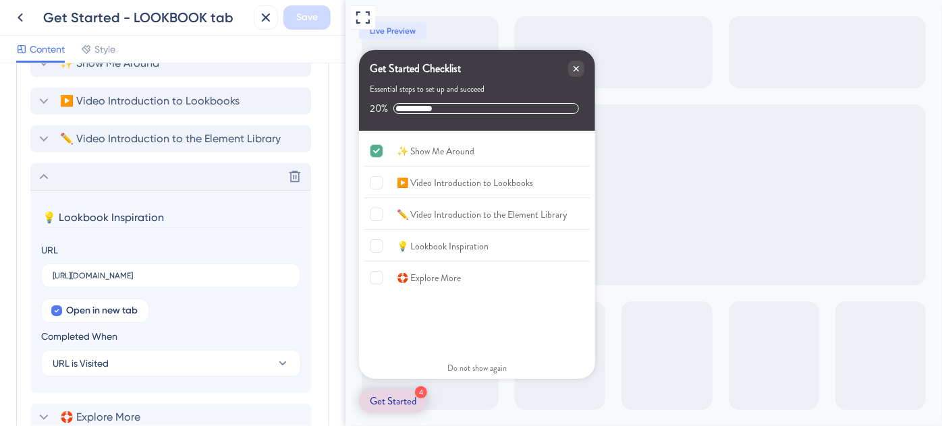
scroll to position [788, 0]
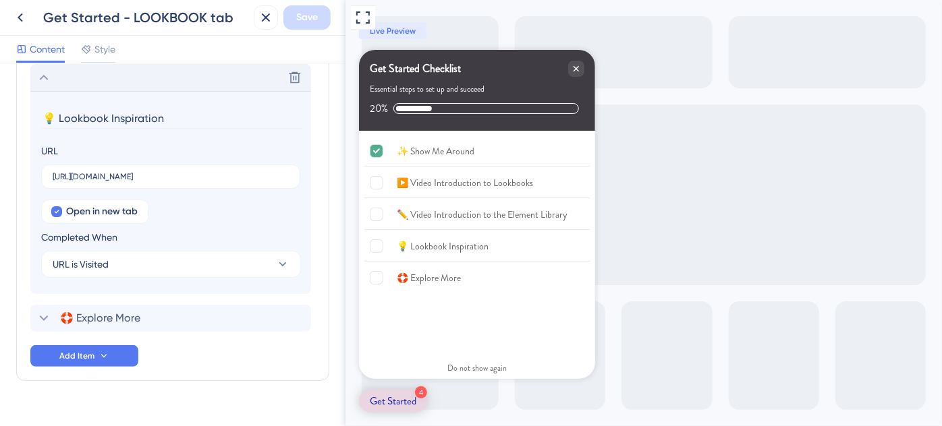
click at [45, 79] on icon at bounding box center [44, 77] width 16 height 16
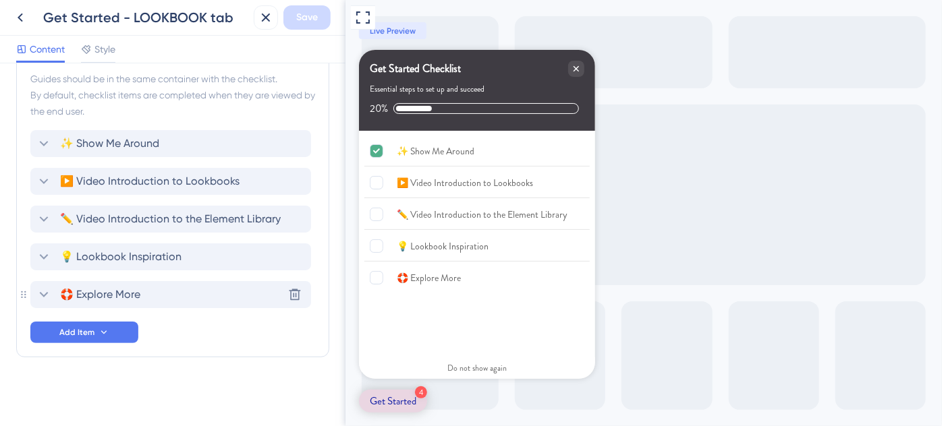
click at [43, 290] on icon at bounding box center [44, 295] width 16 height 16
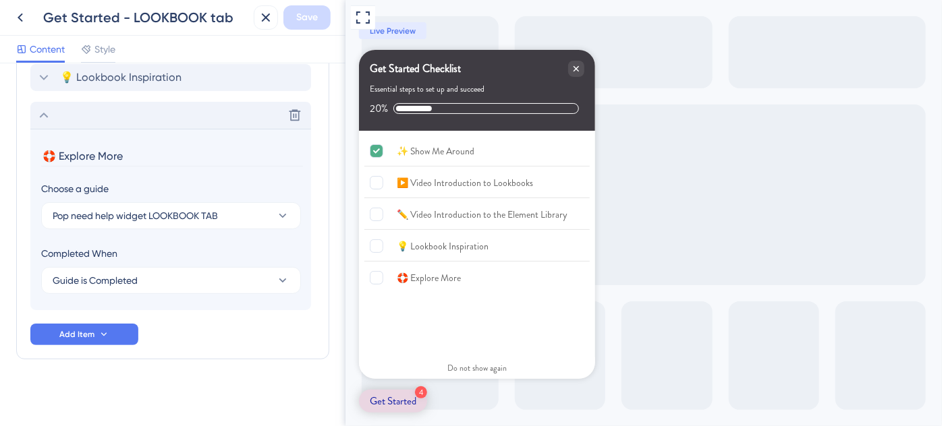
scroll to position [789, 0]
click at [41, 113] on icon at bounding box center [44, 113] width 9 height 5
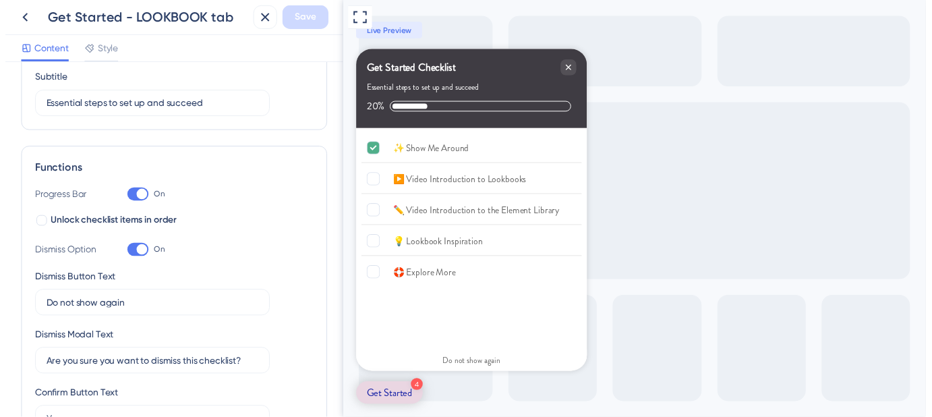
scroll to position [0, 0]
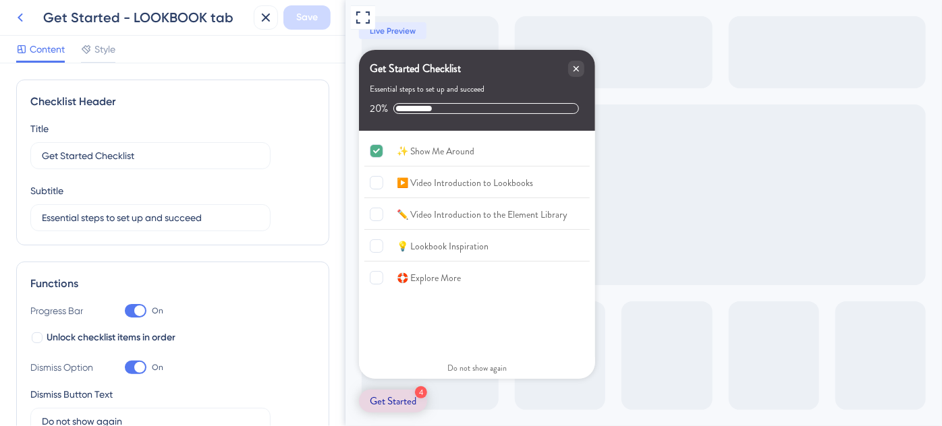
click at [24, 20] on icon at bounding box center [20, 17] width 16 height 16
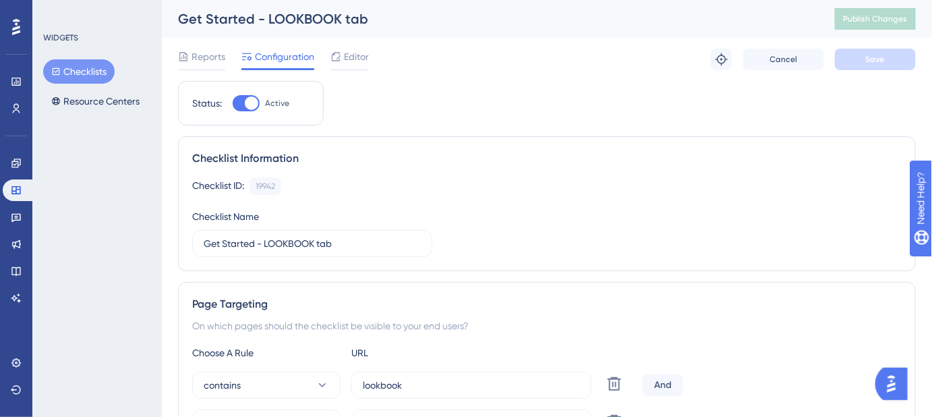
click at [91, 68] on button "Checklists" at bounding box center [79, 71] width 72 height 24
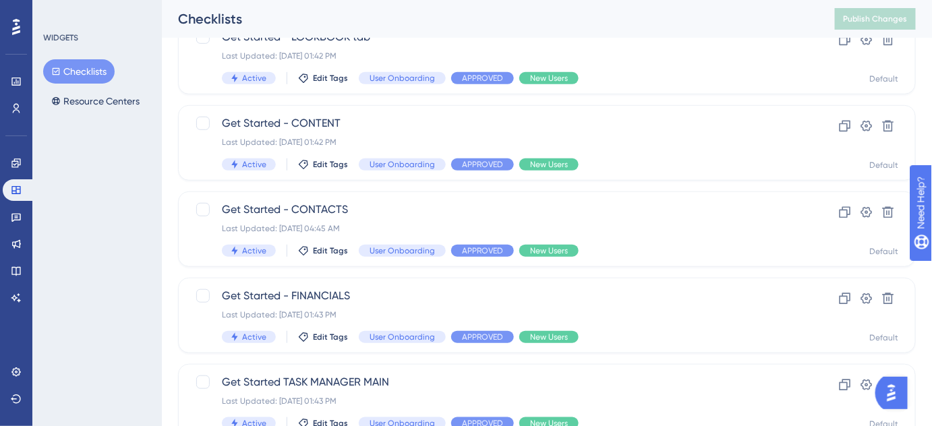
scroll to position [245, 0]
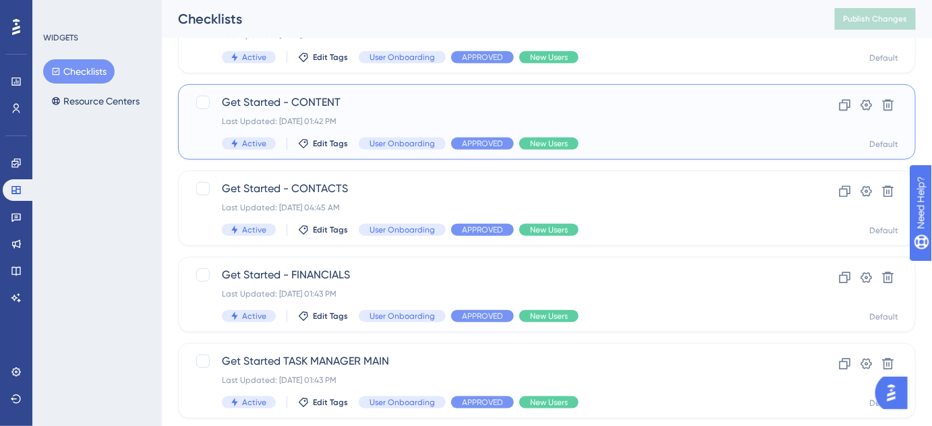
click at [283, 98] on span "Get Started - CONTENT" at bounding box center [493, 102] width 542 height 16
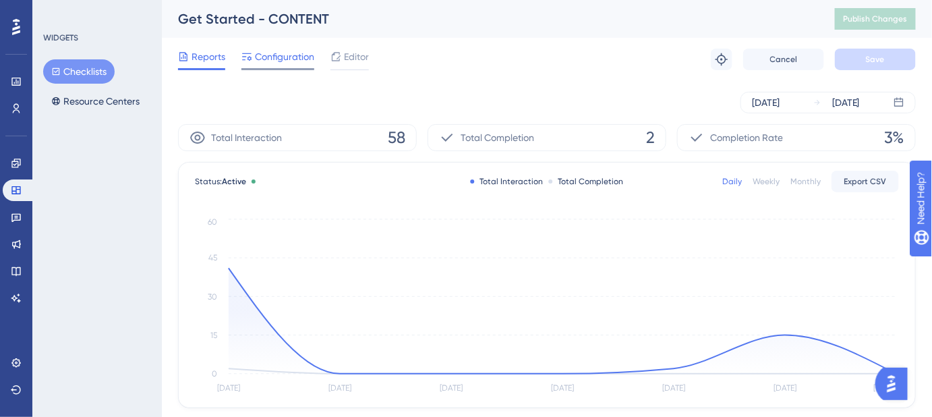
click at [276, 61] on span "Configuration" at bounding box center [284, 57] width 59 height 16
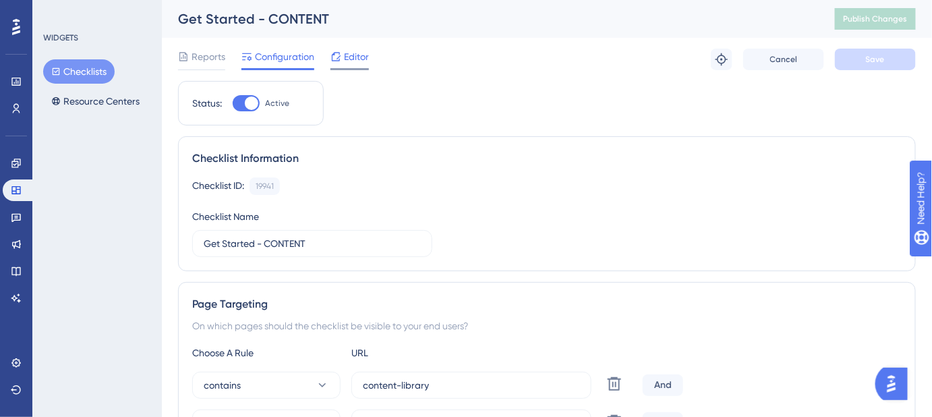
click at [362, 59] on span "Editor" at bounding box center [356, 57] width 25 height 16
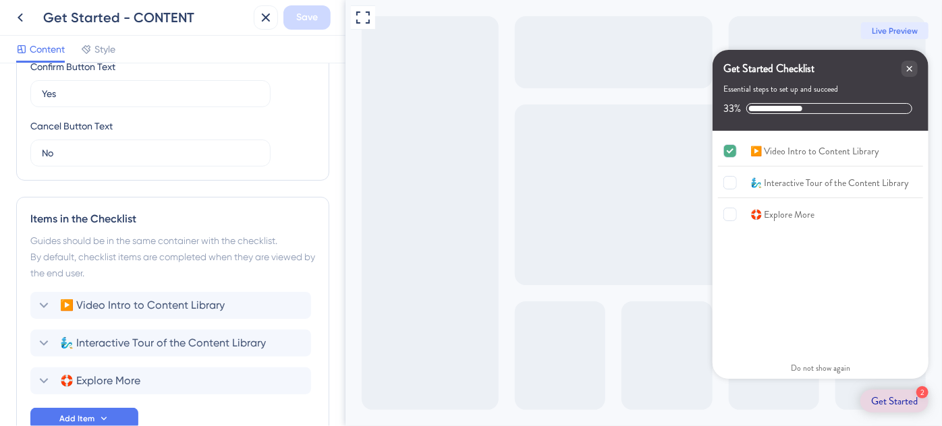
scroll to position [490, 0]
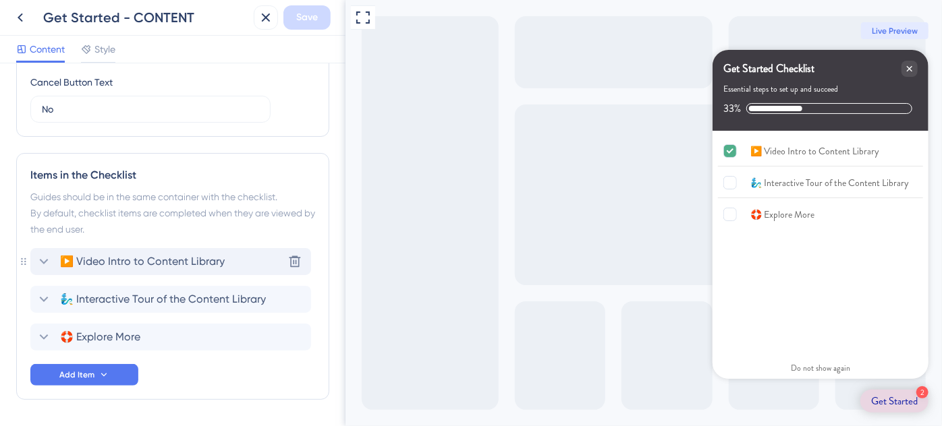
click at [41, 258] on icon at bounding box center [44, 262] width 16 height 16
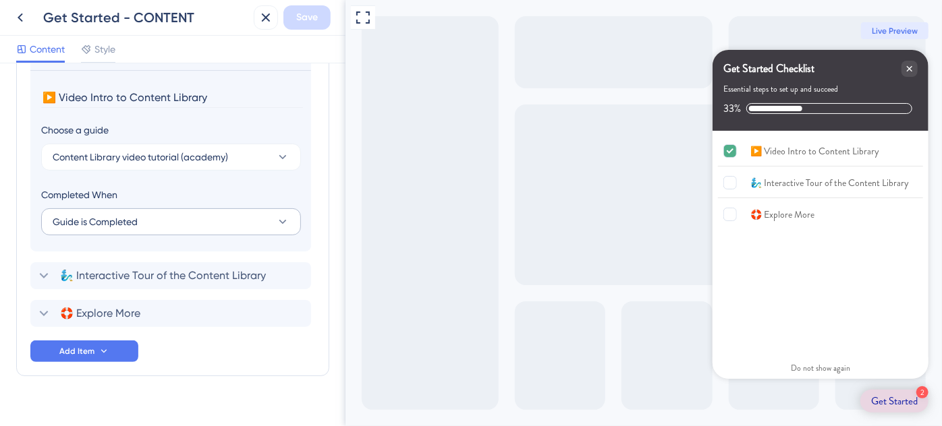
scroll to position [714, 0]
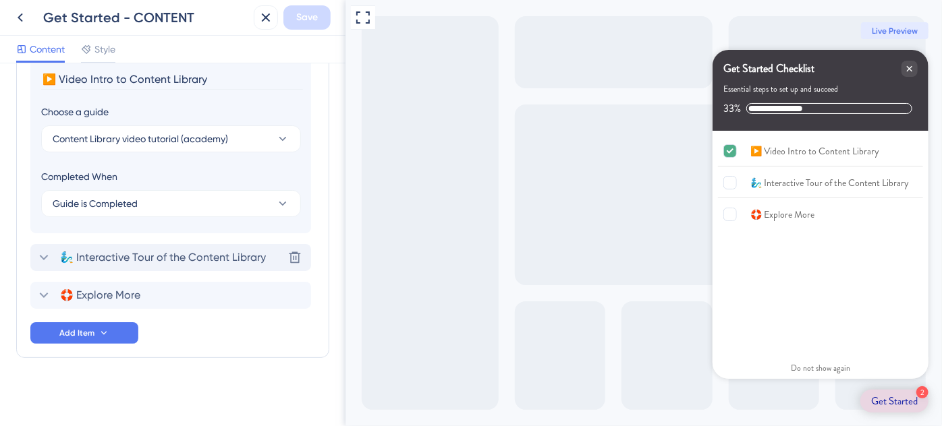
click at [167, 258] on span "🧞‍♂️ Interactive Tour of the Content Library" at bounding box center [163, 258] width 206 height 16
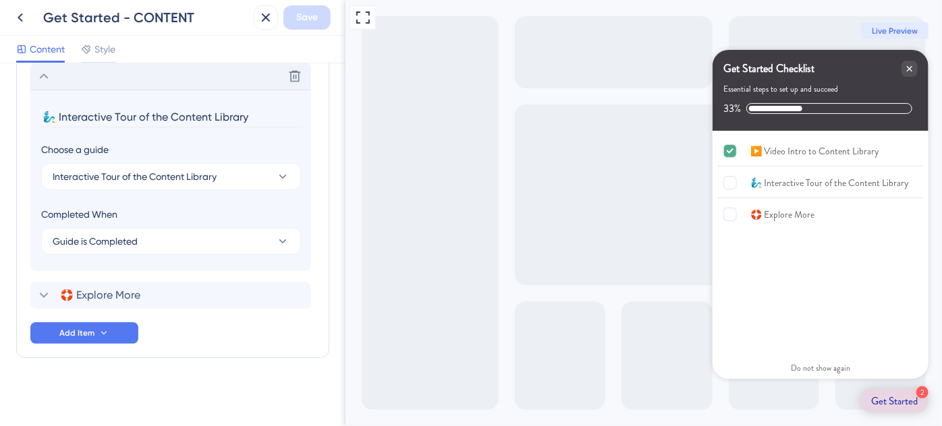
scroll to position [712, 0]
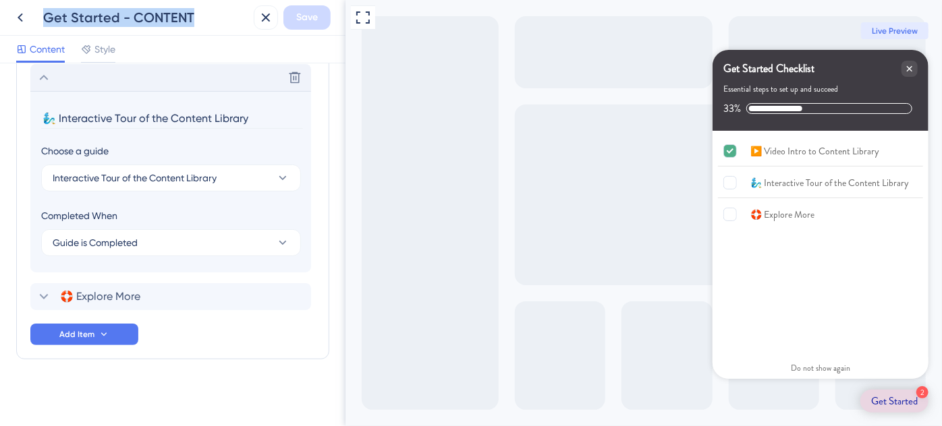
drag, startPoint x: 199, startPoint y: 16, endPoint x: 45, endPoint y: 16, distance: 154.5
click at [45, 16] on div "Get Started - CONTENT" at bounding box center [145, 17] width 205 height 19
copy div "Get Started - CONTENT"
click at [47, 79] on icon at bounding box center [44, 77] width 16 height 16
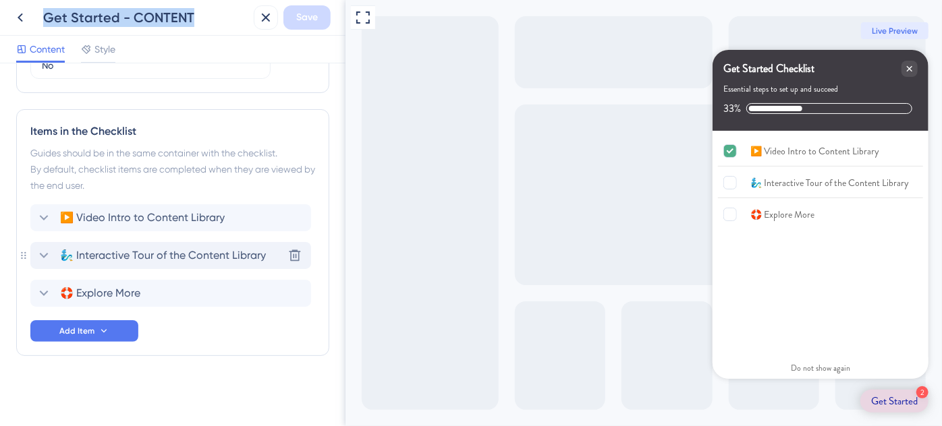
scroll to position [533, 0]
click at [98, 289] on span "🛟 Explore More" at bounding box center [100, 295] width 80 height 16
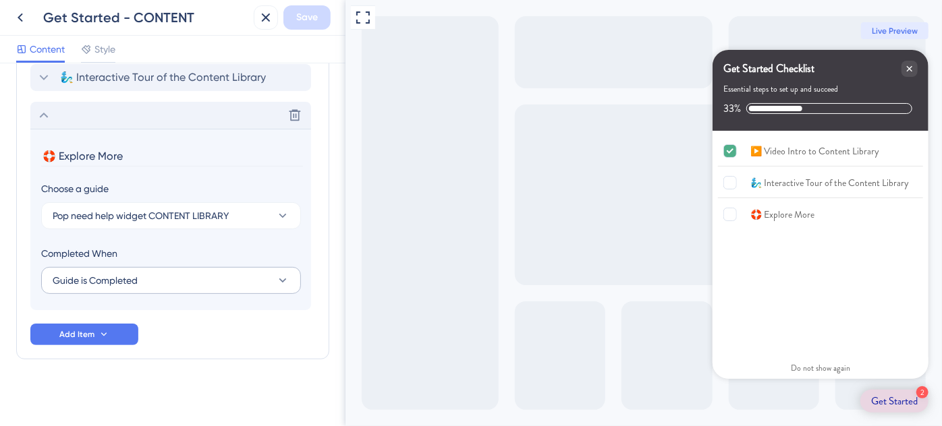
scroll to position [714, 0]
click at [42, 113] on icon at bounding box center [44, 113] width 9 height 5
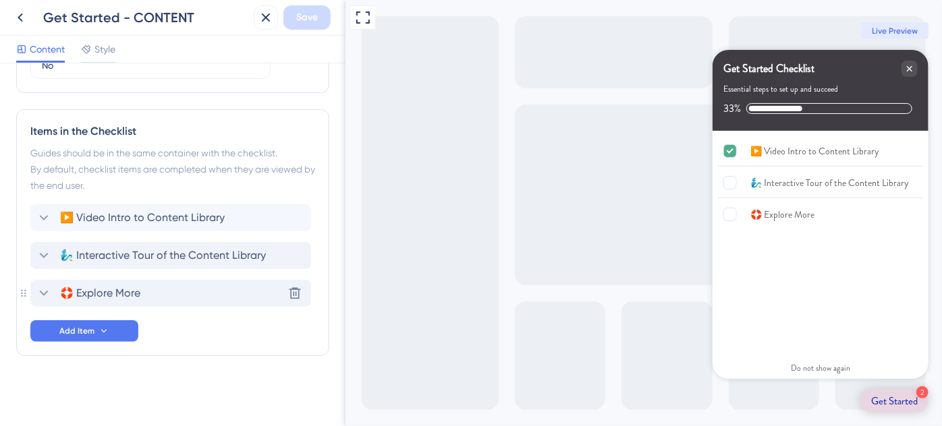
scroll to position [533, 0]
click at [38, 218] on icon at bounding box center [44, 219] width 16 height 16
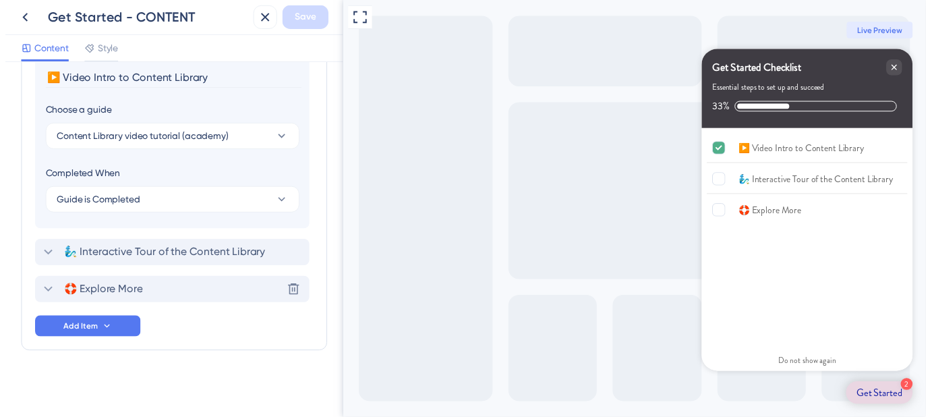
scroll to position [675, 0]
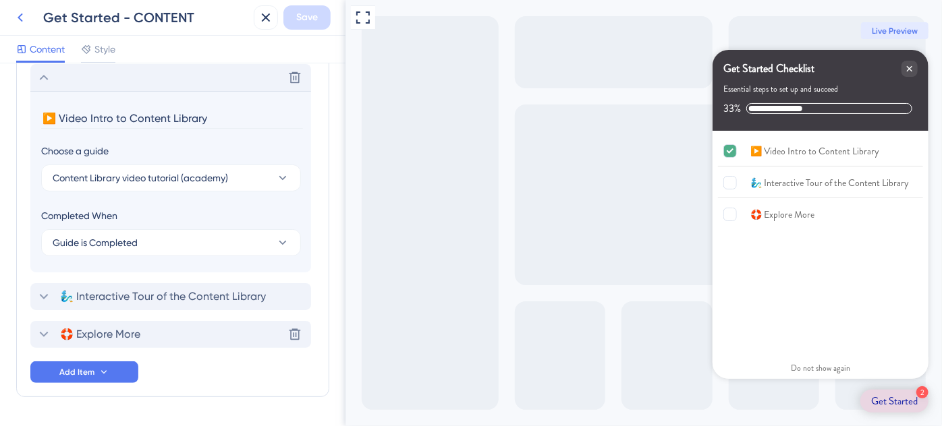
click at [22, 19] on icon at bounding box center [20, 17] width 16 height 16
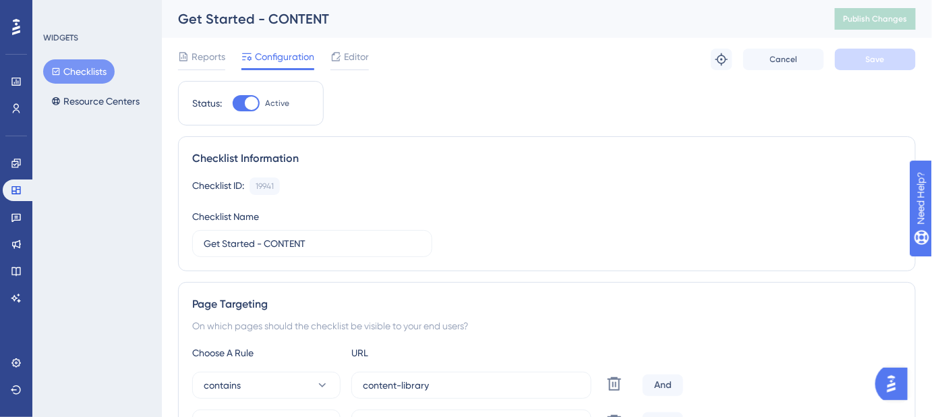
click at [78, 74] on button "Checklists" at bounding box center [79, 71] width 72 height 24
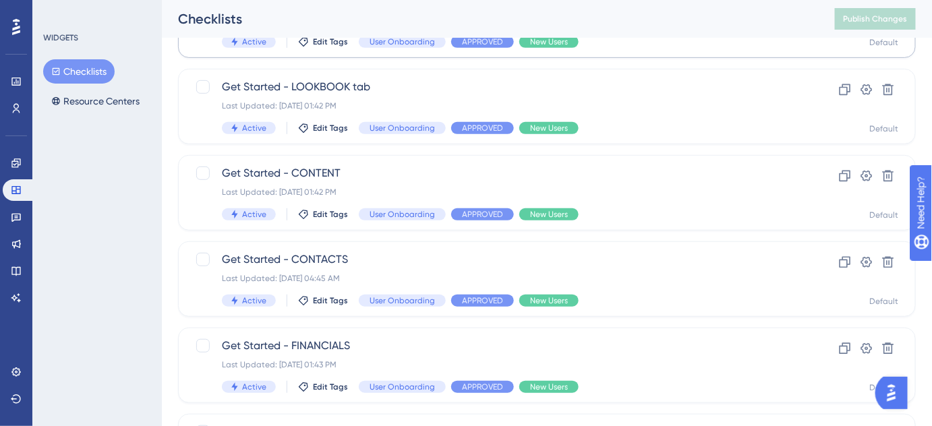
scroll to position [245, 0]
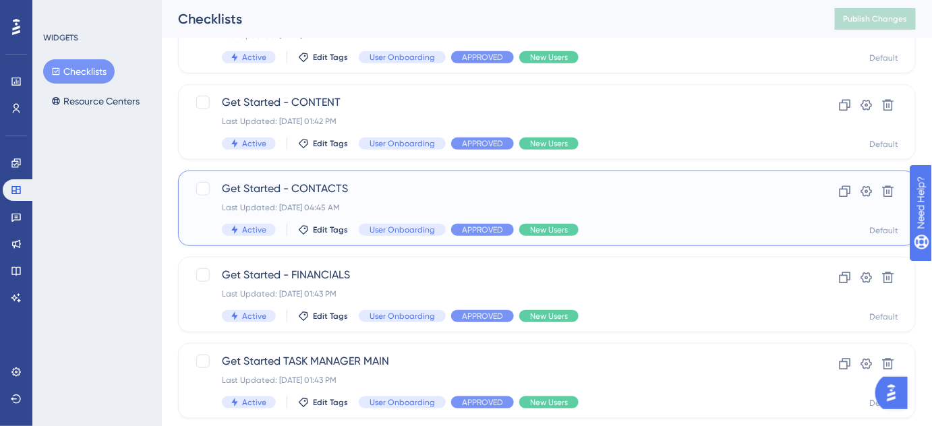
click at [313, 204] on div "Last Updated: Sep 04 2025, 04:45 AM" at bounding box center [493, 207] width 542 height 11
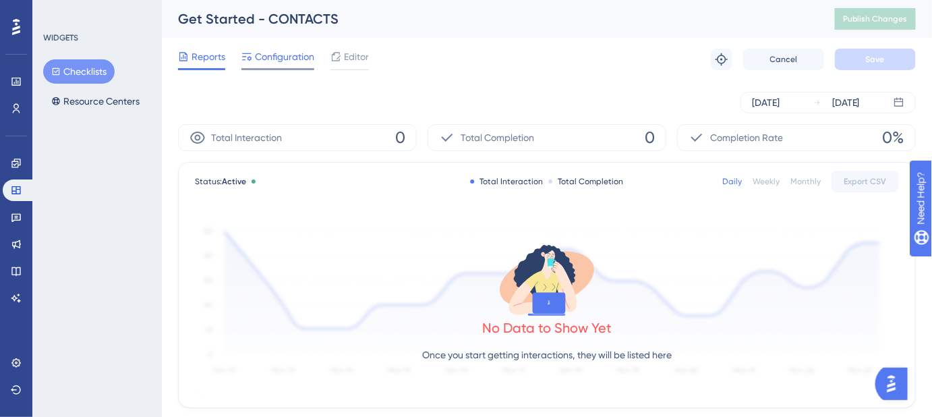
click at [279, 61] on span "Configuration" at bounding box center [284, 57] width 59 height 16
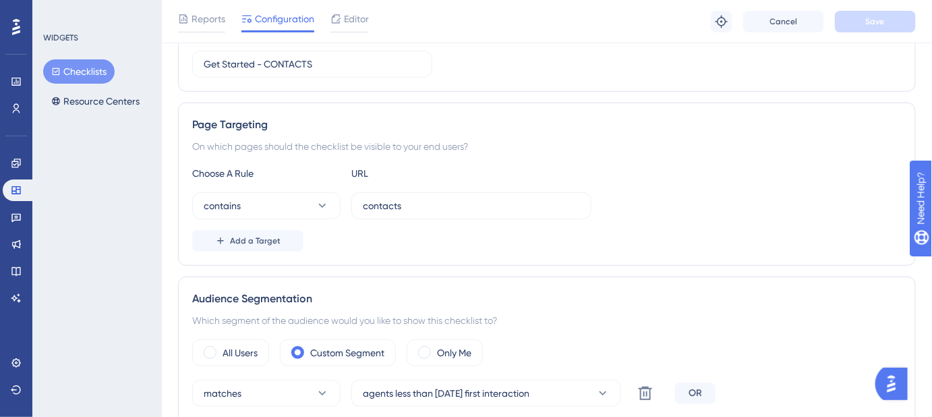
scroll to position [183, 0]
click at [355, 21] on span "Editor" at bounding box center [356, 19] width 25 height 16
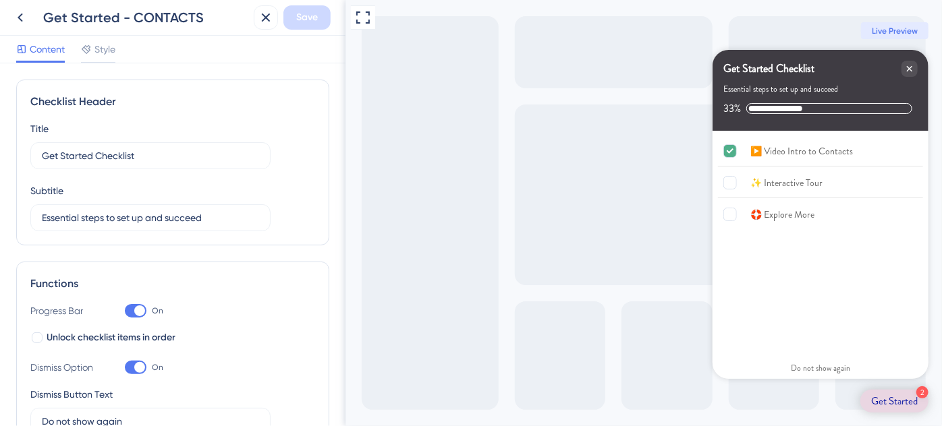
scroll to position [82, 0]
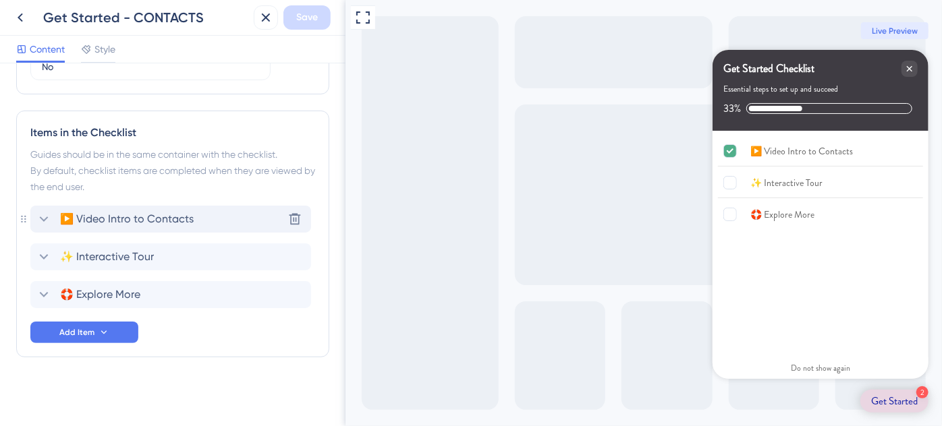
click at [149, 222] on span "▶️ Video Intro to Contacts" at bounding box center [127, 219] width 134 height 16
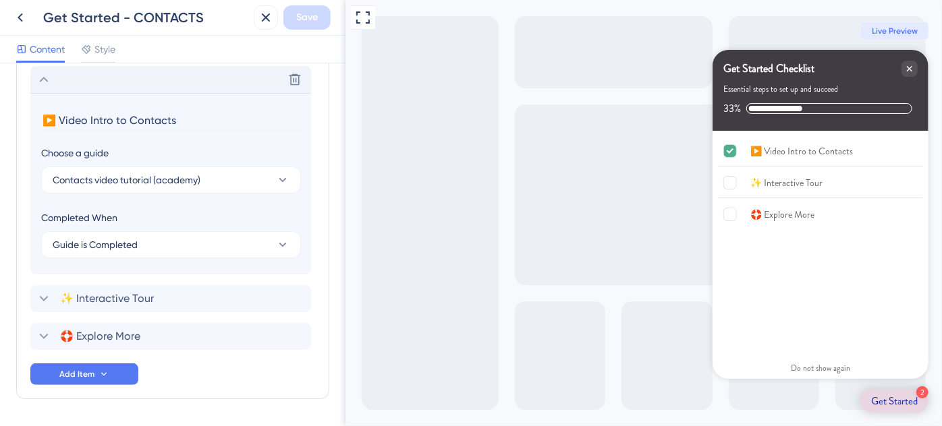
scroll to position [675, 0]
click at [44, 78] on icon at bounding box center [44, 77] width 16 height 16
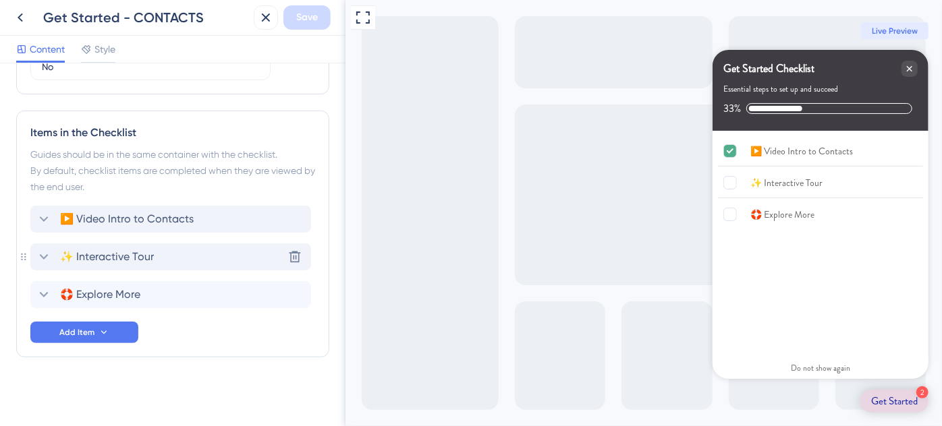
click at [99, 251] on span "✨ Interactive Tour" at bounding box center [107, 257] width 94 height 16
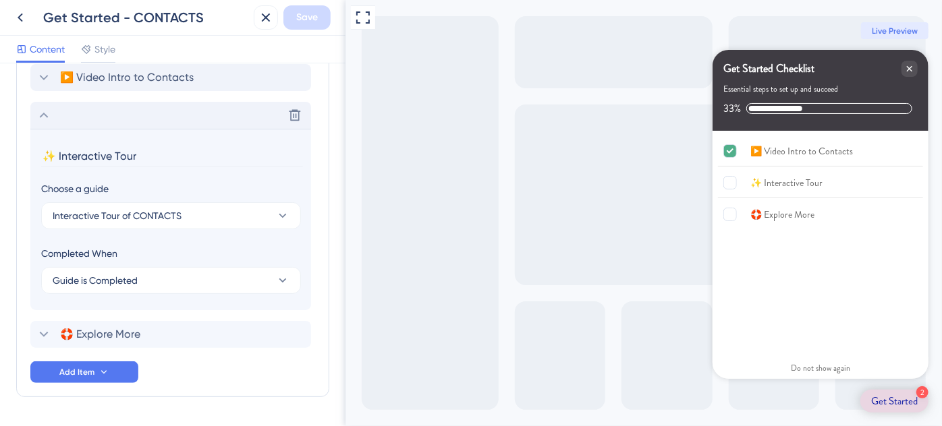
scroll to position [712, 0]
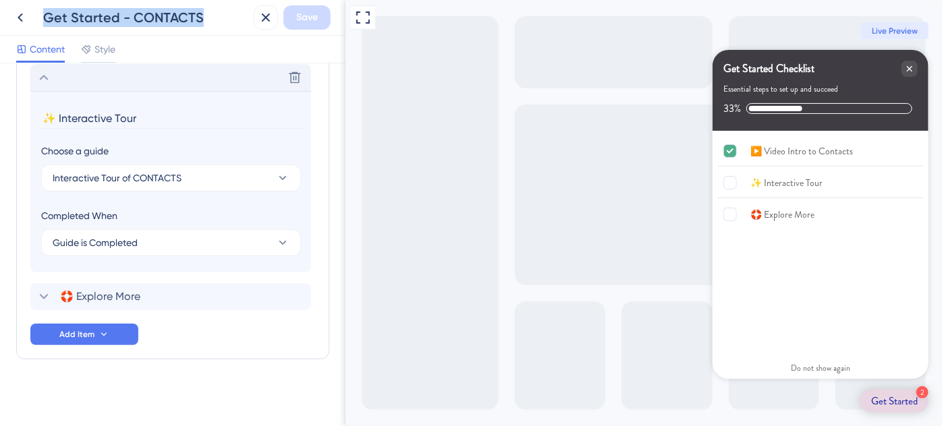
drag, startPoint x: 213, startPoint y: 18, endPoint x: 45, endPoint y: 19, distance: 168.6
click at [45, 19] on div "Get Started - CONTACTS" at bounding box center [145, 17] width 205 height 19
copy div "Get Started - CONTACTS"
click at [45, 78] on icon at bounding box center [44, 77] width 16 height 16
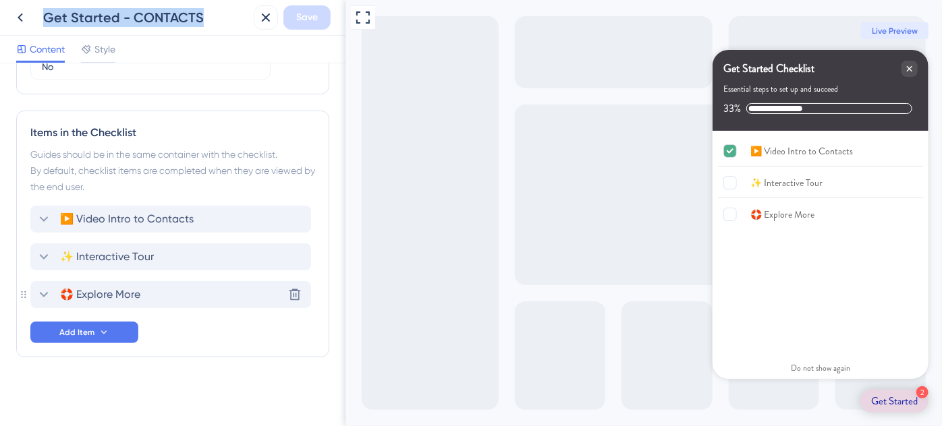
click at [88, 296] on span "🛟 Explore More" at bounding box center [100, 295] width 80 height 16
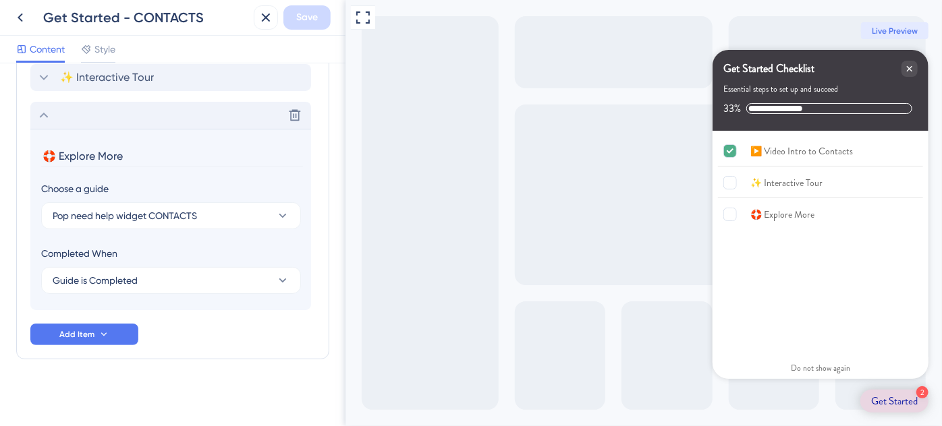
scroll to position [714, 0]
click at [45, 113] on icon at bounding box center [44, 114] width 16 height 16
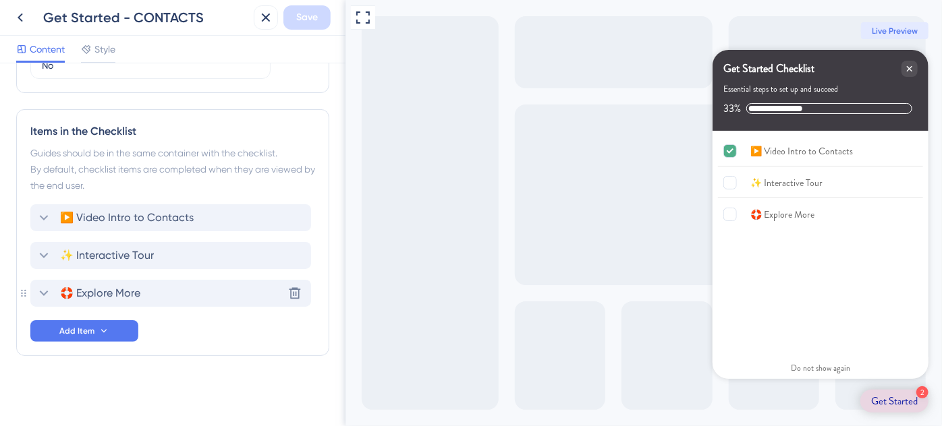
scroll to position [533, 0]
click at [191, 221] on span "▶️ Video Intro to Contacts" at bounding box center [127, 219] width 134 height 16
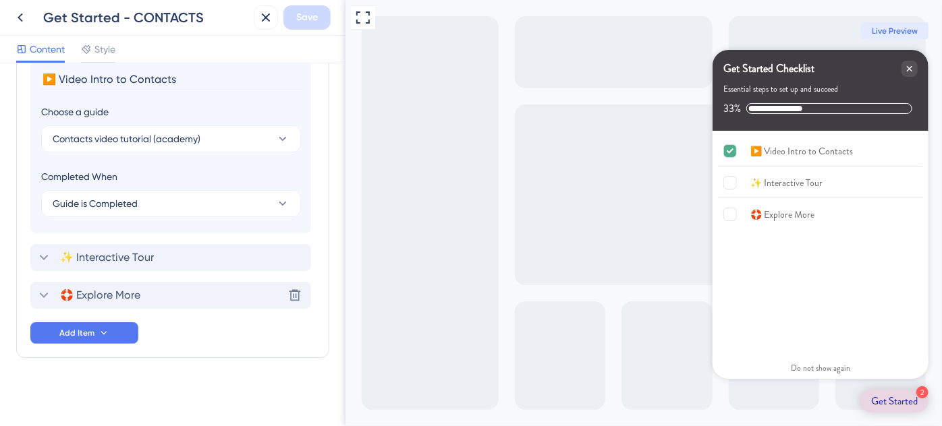
scroll to position [675, 0]
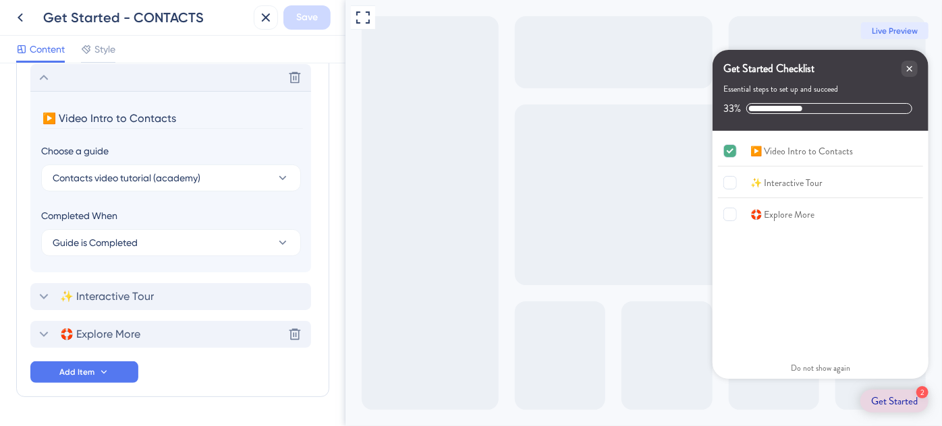
click at [41, 78] on icon at bounding box center [44, 77] width 16 height 16
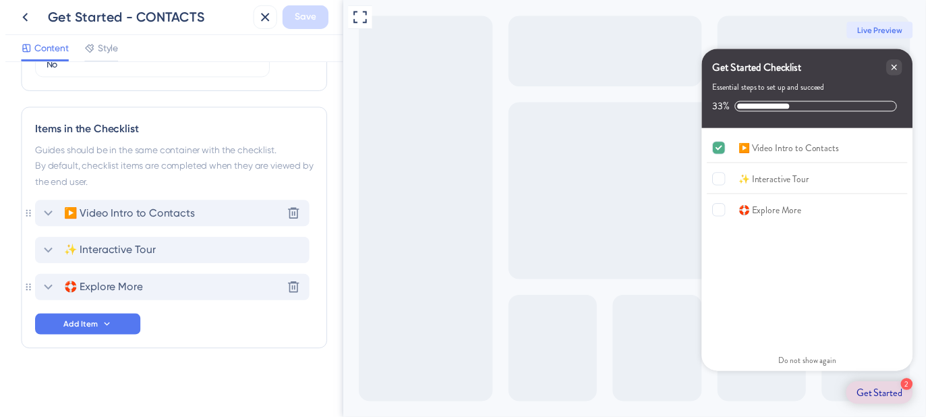
scroll to position [533, 0]
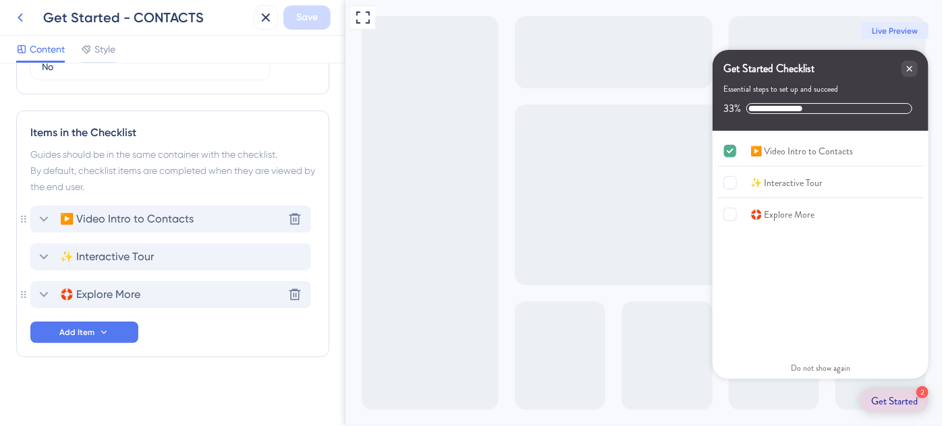
click at [22, 16] on icon at bounding box center [20, 17] width 16 height 16
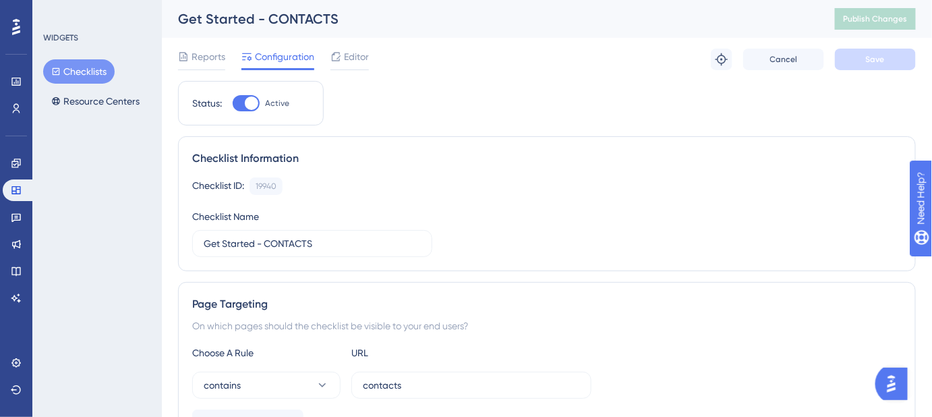
click at [88, 69] on button "Checklists" at bounding box center [79, 71] width 72 height 24
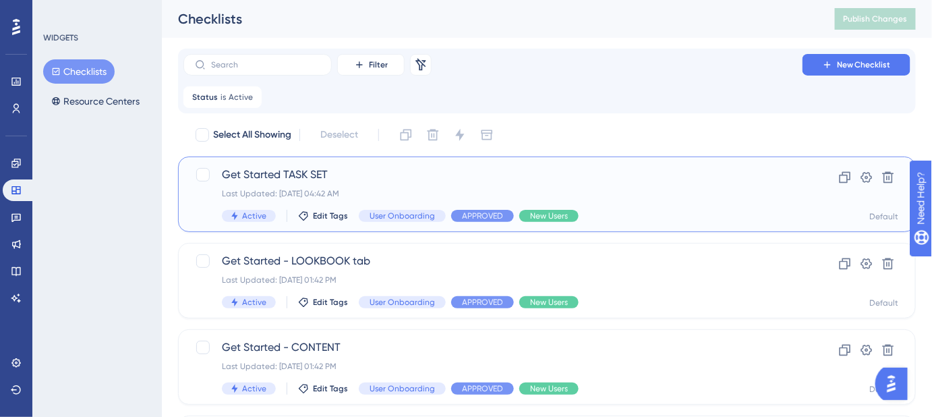
click at [335, 174] on span "Get Started TASK SET" at bounding box center [493, 175] width 542 height 16
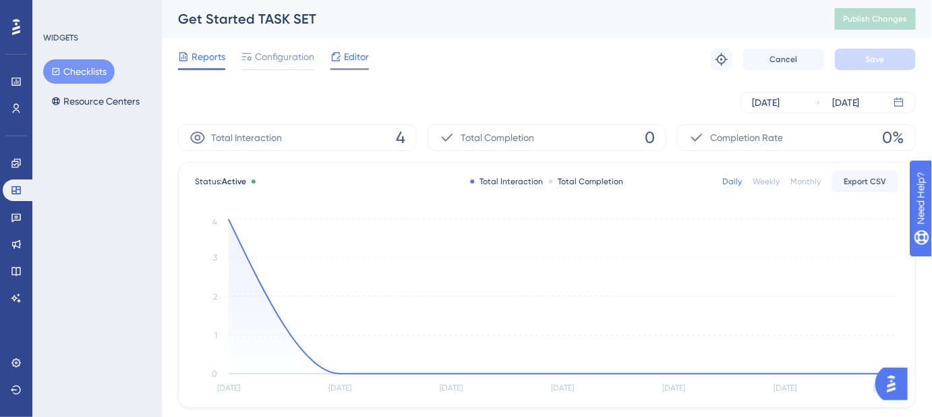
click at [358, 51] on span "Editor" at bounding box center [356, 57] width 25 height 16
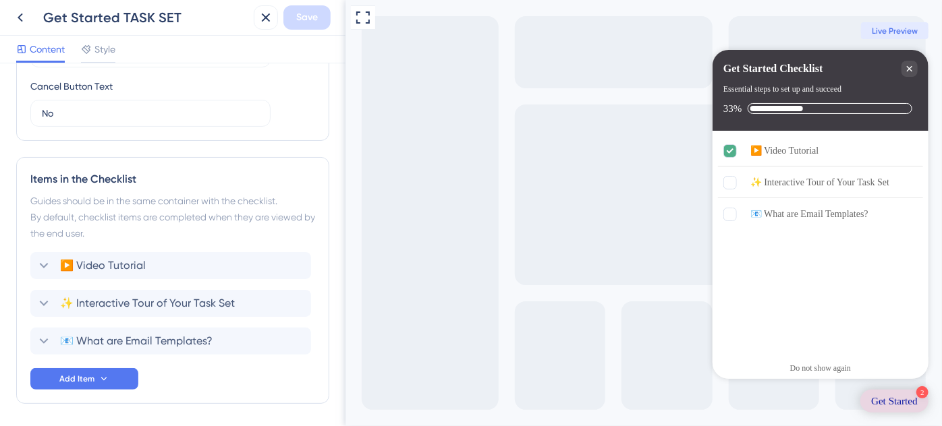
scroll to position [533, 0]
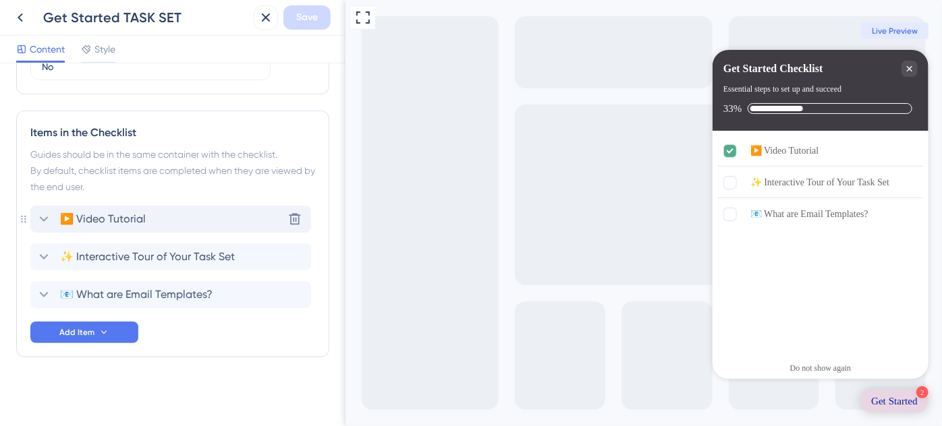
click at [40, 219] on icon at bounding box center [44, 219] width 16 height 16
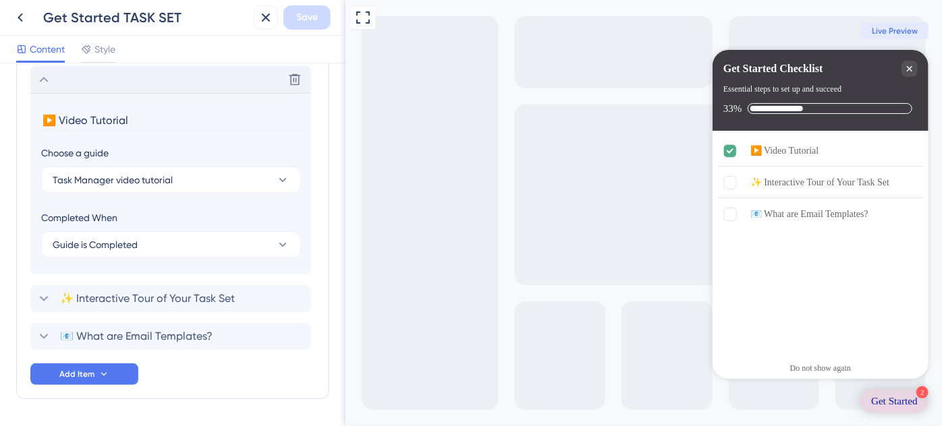
scroll to position [675, 0]
click at [45, 72] on icon at bounding box center [44, 77] width 16 height 16
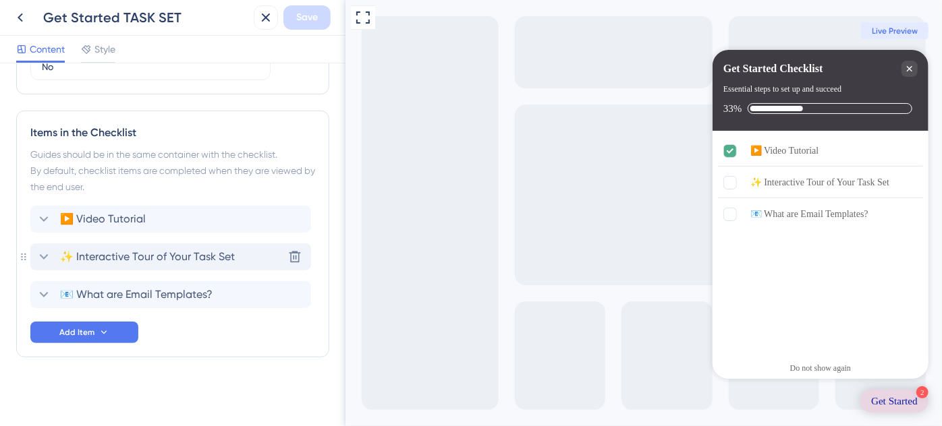
click at [47, 255] on icon at bounding box center [44, 256] width 9 height 5
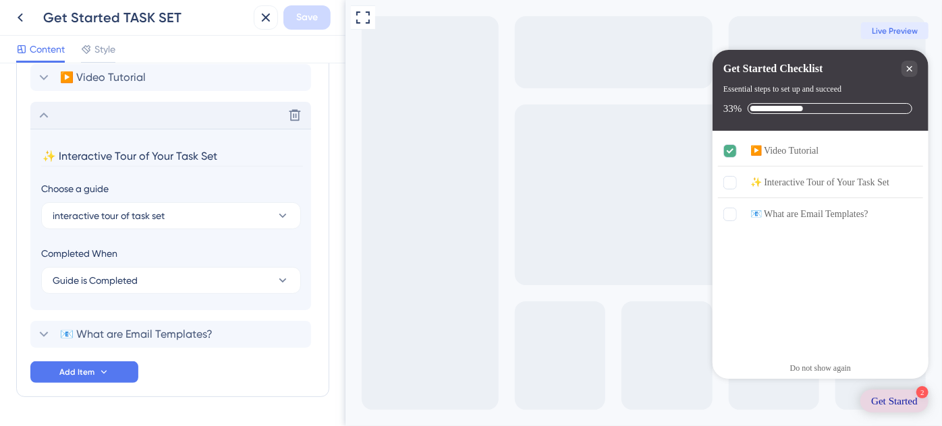
scroll to position [712, 0]
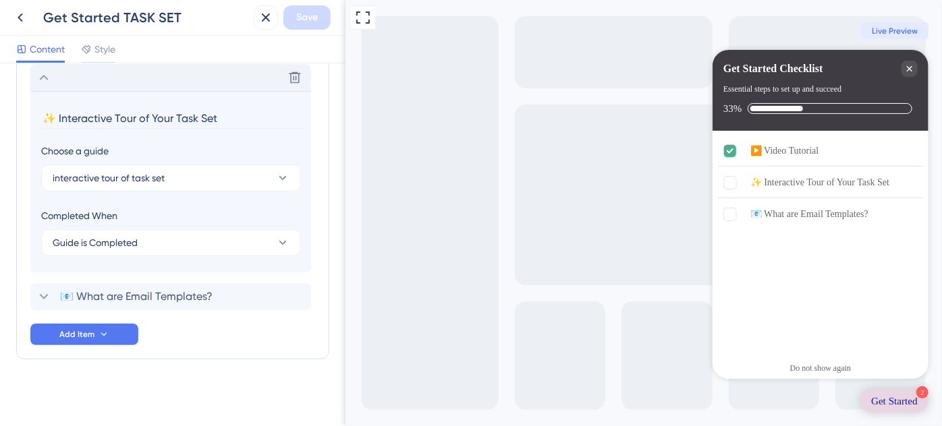
click at [40, 80] on icon at bounding box center [44, 77] width 16 height 16
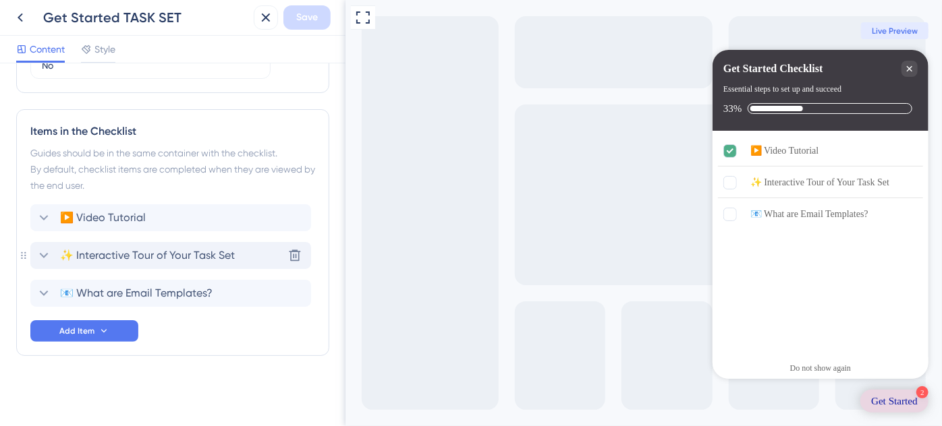
scroll to position [533, 0]
click at [39, 289] on icon at bounding box center [44, 295] width 16 height 16
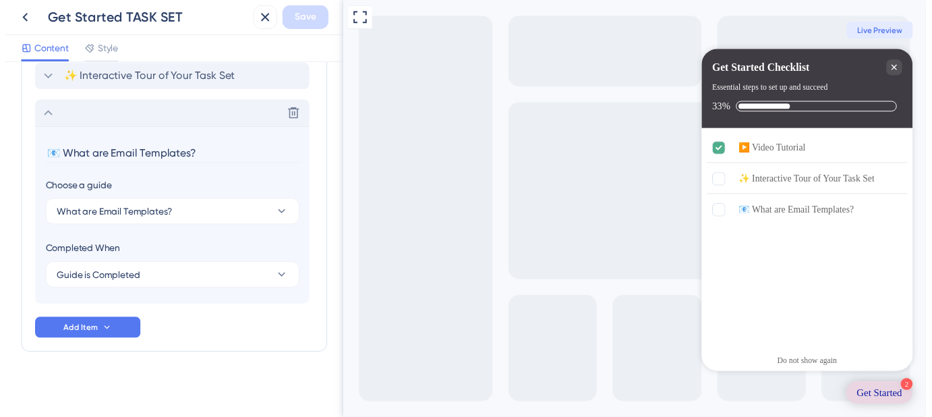
scroll to position [714, 0]
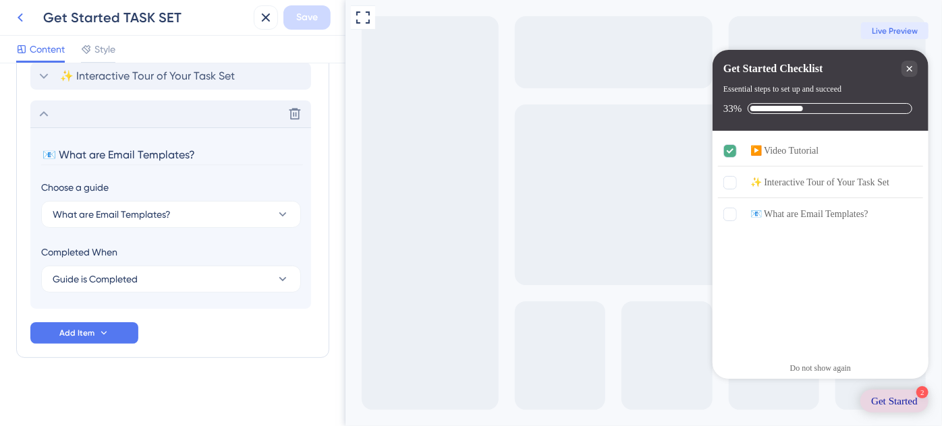
click at [20, 15] on icon at bounding box center [20, 17] width 5 height 9
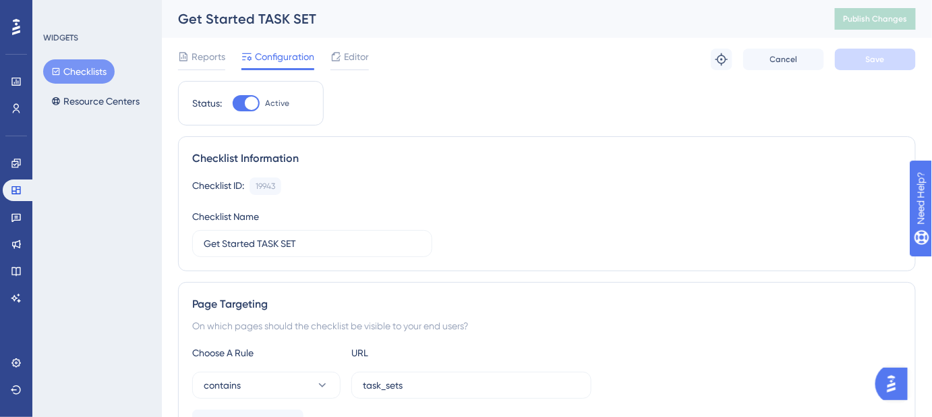
click at [79, 67] on button "Checklists" at bounding box center [79, 71] width 72 height 24
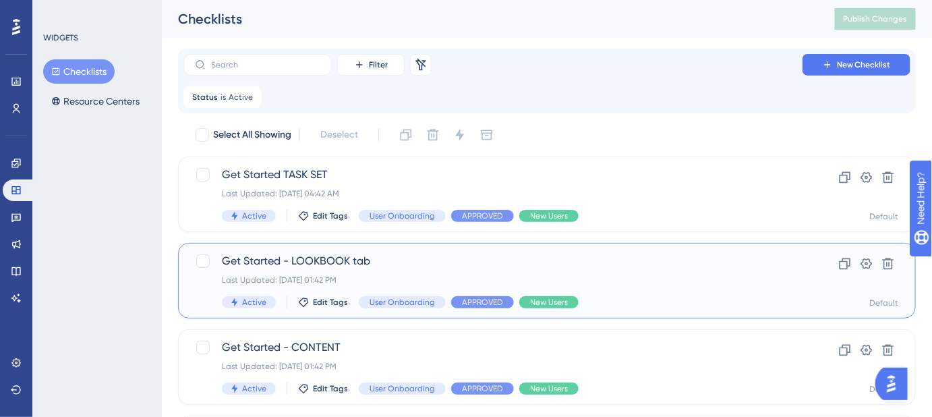
click at [358, 264] on span "Get Started - LOOKBOOK tab" at bounding box center [493, 261] width 542 height 16
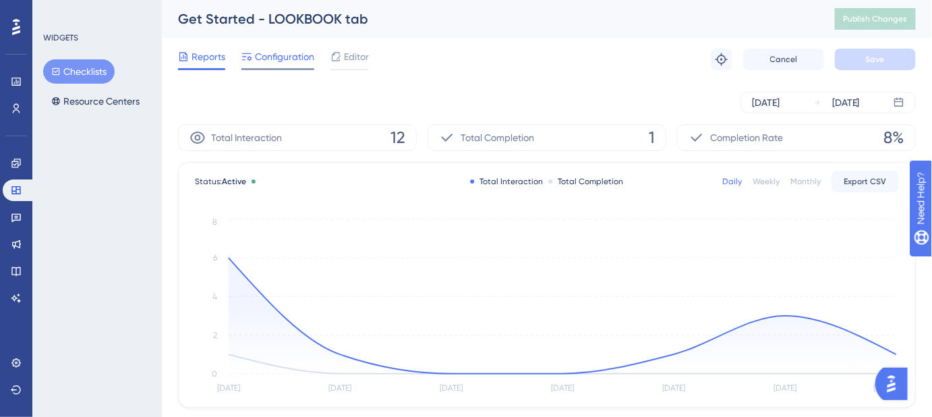
click at [297, 62] on span "Configuration" at bounding box center [284, 57] width 59 height 16
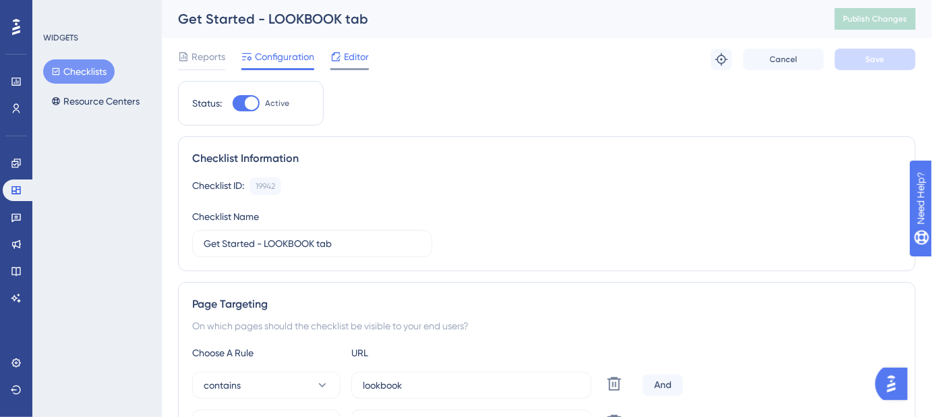
click at [363, 61] on span "Editor" at bounding box center [356, 57] width 25 height 16
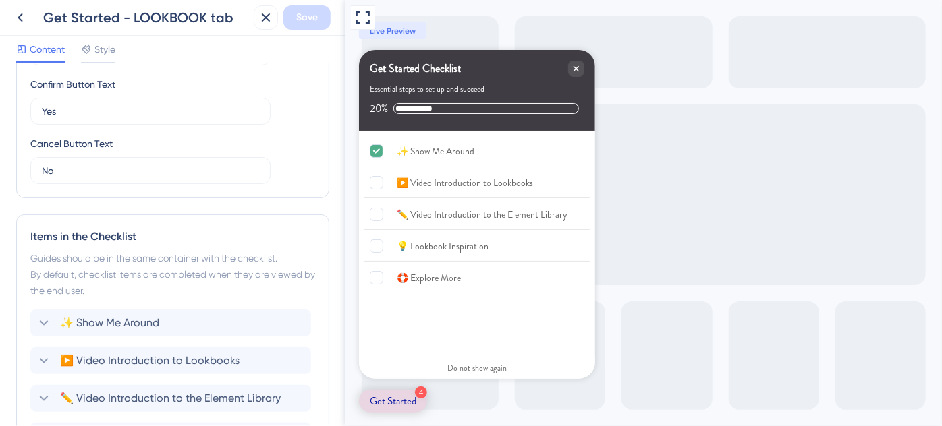
scroll to position [608, 0]
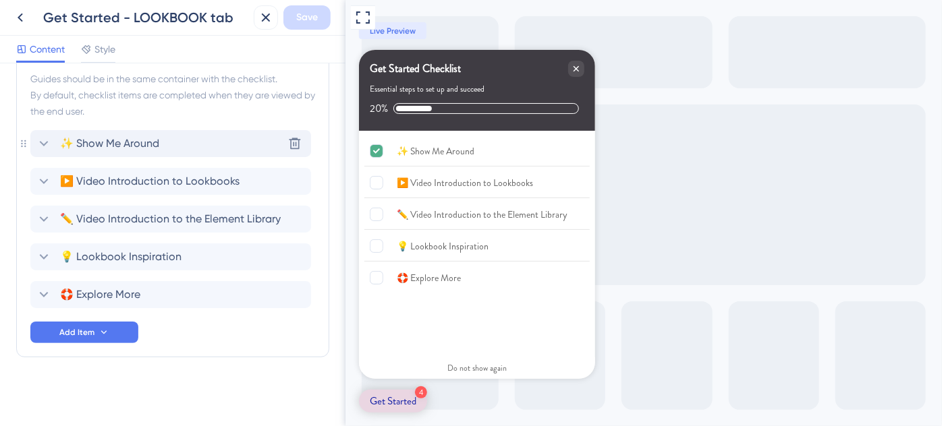
click at [45, 148] on icon at bounding box center [44, 144] width 16 height 16
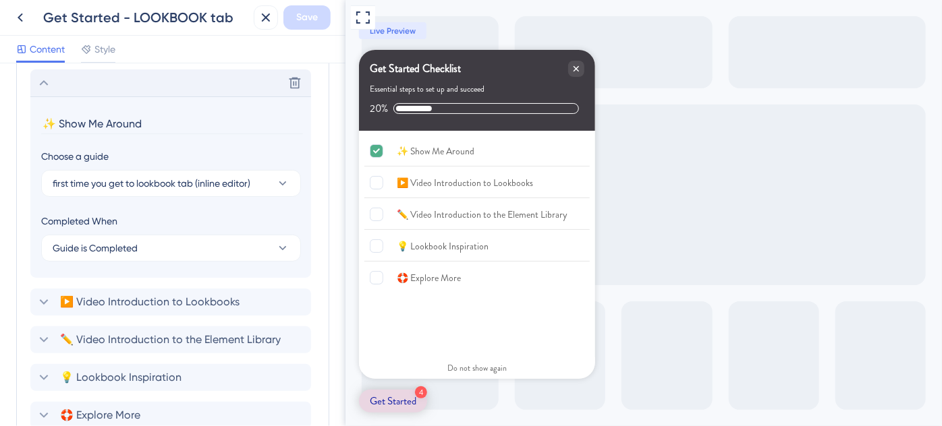
scroll to position [675, 0]
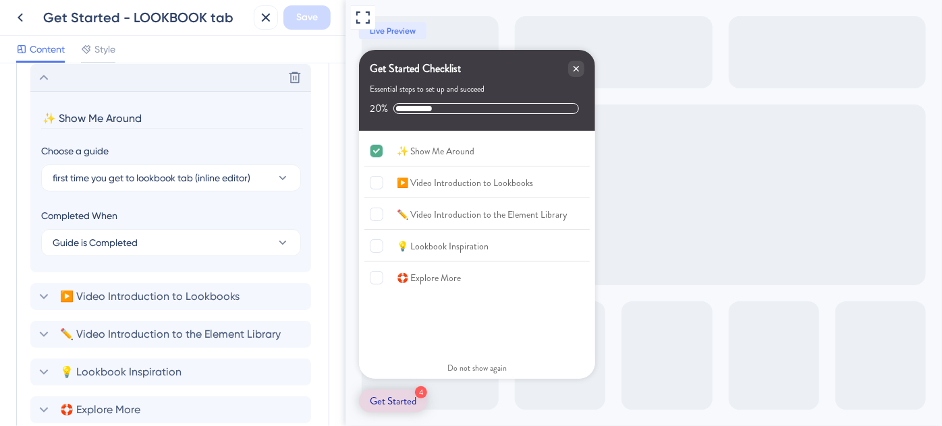
click at [43, 81] on icon at bounding box center [44, 77] width 16 height 16
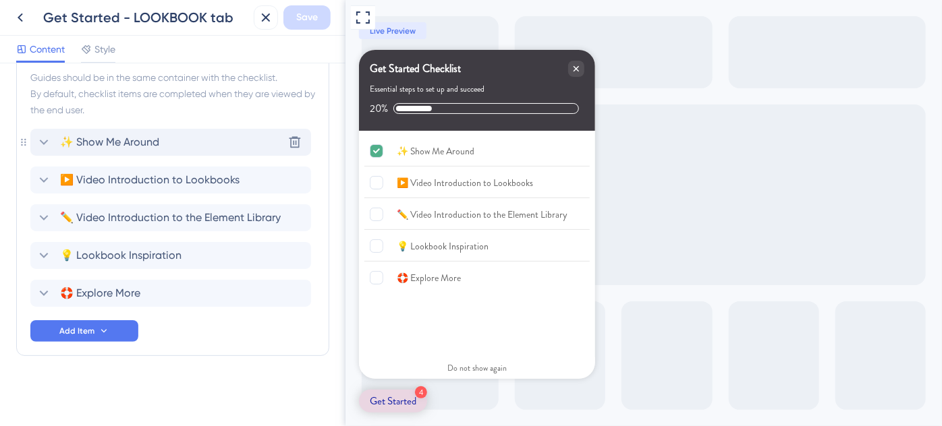
scroll to position [608, 0]
click at [40, 181] on icon at bounding box center [44, 181] width 16 height 16
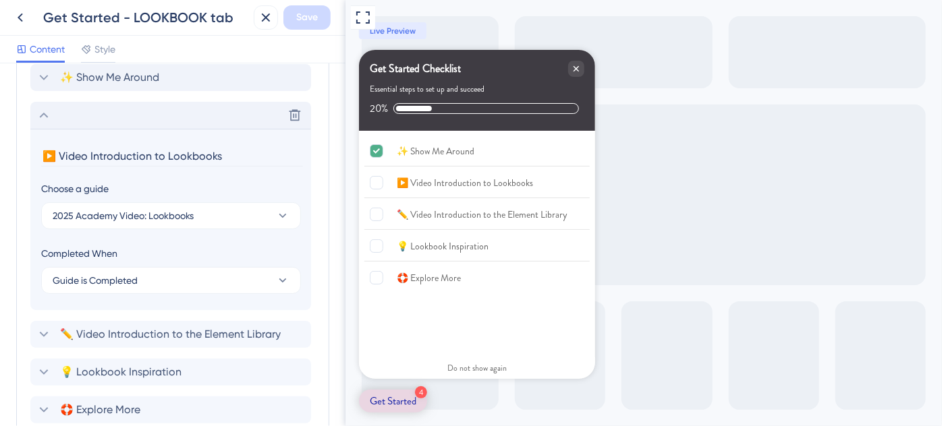
scroll to position [712, 0]
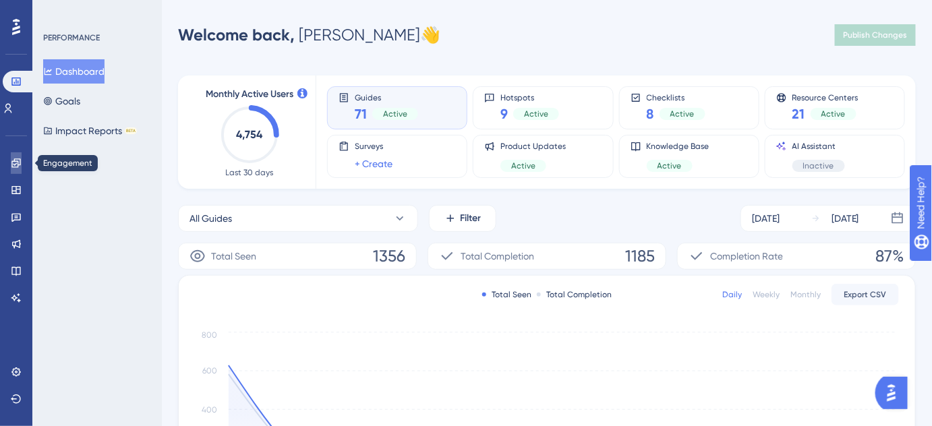
click at [20, 168] on icon at bounding box center [16, 163] width 11 height 11
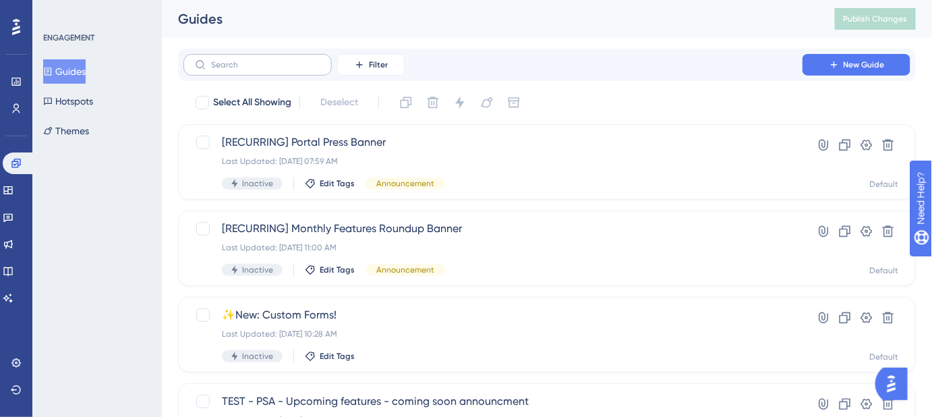
click at [264, 72] on label at bounding box center [257, 65] width 148 height 22
click at [264, 69] on input "text" at bounding box center [265, 64] width 109 height 9
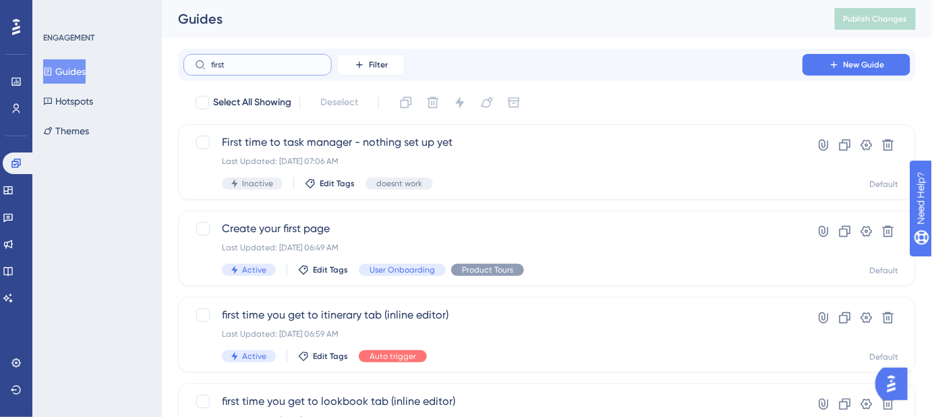
type input "first"
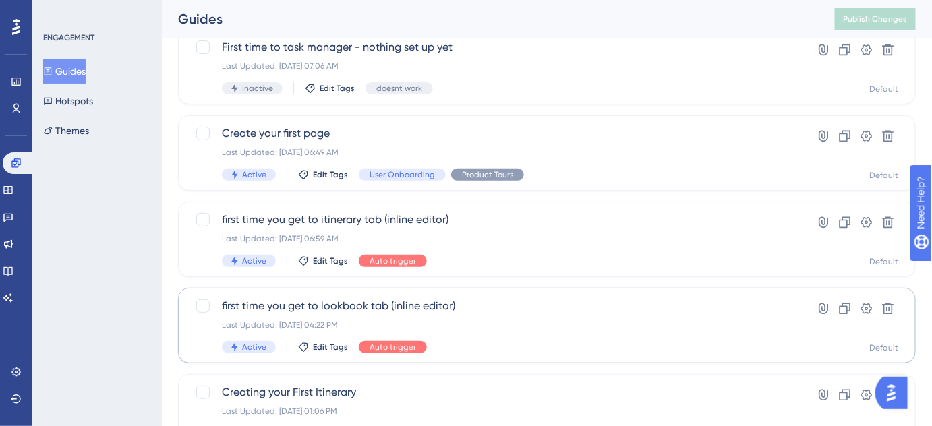
scroll to position [122, 0]
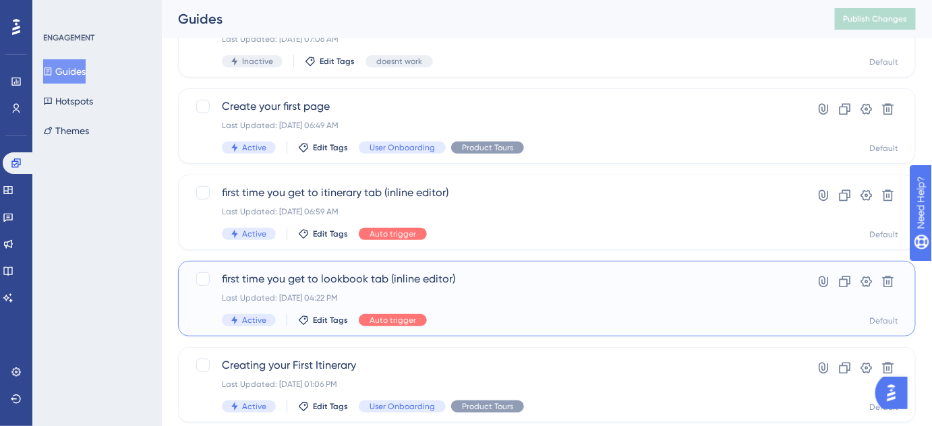
click at [407, 283] on span "first time you get to lookbook tab (inline editor)" at bounding box center [493, 279] width 542 height 16
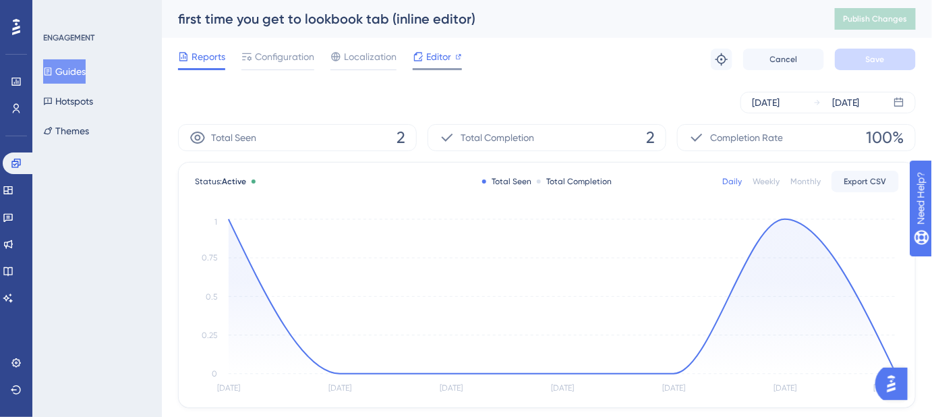
click at [434, 57] on span "Editor" at bounding box center [438, 57] width 25 height 16
click at [66, 74] on button "Guides" at bounding box center [64, 71] width 42 height 24
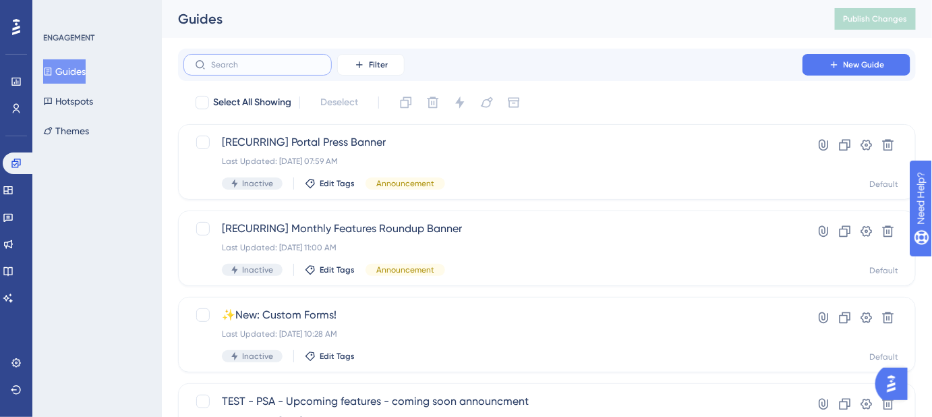
click at [297, 69] on input "text" at bounding box center [265, 64] width 109 height 9
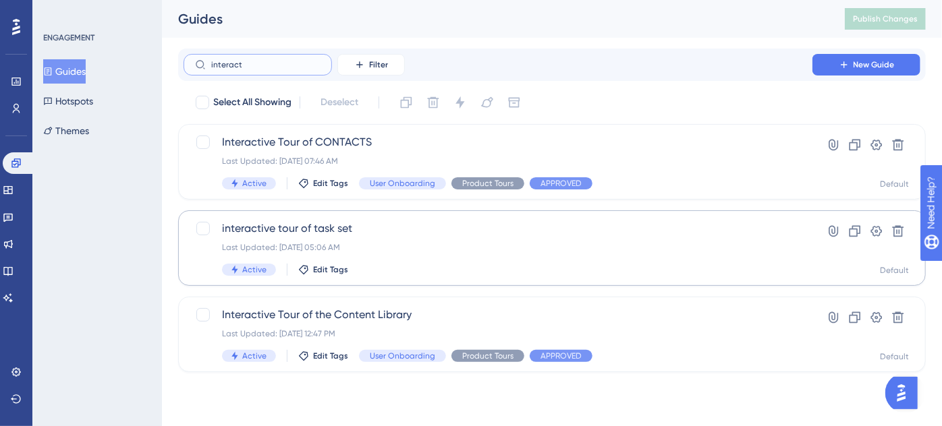
type input "interact"
click at [356, 236] on span "interactive tour of task set" at bounding box center [498, 229] width 552 height 16
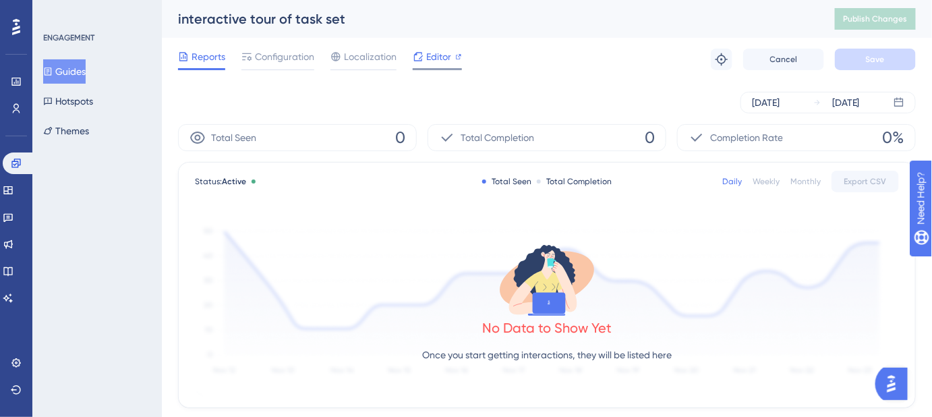
click at [433, 57] on span "Editor" at bounding box center [438, 57] width 25 height 16
click at [279, 55] on span "Configuration" at bounding box center [284, 57] width 59 height 16
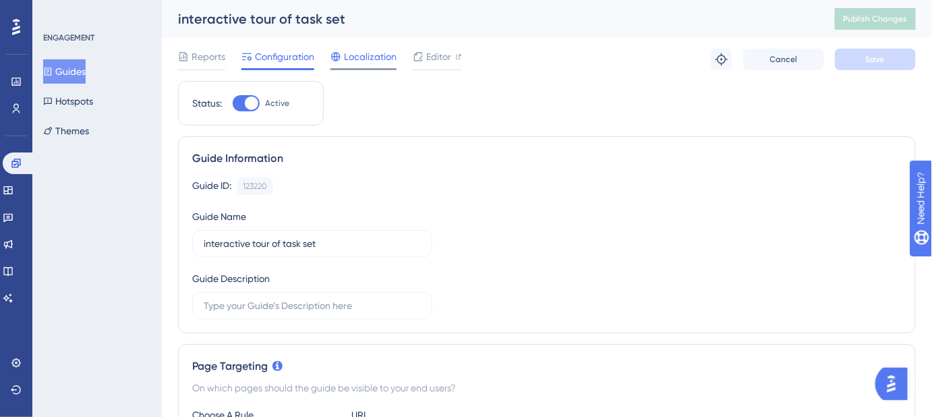
click at [371, 61] on span "Localization" at bounding box center [370, 57] width 53 height 16
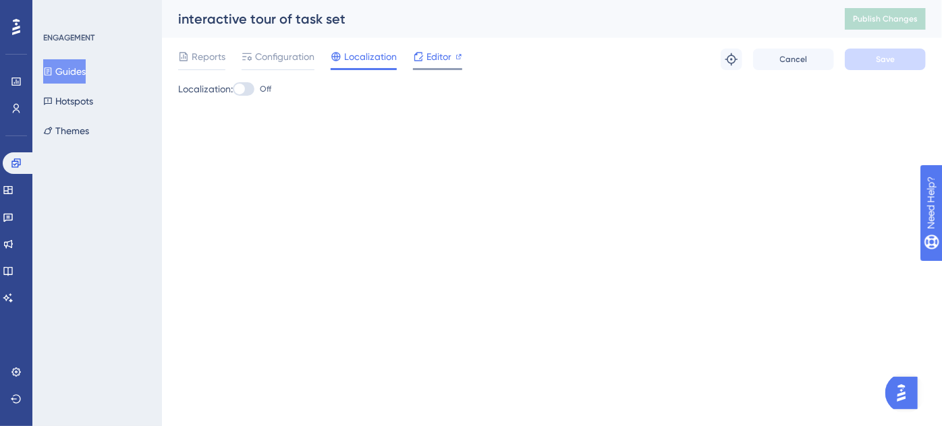
click at [428, 59] on span "Editor" at bounding box center [438, 57] width 25 height 16
click at [430, 61] on span "Editor" at bounding box center [438, 57] width 25 height 16
click at [286, 52] on span "Configuration" at bounding box center [284, 57] width 59 height 16
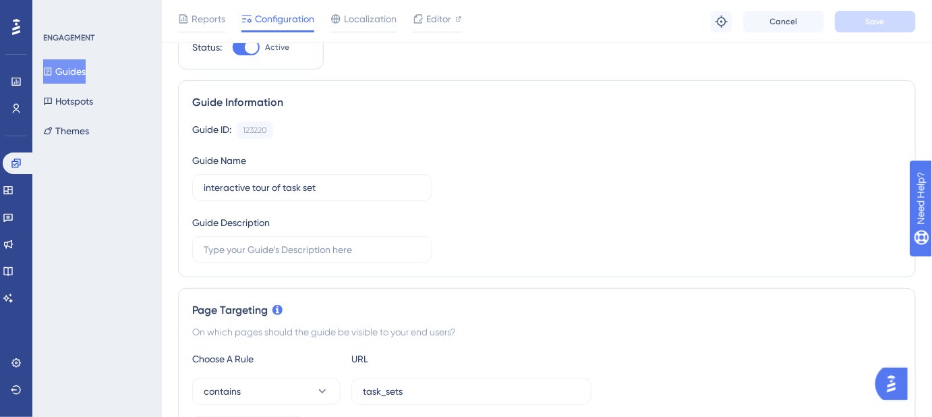
scroll to position [61, 0]
drag, startPoint x: 325, startPoint y: 182, endPoint x: 201, endPoint y: 192, distance: 124.5
click at [201, 192] on label "interactive tour of task set" at bounding box center [312, 188] width 240 height 27
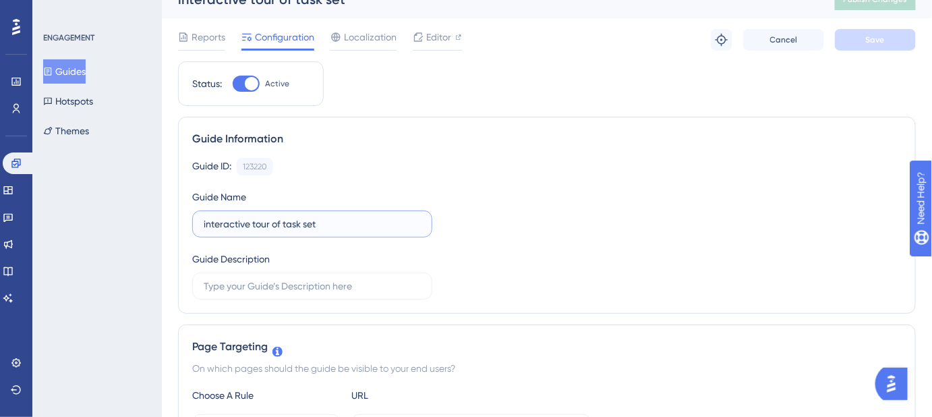
scroll to position [0, 0]
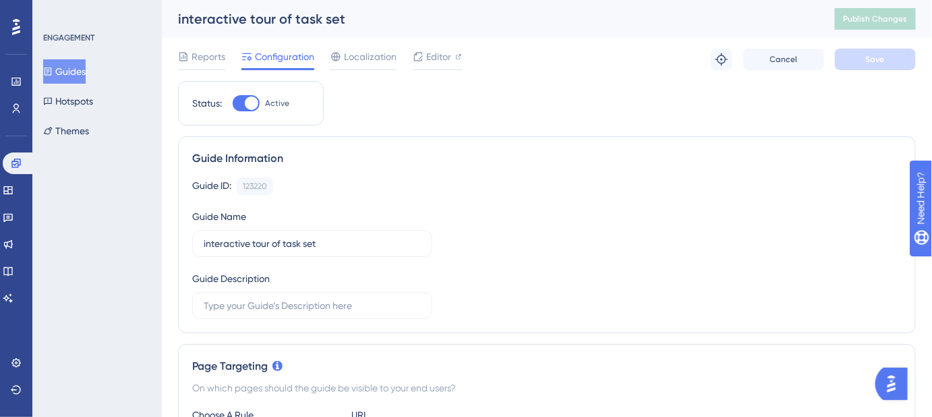
click at [65, 63] on button "Guides" at bounding box center [64, 71] width 42 height 24
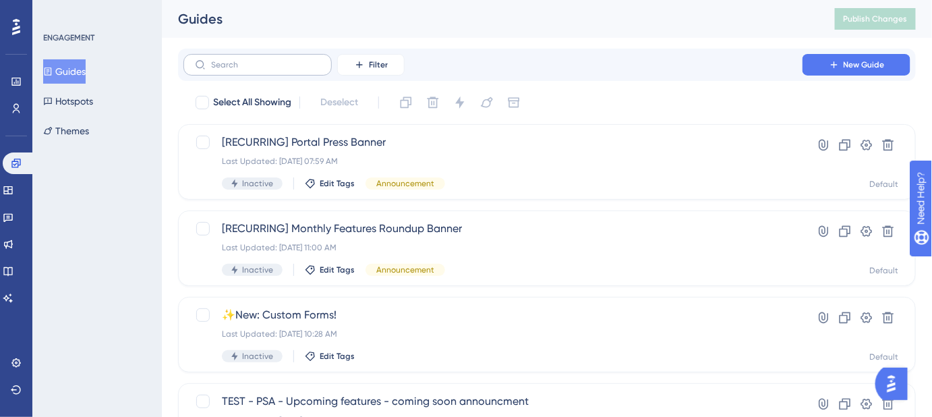
click at [238, 62] on label at bounding box center [257, 65] width 148 height 22
click at [240, 64] on input "text" at bounding box center [265, 64] width 109 height 9
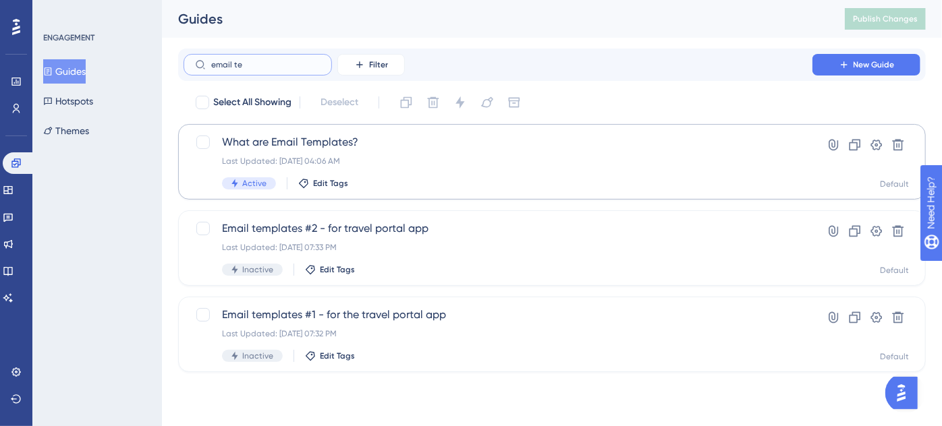
type input "email te"
click at [324, 144] on span "What are Email Templates?" at bounding box center [498, 142] width 552 height 16
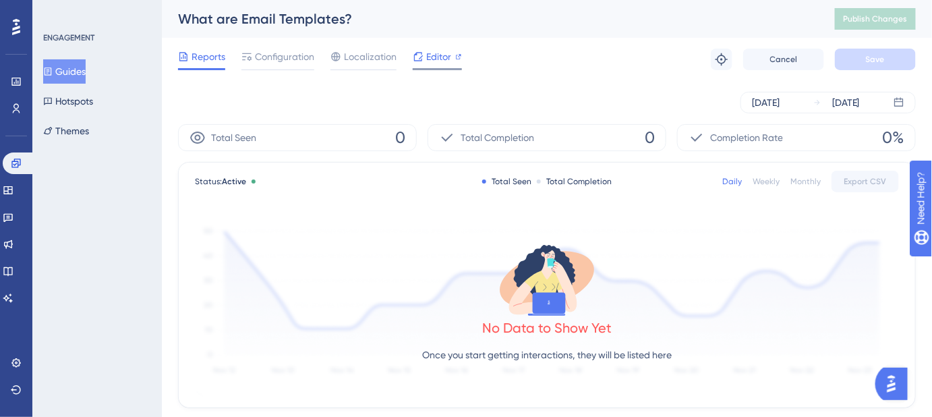
click at [431, 57] on span "Editor" at bounding box center [438, 57] width 25 height 16
click at [284, 57] on span "Configuration" at bounding box center [284, 57] width 59 height 16
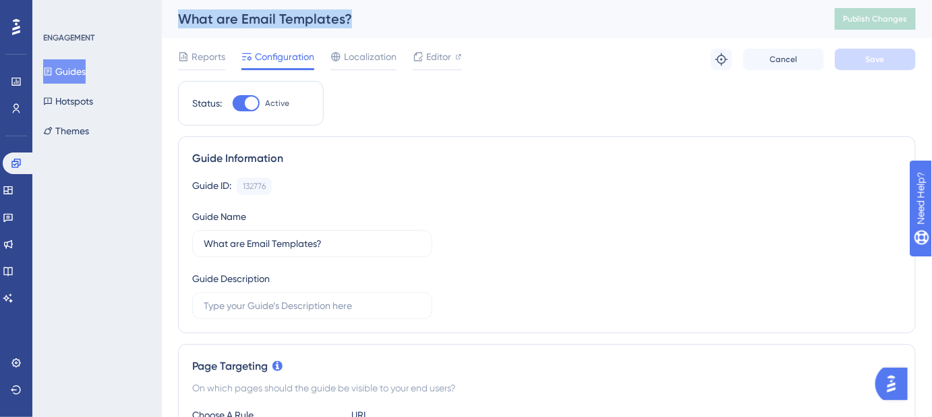
drag, startPoint x: 355, startPoint y: 18, endPoint x: 173, endPoint y: 21, distance: 182.8
click at [173, 21] on div "What are Email Templates? Publish Changes" at bounding box center [547, 19] width 770 height 38
copy div "What are Email Templates?"
click at [80, 73] on button "Guides" at bounding box center [64, 71] width 42 height 24
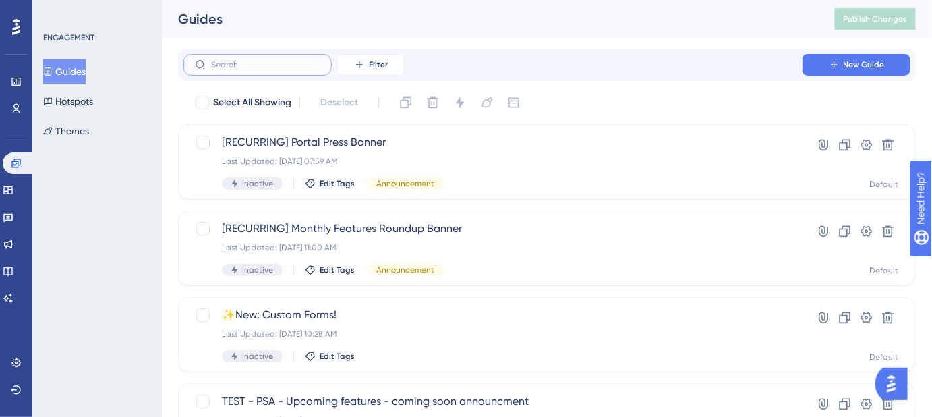
click at [244, 69] on input "text" at bounding box center [265, 64] width 109 height 9
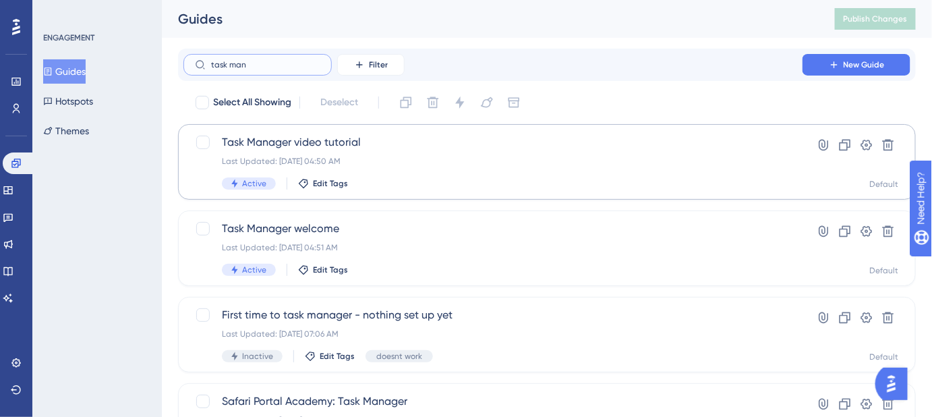
type input "task man"
click at [297, 143] on span "Task Manager video tutorial" at bounding box center [493, 142] width 542 height 16
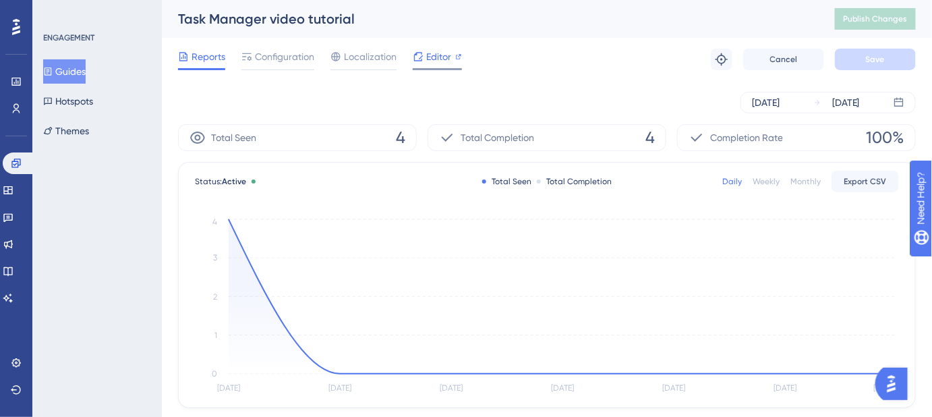
click at [428, 61] on span "Editor" at bounding box center [438, 57] width 25 height 16
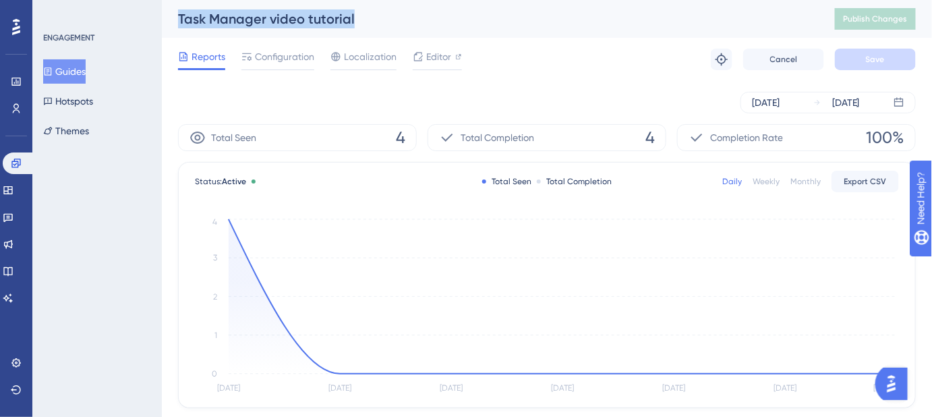
drag, startPoint x: 354, startPoint y: 19, endPoint x: 176, endPoint y: 16, distance: 178.1
click at [176, 16] on div "Task Manager video tutorial Publish Changes" at bounding box center [547, 19] width 770 height 38
copy div "Task Manager video tutorial"
click at [86, 68] on button "Guides" at bounding box center [64, 71] width 42 height 24
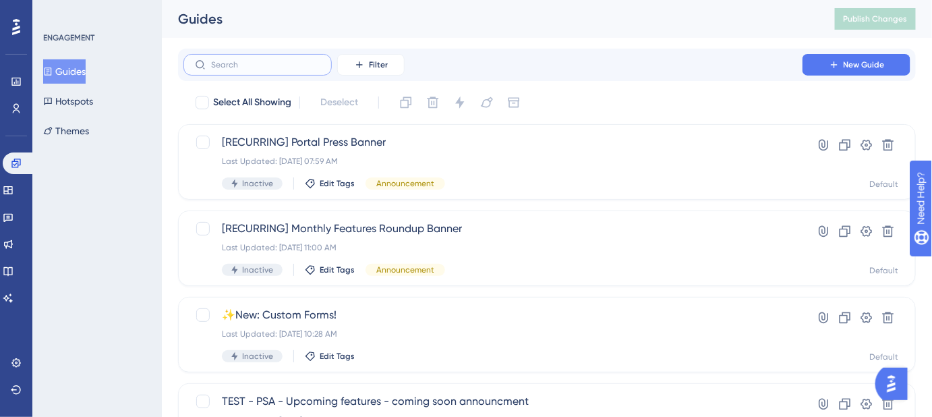
click at [264, 66] on input "text" at bounding box center [265, 64] width 109 height 9
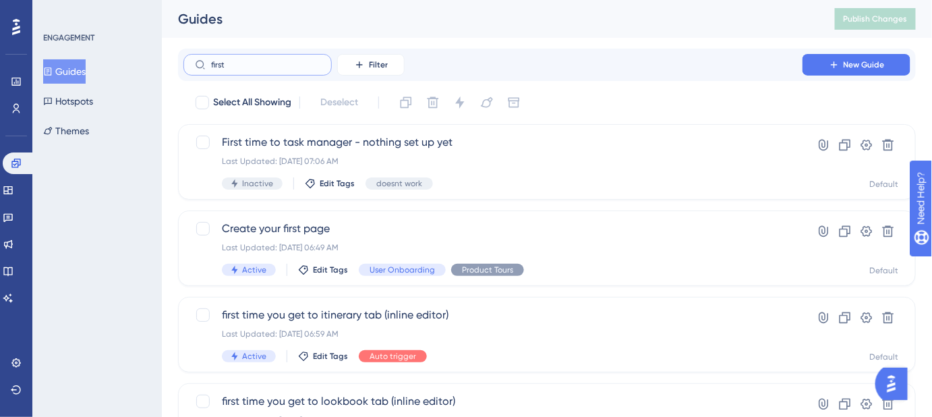
type input "first"
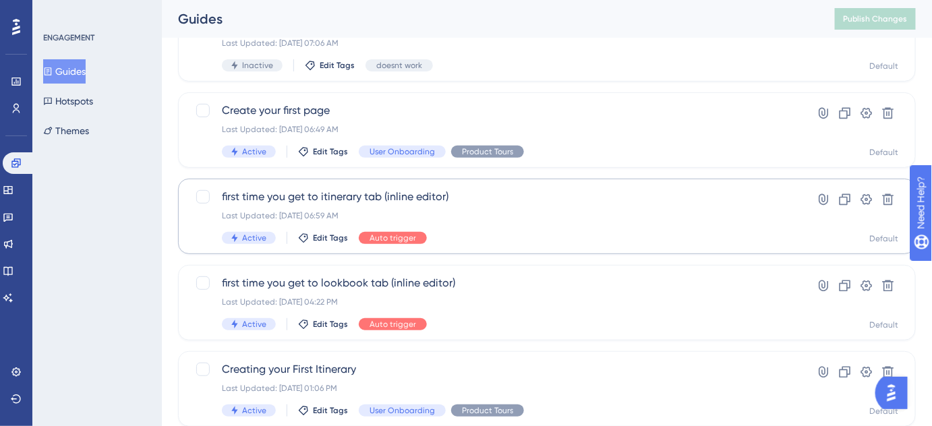
scroll to position [122, 0]
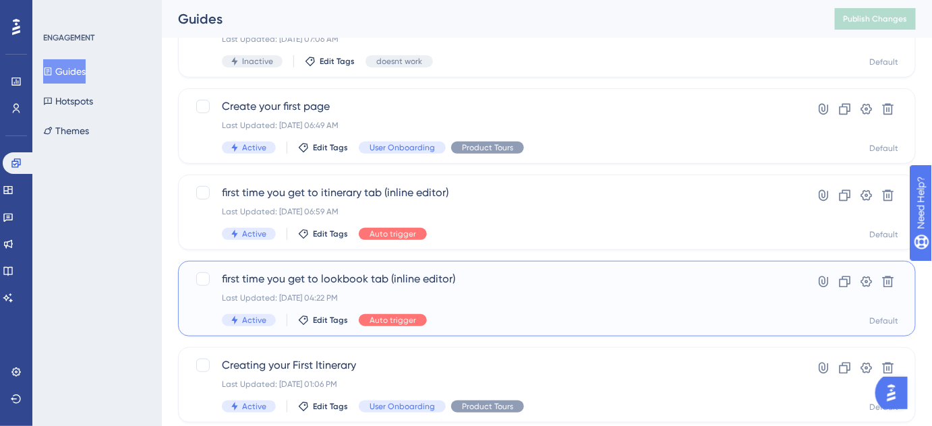
click at [343, 281] on span "first time you get to lookbook tab (inline editor)" at bounding box center [493, 279] width 542 height 16
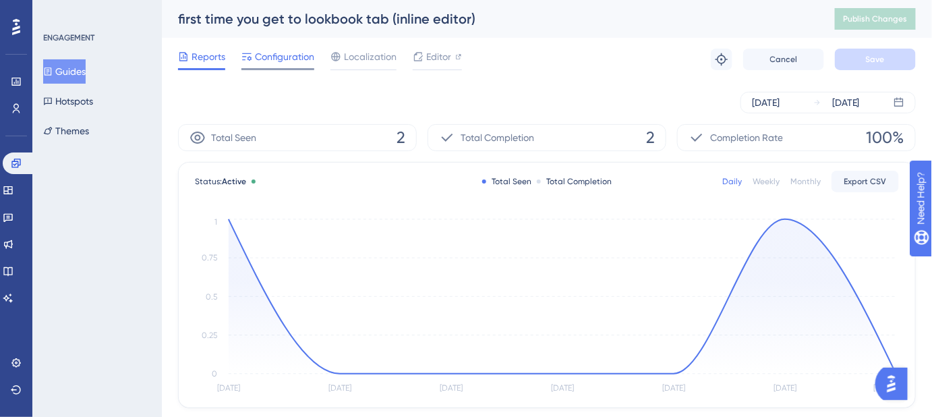
click at [287, 62] on span "Configuration" at bounding box center [284, 57] width 59 height 16
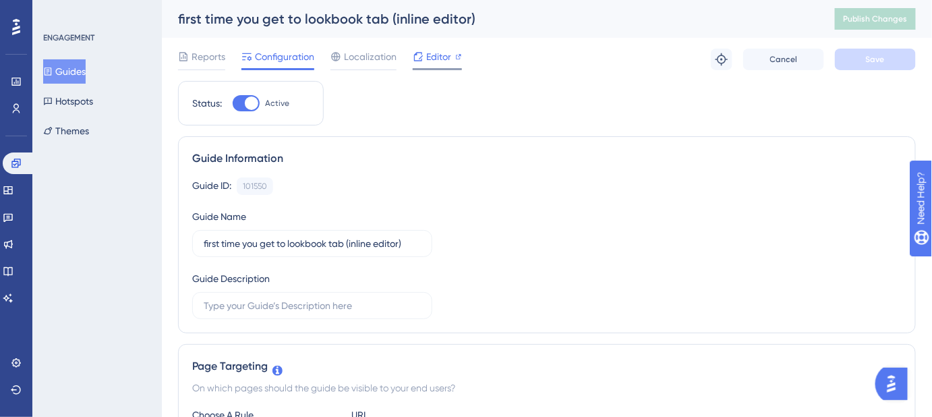
click at [432, 61] on span "Editor" at bounding box center [438, 57] width 25 height 16
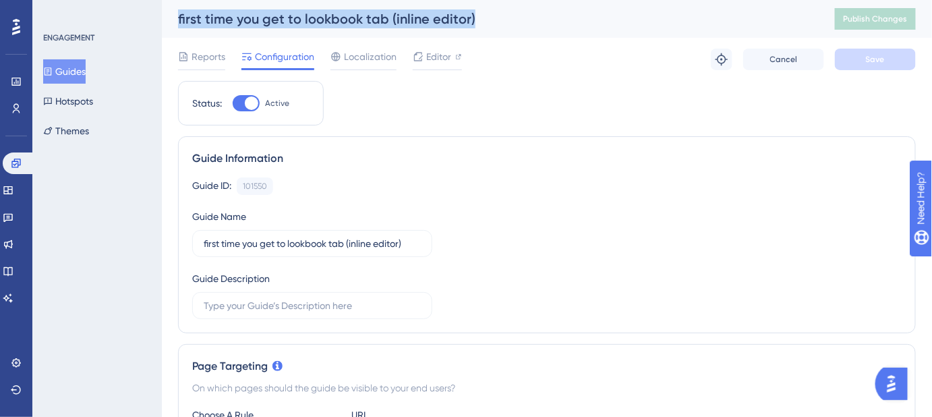
drag, startPoint x: 477, startPoint y: 22, endPoint x: 179, endPoint y: 19, distance: 297.5
click at [179, 19] on div "first time you get to lookbook tab (inline editor)" at bounding box center [489, 18] width 623 height 19
copy div "first time you get to lookbook tab (inline editor)"
click at [78, 66] on button "Guides" at bounding box center [64, 71] width 42 height 24
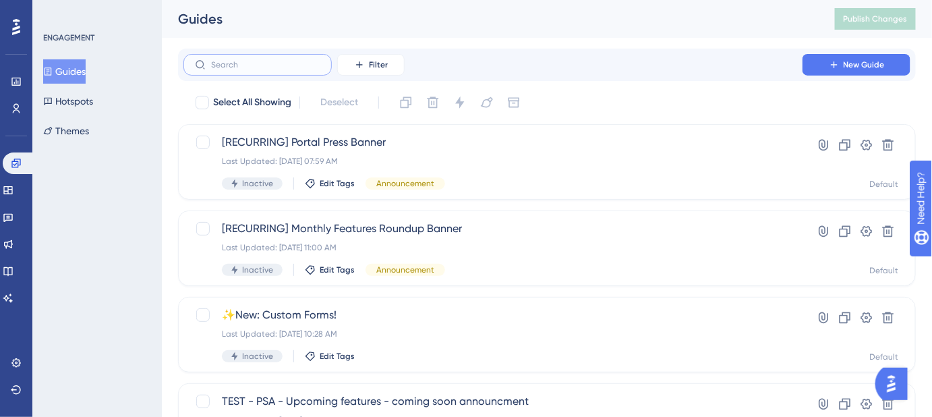
click at [256, 62] on input "text" at bounding box center [265, 64] width 109 height 9
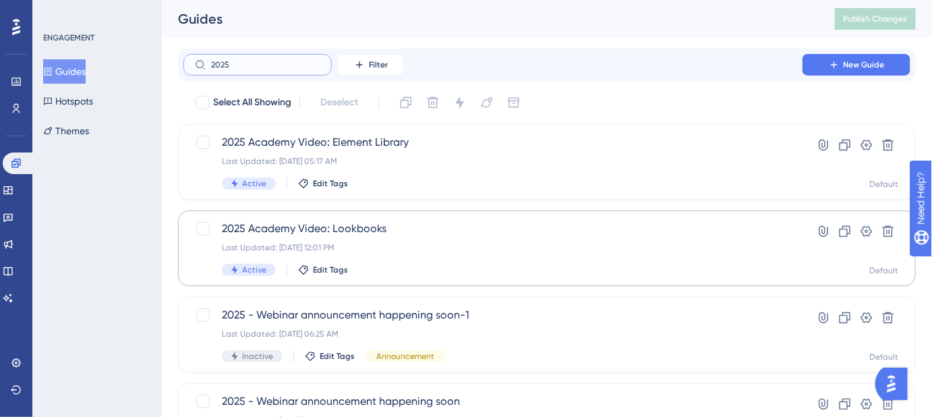
type input "2025"
click at [362, 237] on div "2025 Academy Video: Lookbooks Last Updated: Apr 07 2025, 12:01 PM Active Edit T…" at bounding box center [493, 248] width 542 height 55
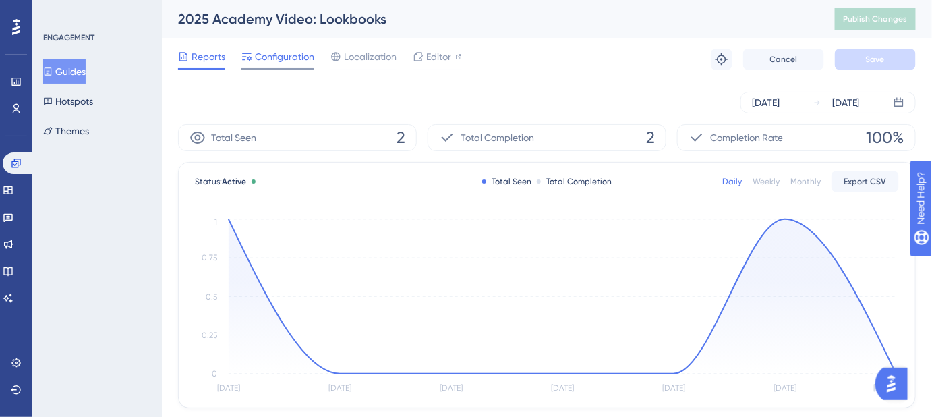
click at [270, 55] on span "Configuration" at bounding box center [284, 57] width 59 height 16
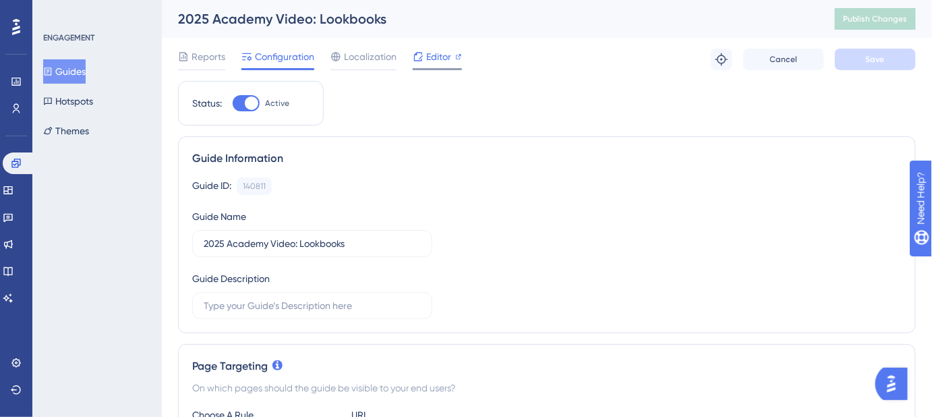
click at [438, 61] on span "Editor" at bounding box center [438, 57] width 25 height 16
click at [72, 66] on button "Guides" at bounding box center [64, 71] width 42 height 24
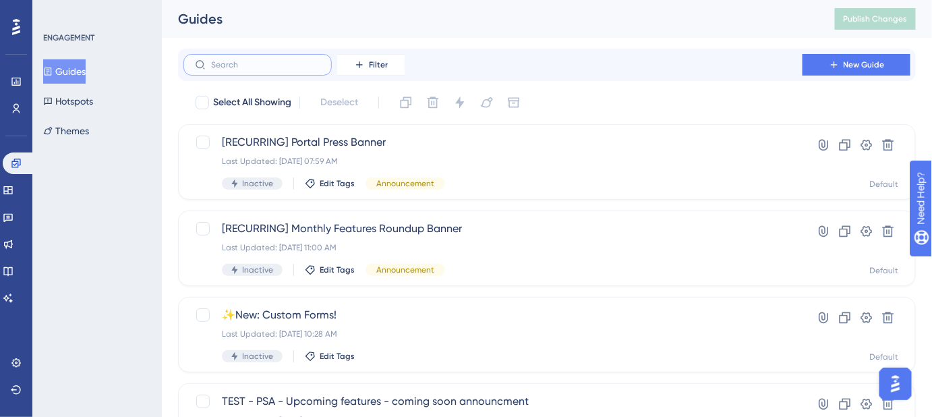
click at [277, 64] on input "text" at bounding box center [265, 64] width 109 height 9
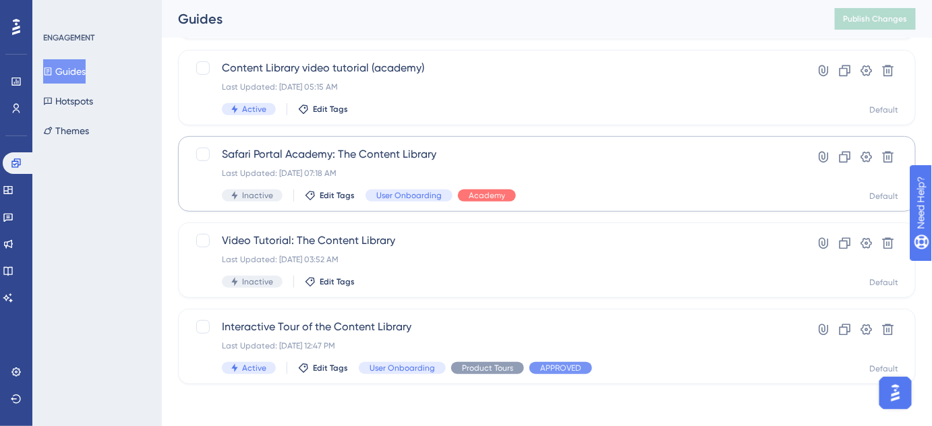
scroll to position [162, 0]
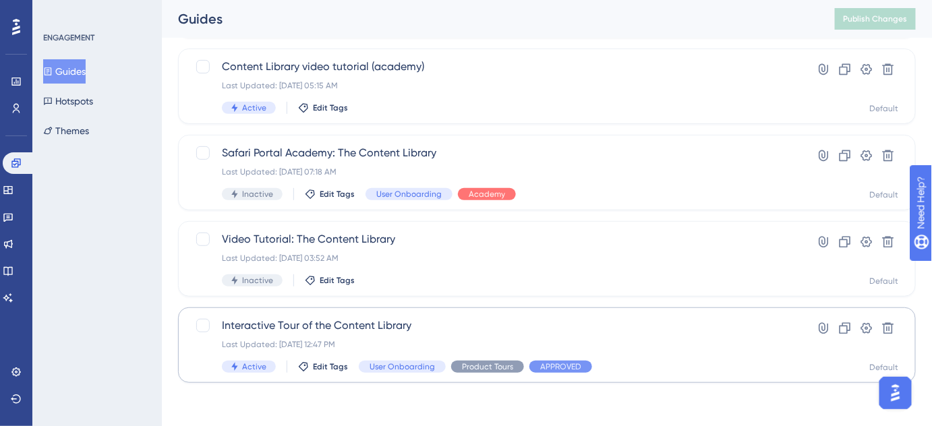
type input "content library"
click at [311, 333] on span "Interactive Tour of the Content Library" at bounding box center [493, 326] width 542 height 16
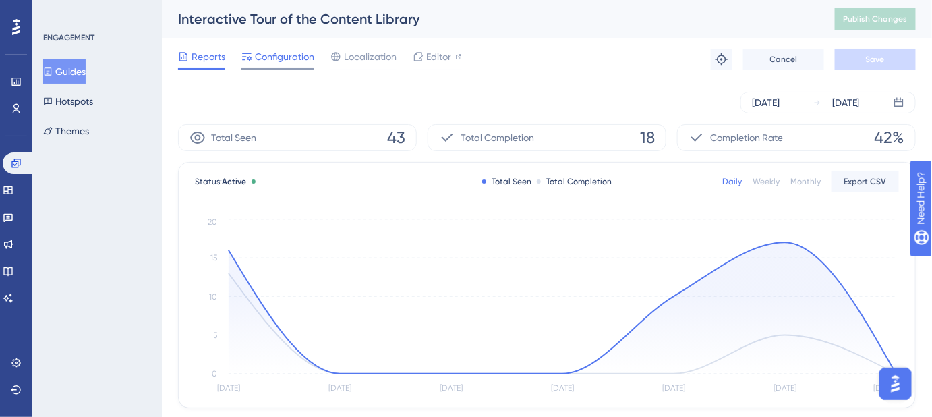
click at [286, 66] on div "Configuration" at bounding box center [277, 60] width 73 height 22
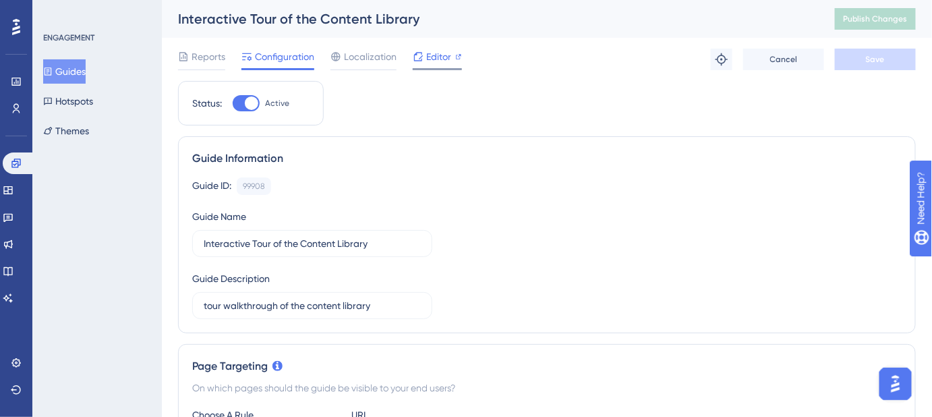
click at [433, 59] on span "Editor" at bounding box center [438, 57] width 25 height 16
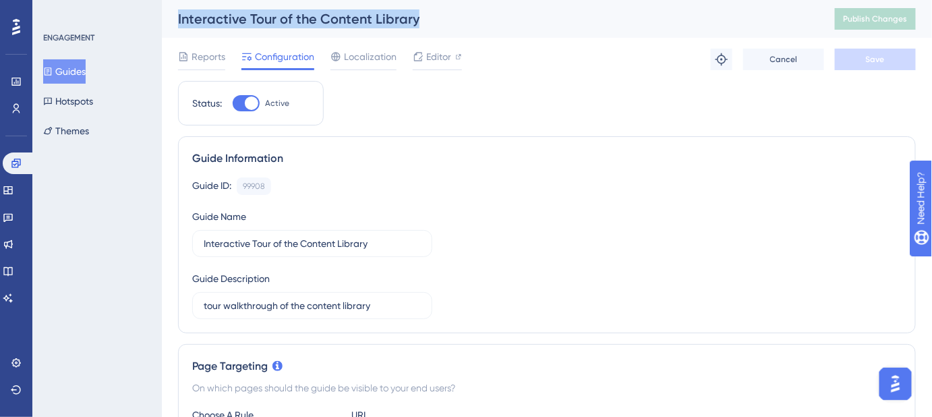
drag, startPoint x: 430, startPoint y: 15, endPoint x: 177, endPoint y: 27, distance: 253.3
click at [177, 27] on div "Interactive Tour of the Content Library Publish Changes" at bounding box center [547, 19] width 770 height 38
copy div "Interactive Tour of the Content Library"
click at [84, 73] on button "Guides" at bounding box center [64, 71] width 42 height 24
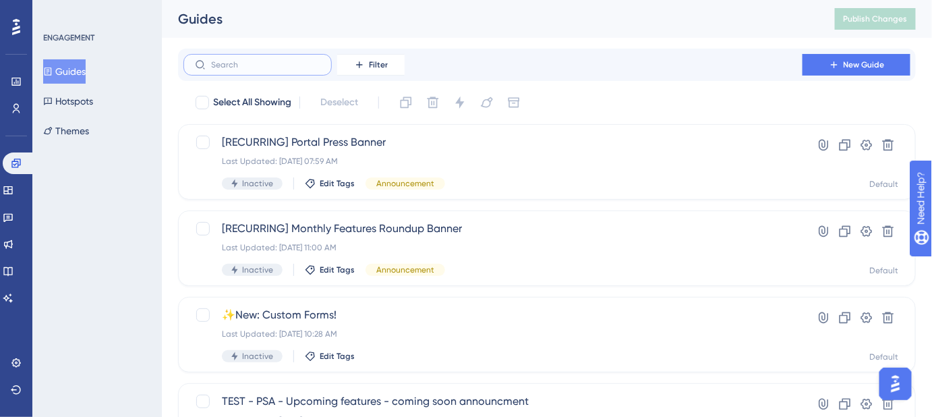
click at [273, 65] on input "text" at bounding box center [265, 64] width 109 height 9
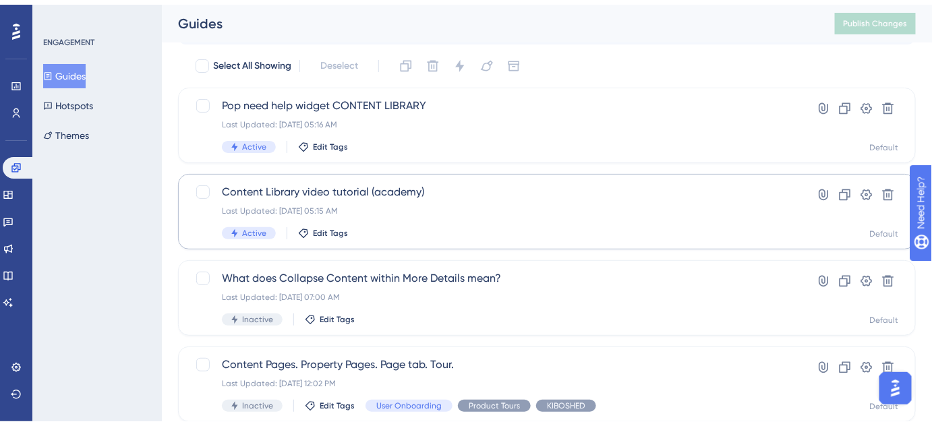
scroll to position [61, 0]
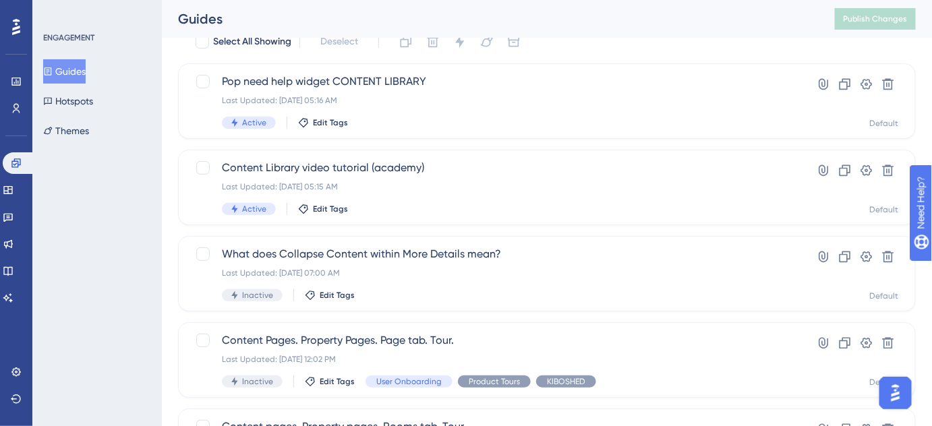
type input "content"
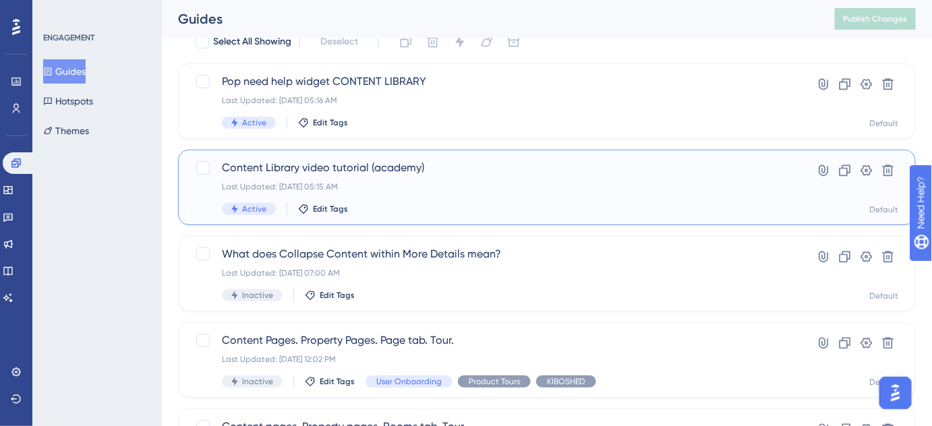
click at [407, 179] on div "Content Library video tutorial (academy) Last Updated: May 10 2025, 05:15 AM Ac…" at bounding box center [493, 187] width 542 height 55
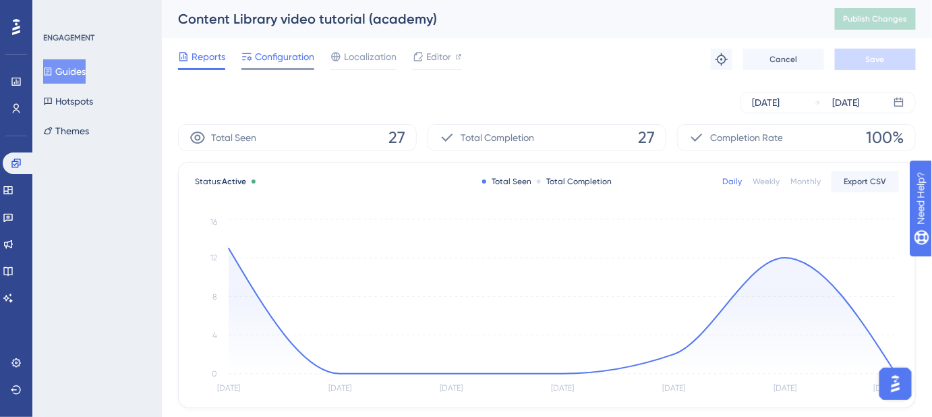
click at [278, 61] on span "Configuration" at bounding box center [284, 57] width 59 height 16
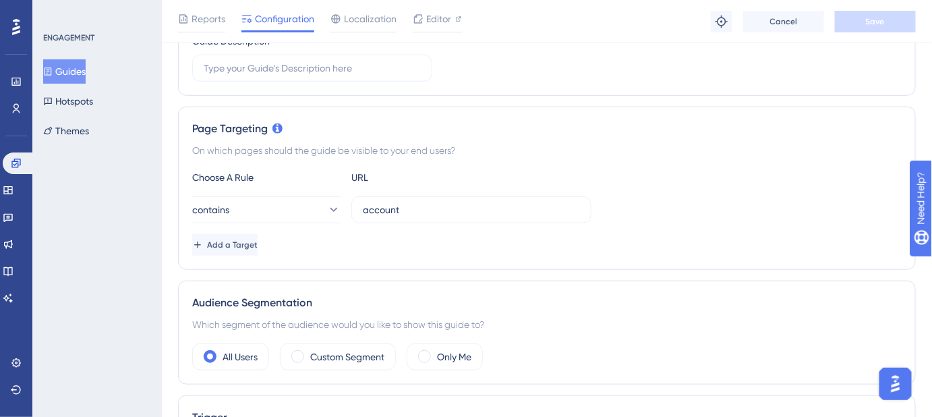
scroll to position [245, 0]
click at [432, 22] on span "Editor" at bounding box center [438, 19] width 25 height 16
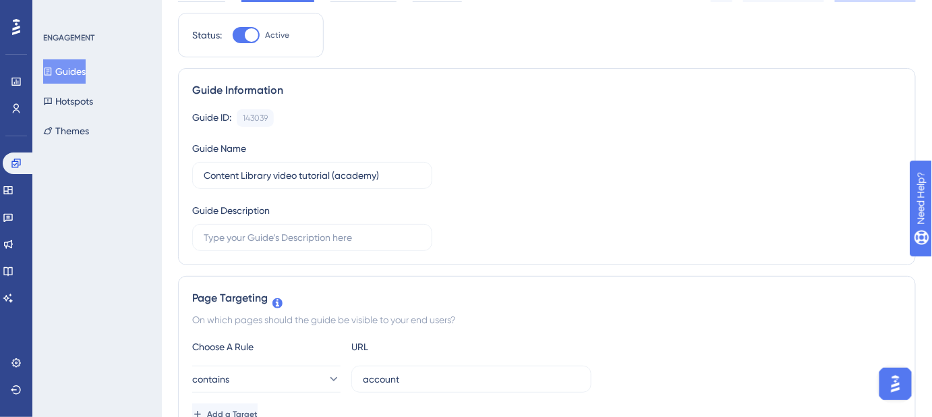
scroll to position [0, 0]
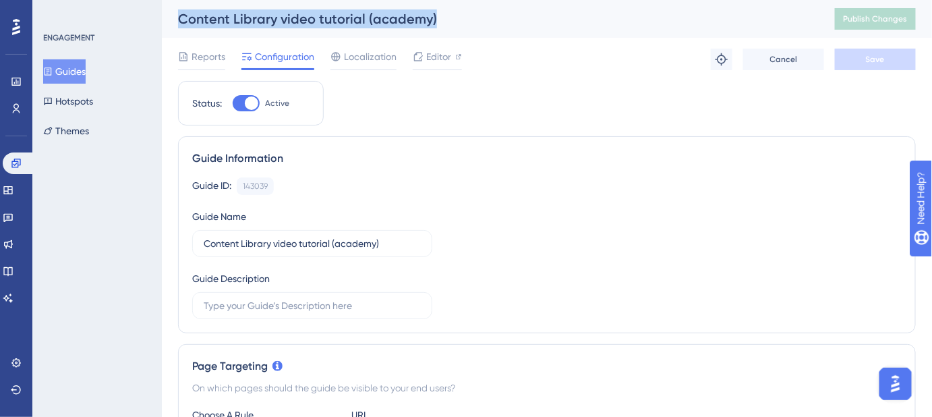
drag, startPoint x: 354, startPoint y: 22, endPoint x: 176, endPoint y: 24, distance: 178.1
click at [176, 24] on div "Content Library video tutorial (academy) Publish Changes" at bounding box center [547, 19] width 770 height 38
copy div "Content Library video tutorial (academy)"
click at [86, 66] on button "Guides" at bounding box center [64, 71] width 42 height 24
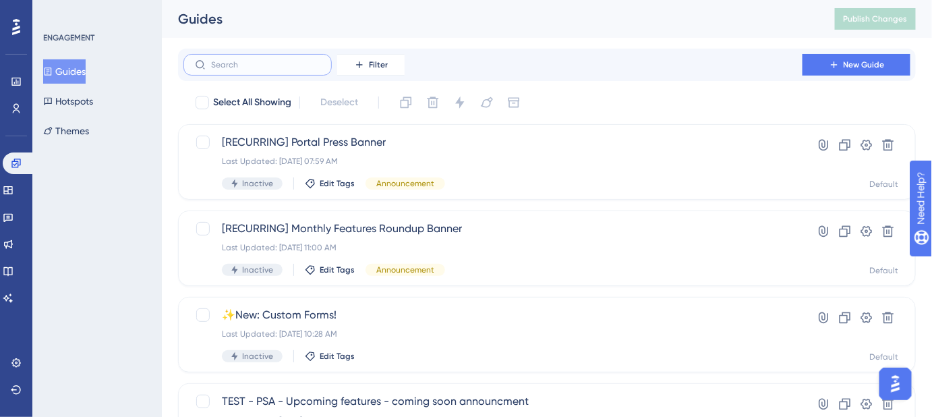
click at [269, 65] on input "text" at bounding box center [265, 64] width 109 height 9
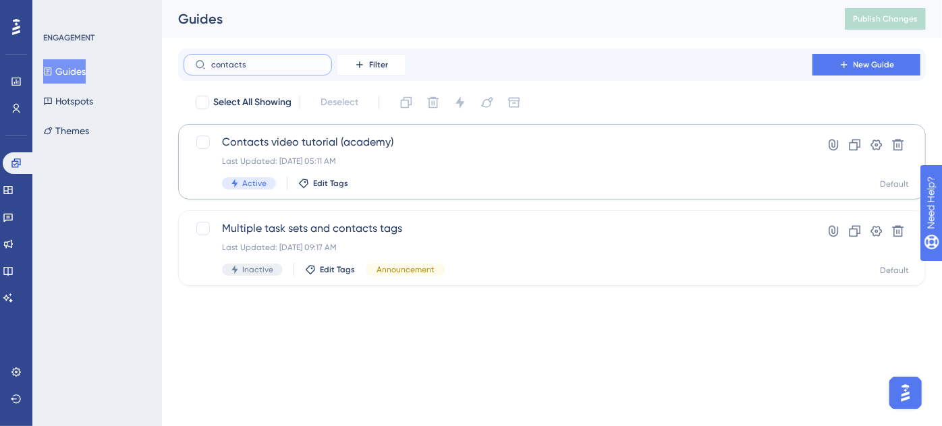
type input "contacts"
click at [404, 148] on span "Contacts video tutorial (academy)" at bounding box center [498, 142] width 552 height 16
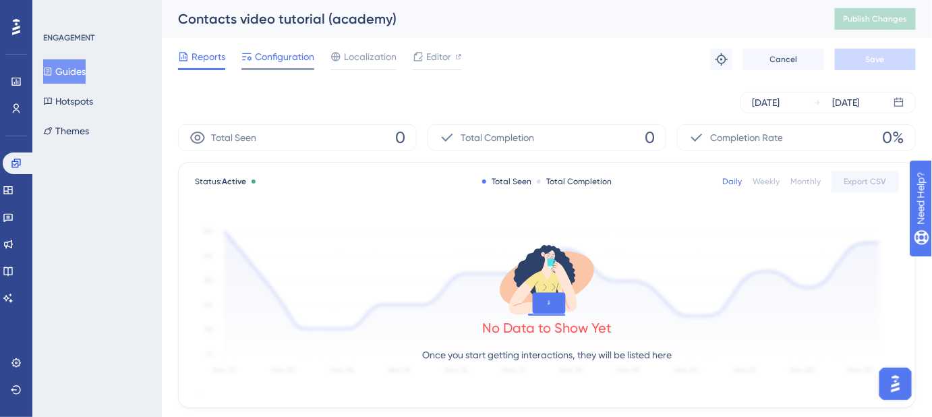
click at [284, 65] on div "Configuration" at bounding box center [277, 60] width 73 height 22
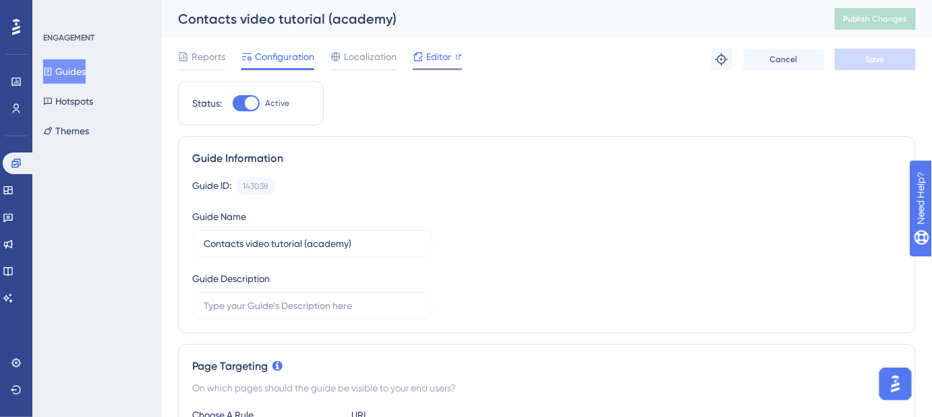
click at [439, 55] on span "Editor" at bounding box center [438, 57] width 25 height 16
click at [82, 66] on button "Guides" at bounding box center [64, 71] width 42 height 24
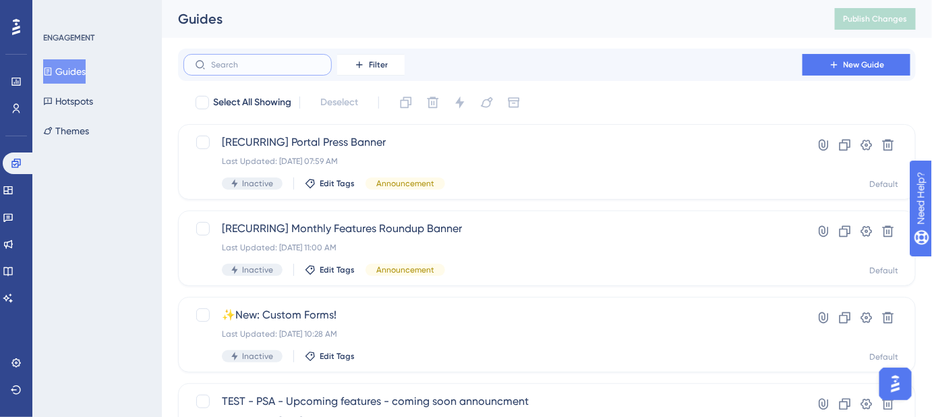
click at [259, 62] on input "text" at bounding box center [265, 64] width 109 height 9
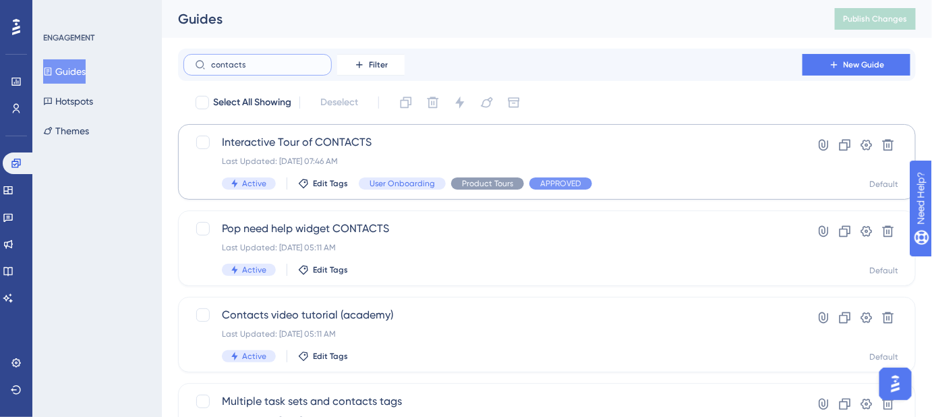
type input "contacts"
click at [331, 149] on span "Interactive Tour of CONTACTS" at bounding box center [493, 142] width 542 height 16
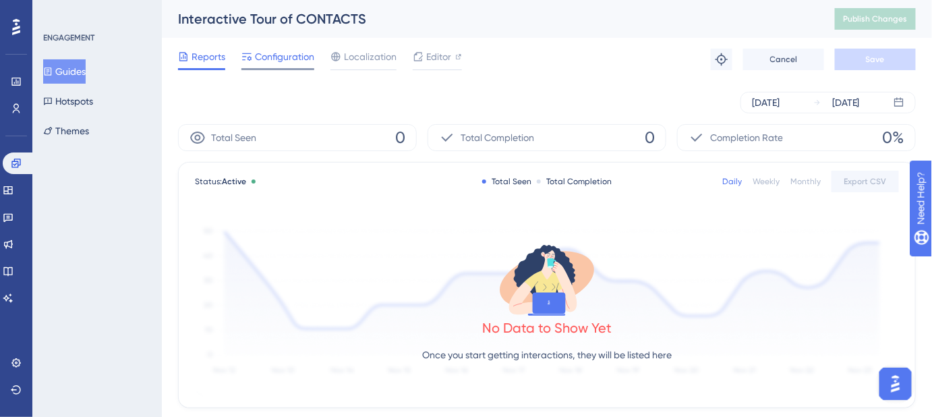
click at [290, 54] on span "Configuration" at bounding box center [284, 57] width 59 height 16
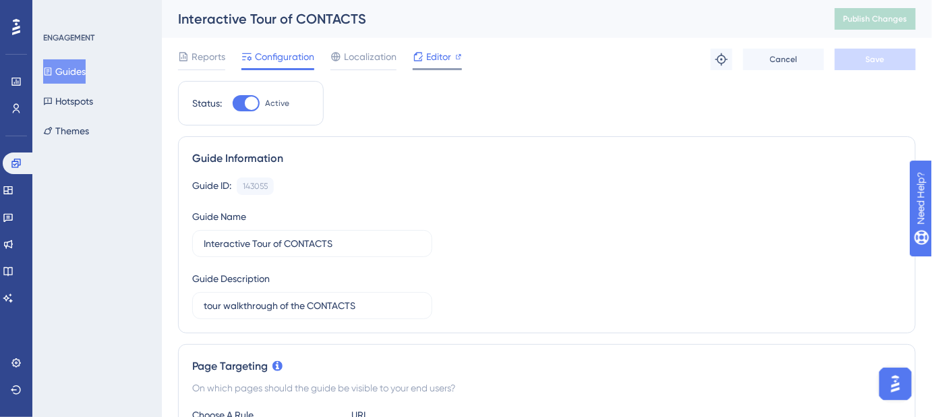
click at [433, 61] on span "Editor" at bounding box center [438, 57] width 25 height 16
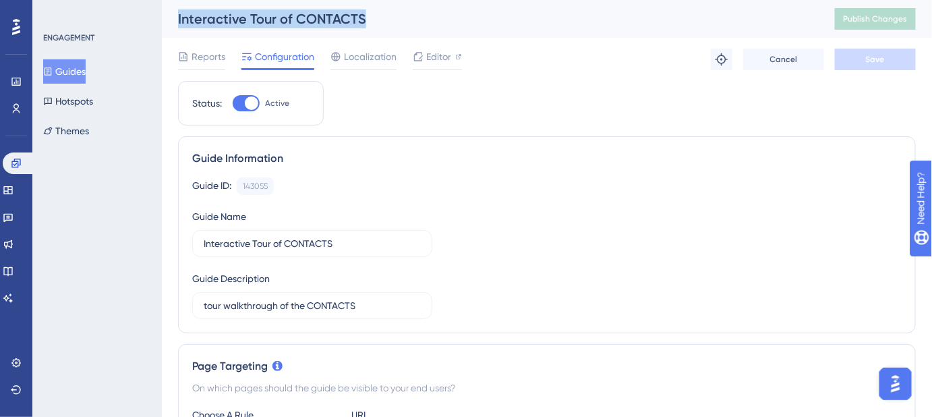
drag, startPoint x: 406, startPoint y: 18, endPoint x: 178, endPoint y: 13, distance: 228.0
click at [178, 13] on div "Interactive Tour of CONTACTS" at bounding box center [489, 18] width 623 height 19
copy div "Interactive Tour of CONTACTS"
click at [80, 67] on button "Guides" at bounding box center [64, 71] width 42 height 24
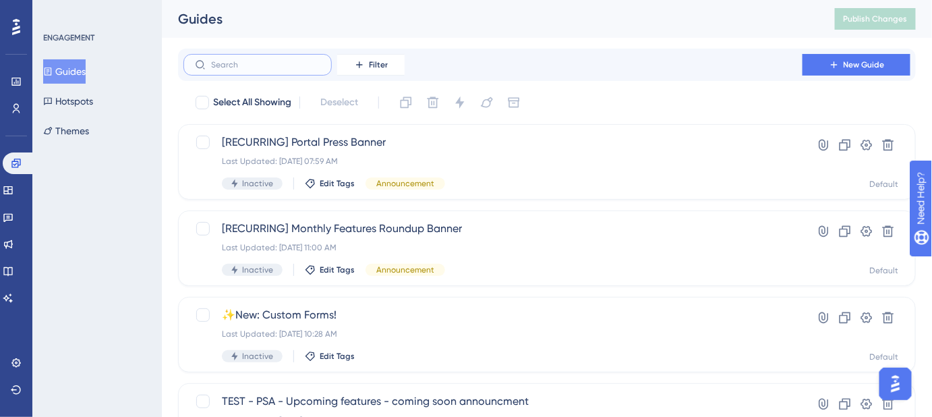
click at [289, 69] on input "text" at bounding box center [265, 64] width 109 height 9
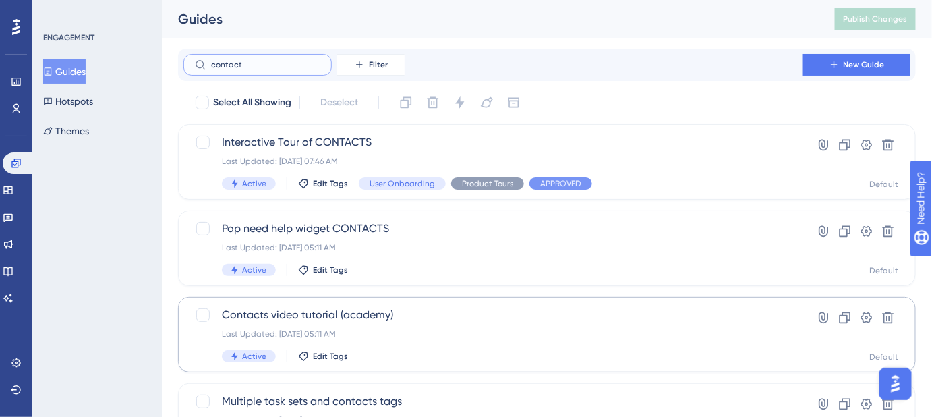
type input "contact"
click at [355, 321] on span "Contacts video tutorial (academy)" at bounding box center [493, 315] width 542 height 16
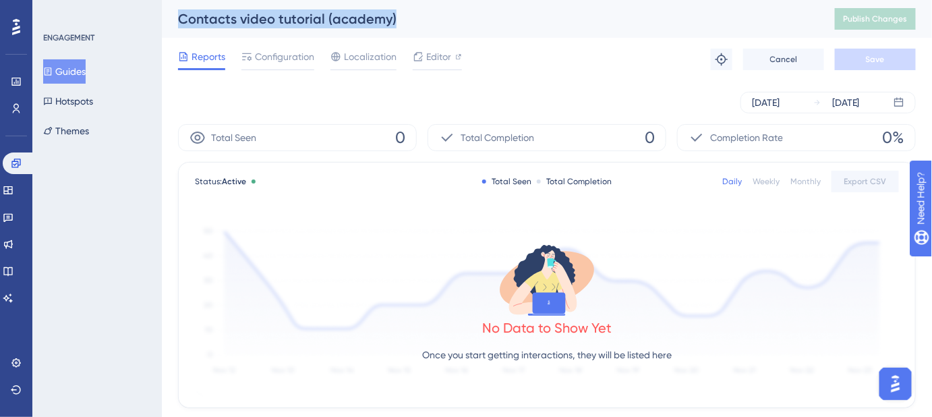
drag, startPoint x: 406, startPoint y: 20, endPoint x: 180, endPoint y: 20, distance: 226.0
click at [180, 20] on div "Contacts video tutorial (academy)" at bounding box center [489, 18] width 623 height 19
copy div "Contacts video tutorial (academy)"
click at [63, 69] on button "Guides" at bounding box center [64, 71] width 42 height 24
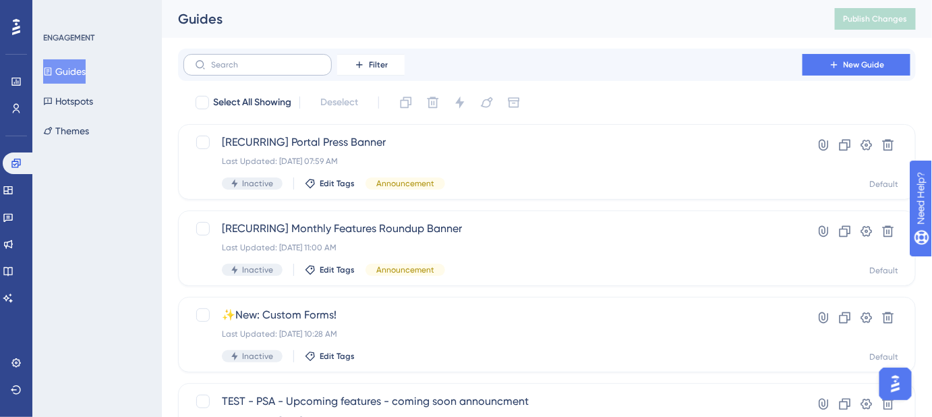
click at [245, 55] on label at bounding box center [257, 65] width 148 height 22
click at [245, 60] on input "text" at bounding box center [265, 64] width 109 height 9
click at [243, 62] on input "text" at bounding box center [265, 64] width 109 height 9
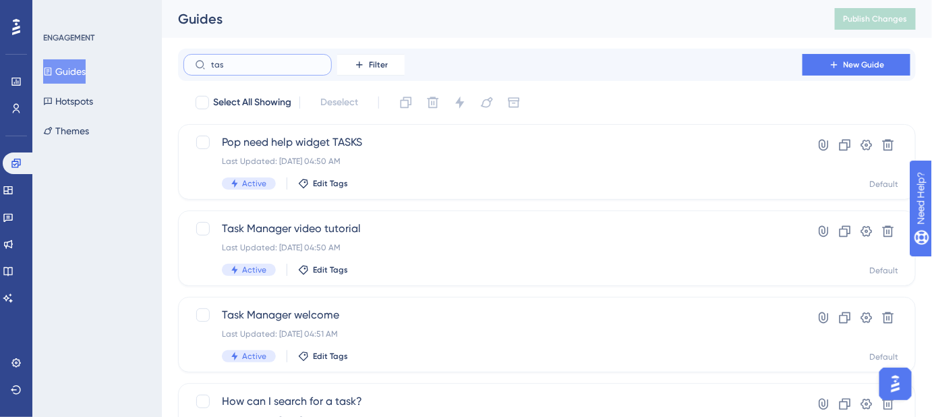
type input "tasj"
checkbox input "true"
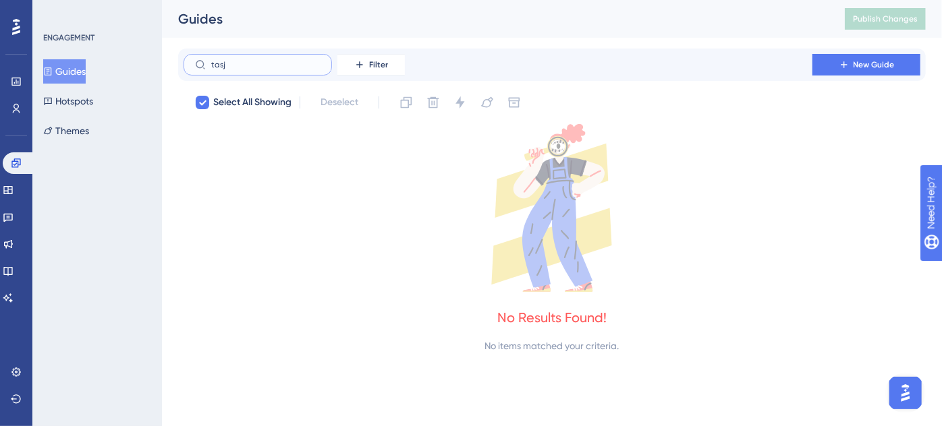
type input "tas"
checkbox input "false"
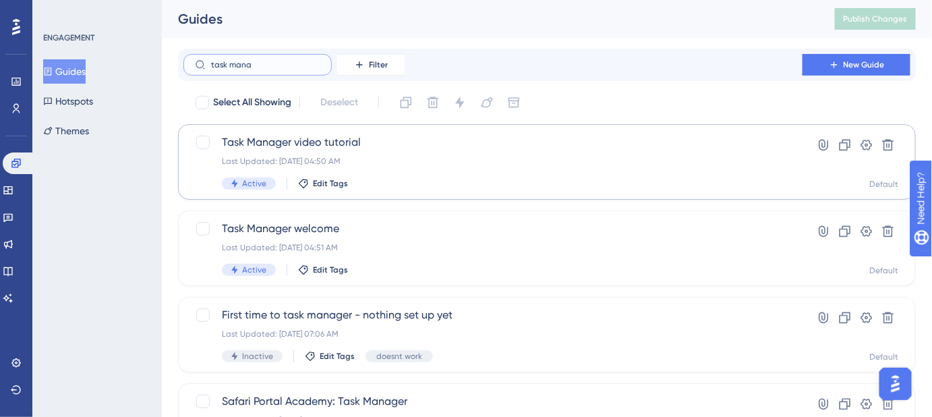
type input "task mana"
click at [354, 147] on span "Task Manager video tutorial" at bounding box center [493, 142] width 542 height 16
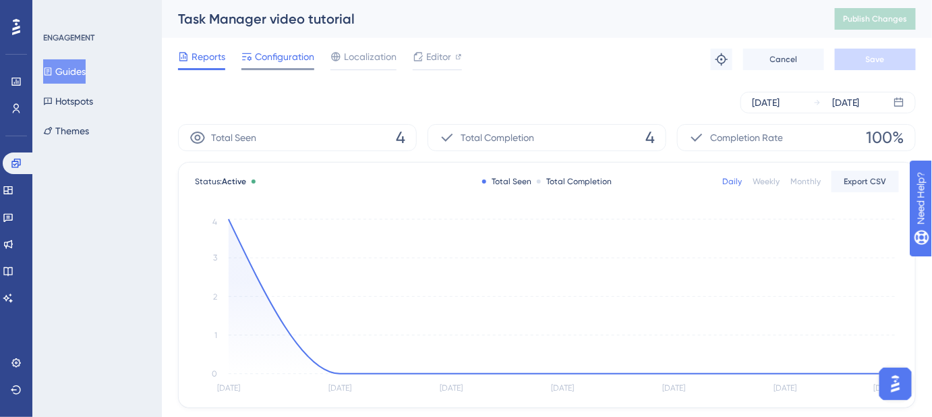
click at [286, 57] on span "Configuration" at bounding box center [284, 57] width 59 height 16
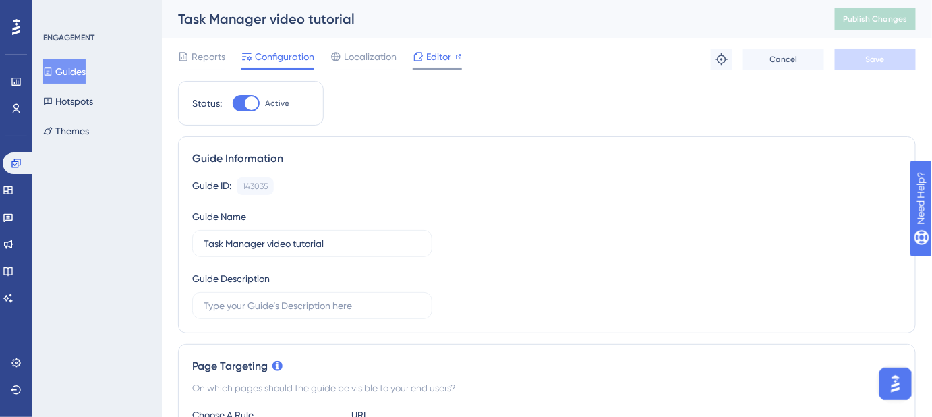
click at [424, 53] on div "Editor" at bounding box center [437, 57] width 49 height 16
click at [78, 66] on button "Guides" at bounding box center [64, 71] width 42 height 24
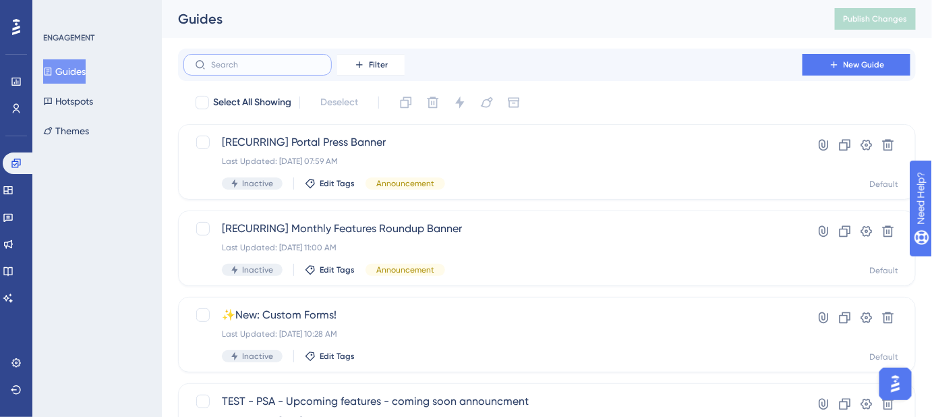
click at [230, 67] on input "text" at bounding box center [265, 64] width 109 height 9
type input "t="
checkbox input "true"
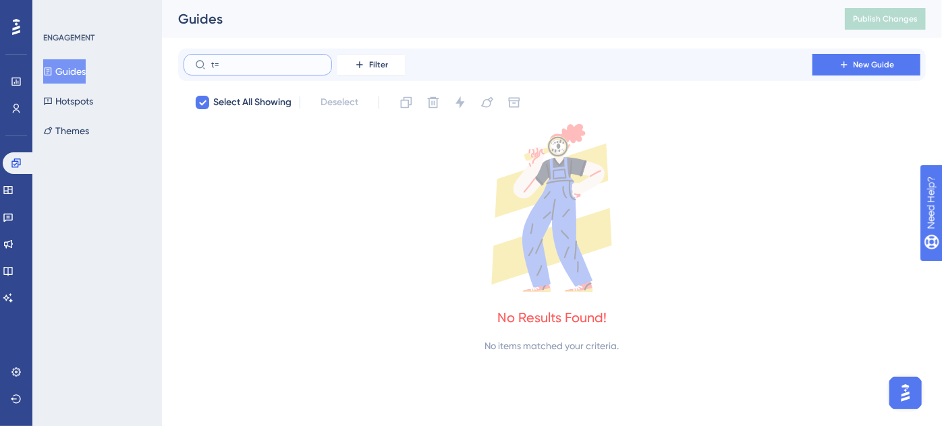
type input "t"
checkbox input "false"
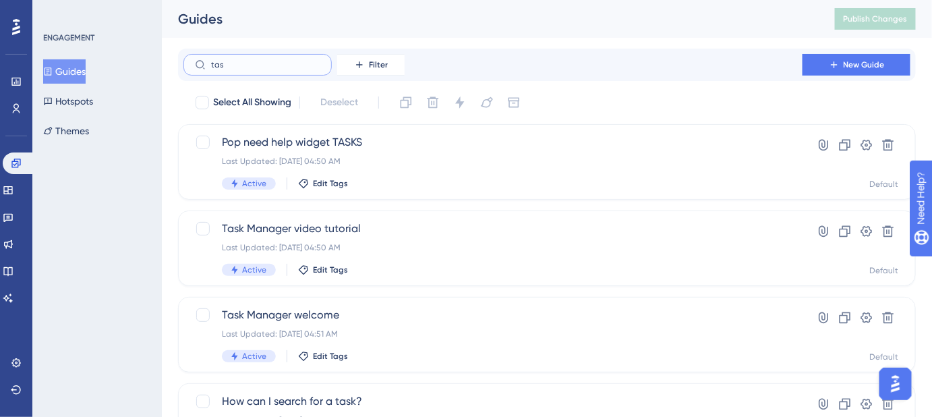
type input "tasl"
checkbox input "true"
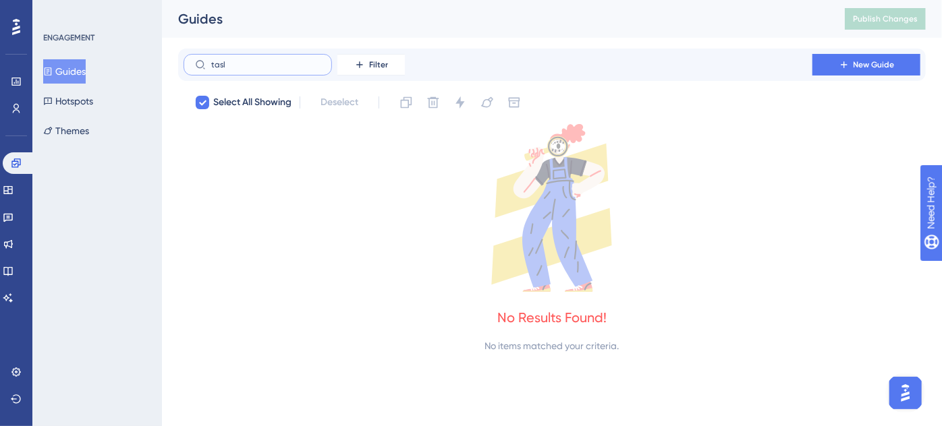
type input "tas"
checkbox input "false"
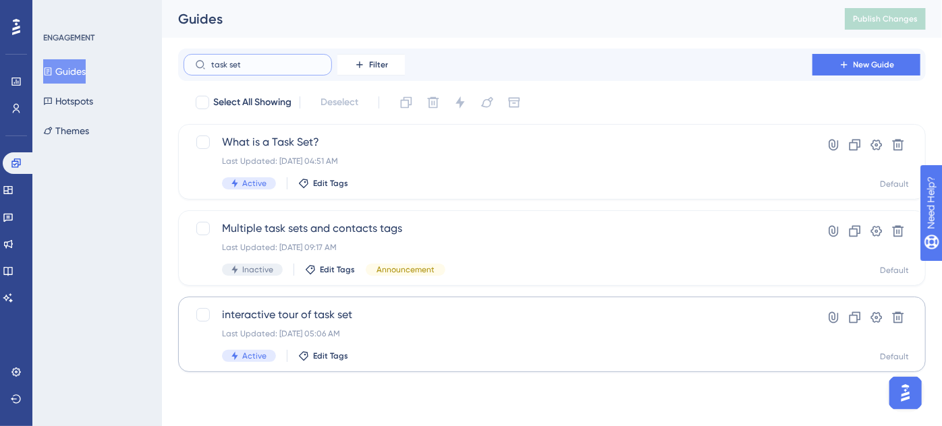
type input "task set"
click at [325, 316] on span "interactive tour of task set" at bounding box center [498, 315] width 552 height 16
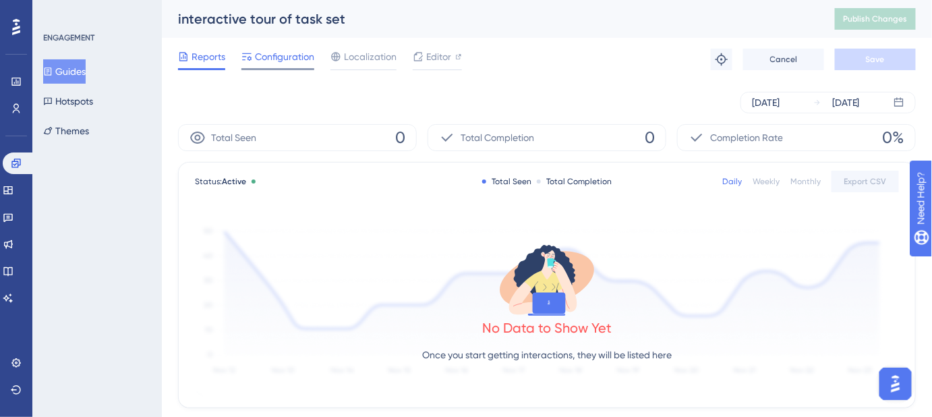
click at [271, 54] on span "Configuration" at bounding box center [284, 57] width 59 height 16
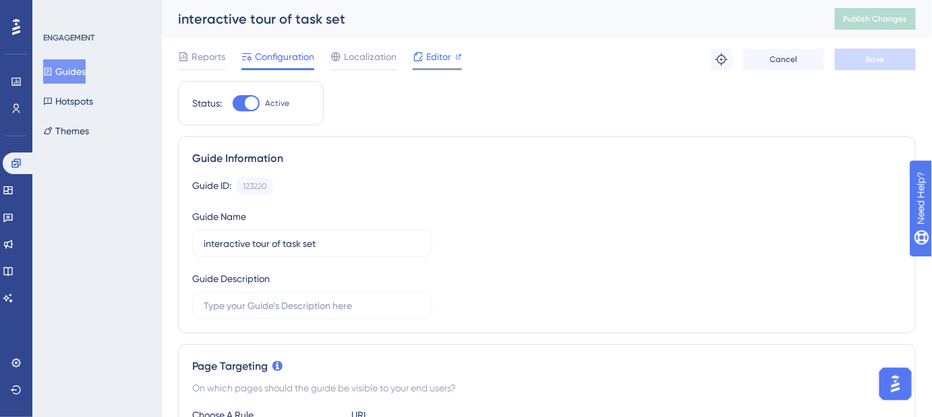
click at [430, 61] on span "Editor" at bounding box center [438, 57] width 25 height 16
click at [440, 55] on span "Editor" at bounding box center [438, 57] width 25 height 16
click at [62, 78] on button "Guides" at bounding box center [64, 71] width 42 height 24
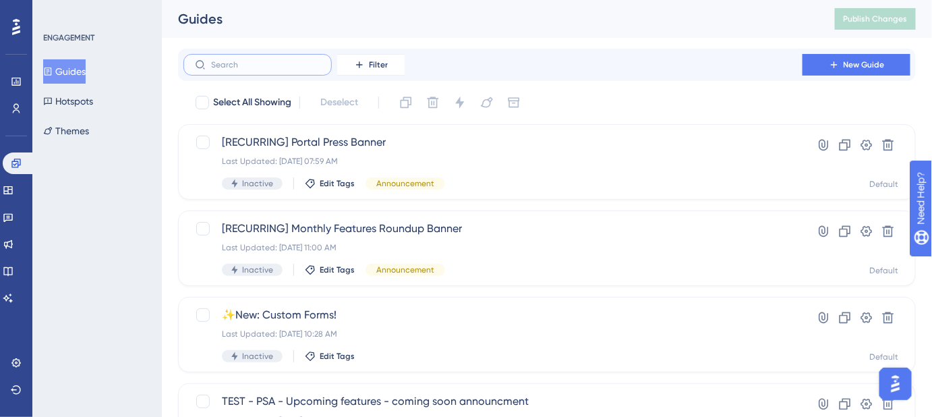
click at [235, 69] on input "text" at bounding box center [265, 64] width 109 height 9
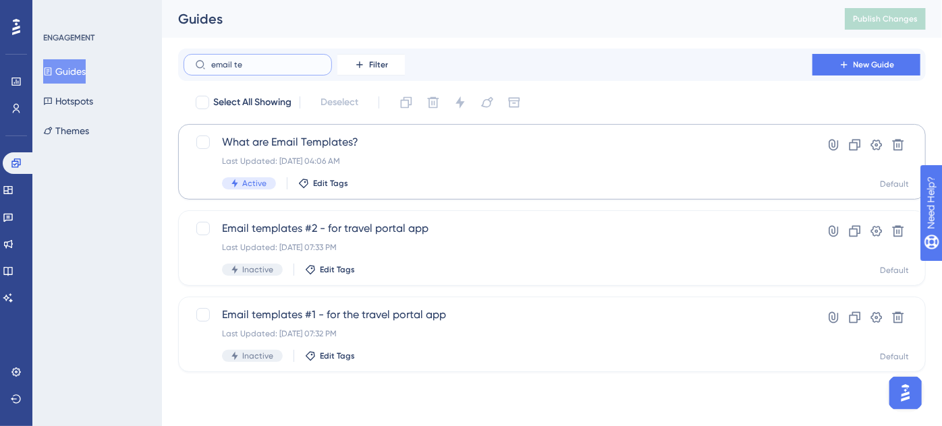
type input "email te"
click at [351, 146] on span "What are Email Templates?" at bounding box center [498, 142] width 552 height 16
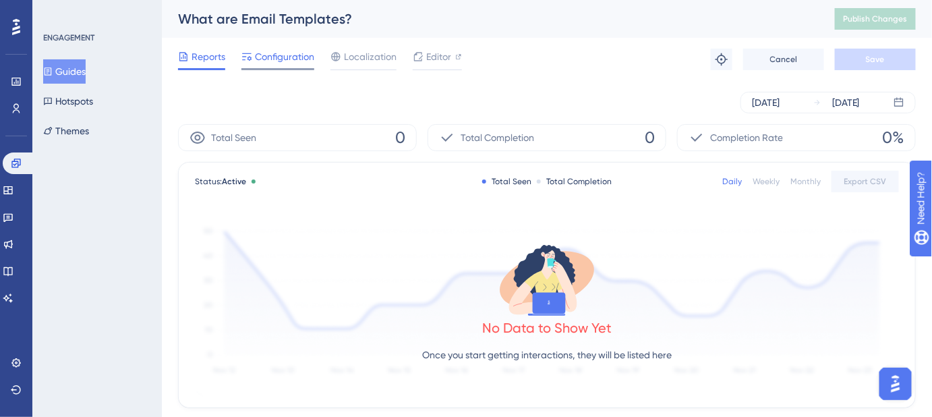
click at [286, 58] on span "Configuration" at bounding box center [284, 57] width 59 height 16
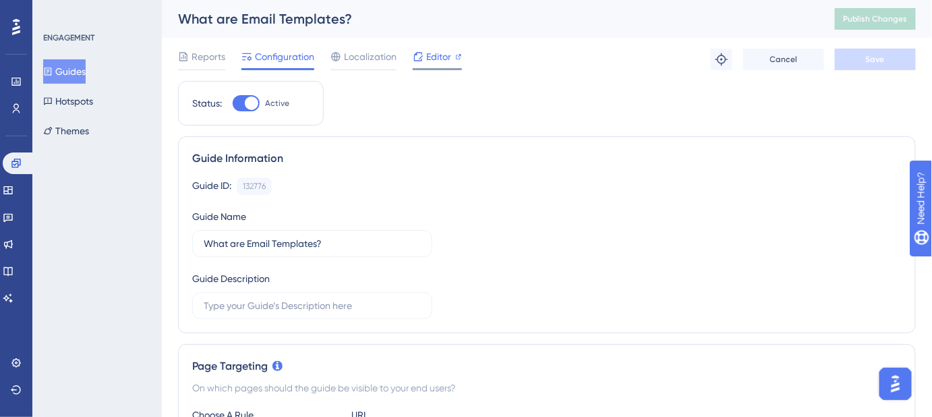
click at [430, 61] on span "Editor" at bounding box center [438, 57] width 25 height 16
click at [69, 69] on button "Guides" at bounding box center [64, 71] width 42 height 24
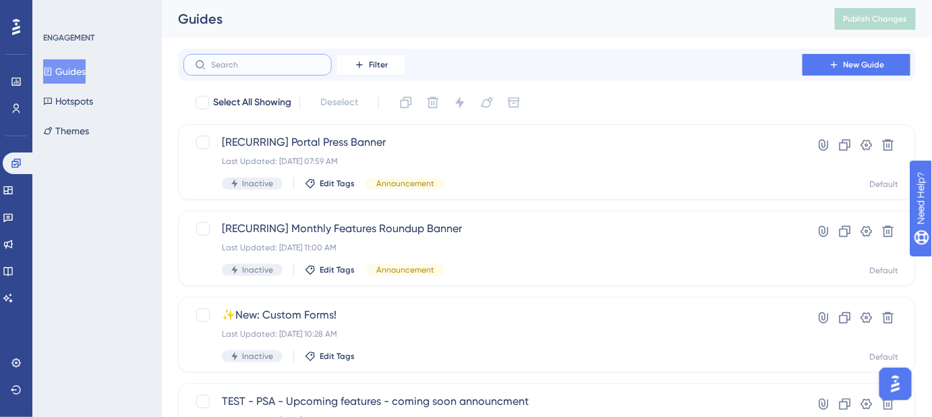
click at [268, 65] on input "text" at bounding box center [265, 64] width 109 height 9
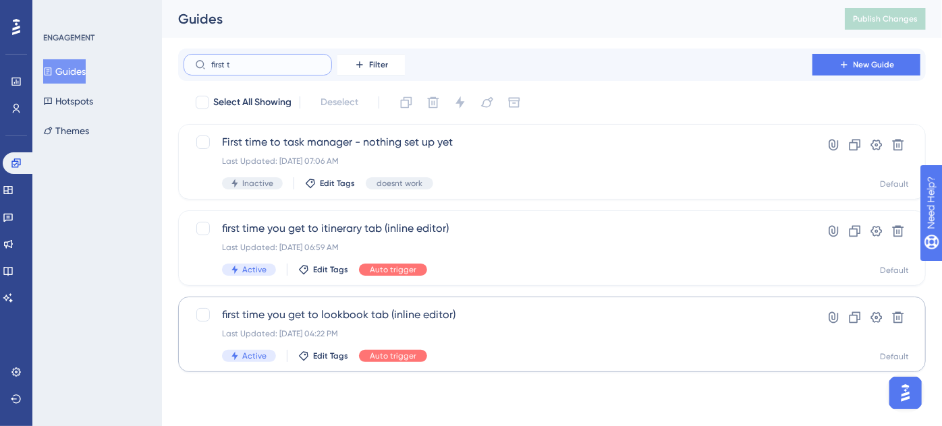
type input "first t"
click at [431, 314] on span "first time you get to lookbook tab (inline editor)" at bounding box center [498, 315] width 552 height 16
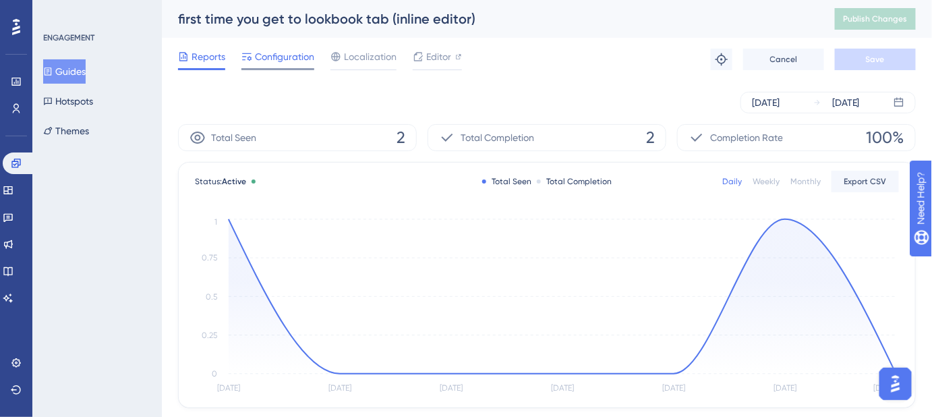
click at [284, 60] on span "Configuration" at bounding box center [284, 57] width 59 height 16
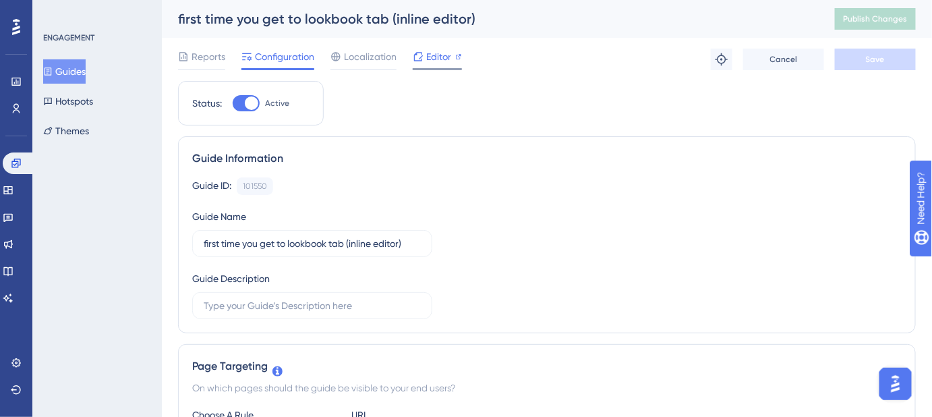
click at [430, 61] on span "Editor" at bounding box center [438, 57] width 25 height 16
click at [442, 53] on span "Editor" at bounding box center [438, 57] width 25 height 16
click at [74, 69] on button "Guides" at bounding box center [64, 71] width 42 height 24
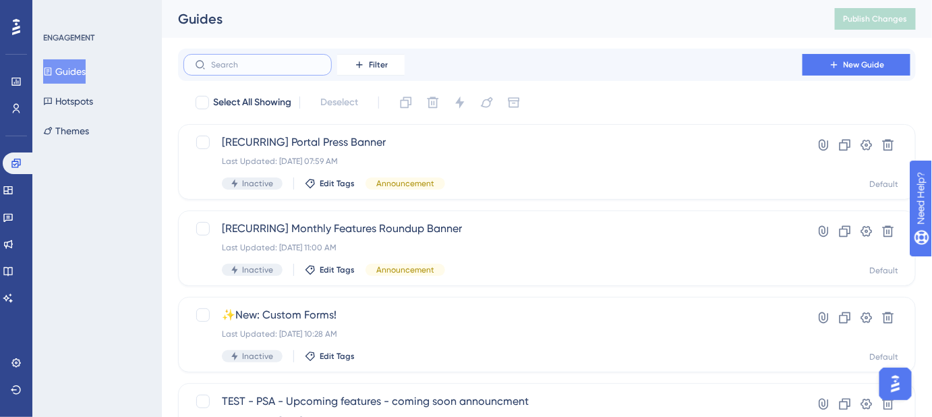
click at [271, 63] on input "text" at bounding box center [265, 64] width 109 height 9
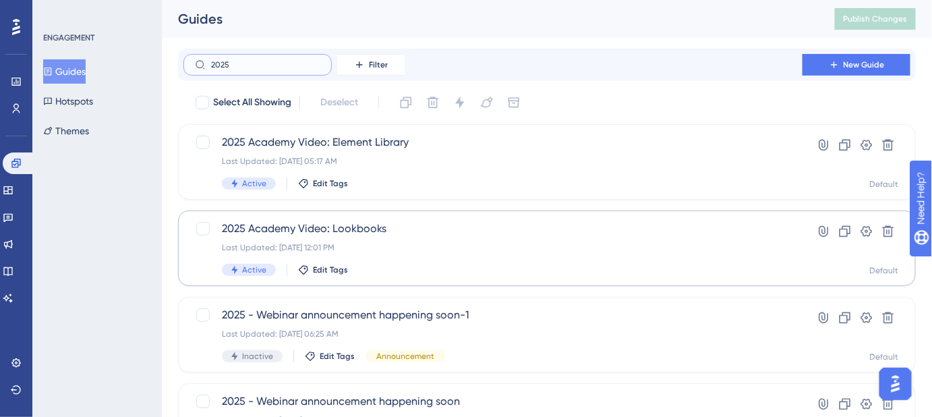
type input "2025"
click at [349, 233] on span "2025 Academy Video: Lookbooks" at bounding box center [493, 229] width 542 height 16
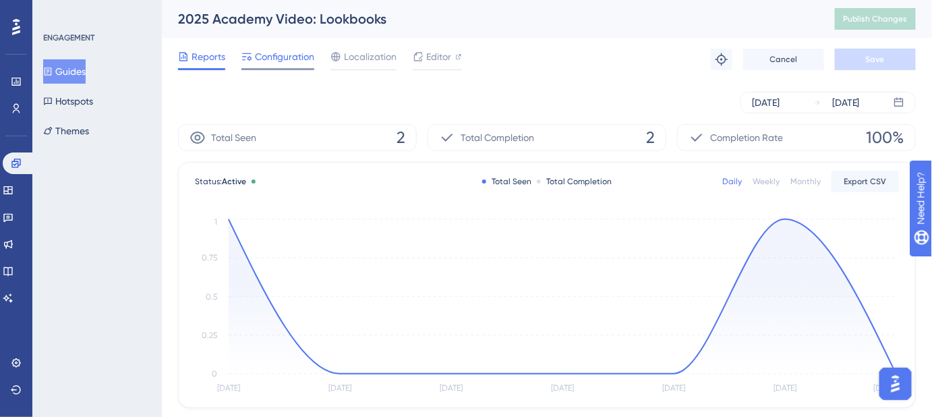
click at [271, 53] on span "Configuration" at bounding box center [284, 57] width 59 height 16
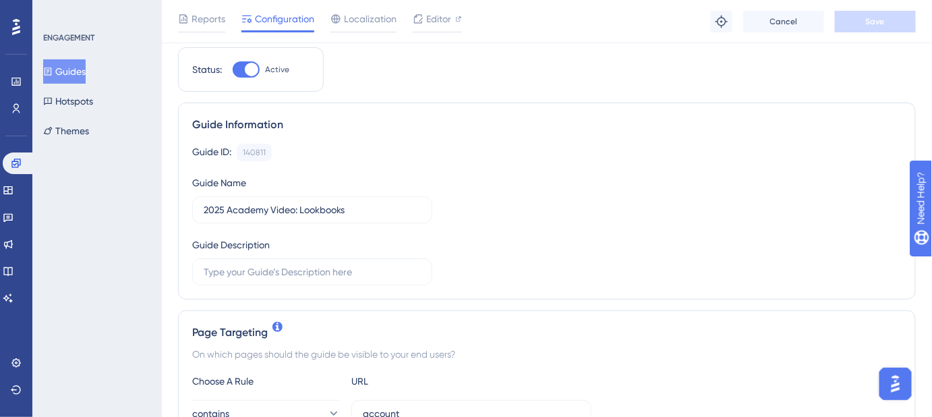
scroll to position [183, 0]
